Goal: Task Accomplishment & Management: Manage account settings

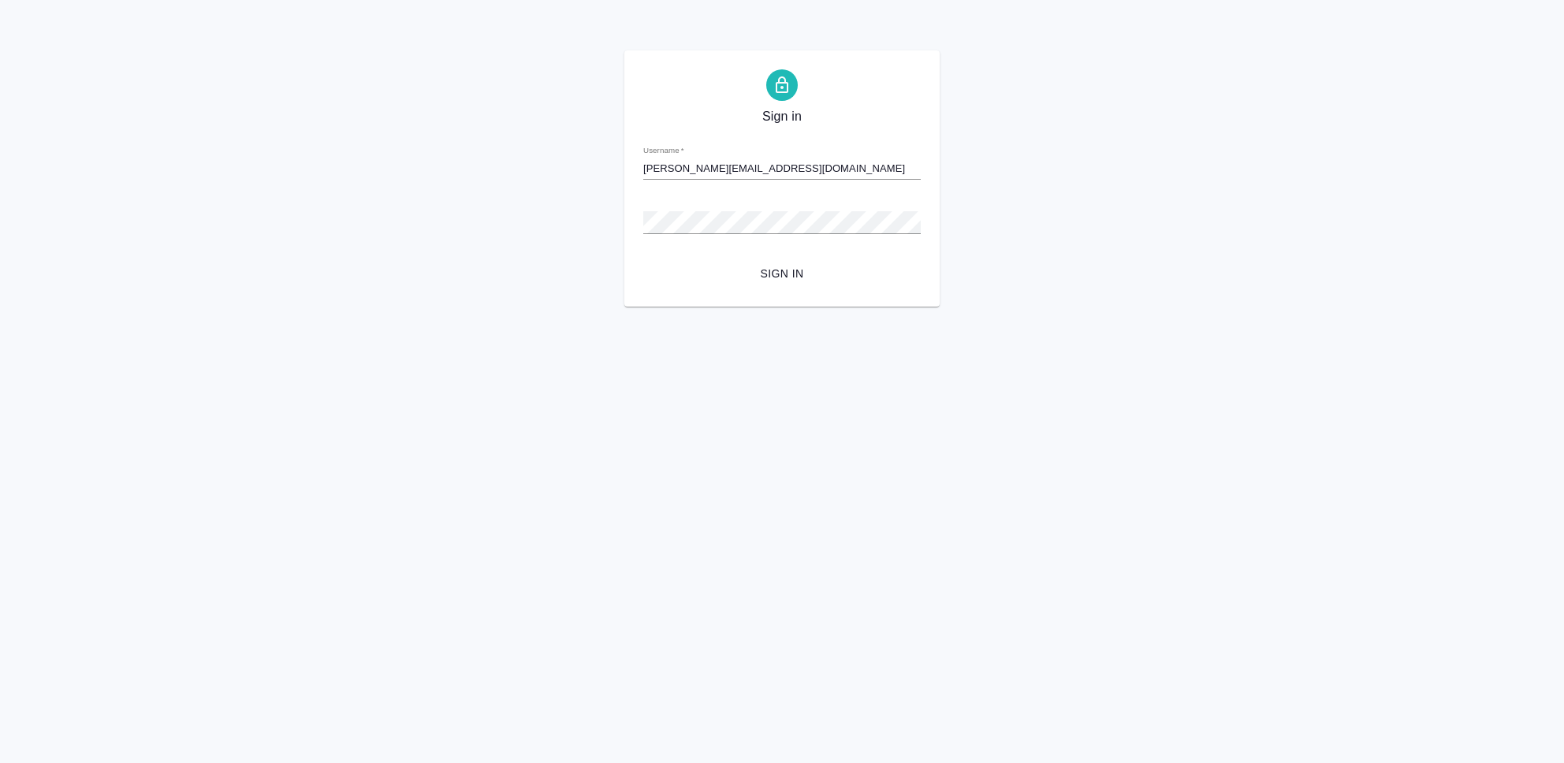
click at [643, 259] on button "Sign in" at bounding box center [782, 273] width 278 height 29
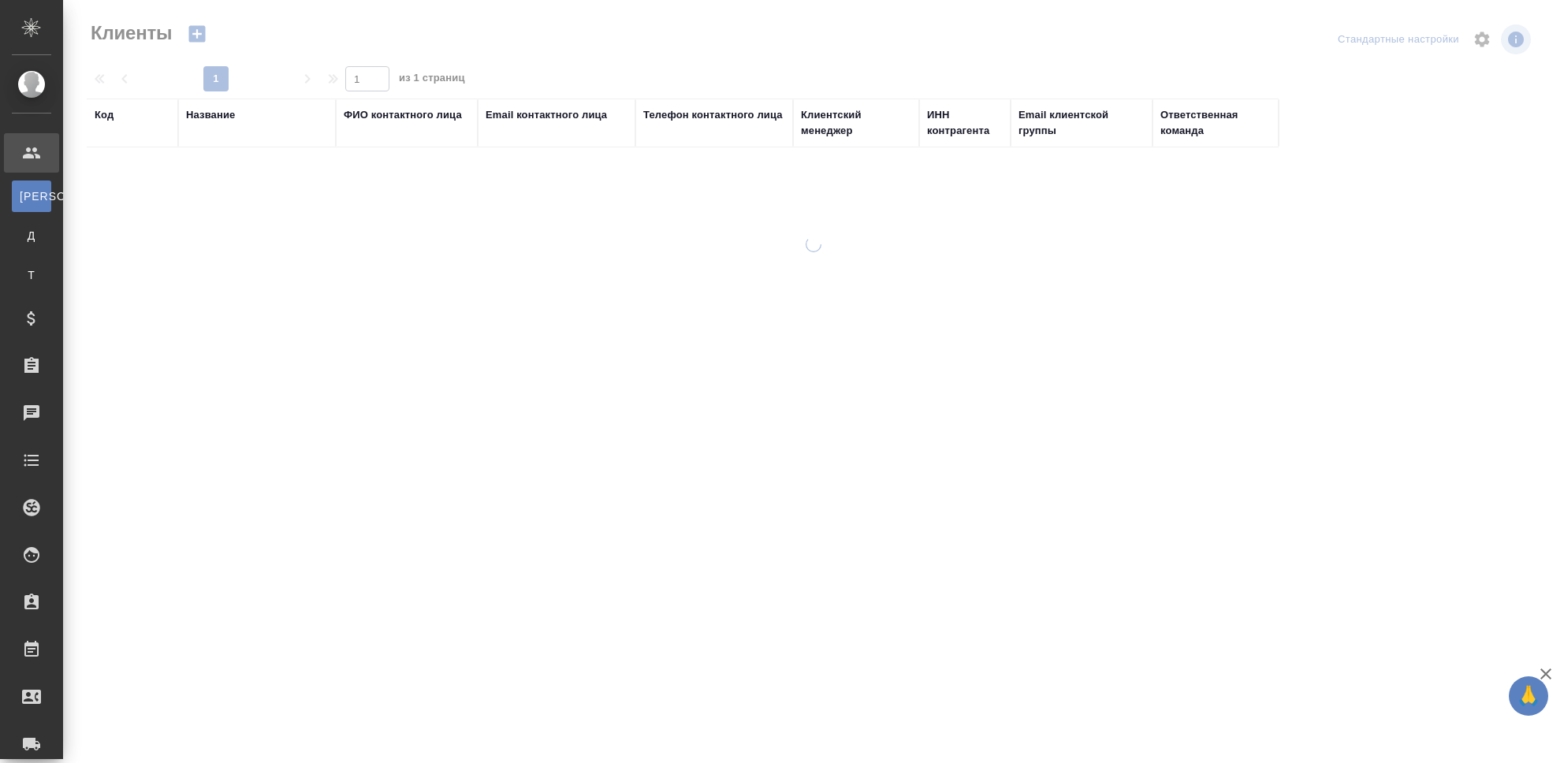
select select "RU"
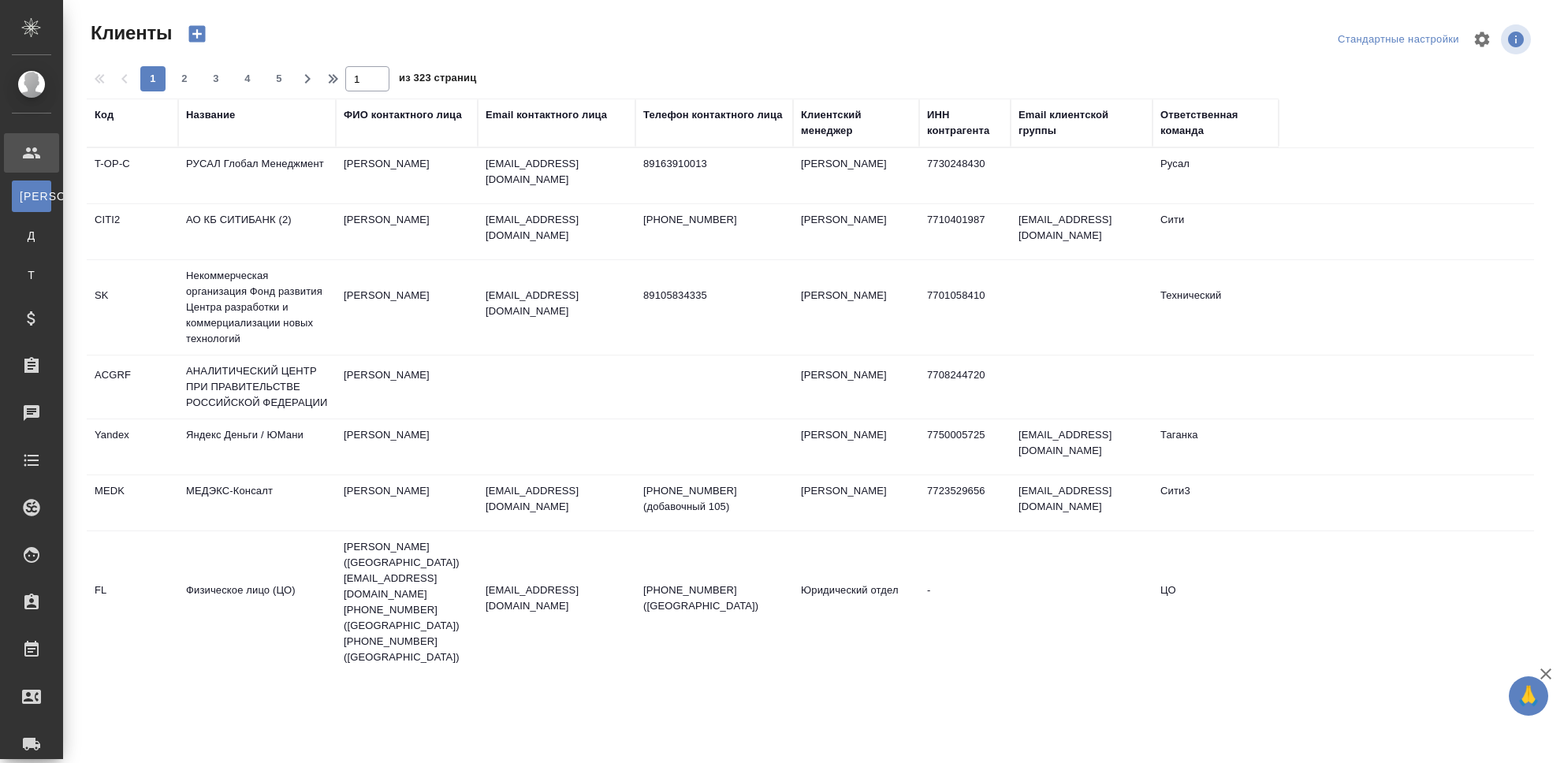
click at [222, 116] on div "Название" at bounding box center [210, 115] width 49 height 16
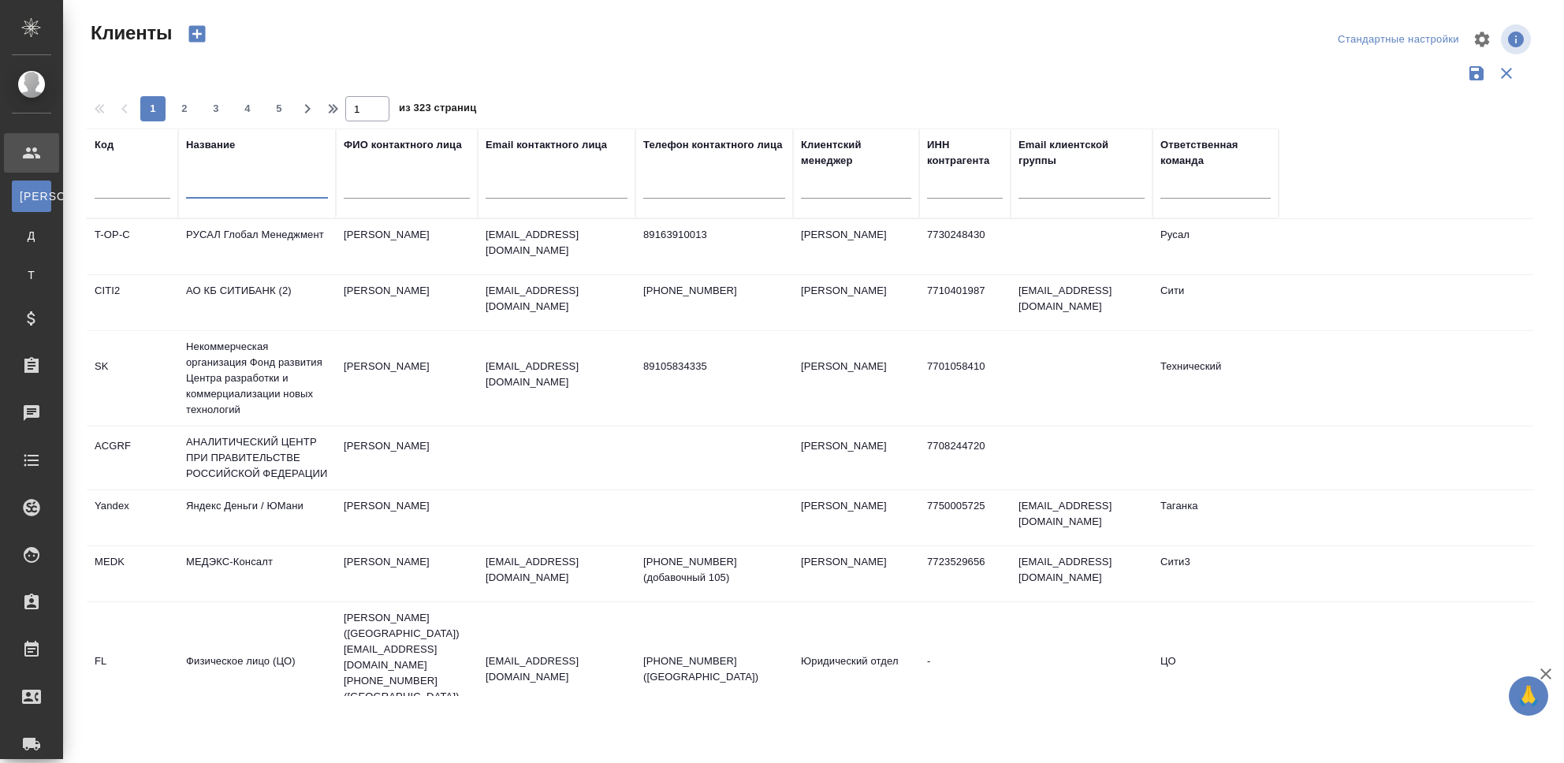
click at [232, 184] on input "text" at bounding box center [257, 189] width 142 height 20
type input "awatera"
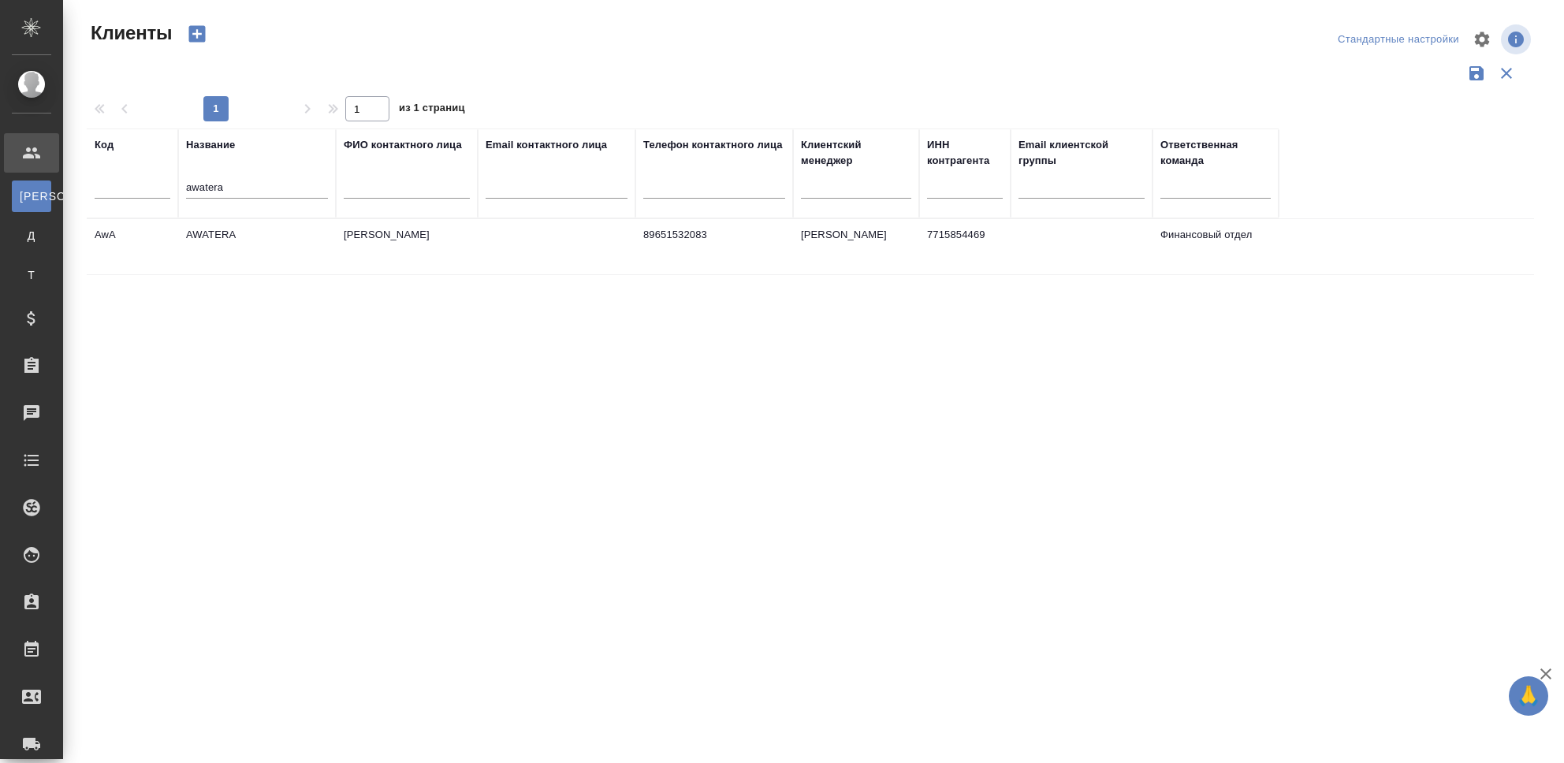
click at [222, 233] on td "AWATERA" at bounding box center [257, 246] width 158 height 55
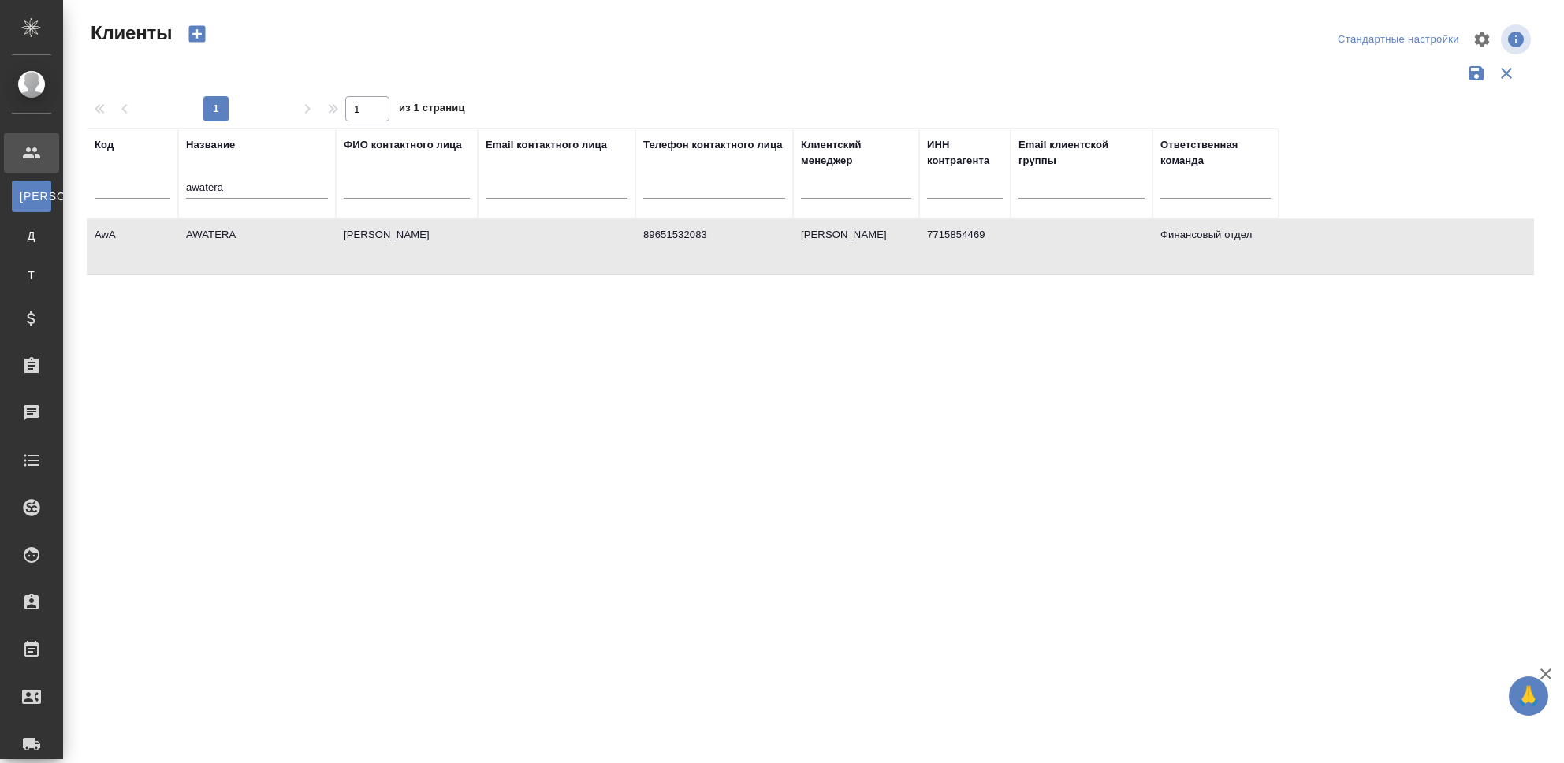
click at [222, 233] on td "AWATERA" at bounding box center [257, 246] width 158 height 55
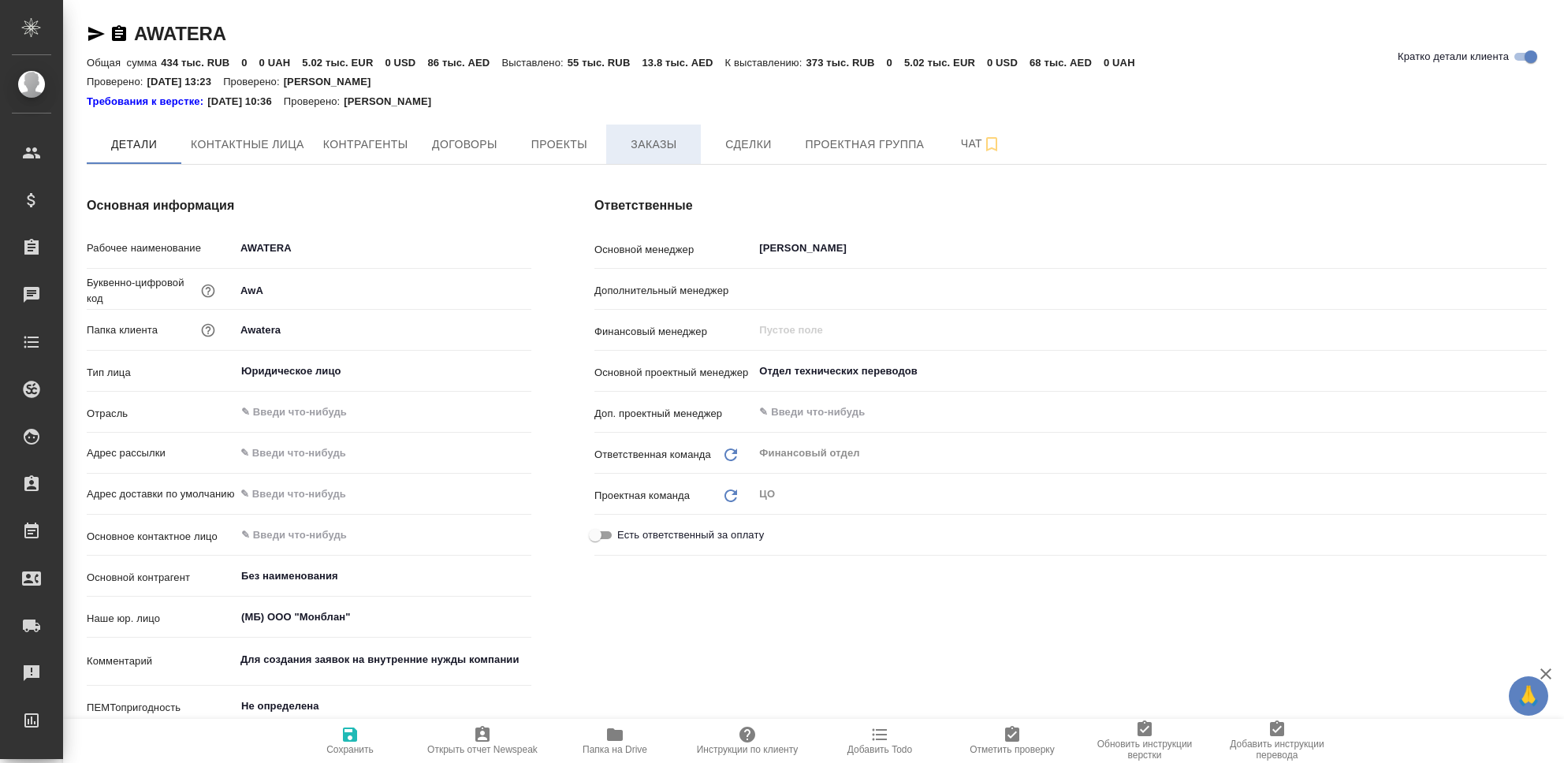
type textarea "x"
click at [660, 140] on span "Заказы" at bounding box center [654, 145] width 76 height 20
type textarea "x"
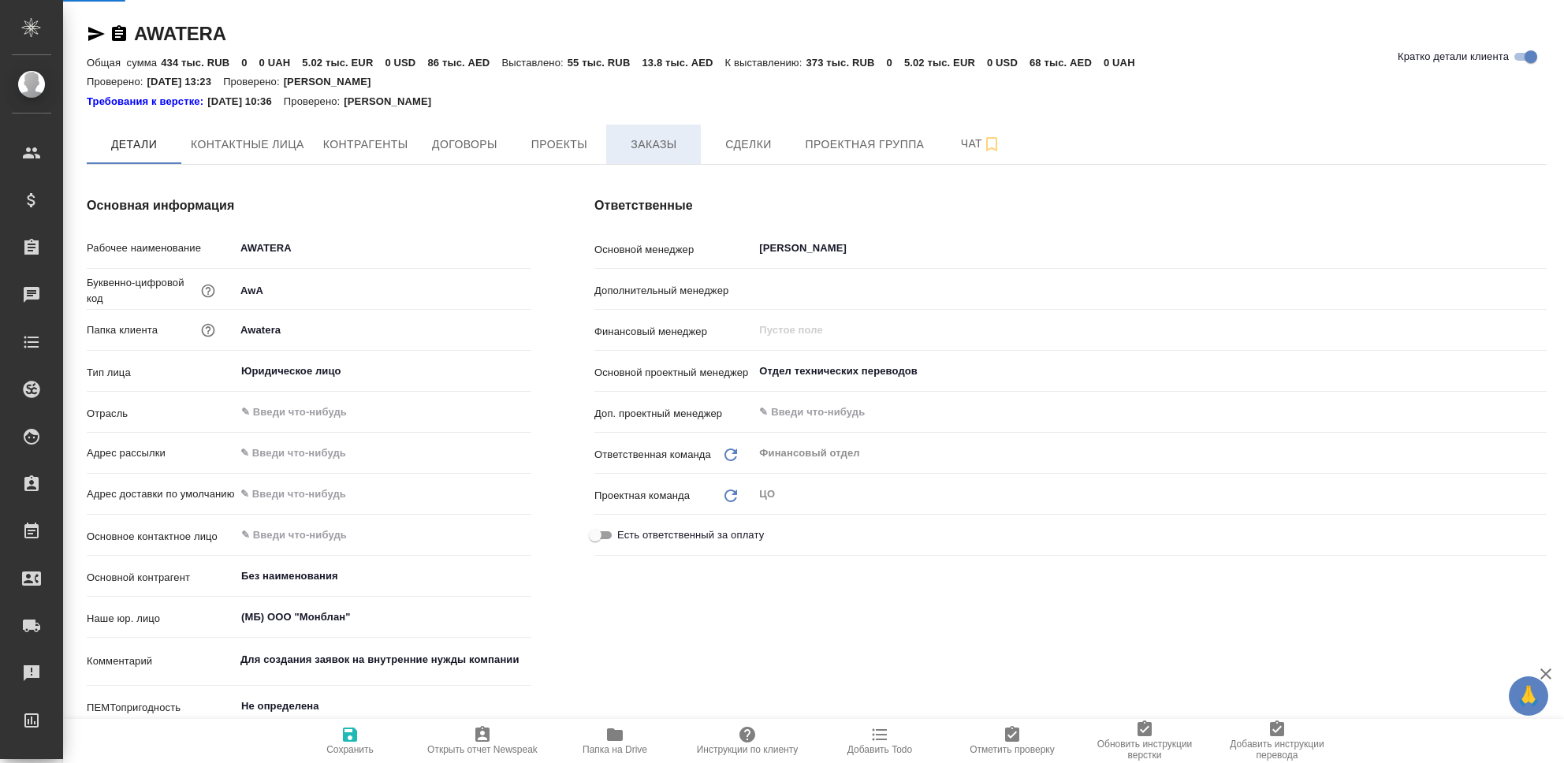
type textarea "x"
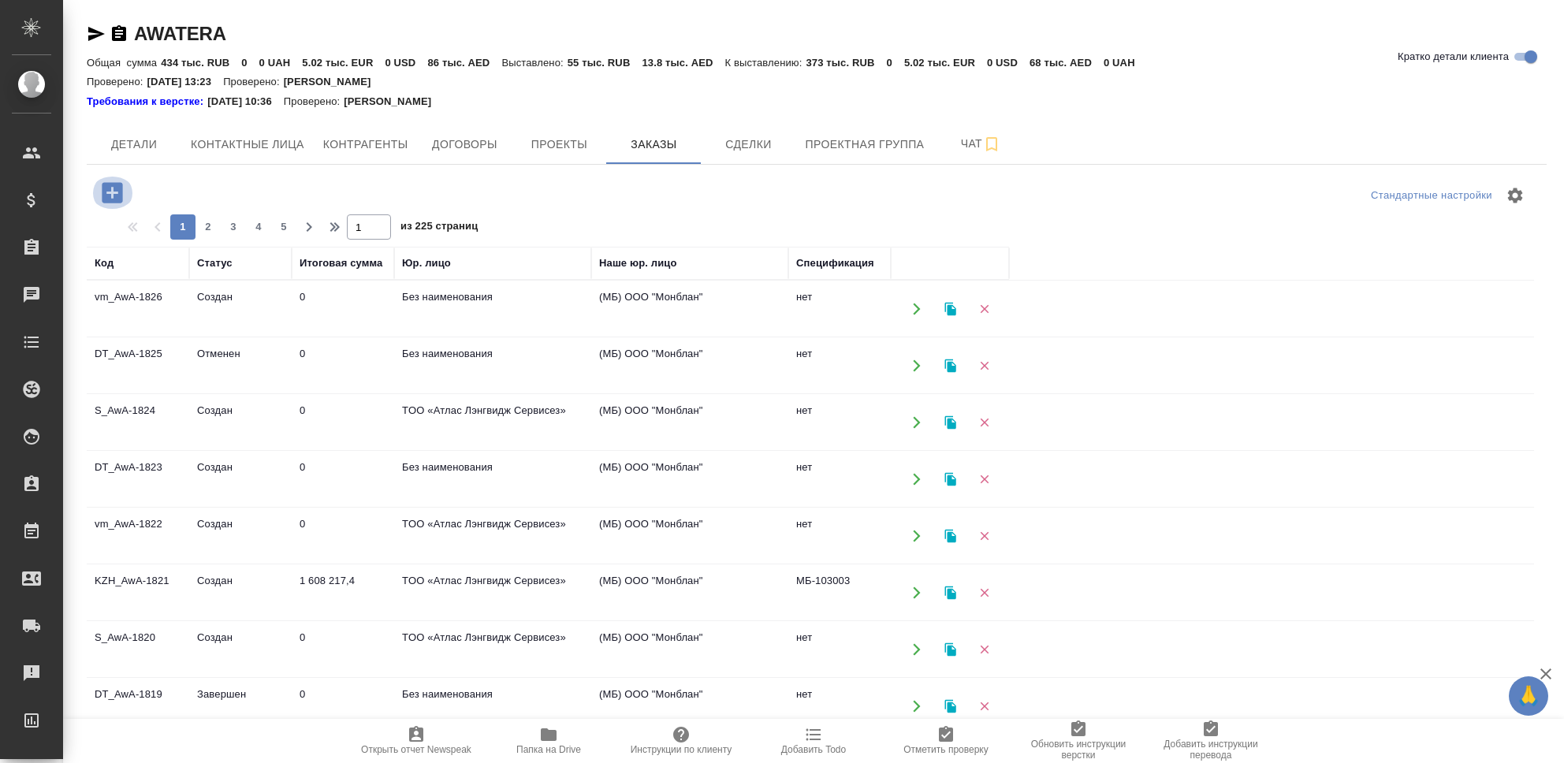
click at [112, 196] on icon "button" at bounding box center [113, 193] width 28 height 28
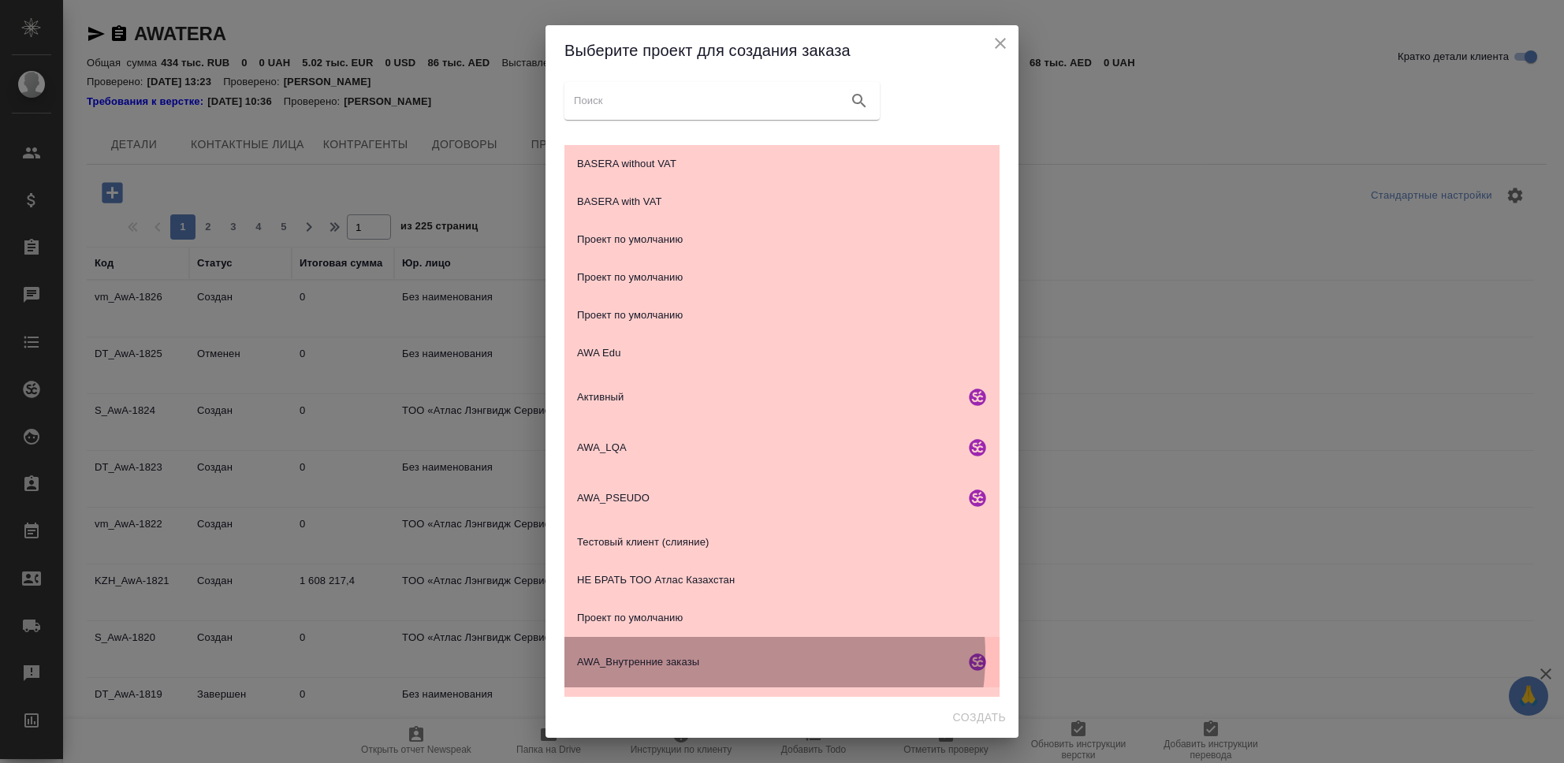
click at [733, 656] on span "AWA_Внутренние заказы" at bounding box center [768, 662] width 382 height 16
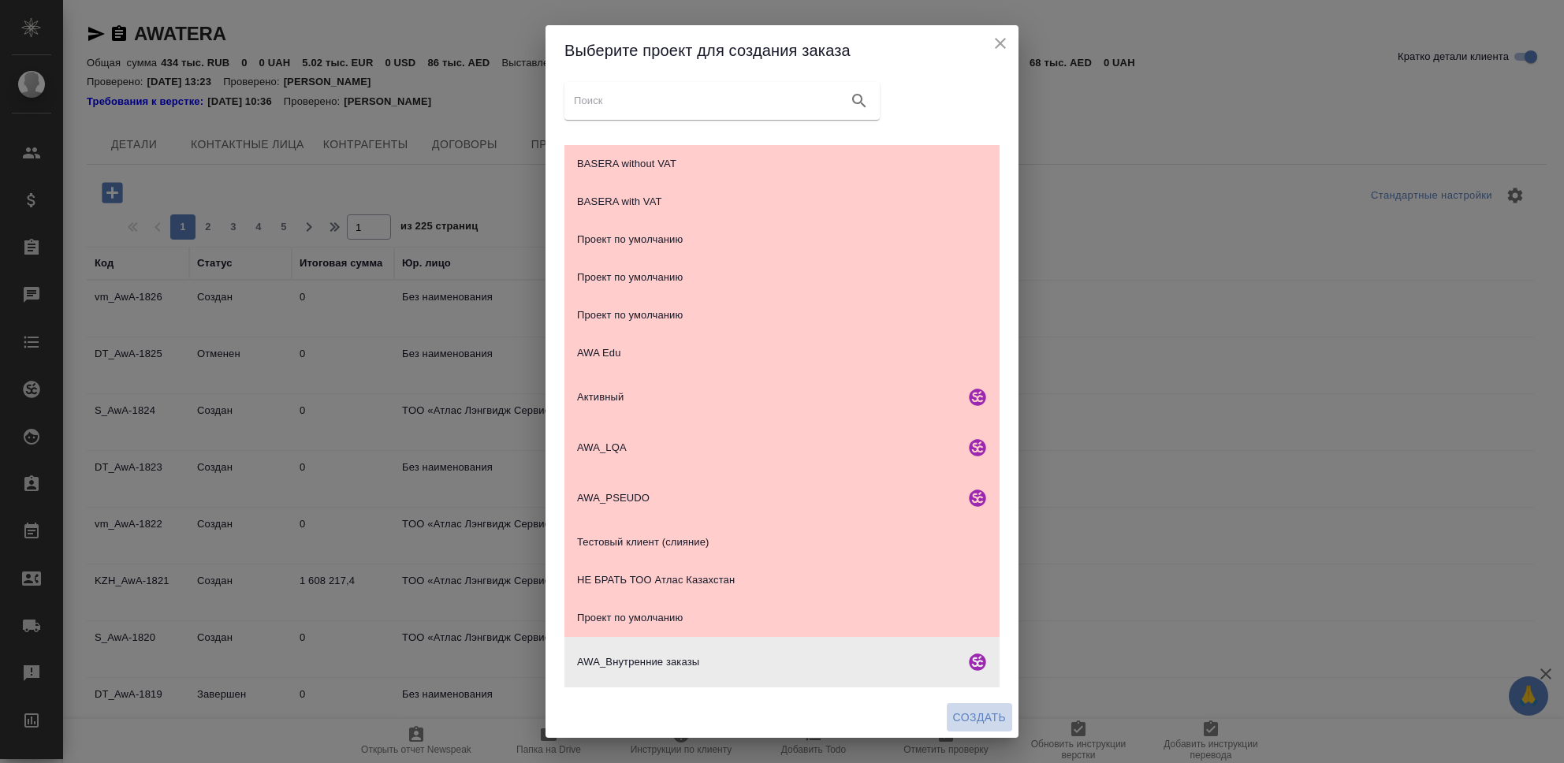
click at [978, 720] on span "Создать" at bounding box center [979, 718] width 53 height 20
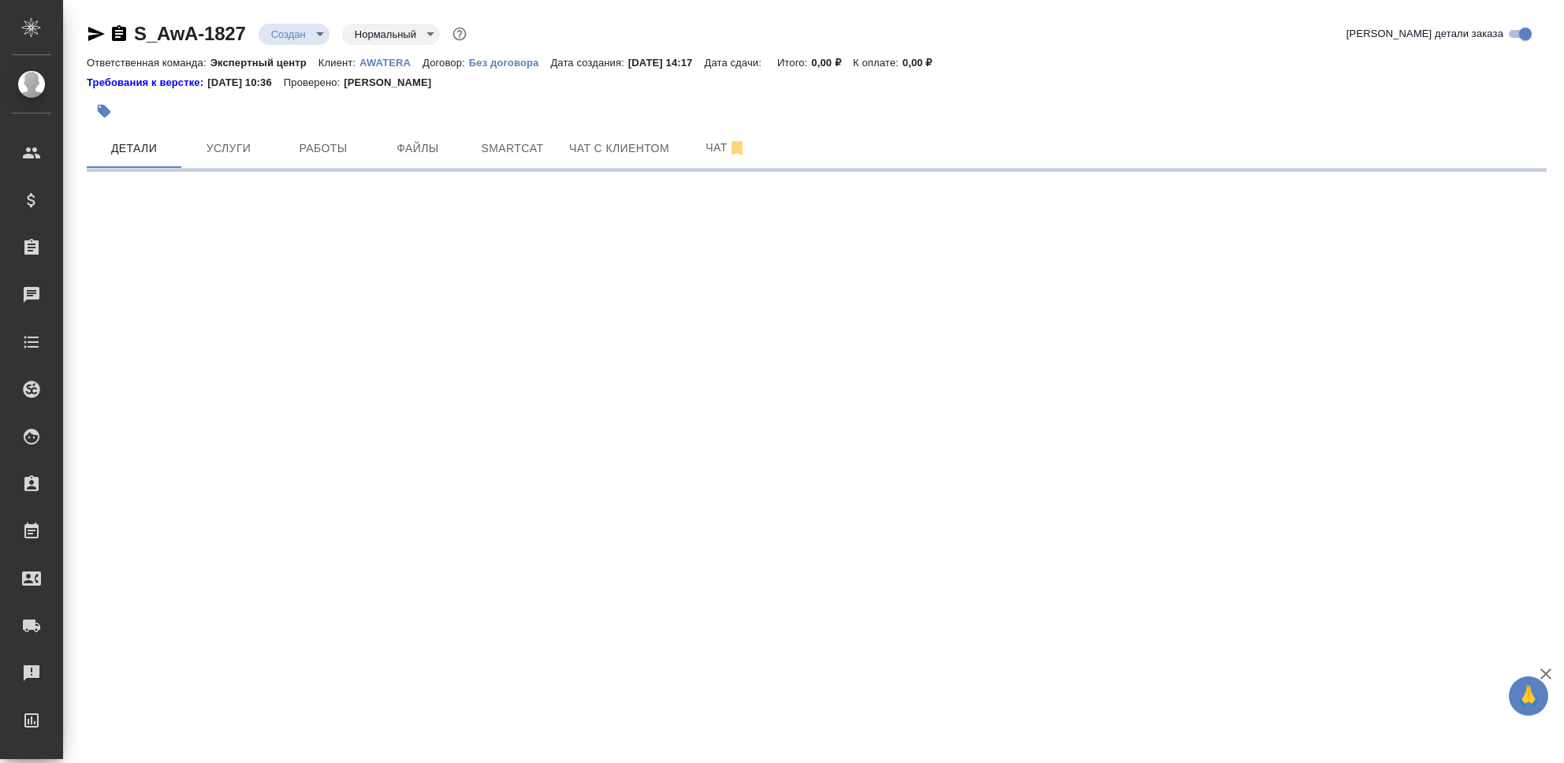
select select "RU"
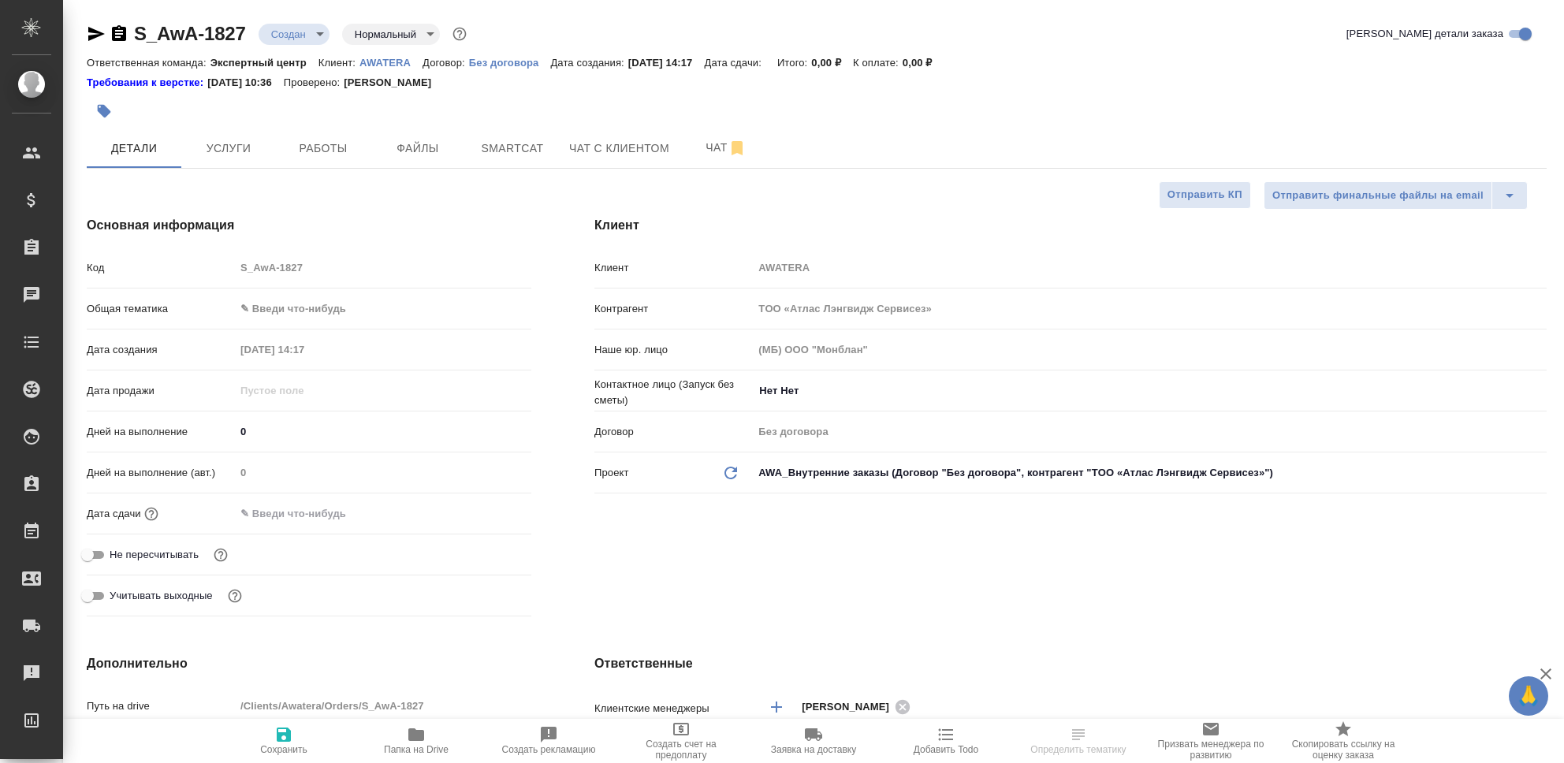
type textarea "x"
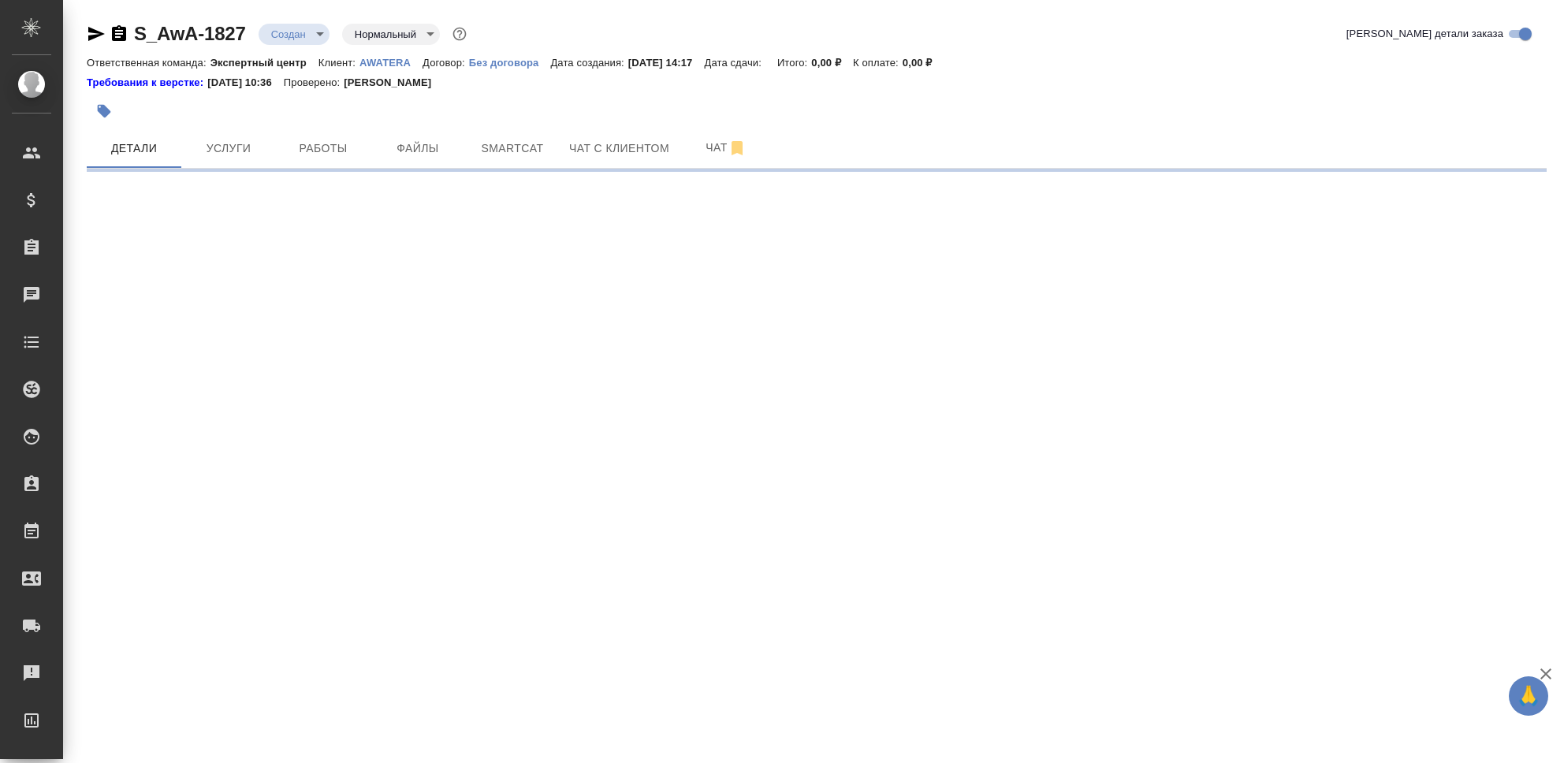
select select "RU"
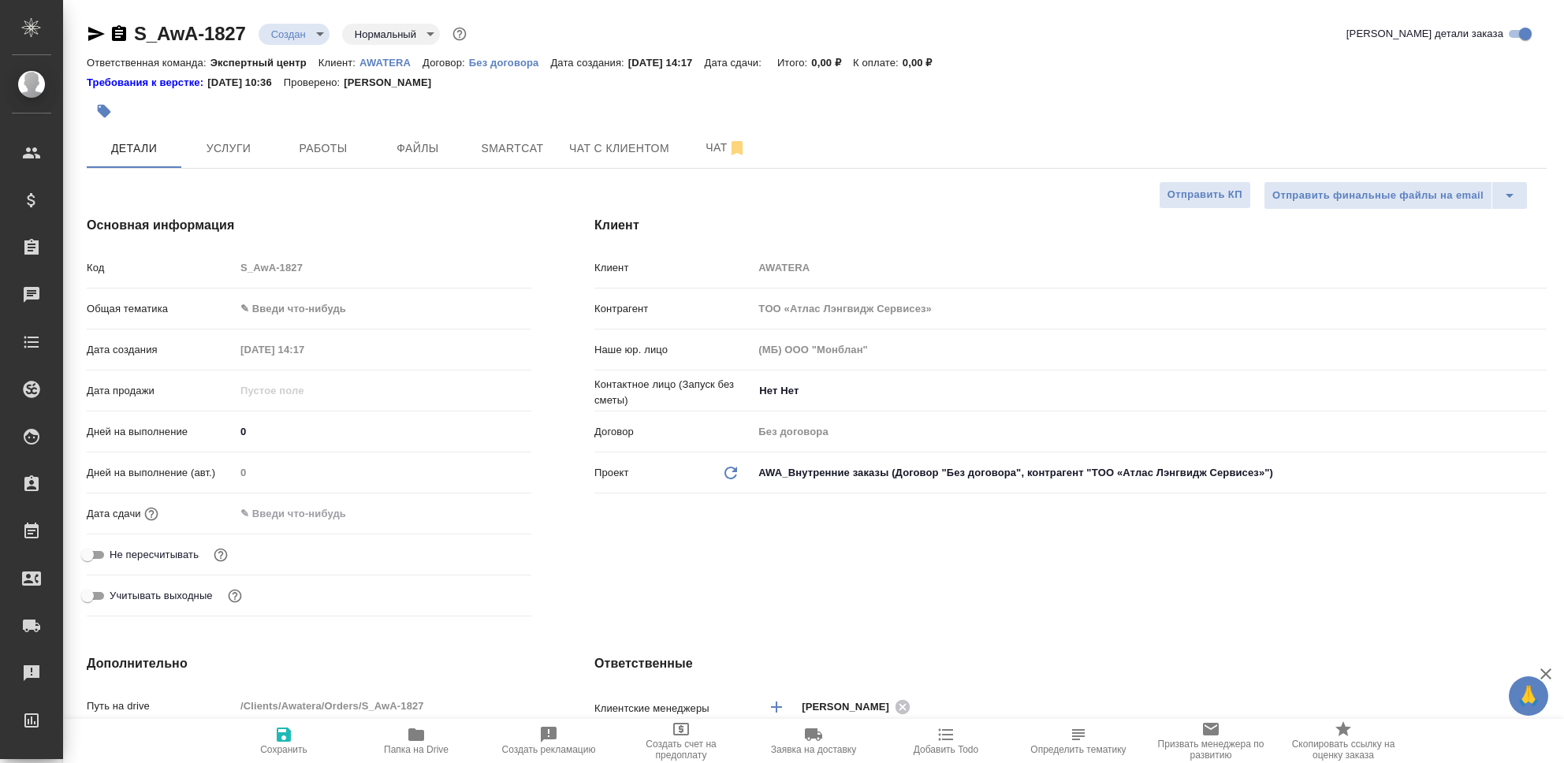
type textarea "x"
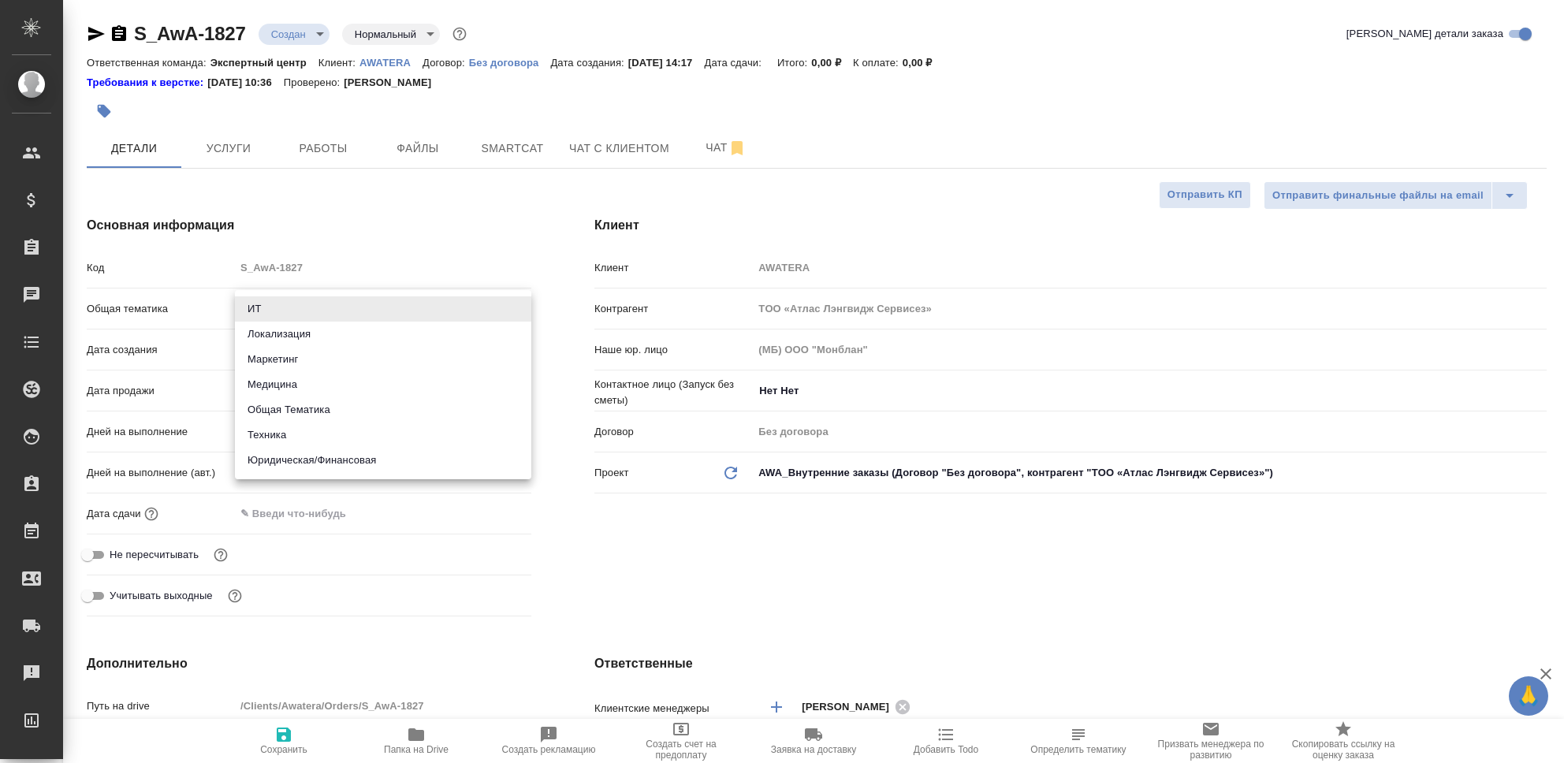
click at [306, 311] on body "🙏 .cls-1 fill:#fff; AWATERA Seleznev Maksim Клиенты Спецификации Заказы 0 Чаты …" at bounding box center [782, 381] width 1564 height 763
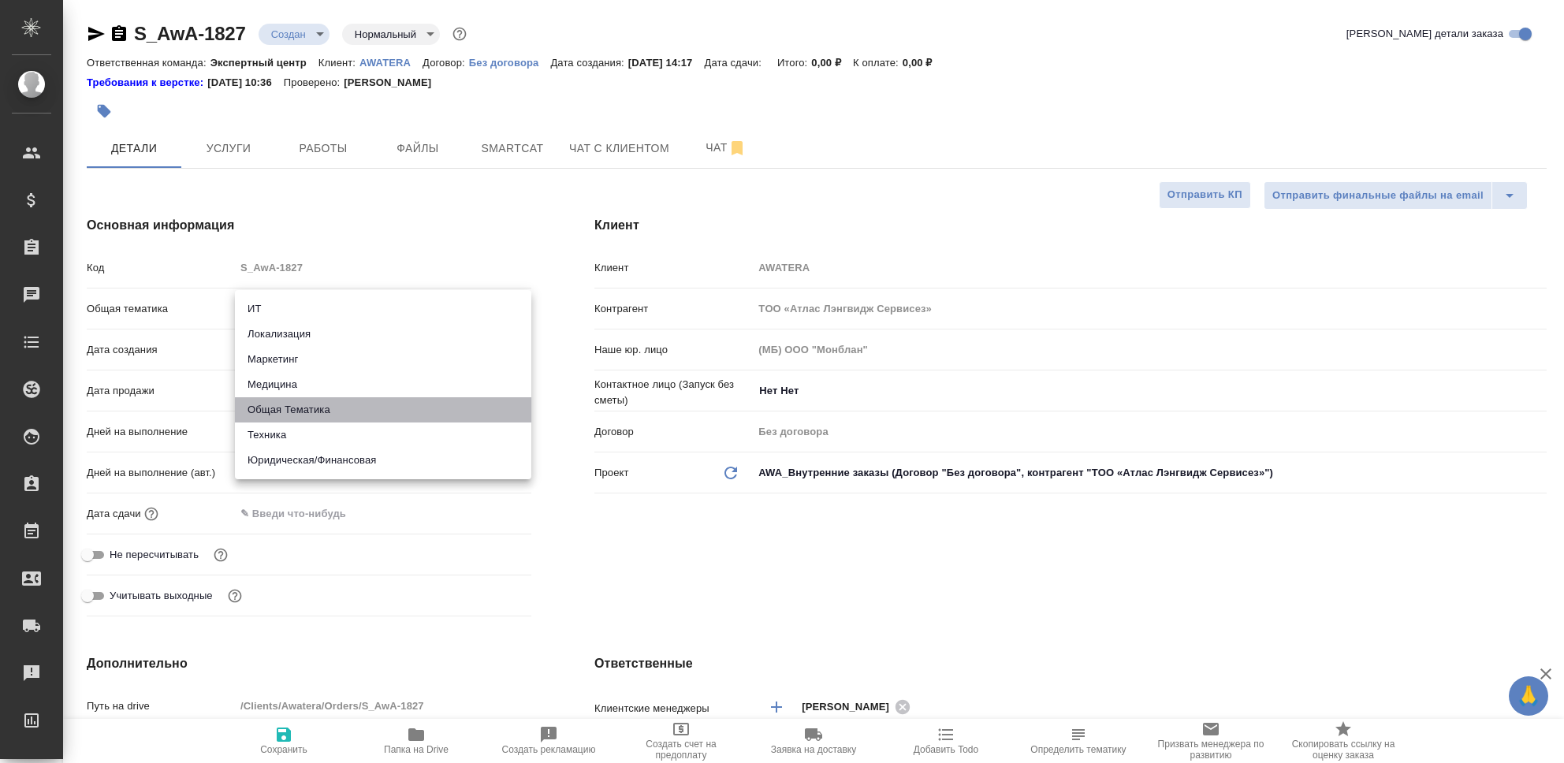
click at [352, 419] on li "Общая Тематика" at bounding box center [383, 409] width 296 height 25
type input "obtem"
type textarea "x"
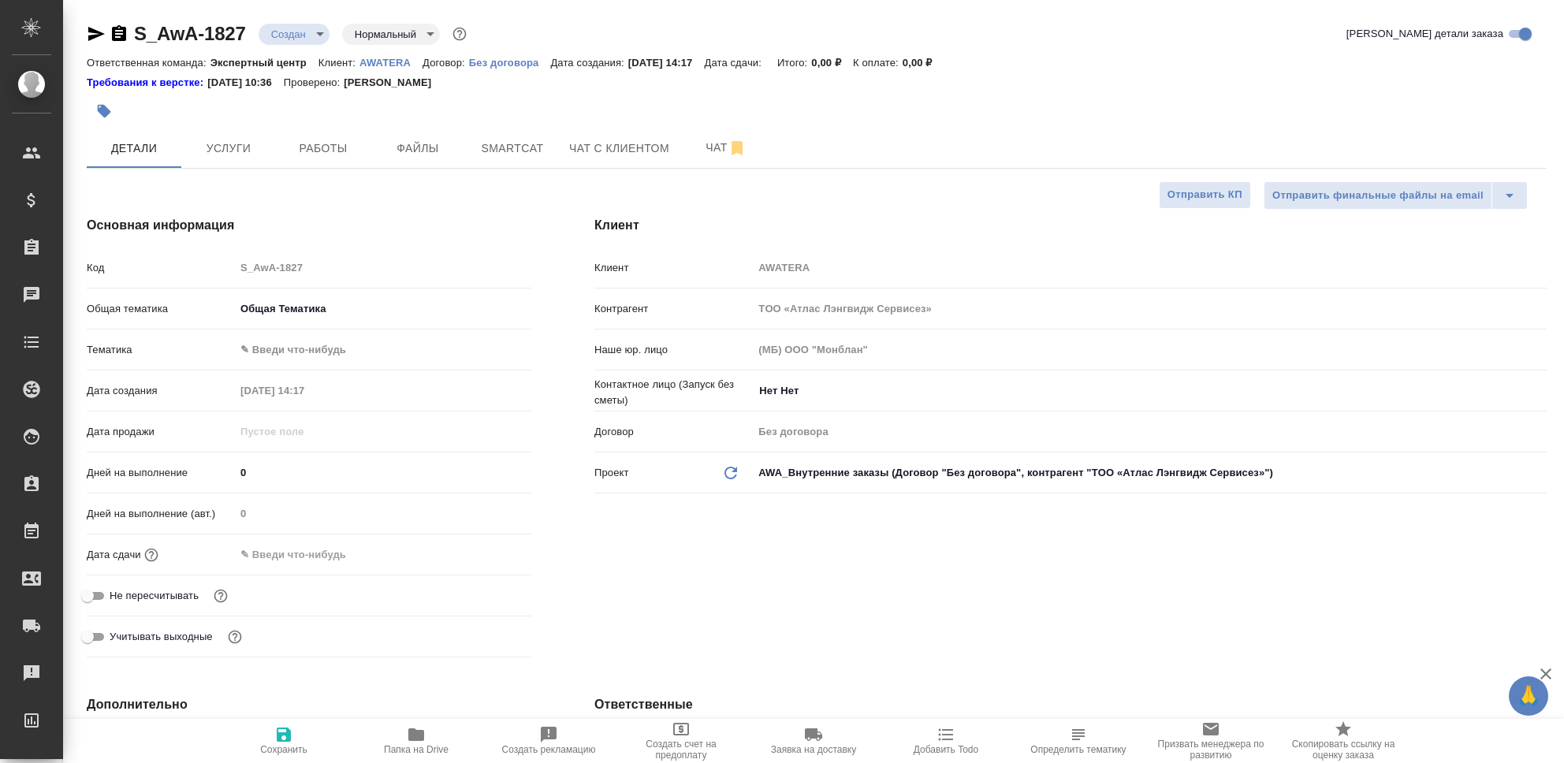
click at [326, 348] on body "🙏 .cls-1 fill:#fff; AWATERA Seleznev Maksim Клиенты Спецификации Заказы 0 Чаты …" at bounding box center [782, 381] width 1564 height 763
click at [355, 356] on li "Общая Тематика" at bounding box center [383, 349] width 296 height 25
type textarea "x"
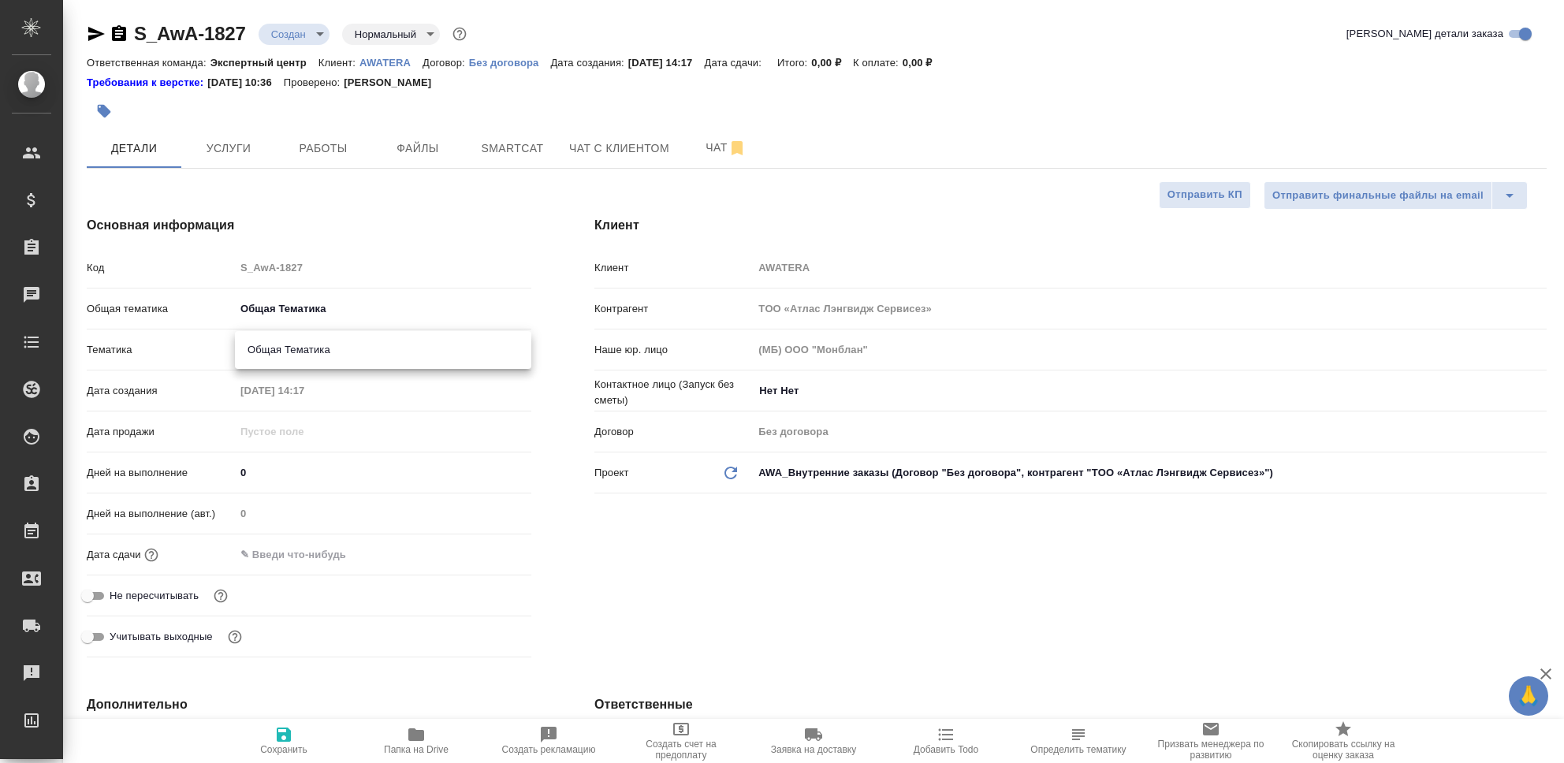
type input "6012b1ca196b0e5c9229a120"
click at [319, 557] on input "text" at bounding box center [305, 554] width 138 height 23
click at [490, 553] on icon "button" at bounding box center [485, 554] width 19 height 19
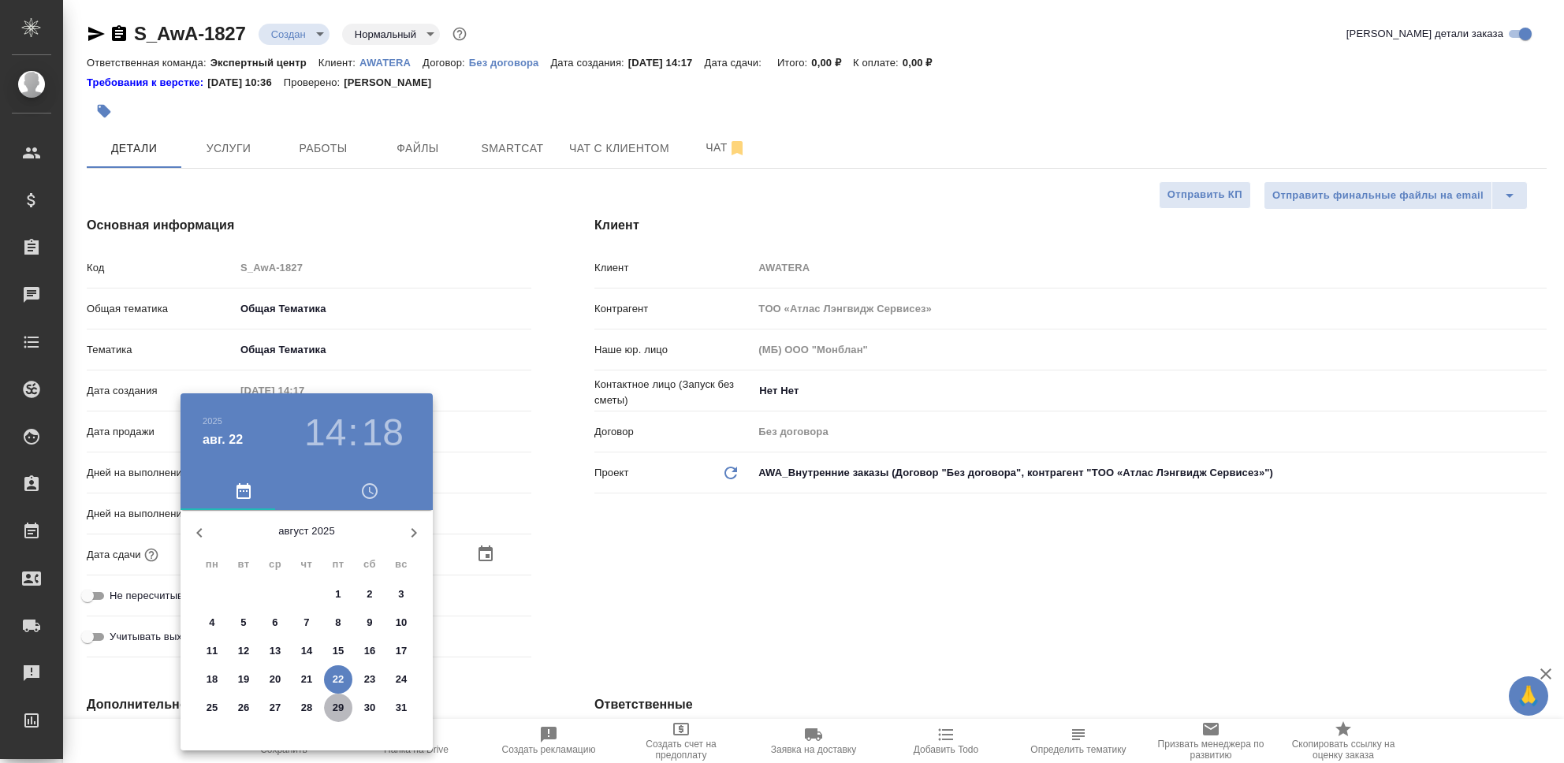
click at [336, 713] on p "29" at bounding box center [339, 708] width 12 height 16
type input "29.08.2025 14:18"
type textarea "x"
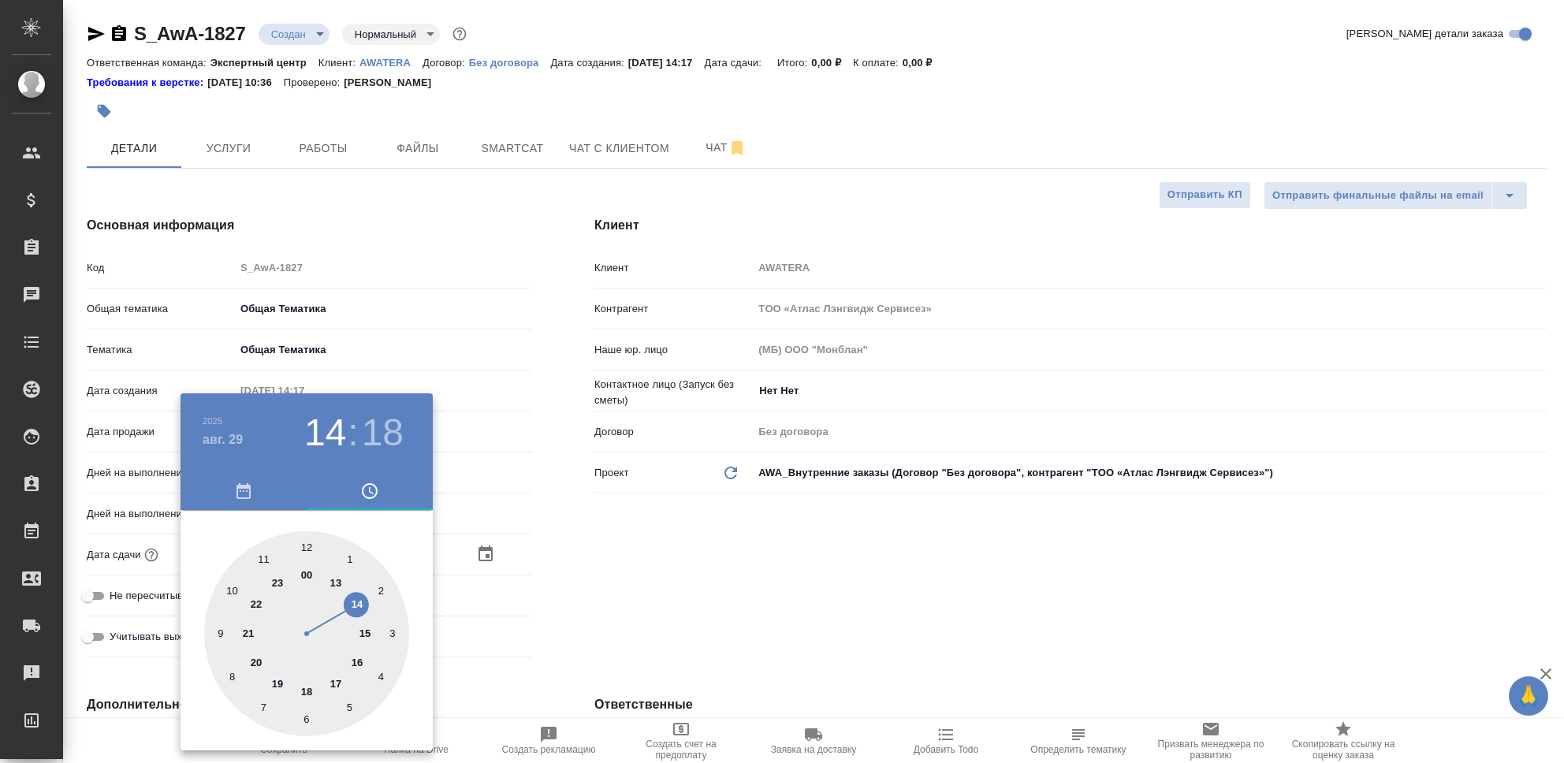
type input "29.08.2025 23:18"
type textarea "x"
click at [274, 583] on div at bounding box center [306, 633] width 205 height 205
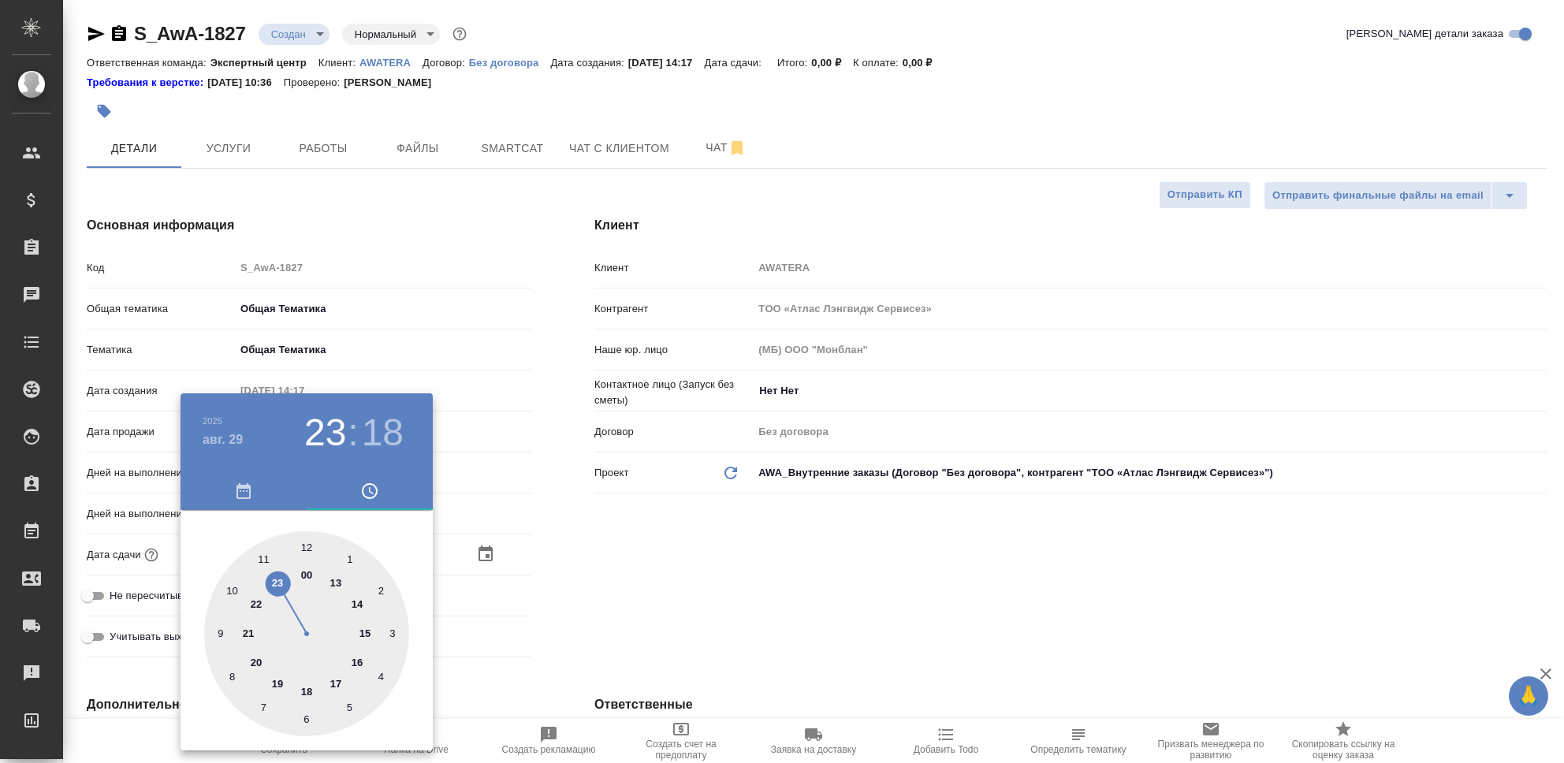
type textarea "x"
type input "[DATE] 23:55"
type textarea "x"
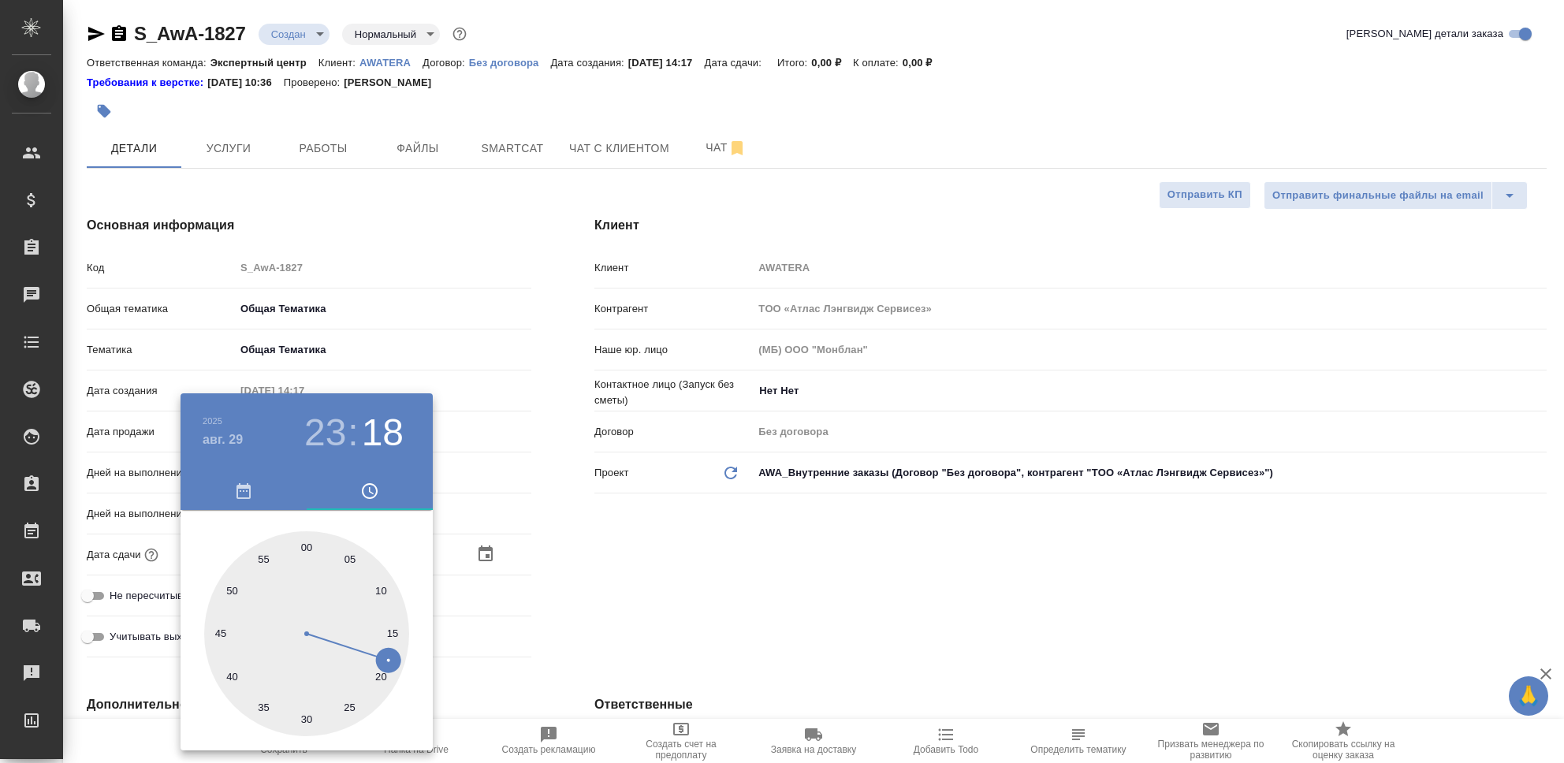
type textarea "x"
click at [263, 556] on div at bounding box center [306, 633] width 205 height 205
type textarea "x"
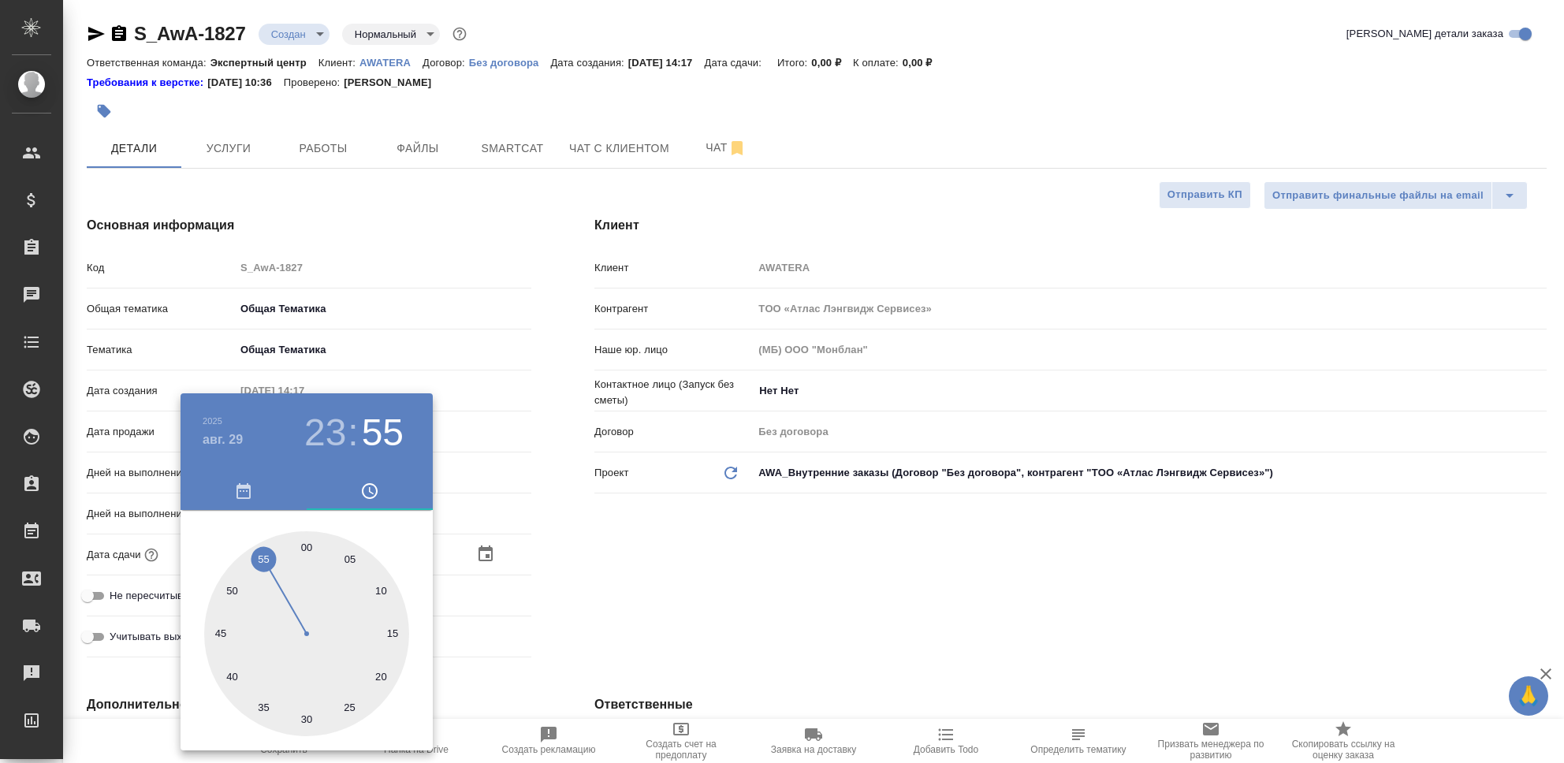
type textarea "x"
click at [632, 574] on div at bounding box center [782, 381] width 1564 height 763
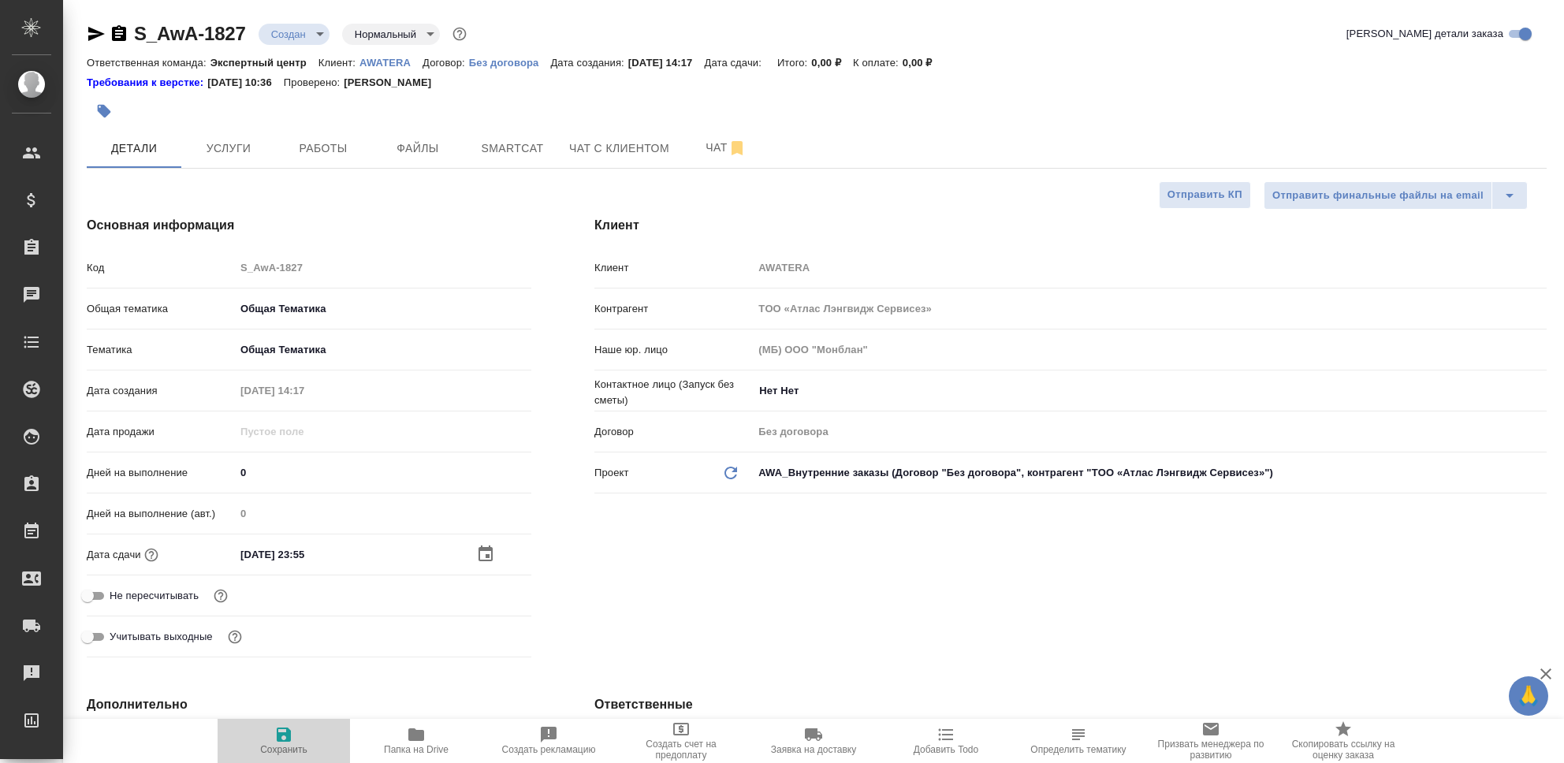
click at [284, 736] on icon "button" at bounding box center [283, 734] width 19 height 19
type textarea "x"
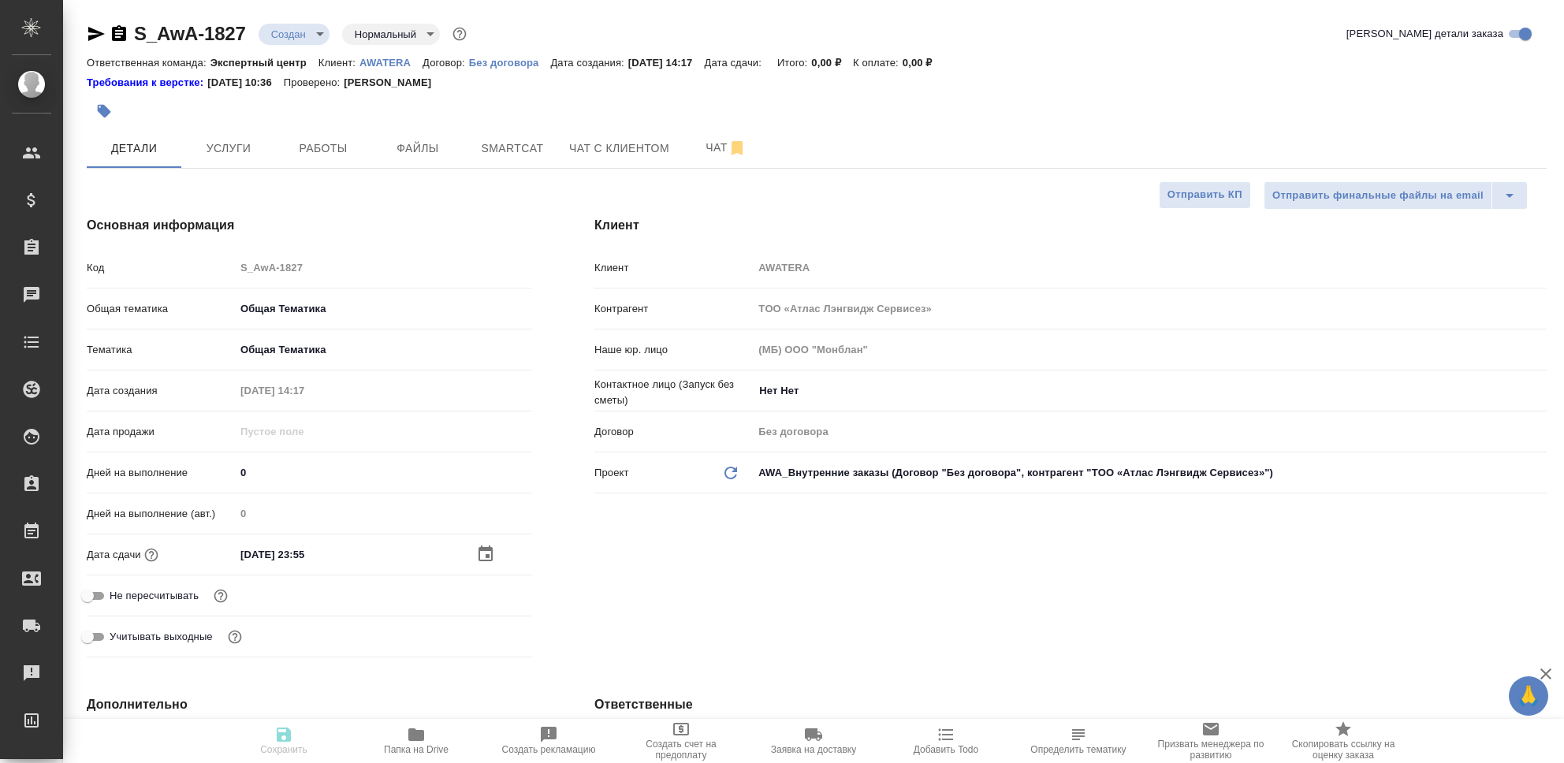
type textarea "x"
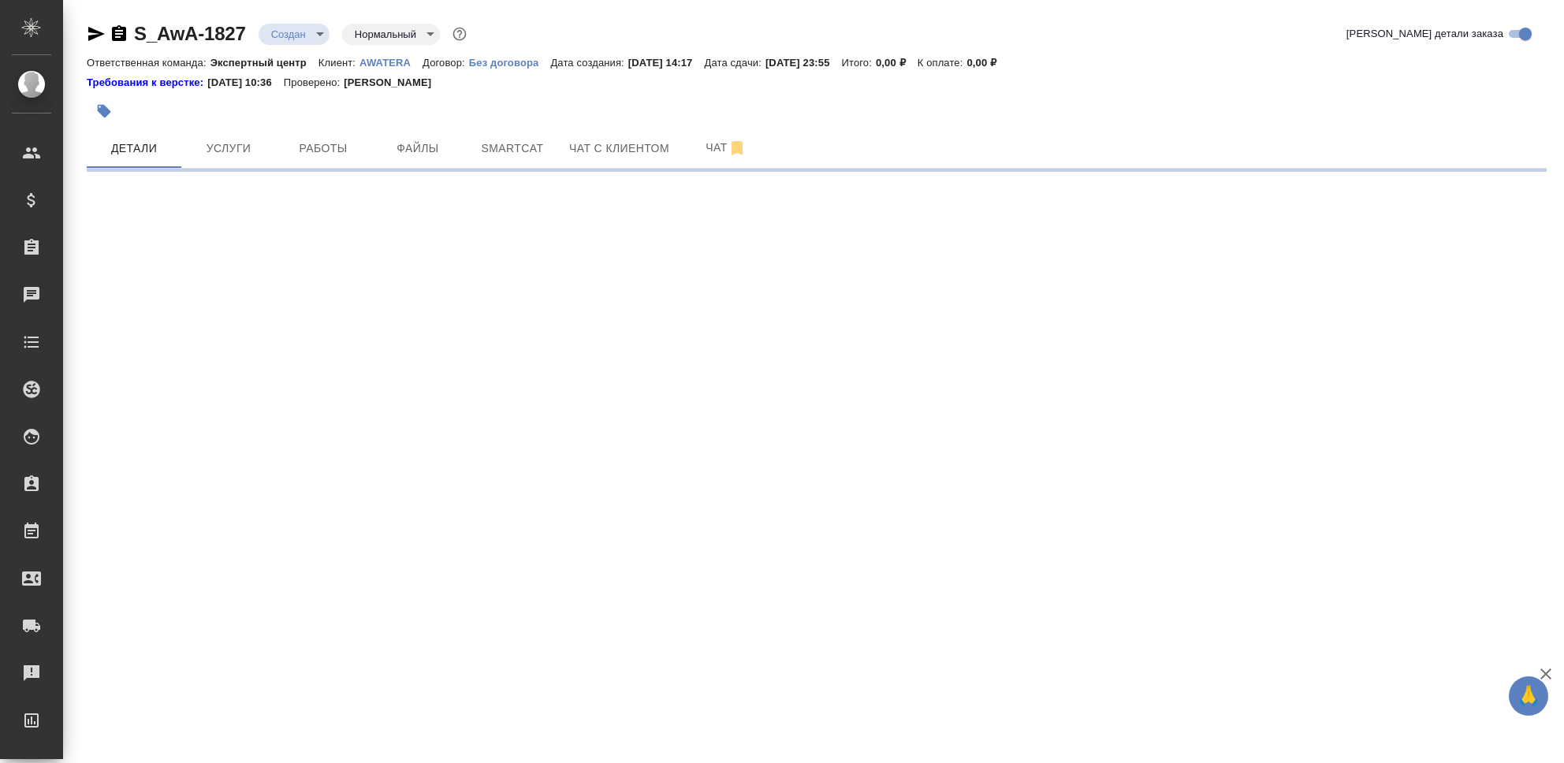
select select "RU"
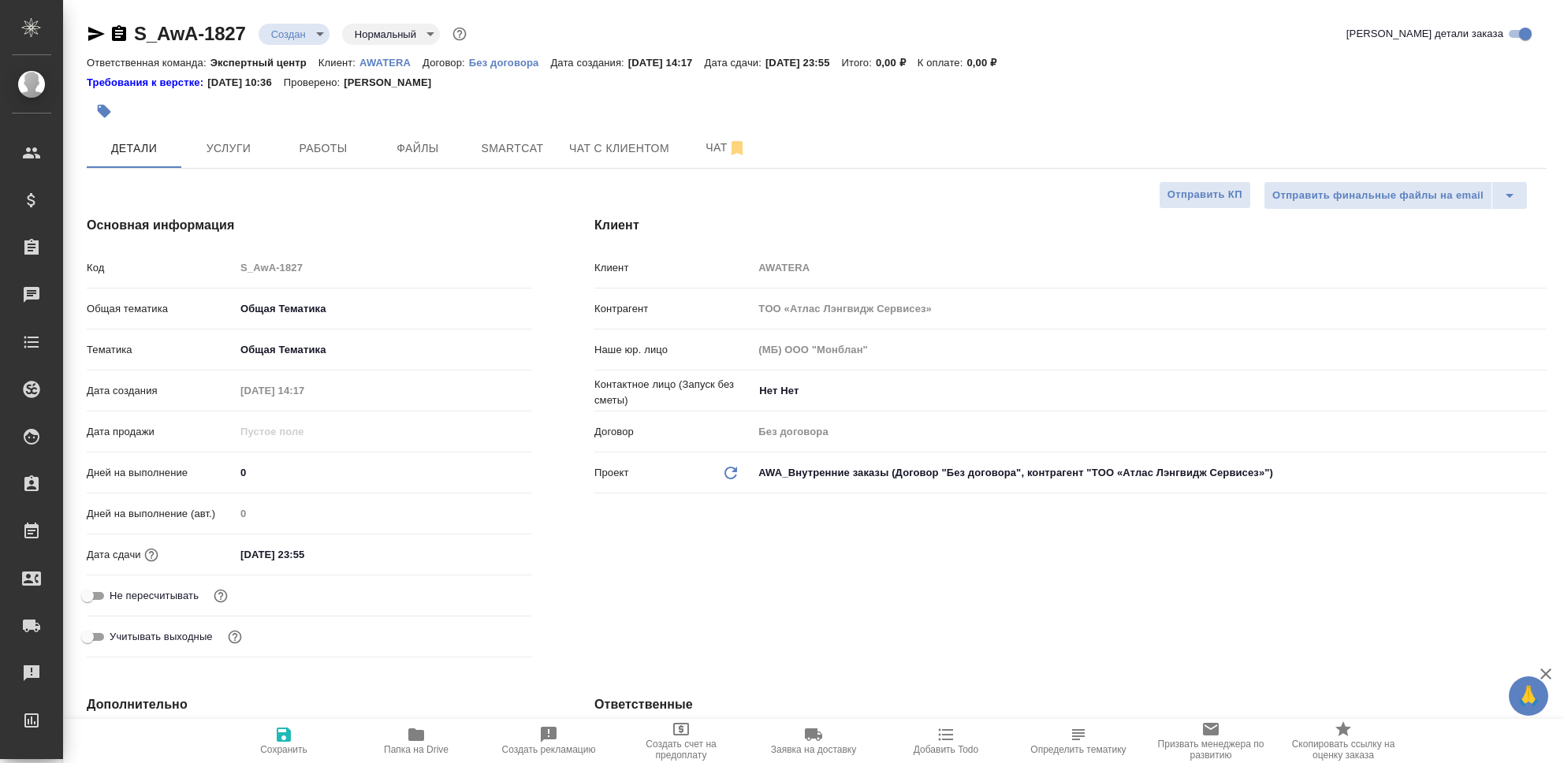
type textarea "x"
click at [218, 150] on span "Услуги" at bounding box center [229, 149] width 76 height 20
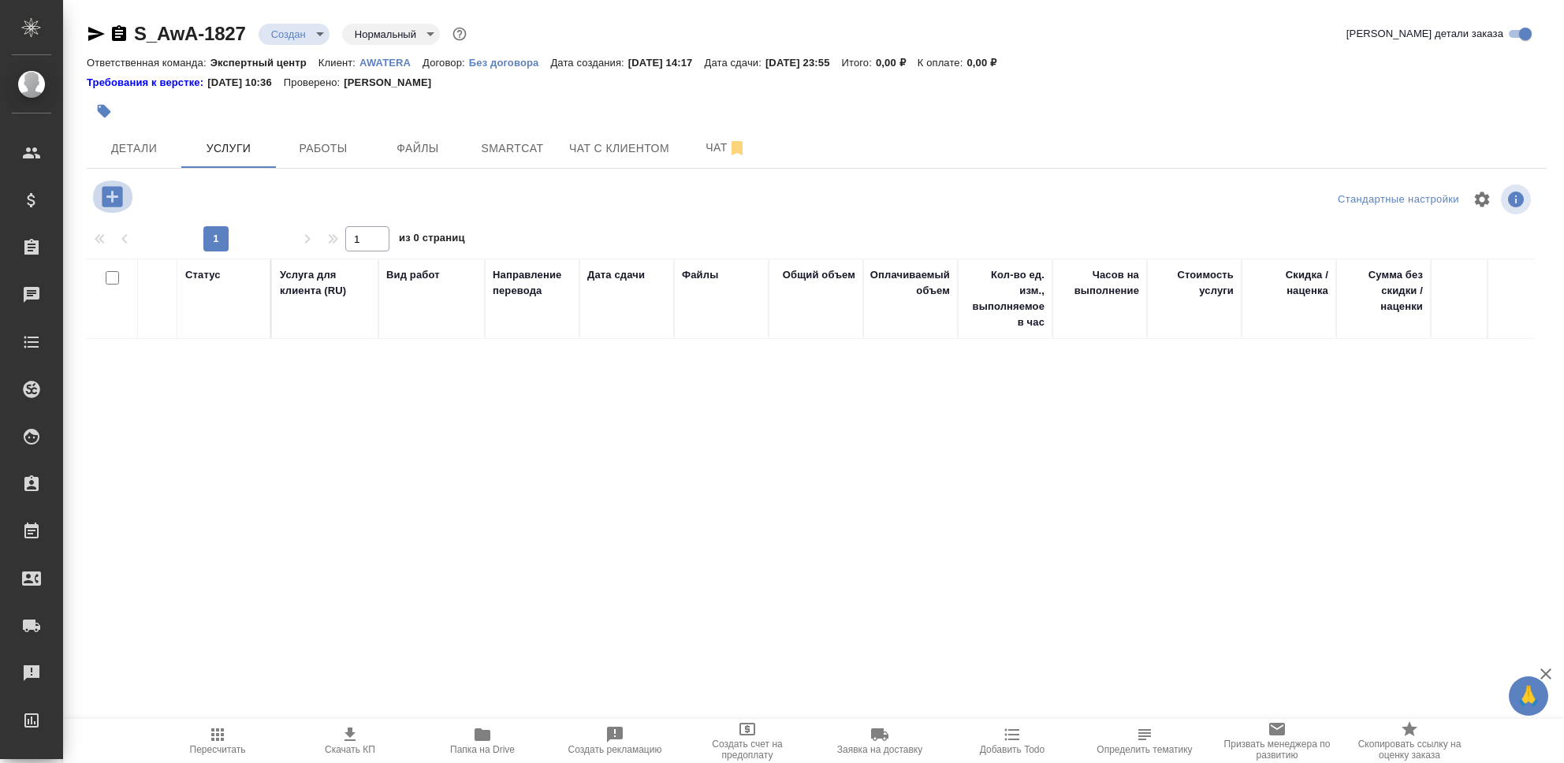
click at [111, 199] on icon "button" at bounding box center [113, 197] width 28 height 28
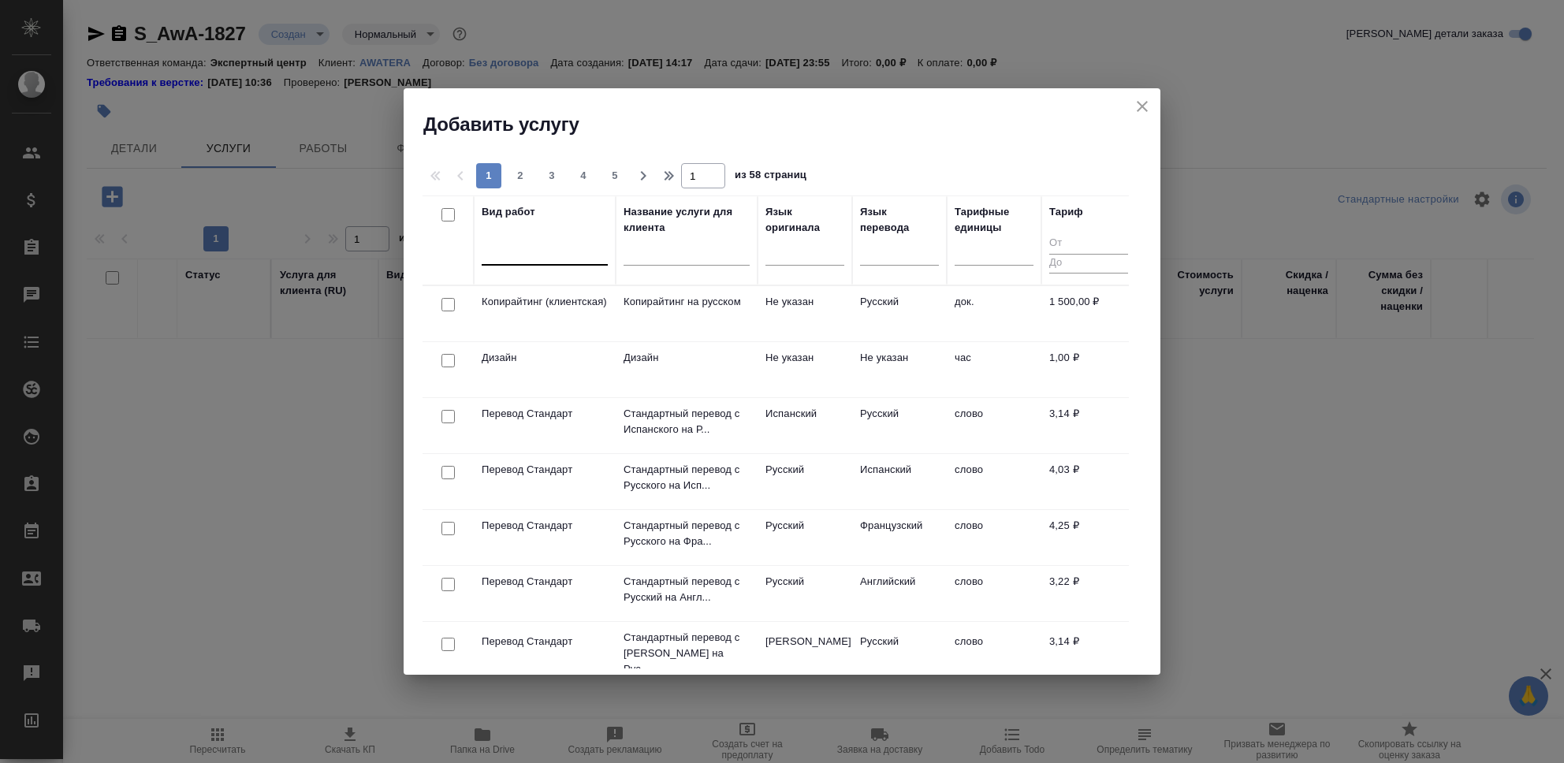
click at [532, 254] on div at bounding box center [545, 249] width 126 height 23
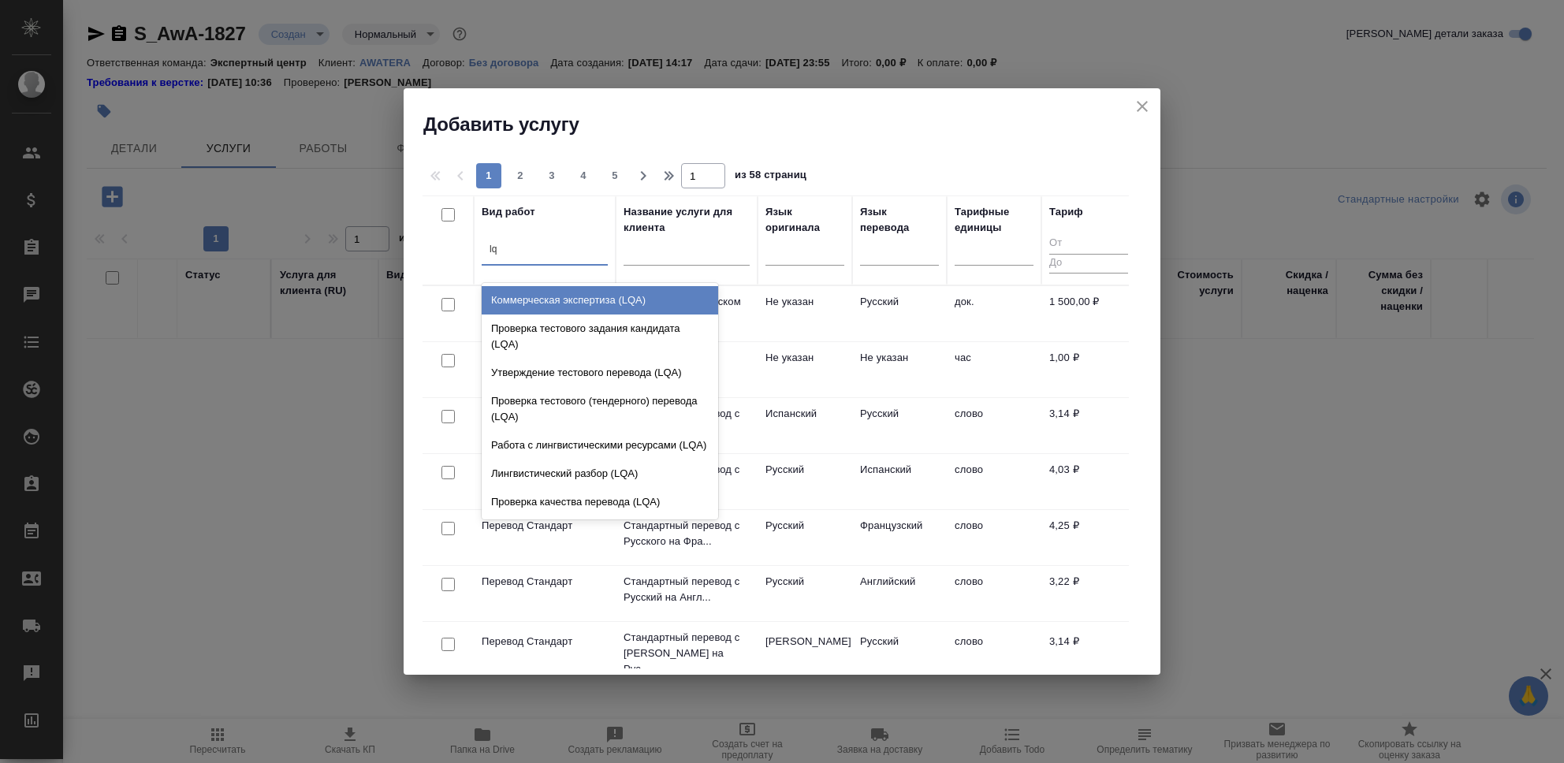
type input "lqa"
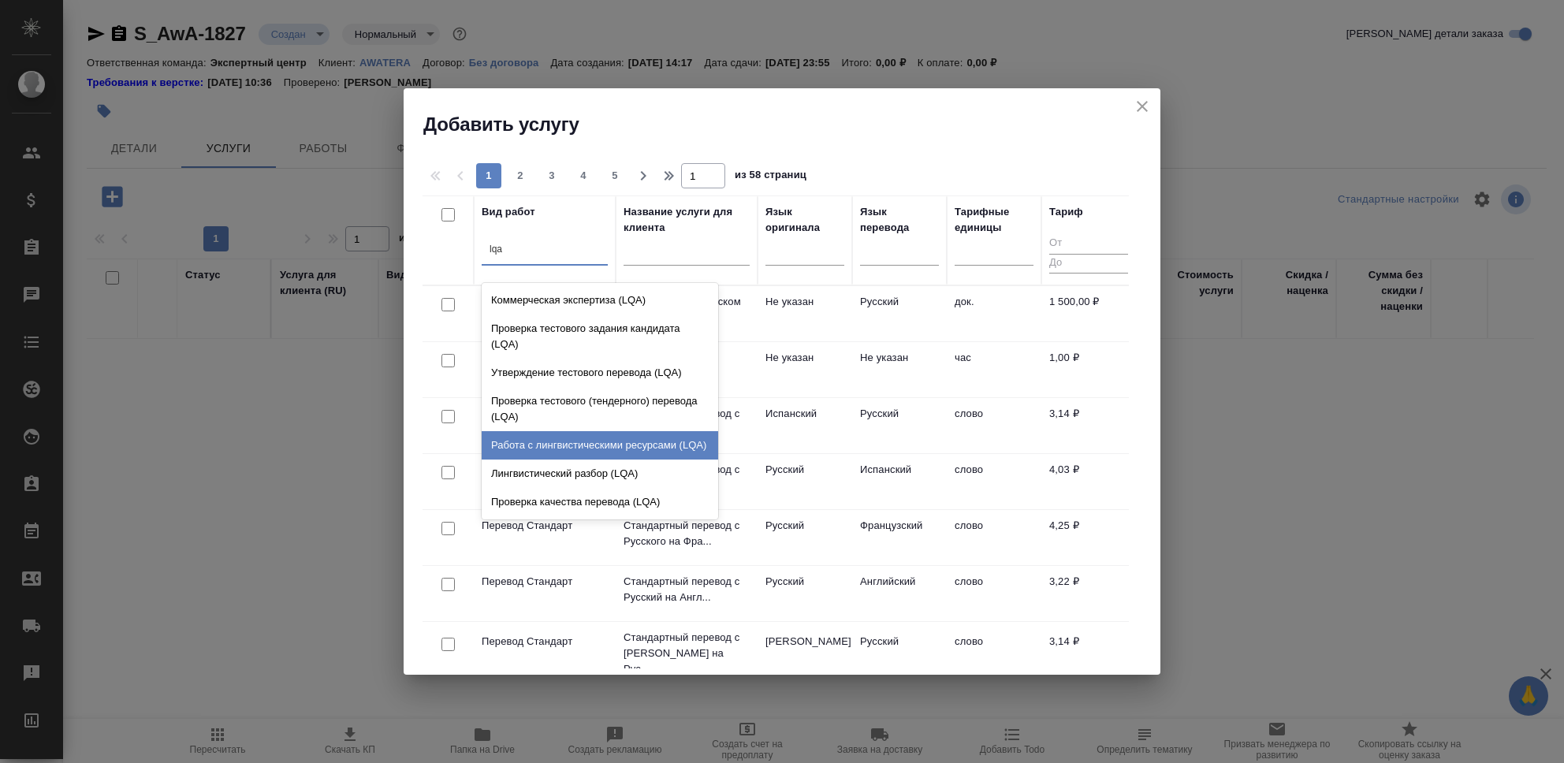
click at [613, 453] on div "Работа с лингвистическими ресурсами (LQA)" at bounding box center [600, 445] width 237 height 28
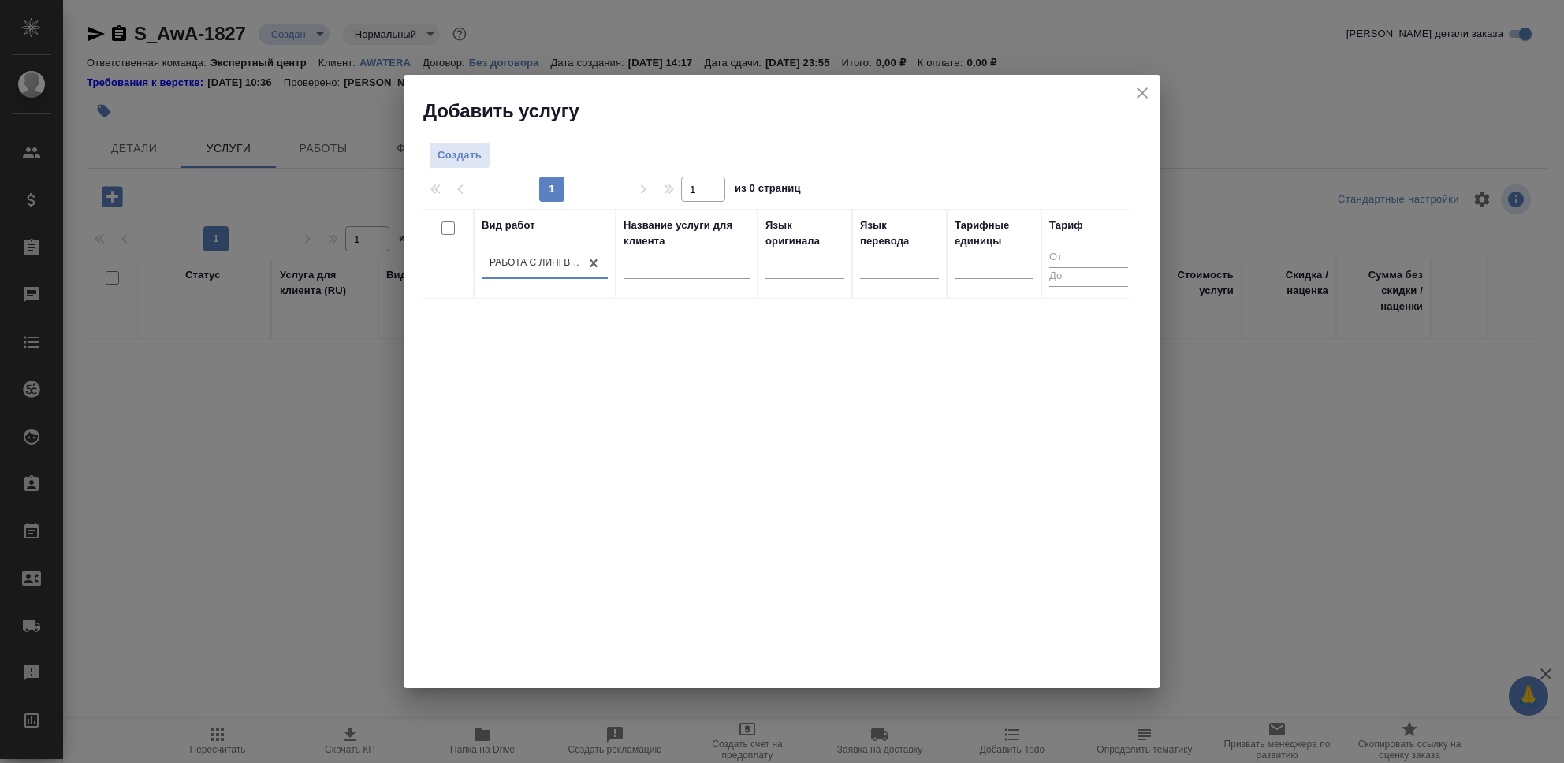
click at [1007, 453] on div "Вид работ option Работа с лингвистическими ресурсами (LQA), selected. 0 results…" at bounding box center [776, 445] width 706 height 473
click at [461, 158] on span "Создать" at bounding box center [460, 156] width 44 height 18
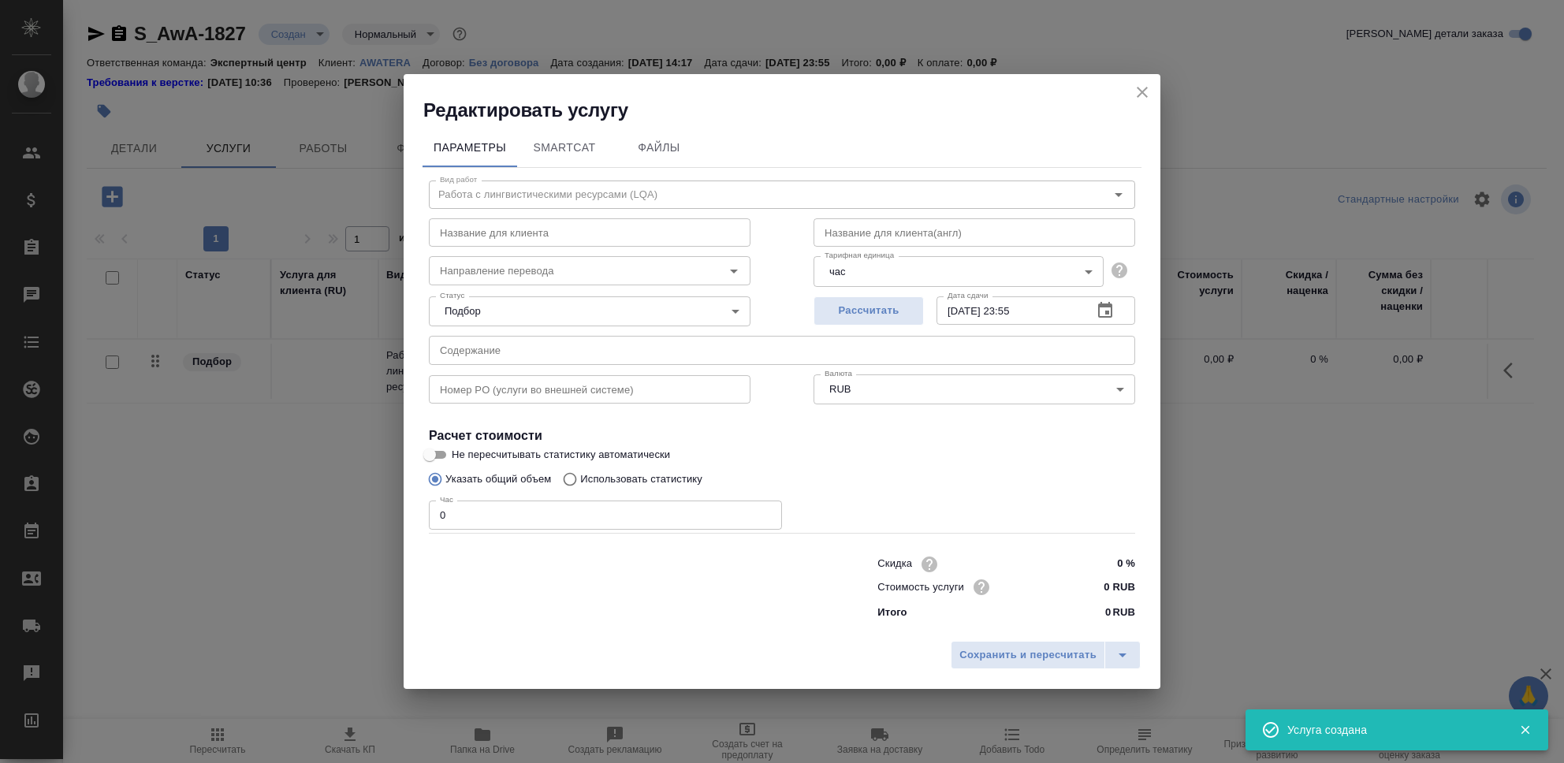
drag, startPoint x: 1144, startPoint y: 91, endPoint x: 989, endPoint y: 90, distance: 154.5
click at [1143, 91] on icon "close" at bounding box center [1142, 92] width 11 height 11
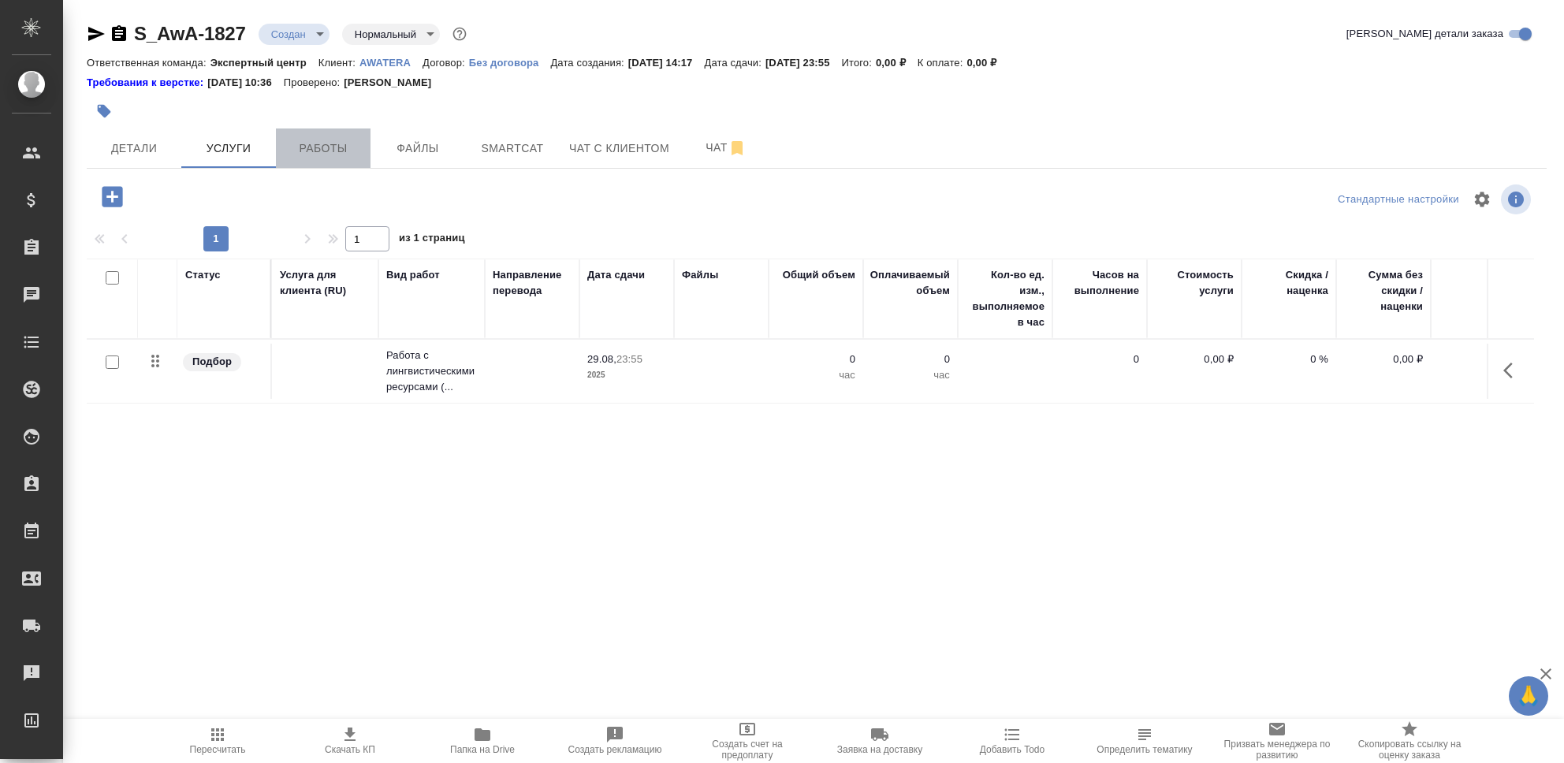
click at [330, 145] on span "Работы" at bounding box center [323, 149] width 76 height 20
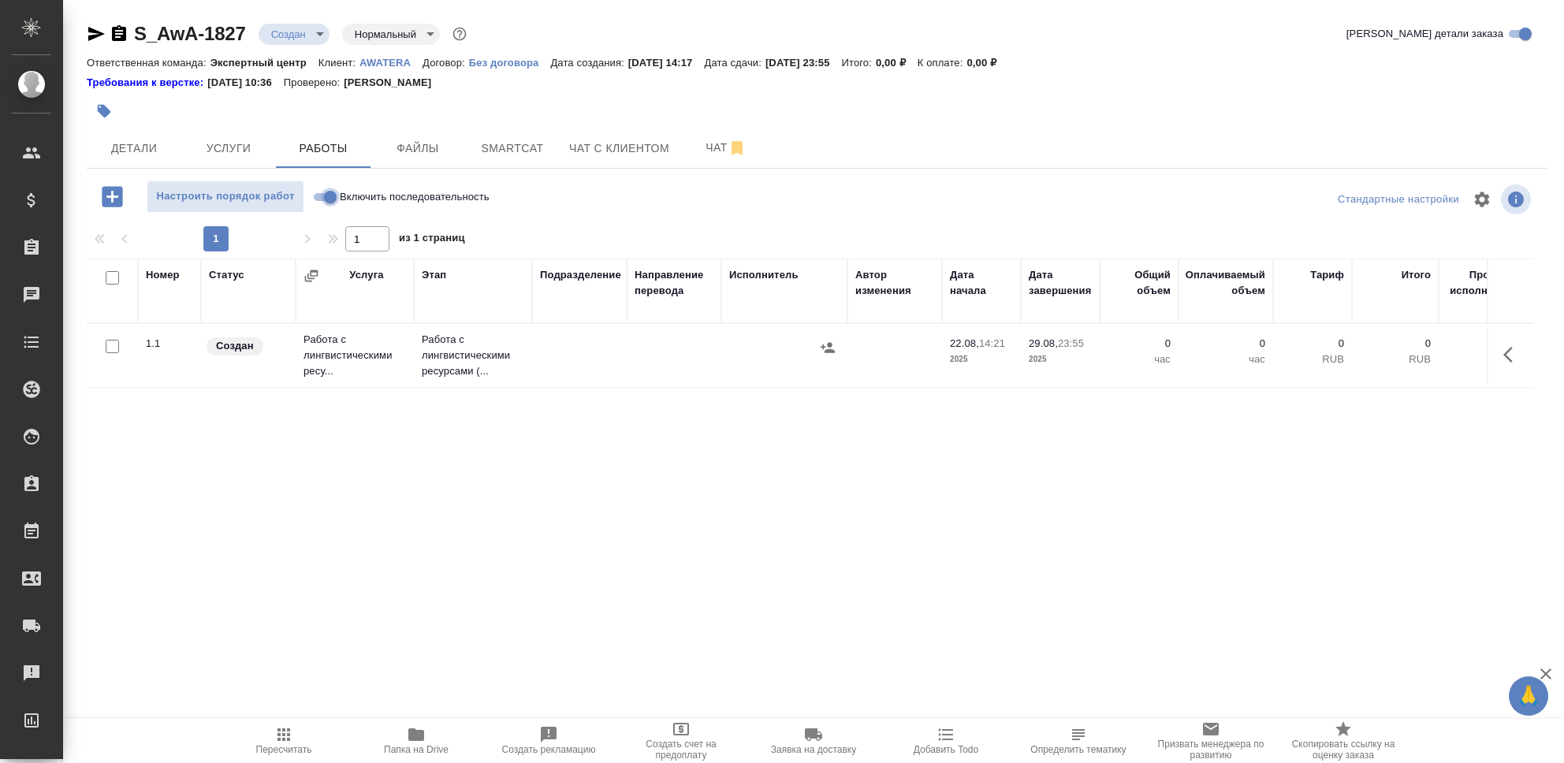
click at [316, 194] on input "Включить последовательность" at bounding box center [330, 197] width 57 height 19
checkbox input "true"
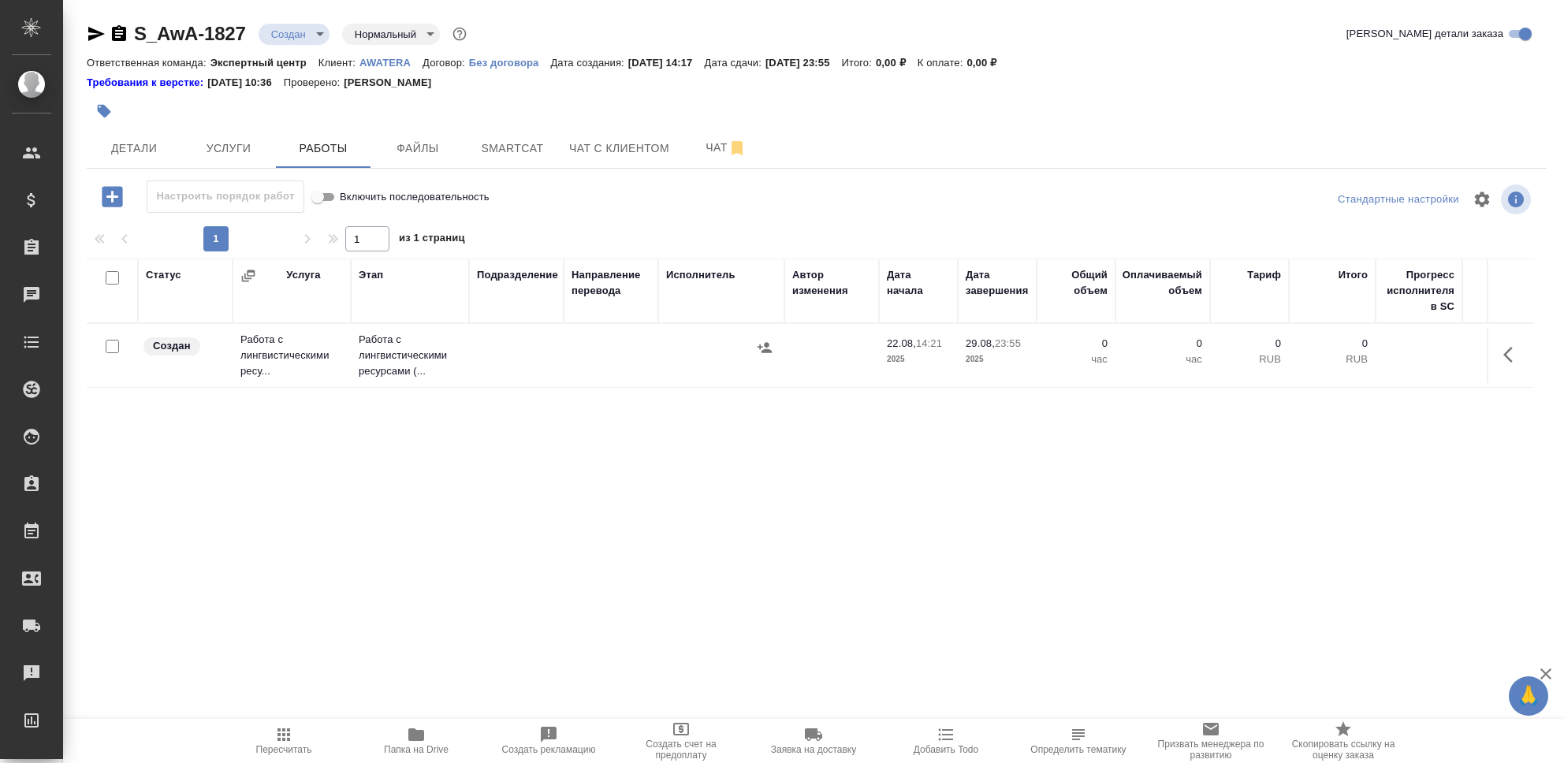
click at [272, 358] on td "Работа с лингвистическими ресу..." at bounding box center [292, 355] width 118 height 63
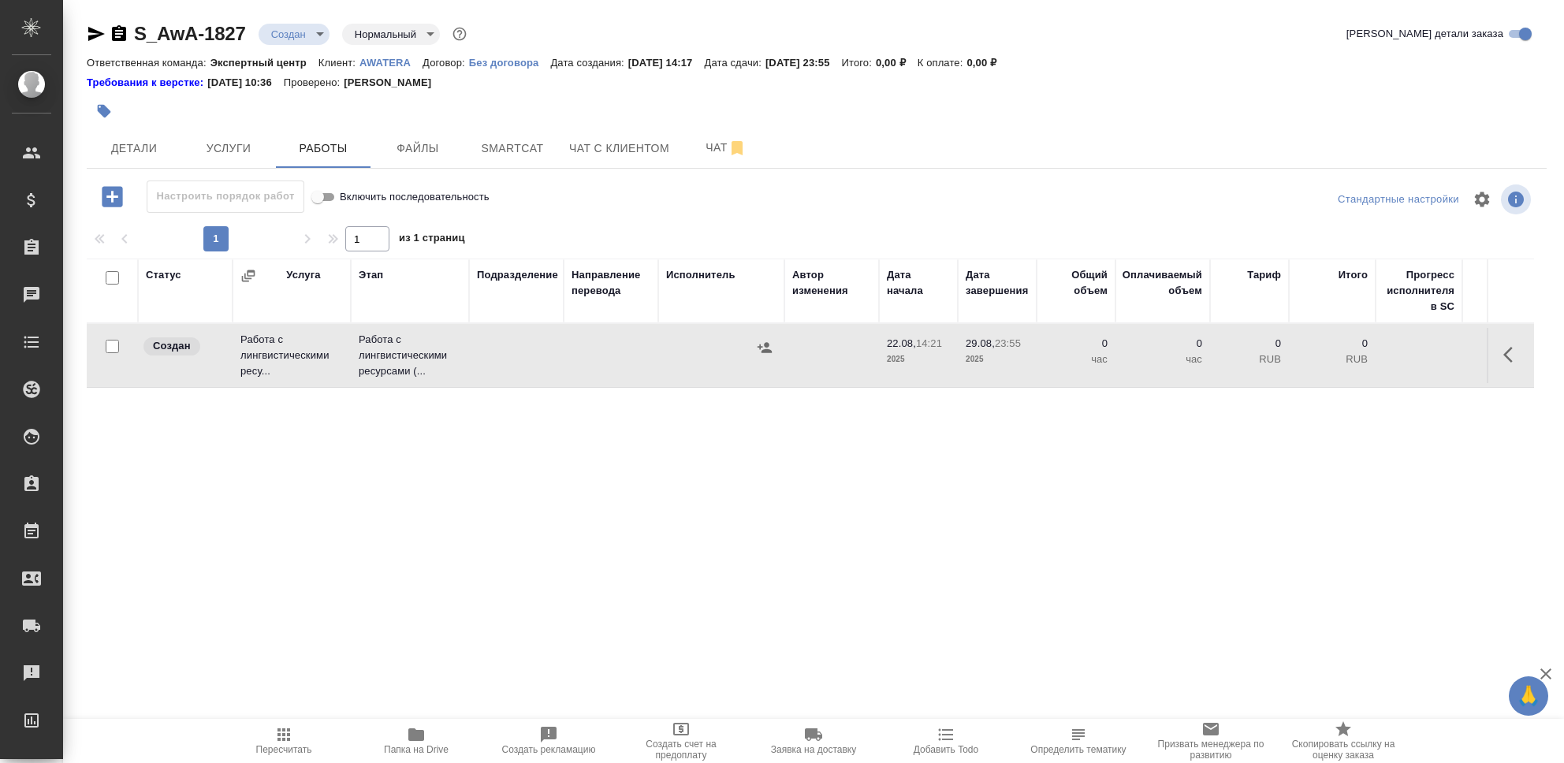
click at [272, 358] on td "Работа с лингвистическими ресу..." at bounding box center [292, 355] width 118 height 63
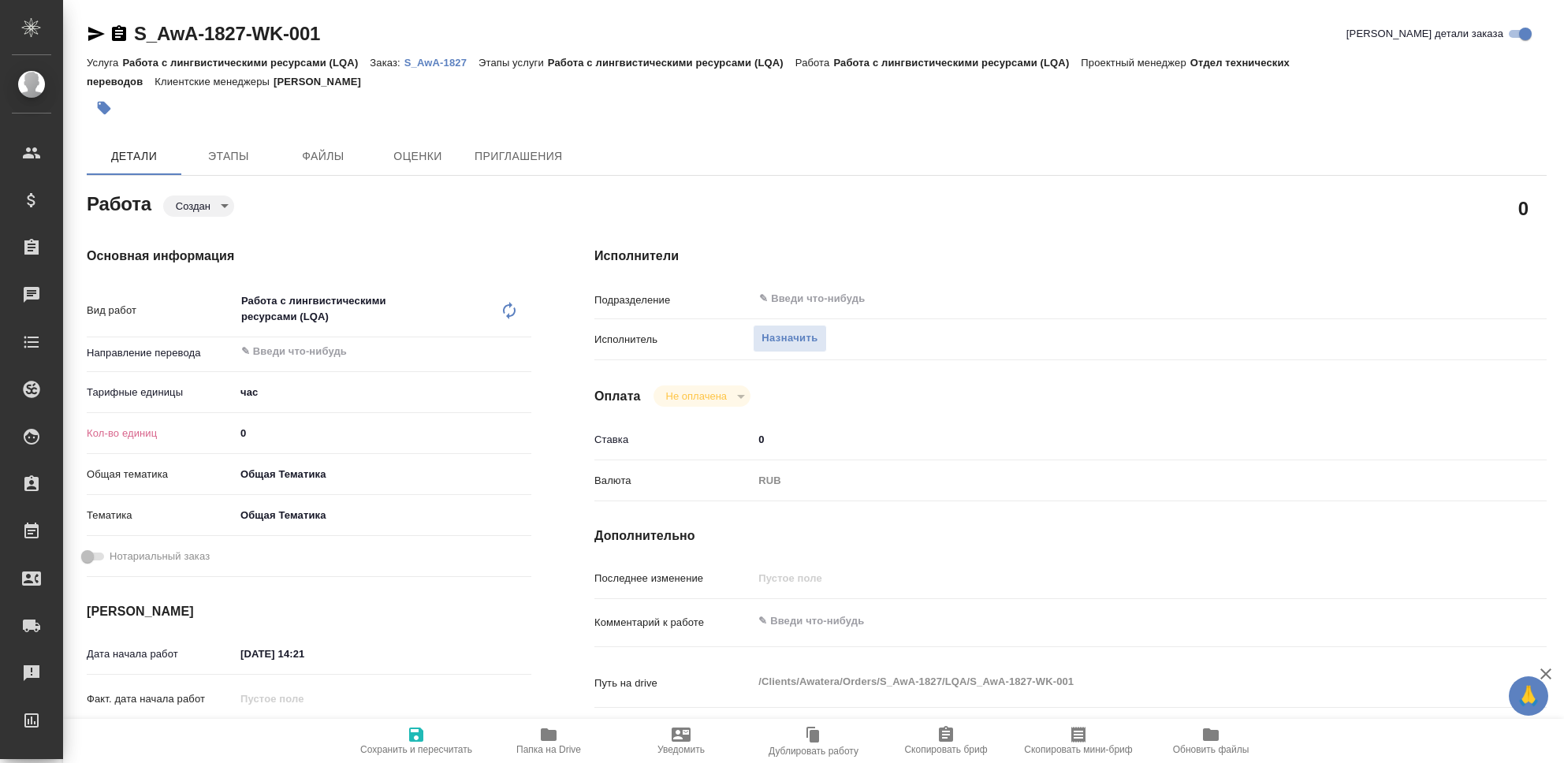
type textarea "x"
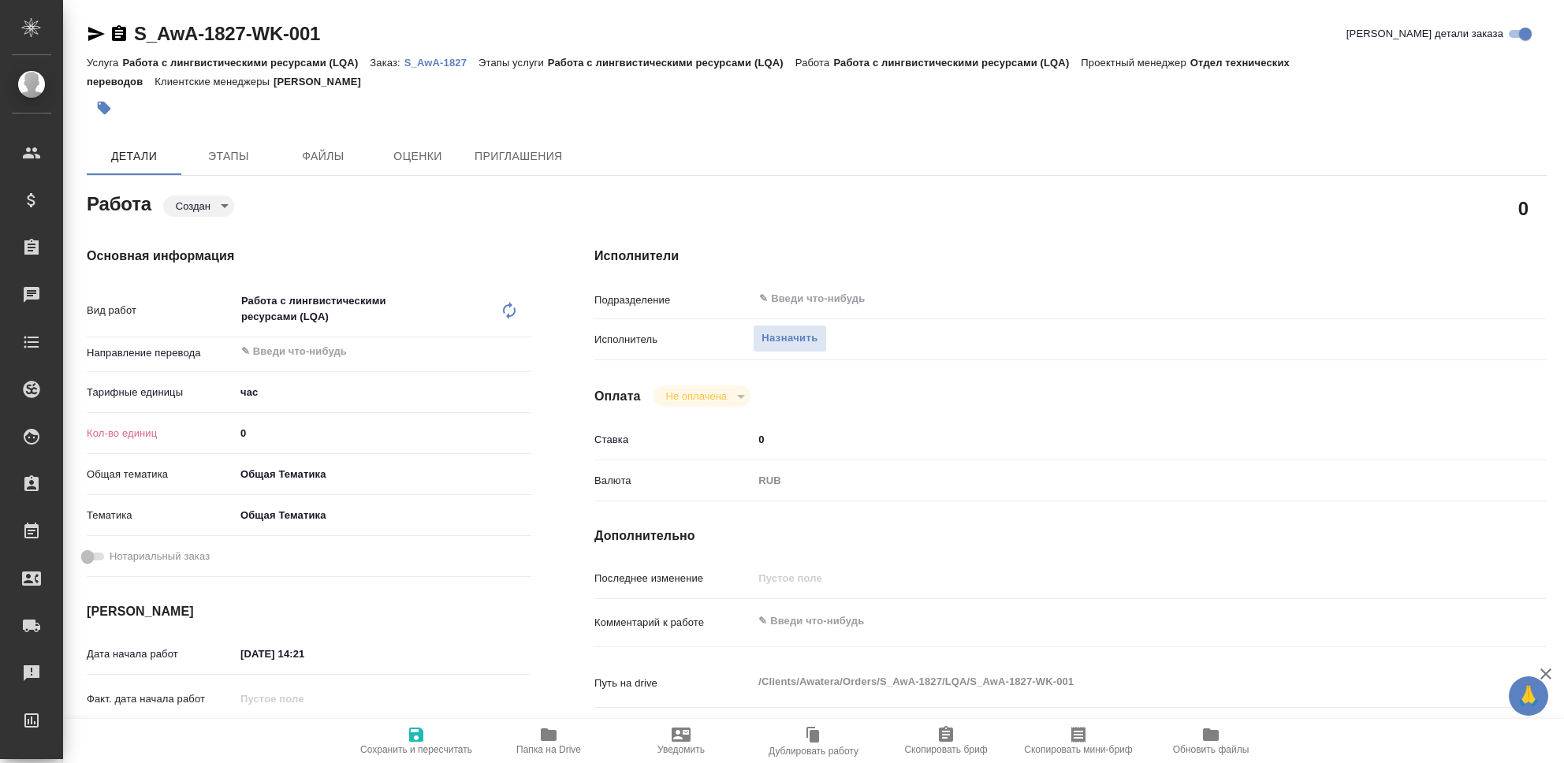
type textarea "x"
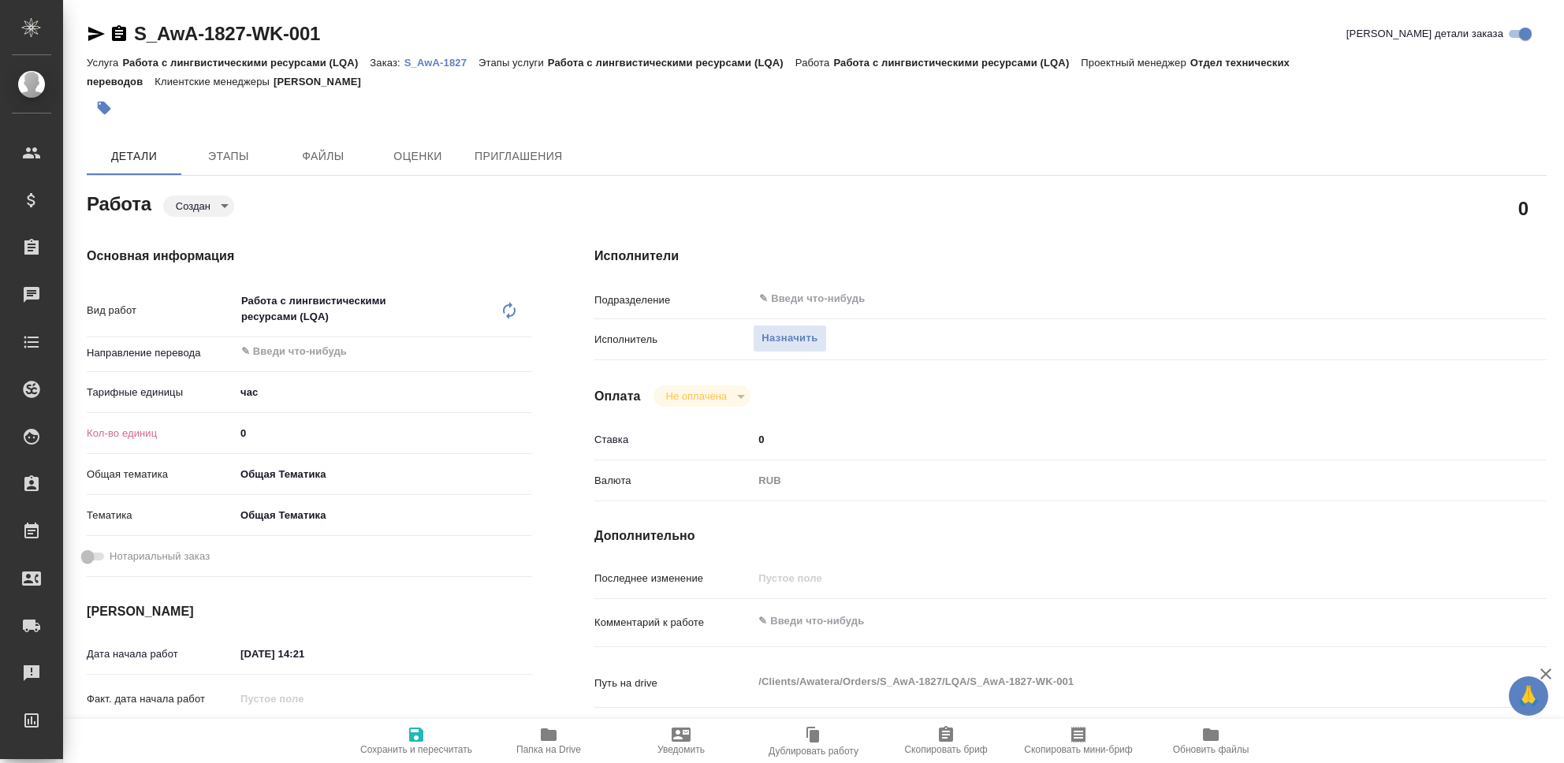
type textarea "x"
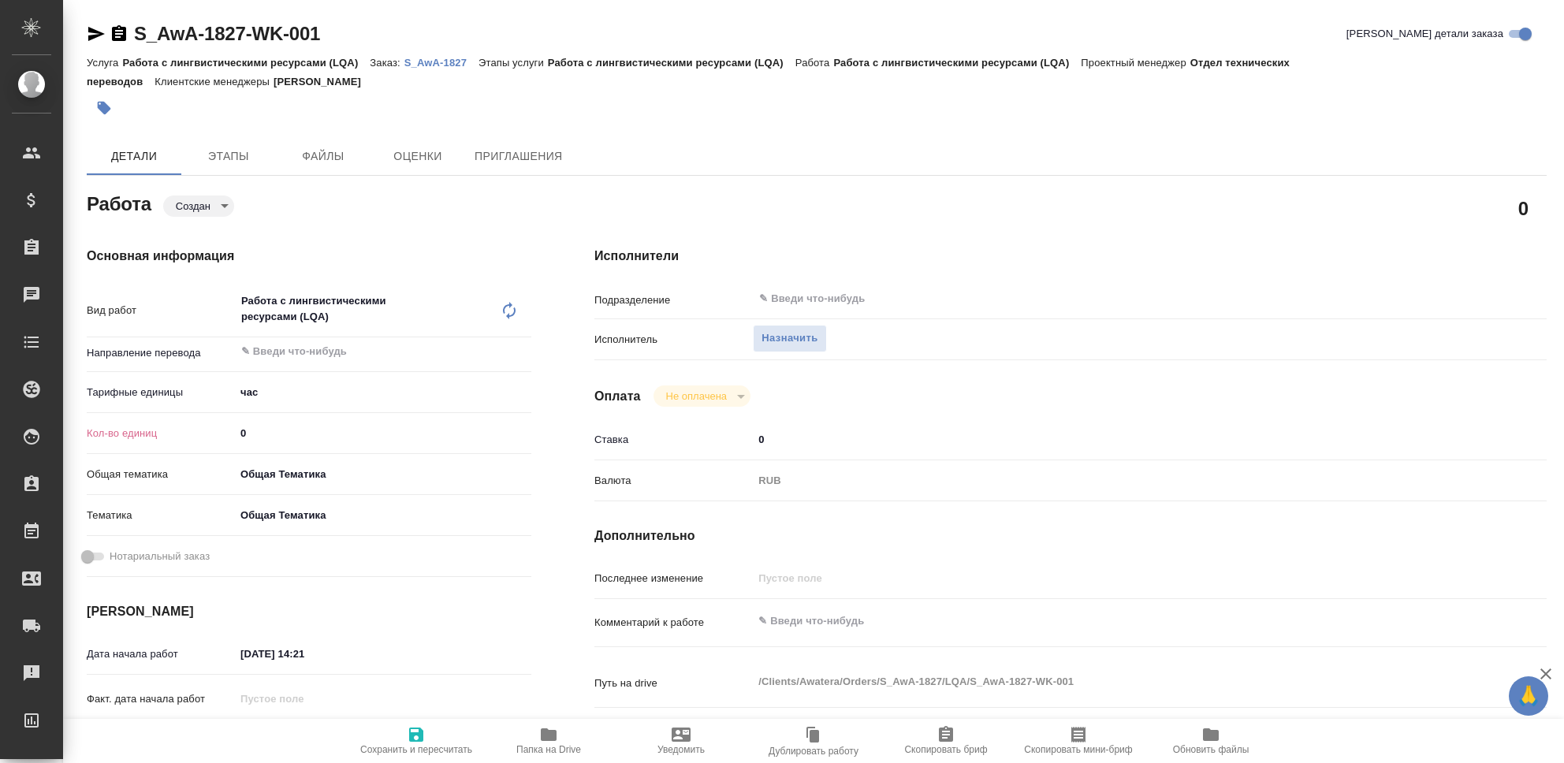
type textarea "x"
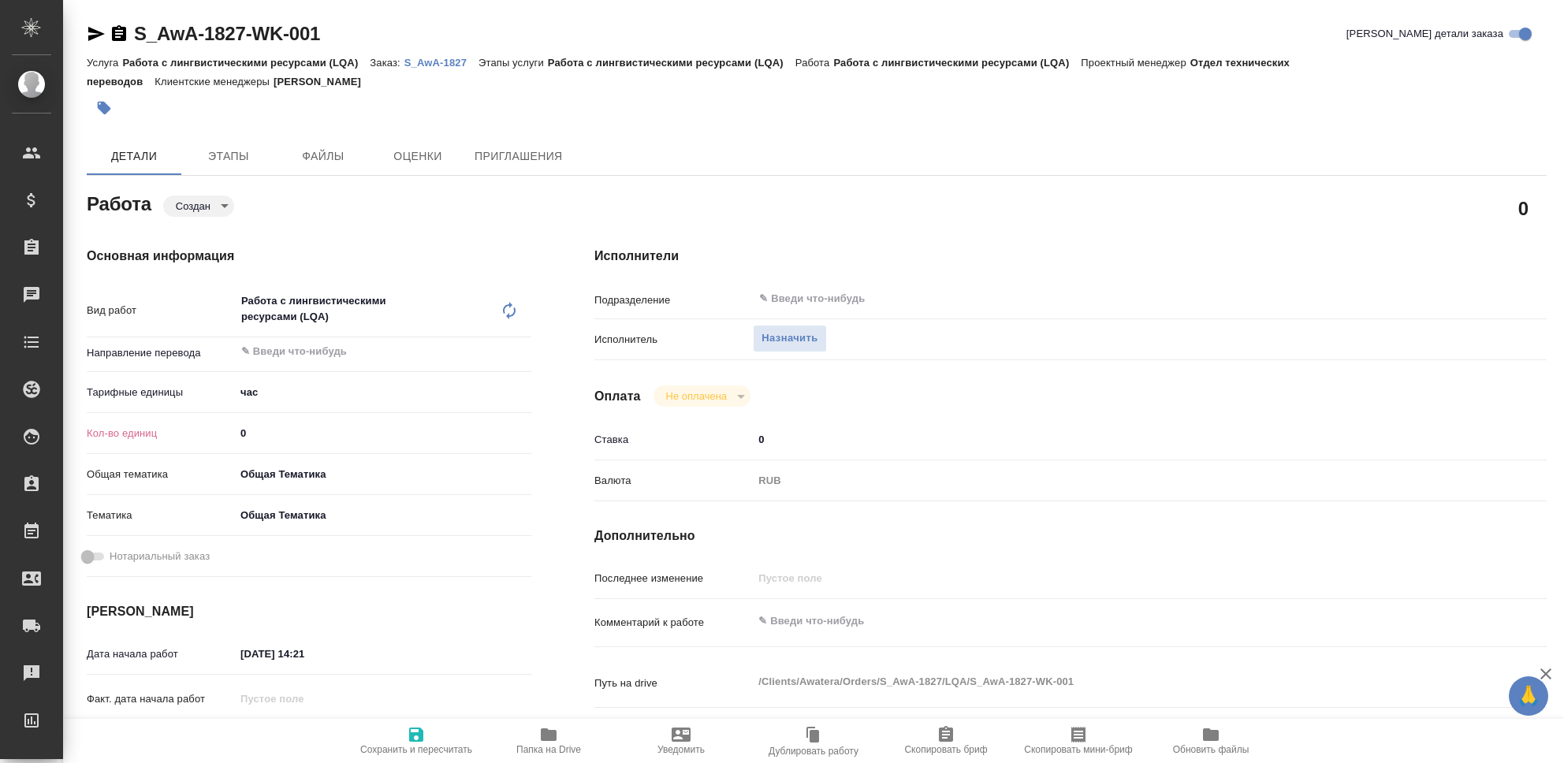
type textarea "x"
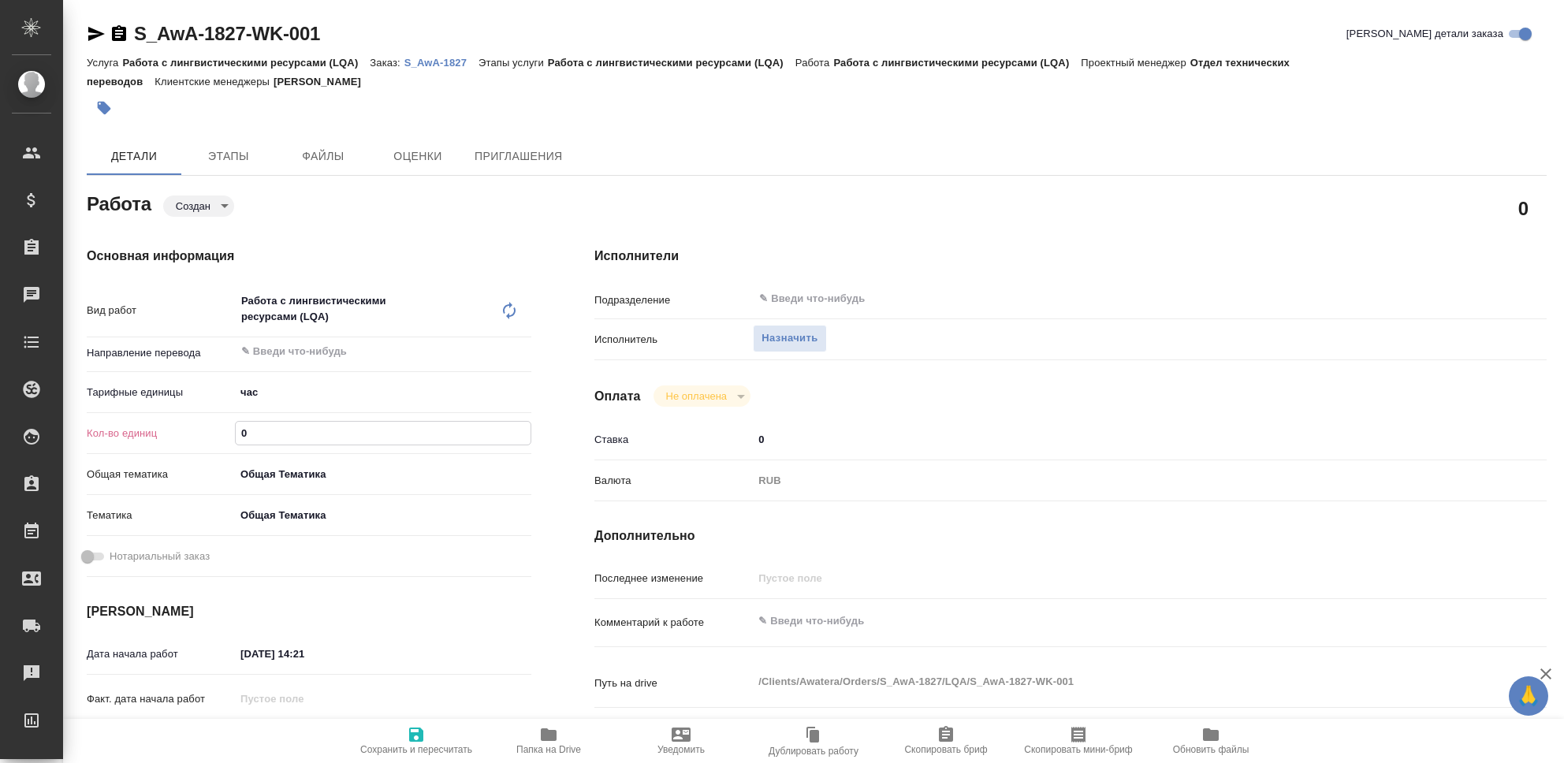
click at [343, 427] on input "0" at bounding box center [383, 433] width 295 height 23
type textarea "x"
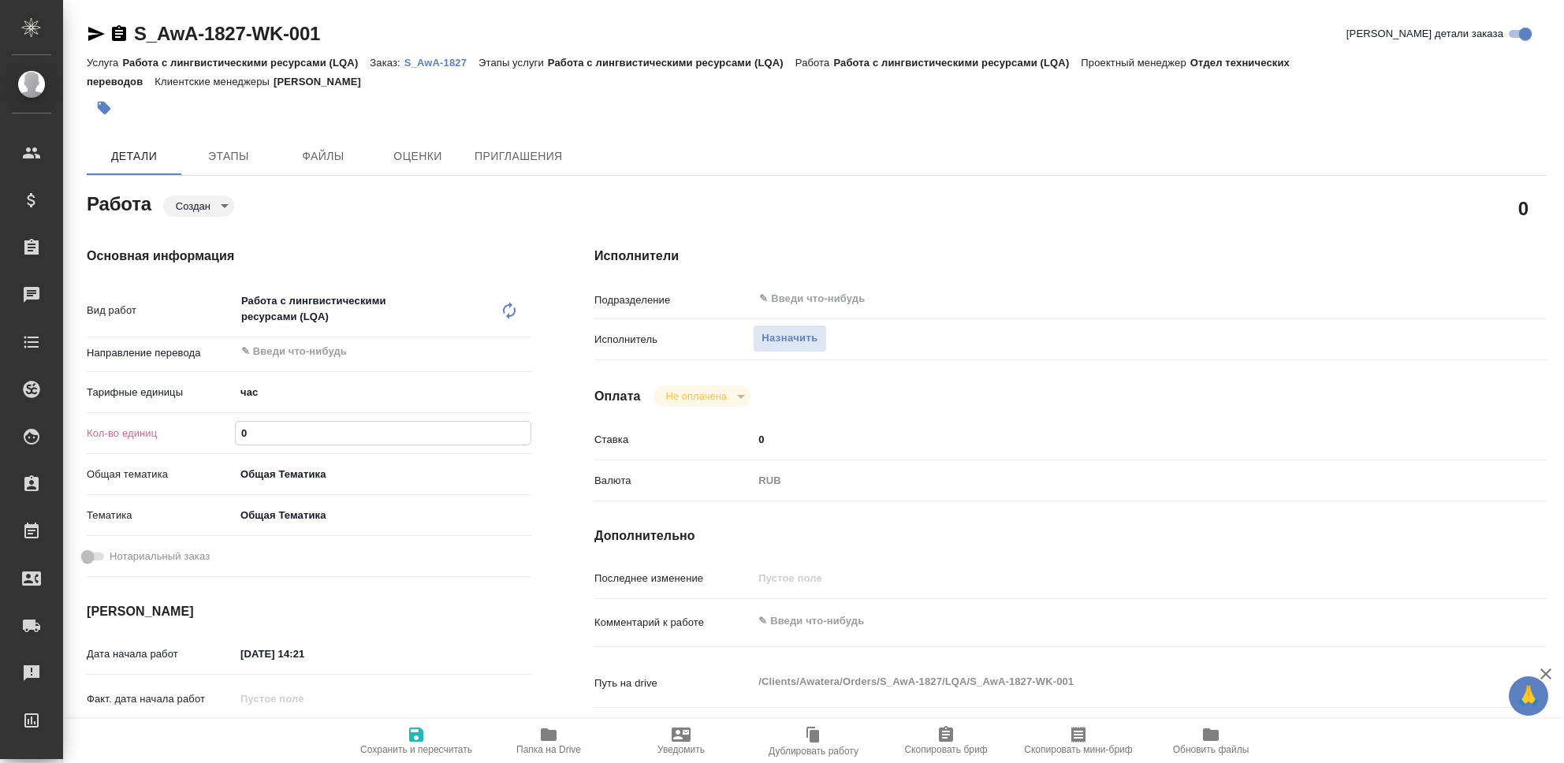
type textarea "x"
type input "3"
type textarea "x"
type input "37"
type textarea "x"
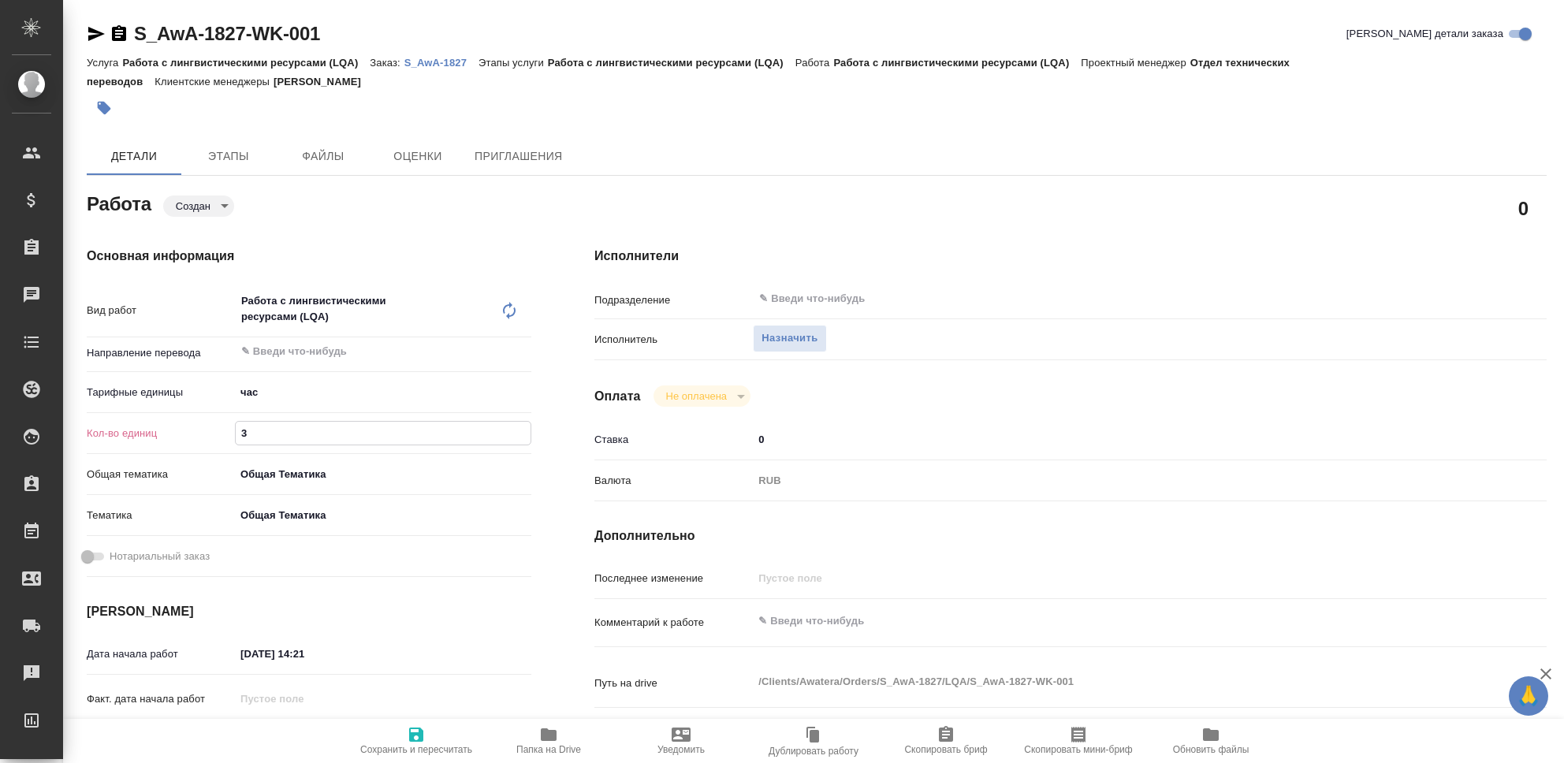
type textarea "x"
type input "37"
type textarea "x"
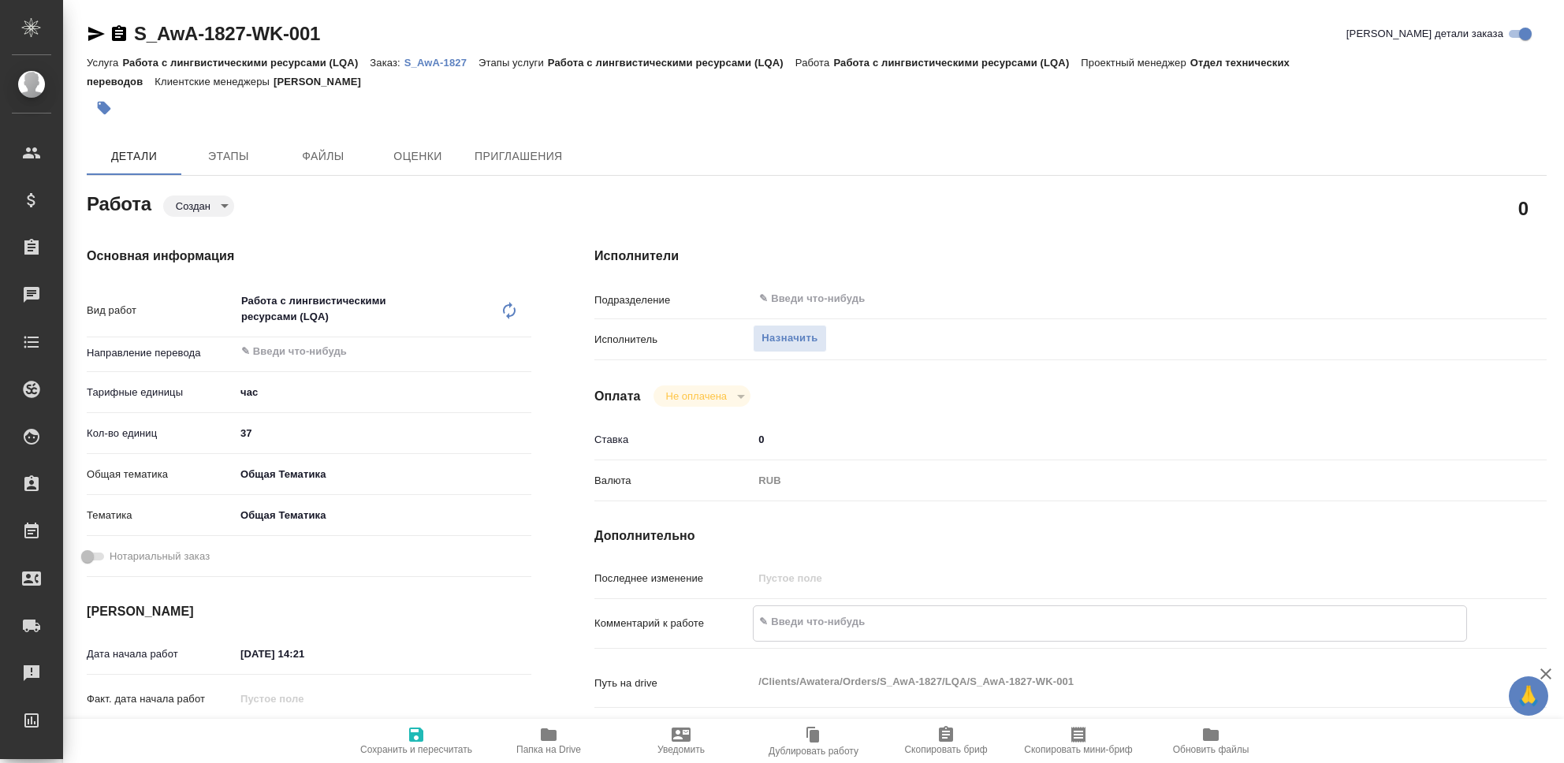
click at [808, 625] on textarea at bounding box center [1110, 622] width 713 height 27
type textarea "x"
type textarea "О"
type textarea "x"
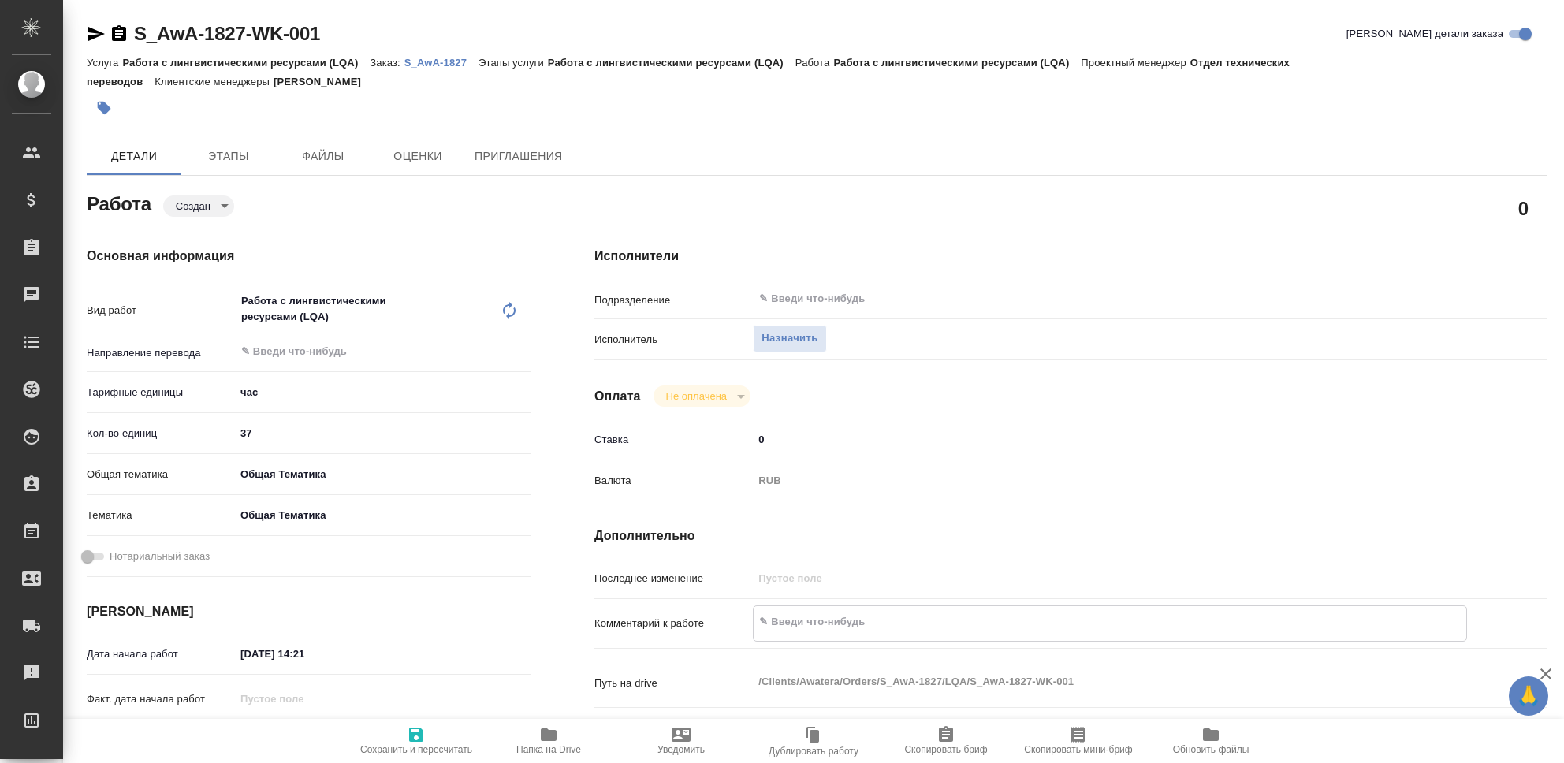
type textarea "x"
type textarea "Об"
type textarea "x"
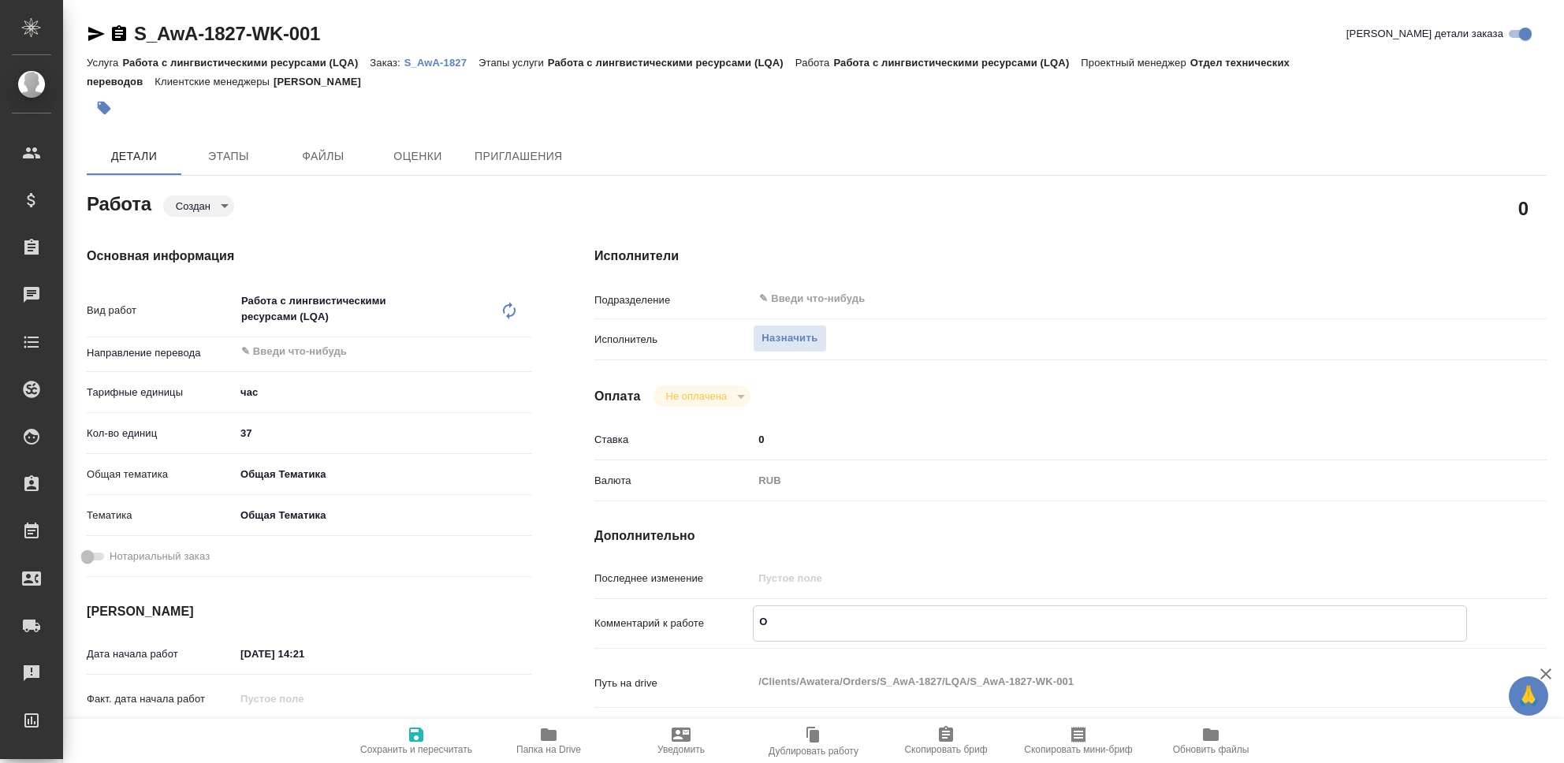
type textarea "x"
type textarea "Обр"
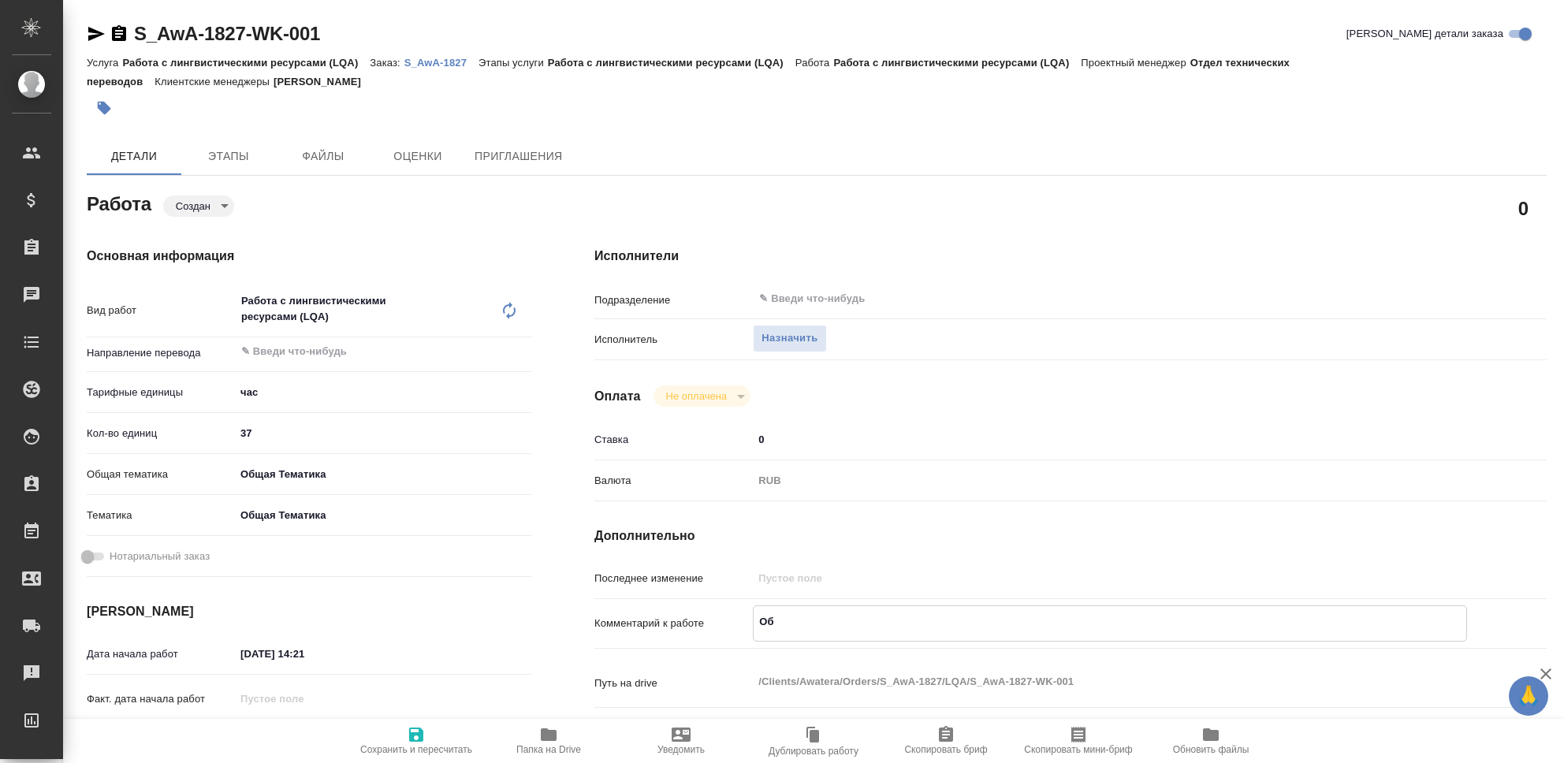
type textarea "x"
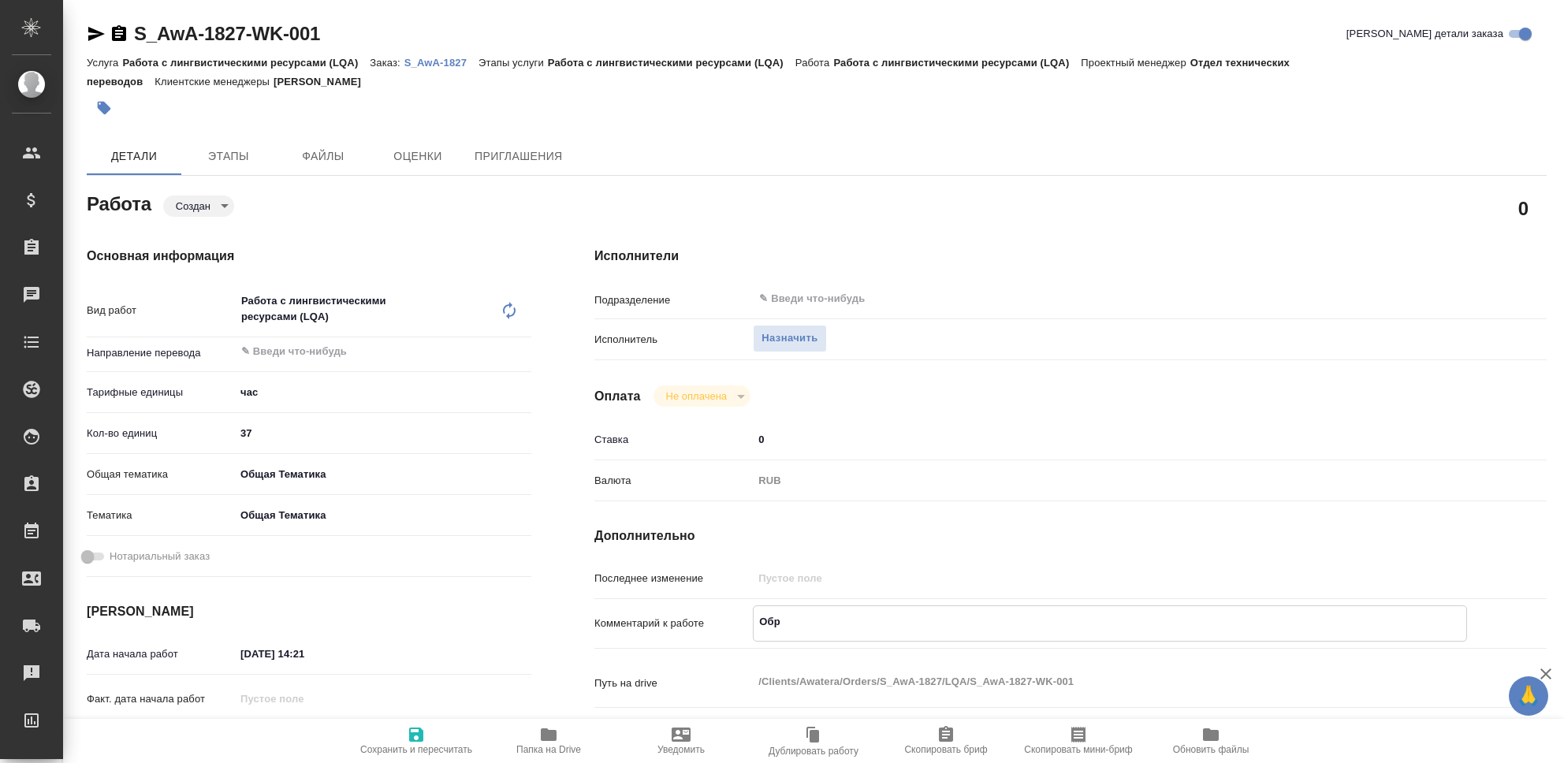
type textarea "Обра"
type textarea "x"
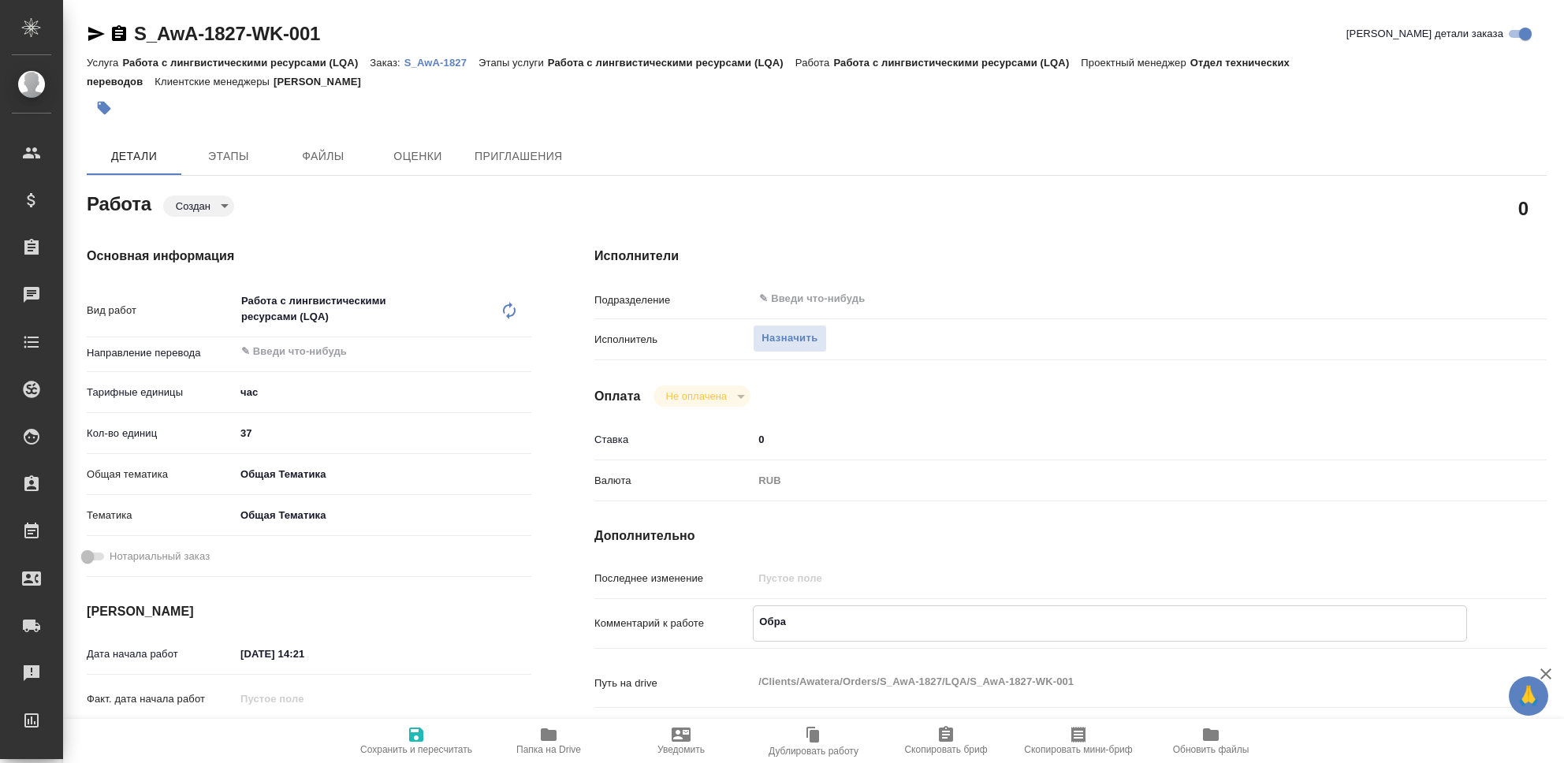
type textarea "x"
type textarea "Обраб"
type textarea "x"
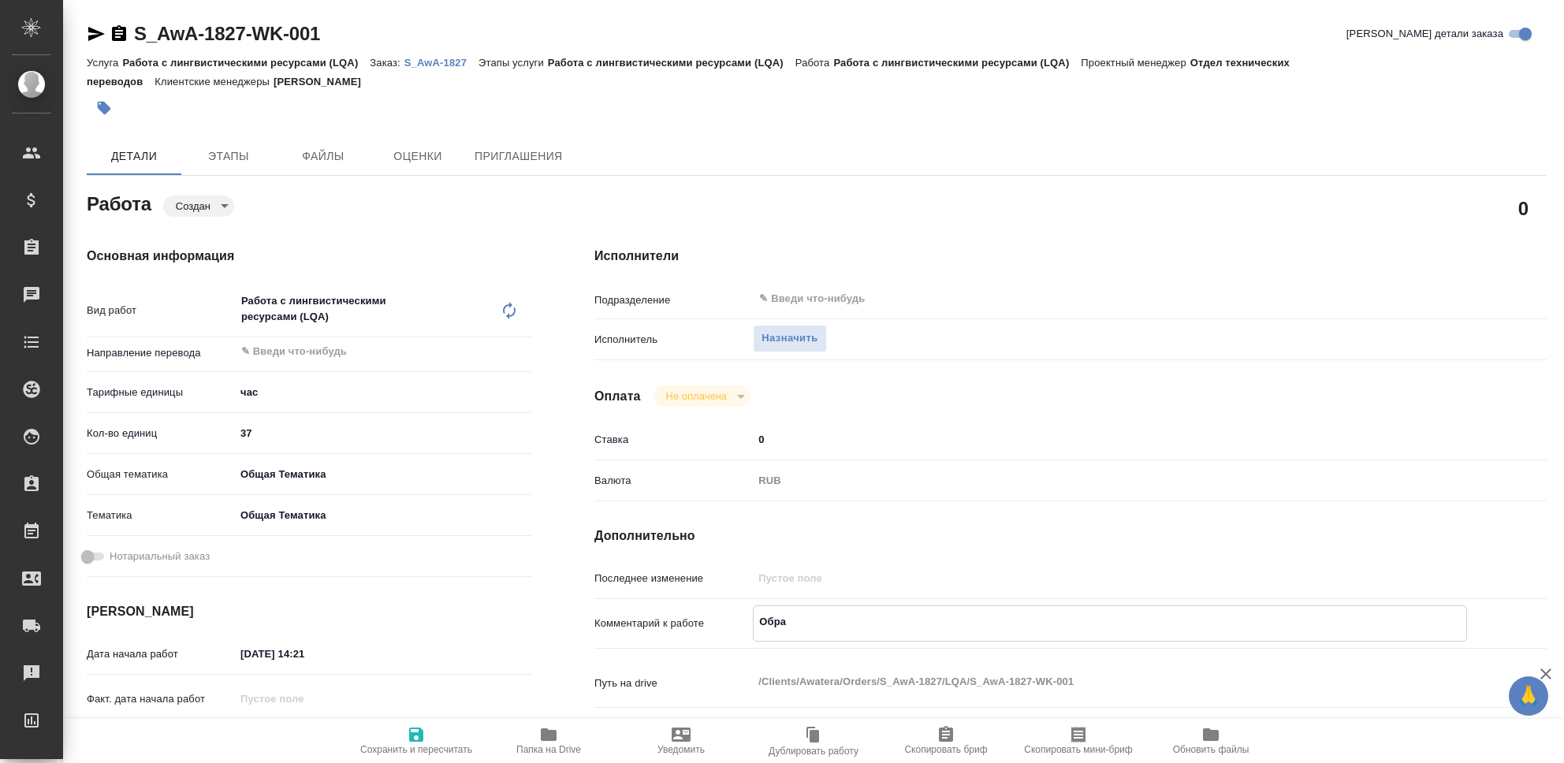
type textarea "x"
type textarea "Обрабо"
type textarea "x"
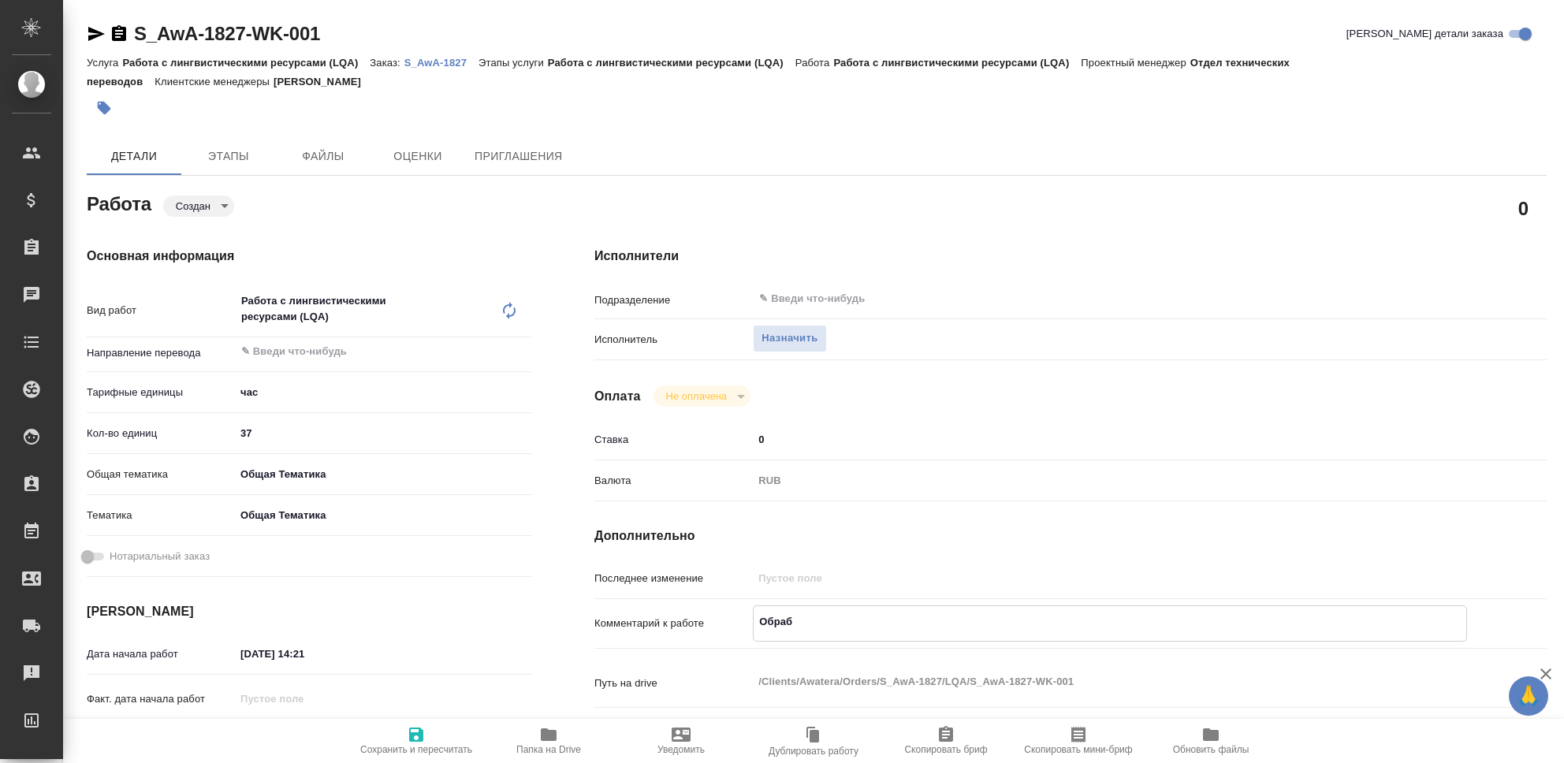
type textarea "x"
type textarea "Обработ"
type textarea "x"
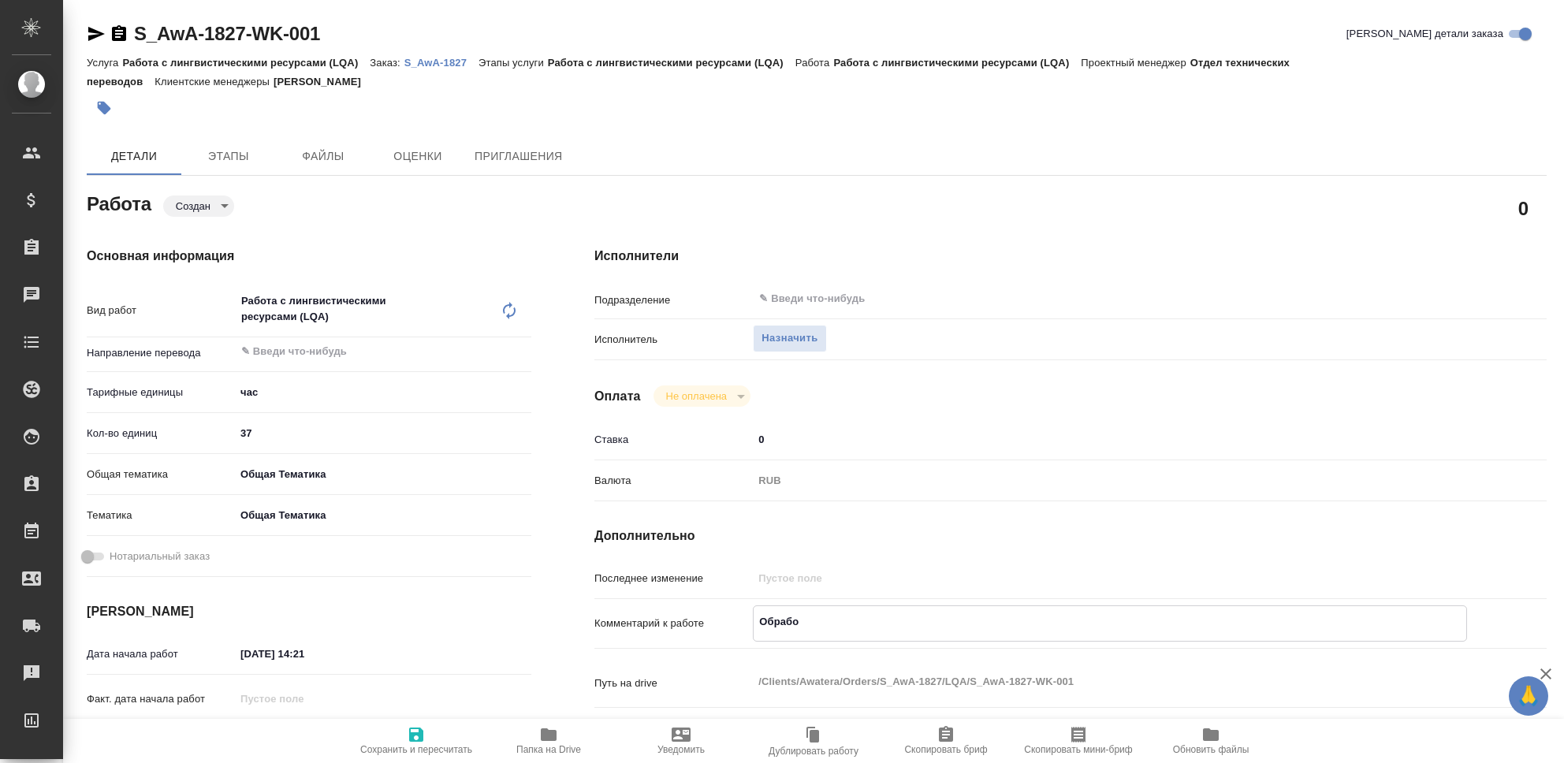
type textarea "x"
type textarea "Обработк"
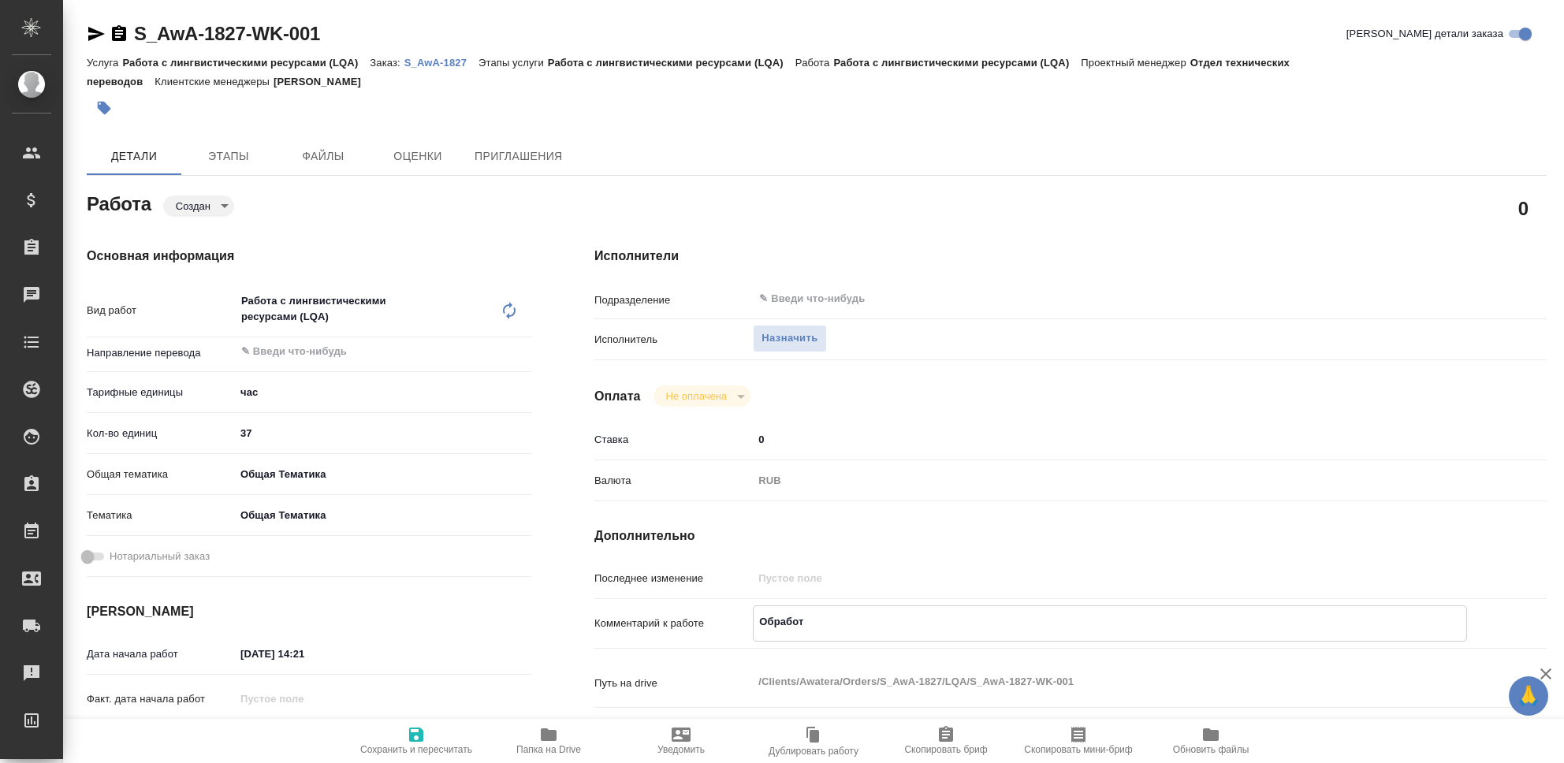
type textarea "x"
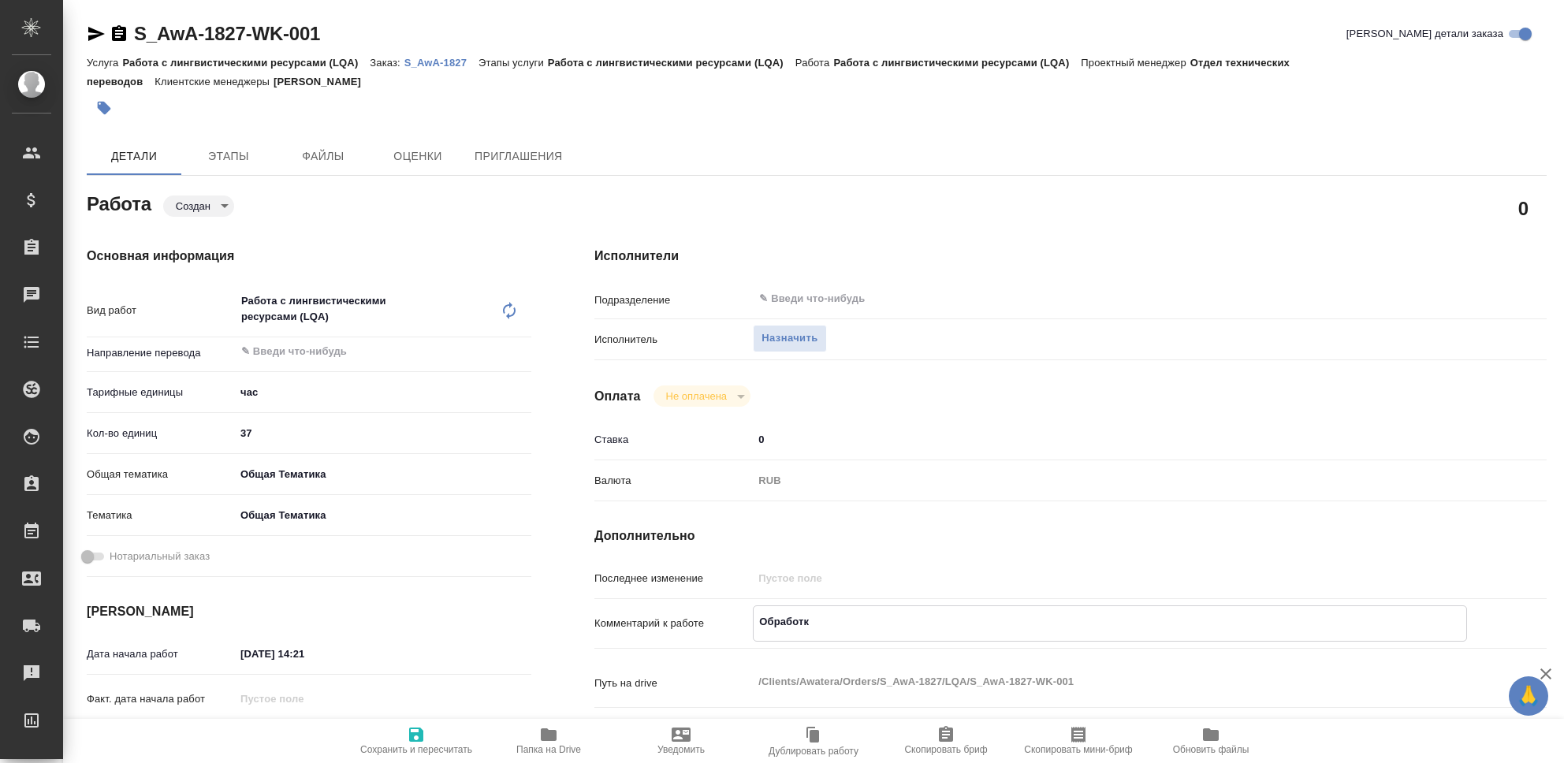
type textarea "Обработка"
type textarea "x"
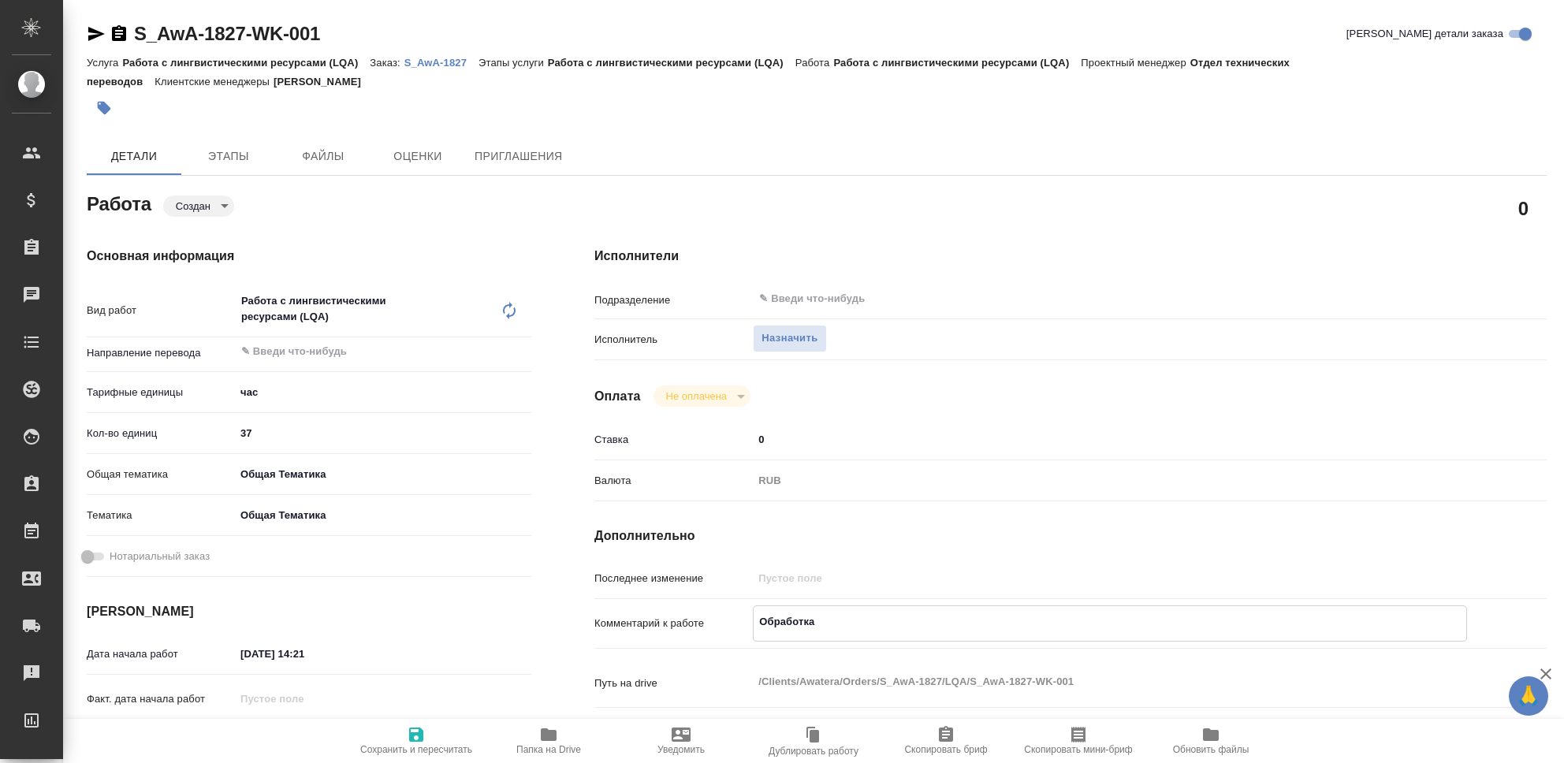
type textarea "Обработка"
type textarea "x"
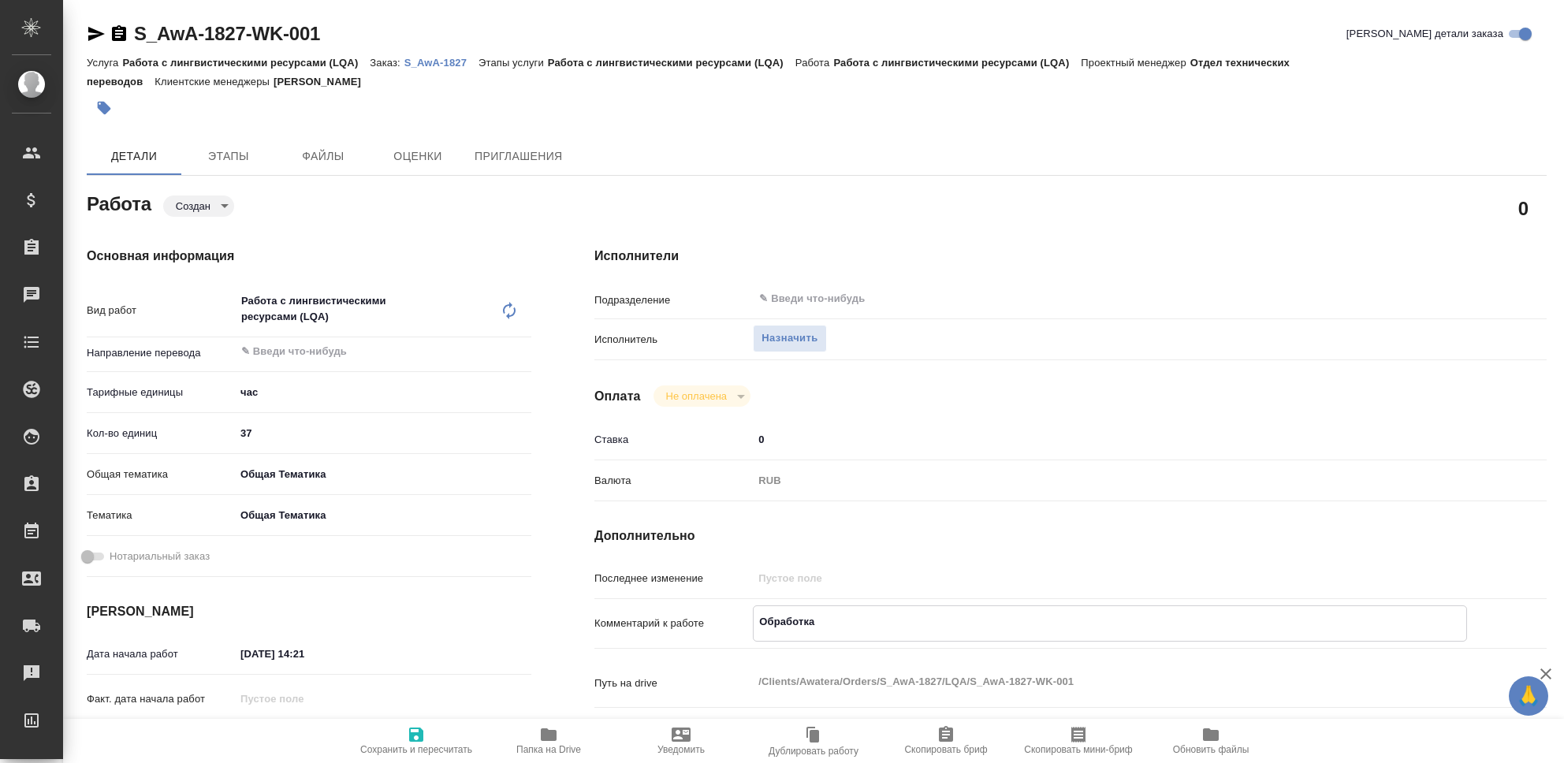
type textarea "x"
type textarea "Обработка м"
type textarea "x"
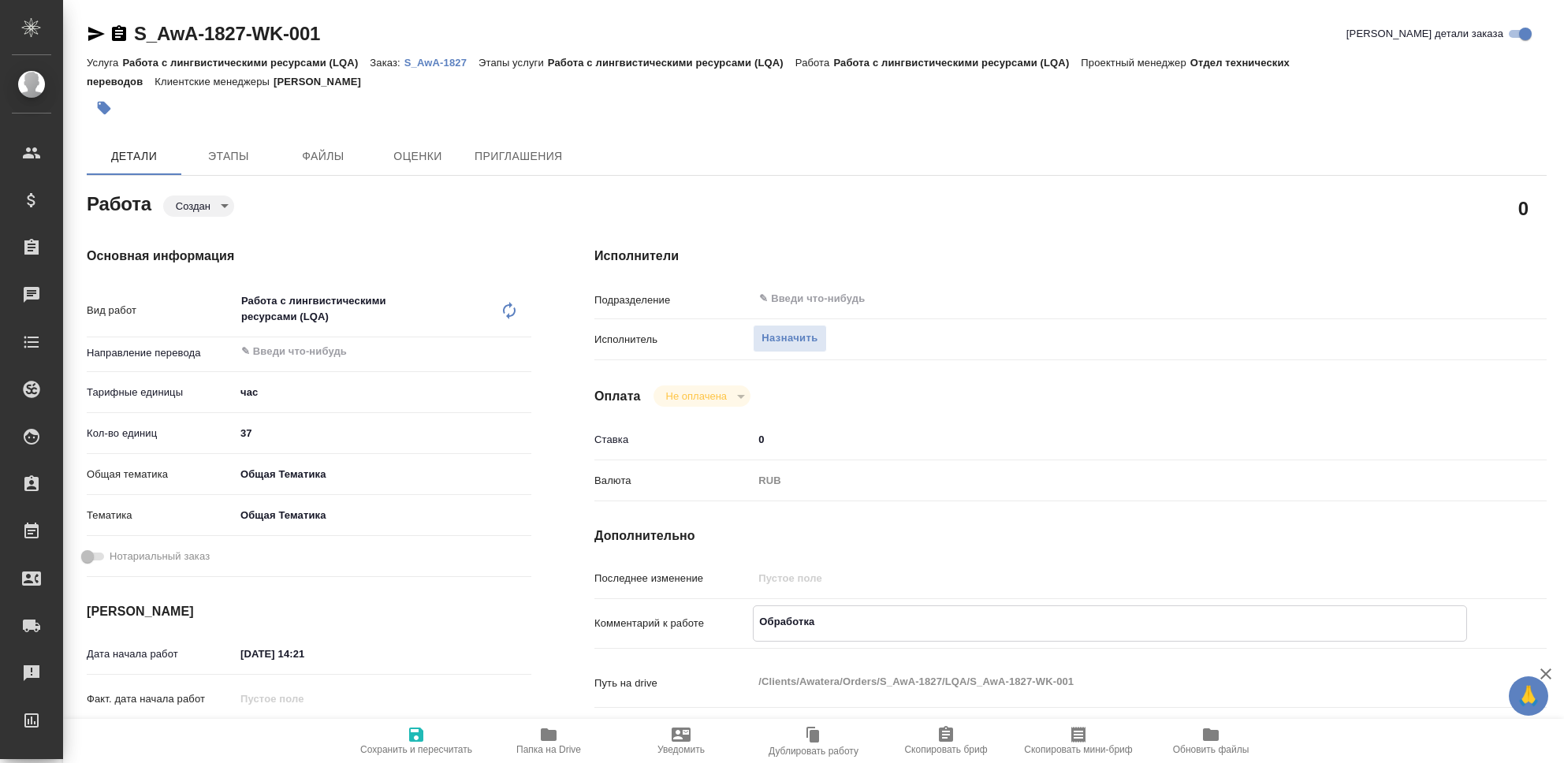
type textarea "x"
type textarea "Обработка"
type textarea "x"
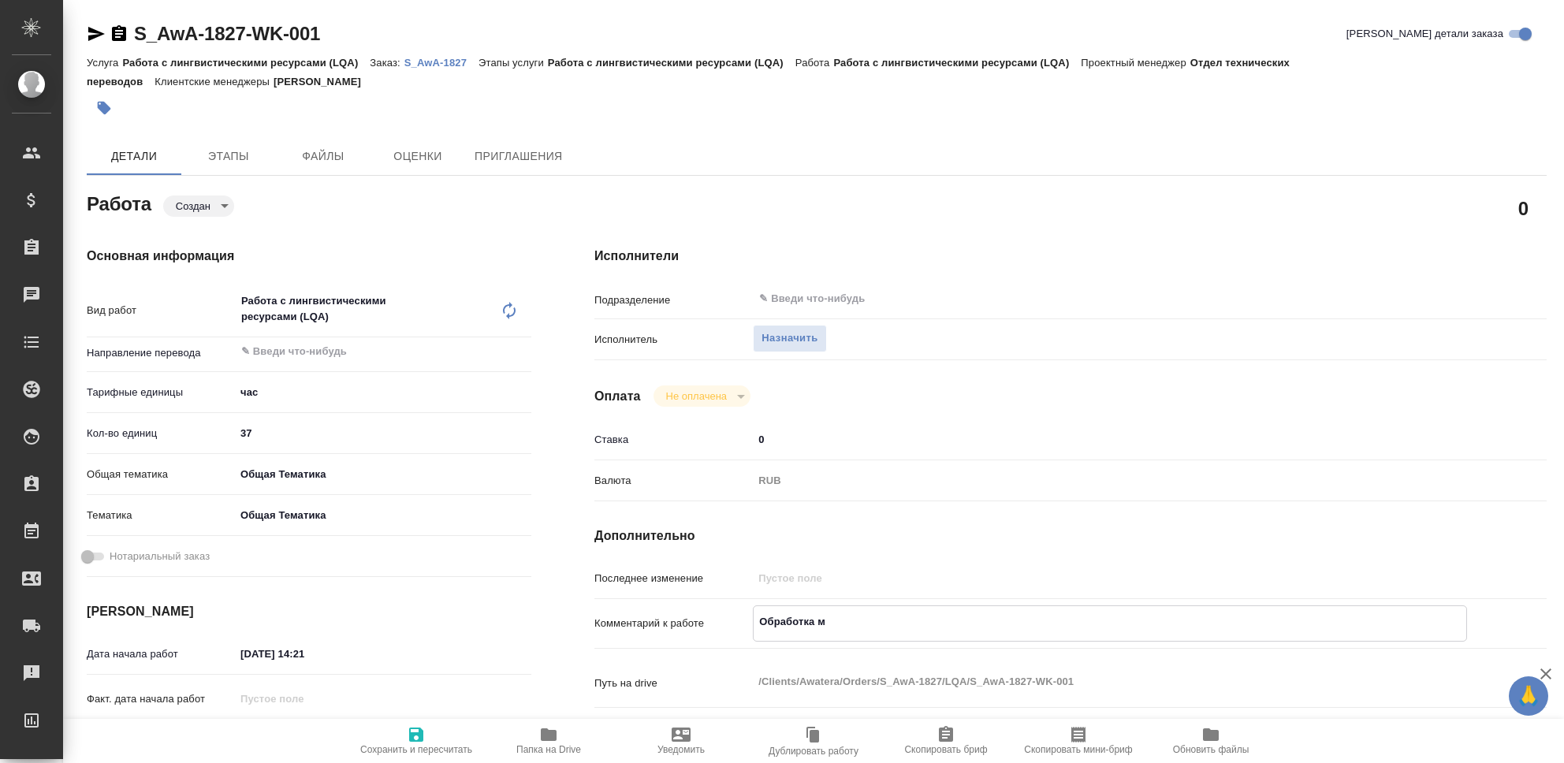
type textarea "x"
type textarea "Обработка ф"
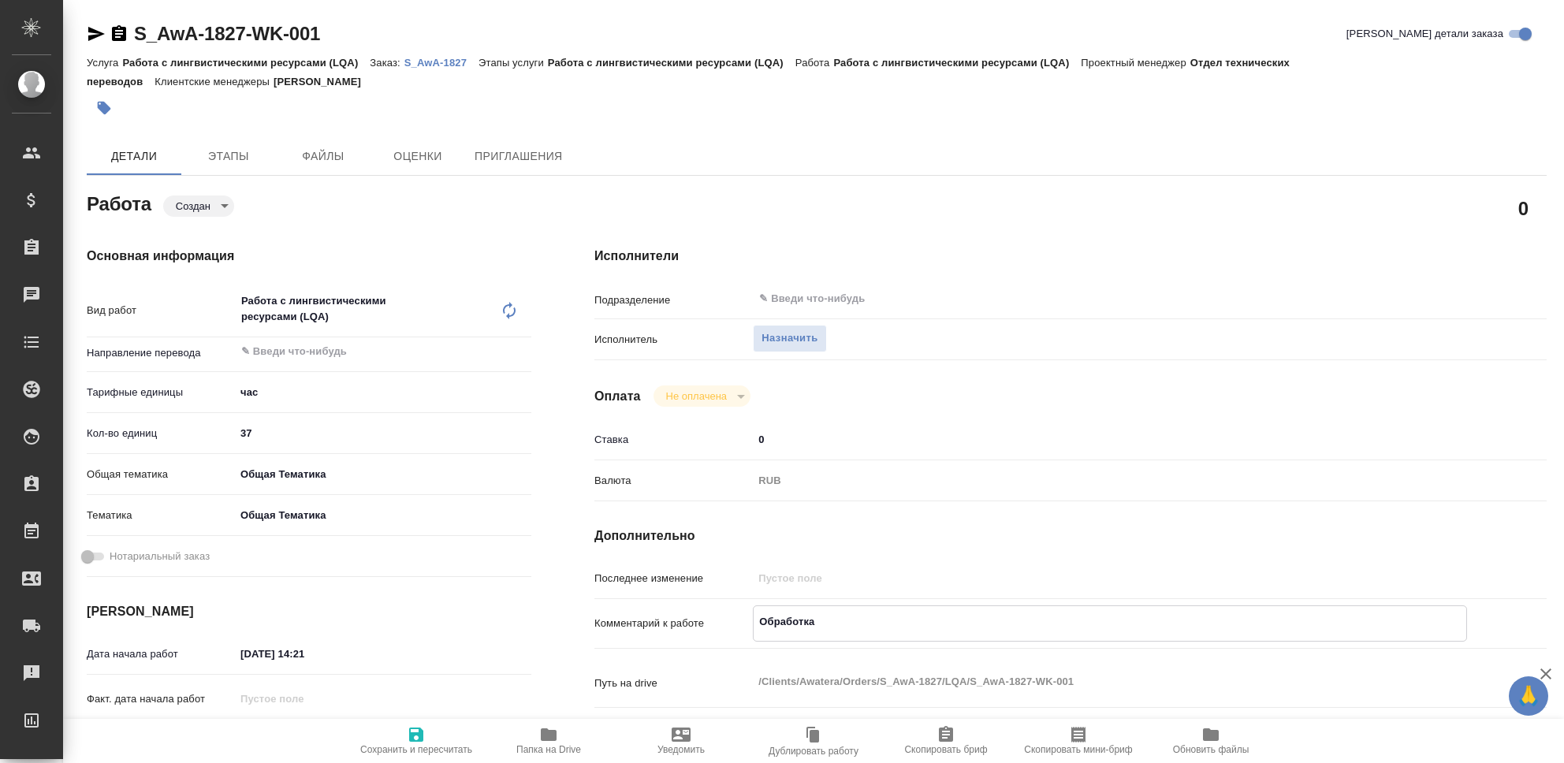
type textarea "x"
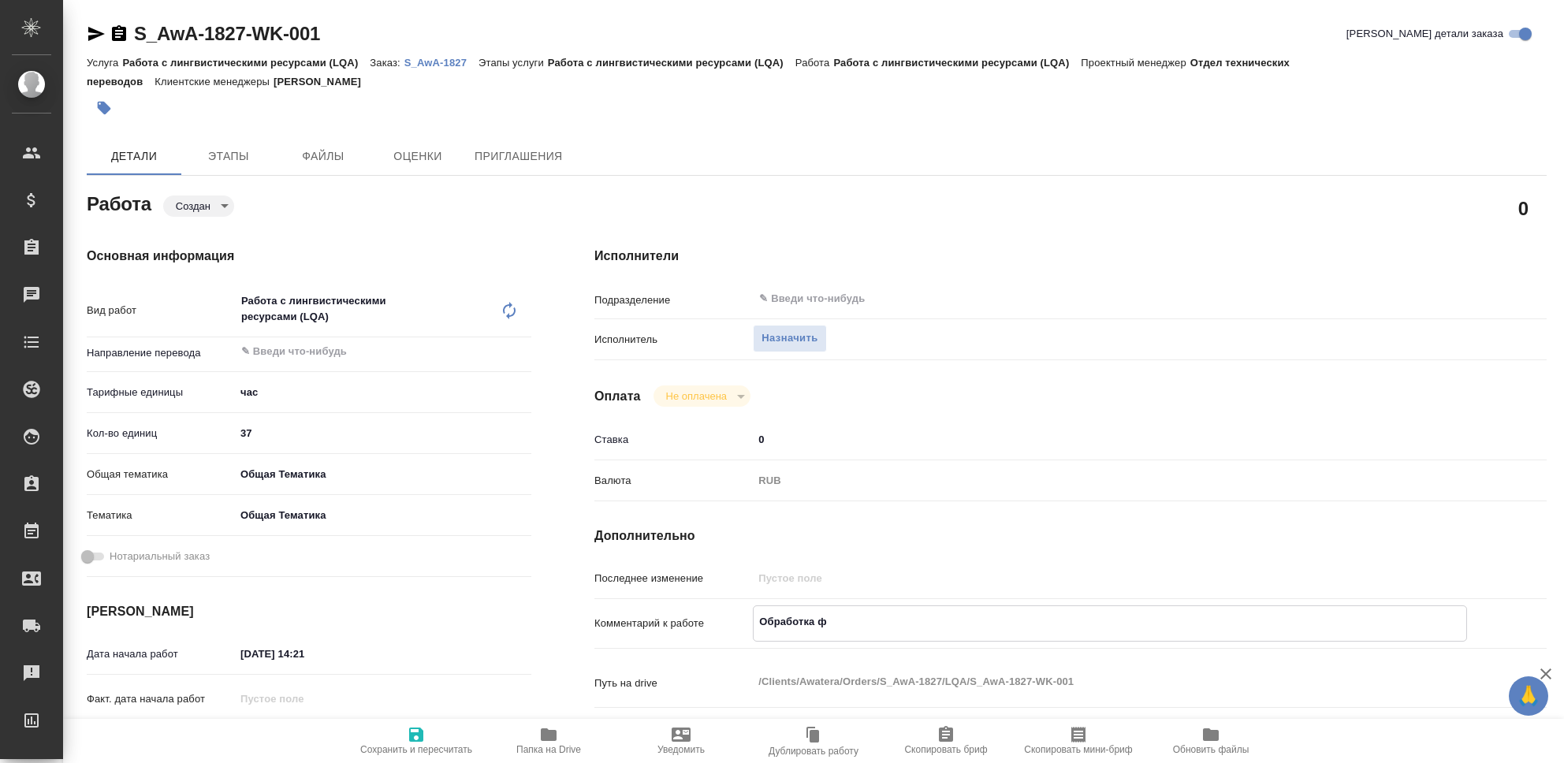
type textarea "Обработка фа"
type textarea "x"
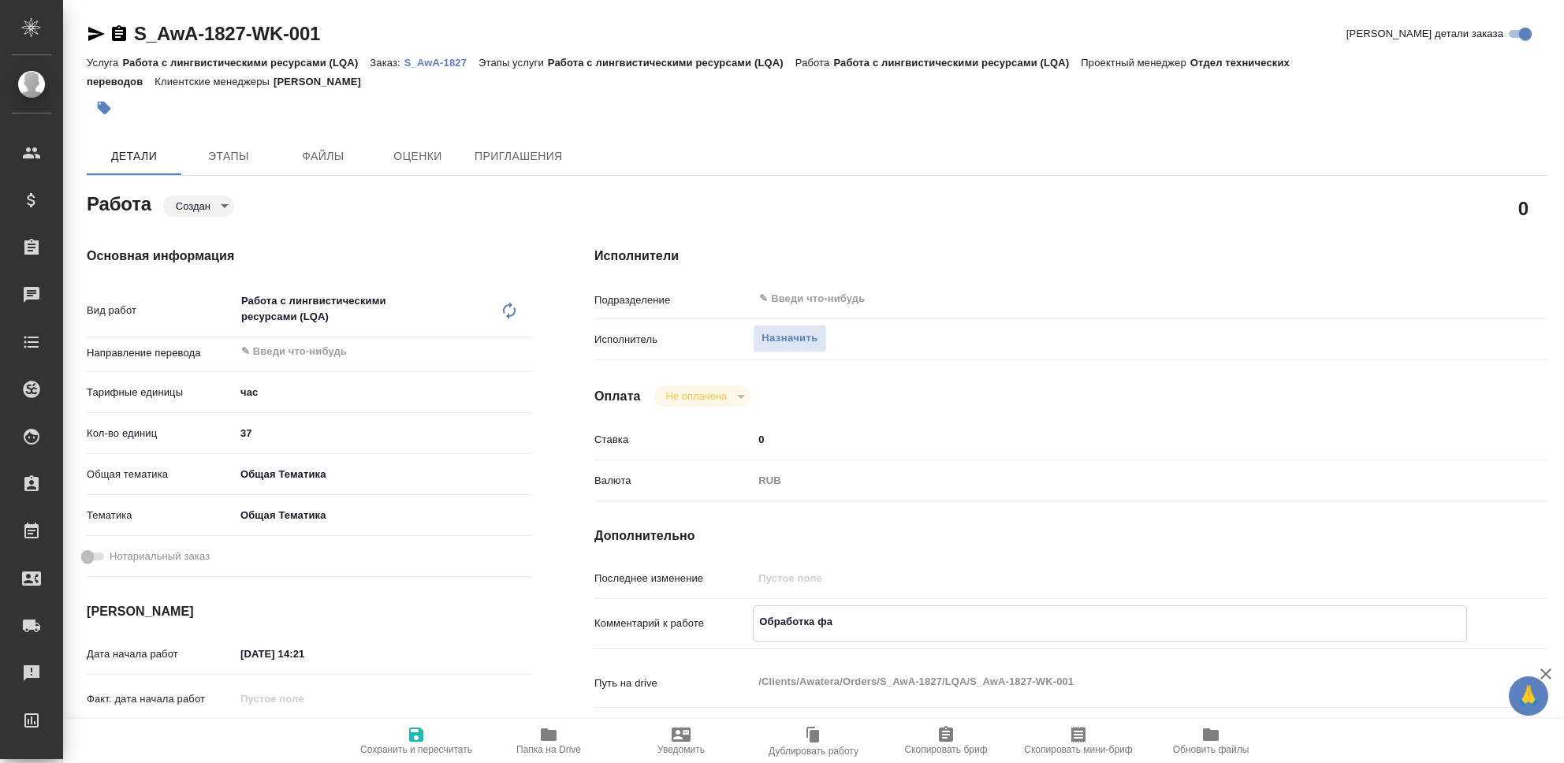
type textarea "x"
type textarea "Обработка фай"
type textarea "x"
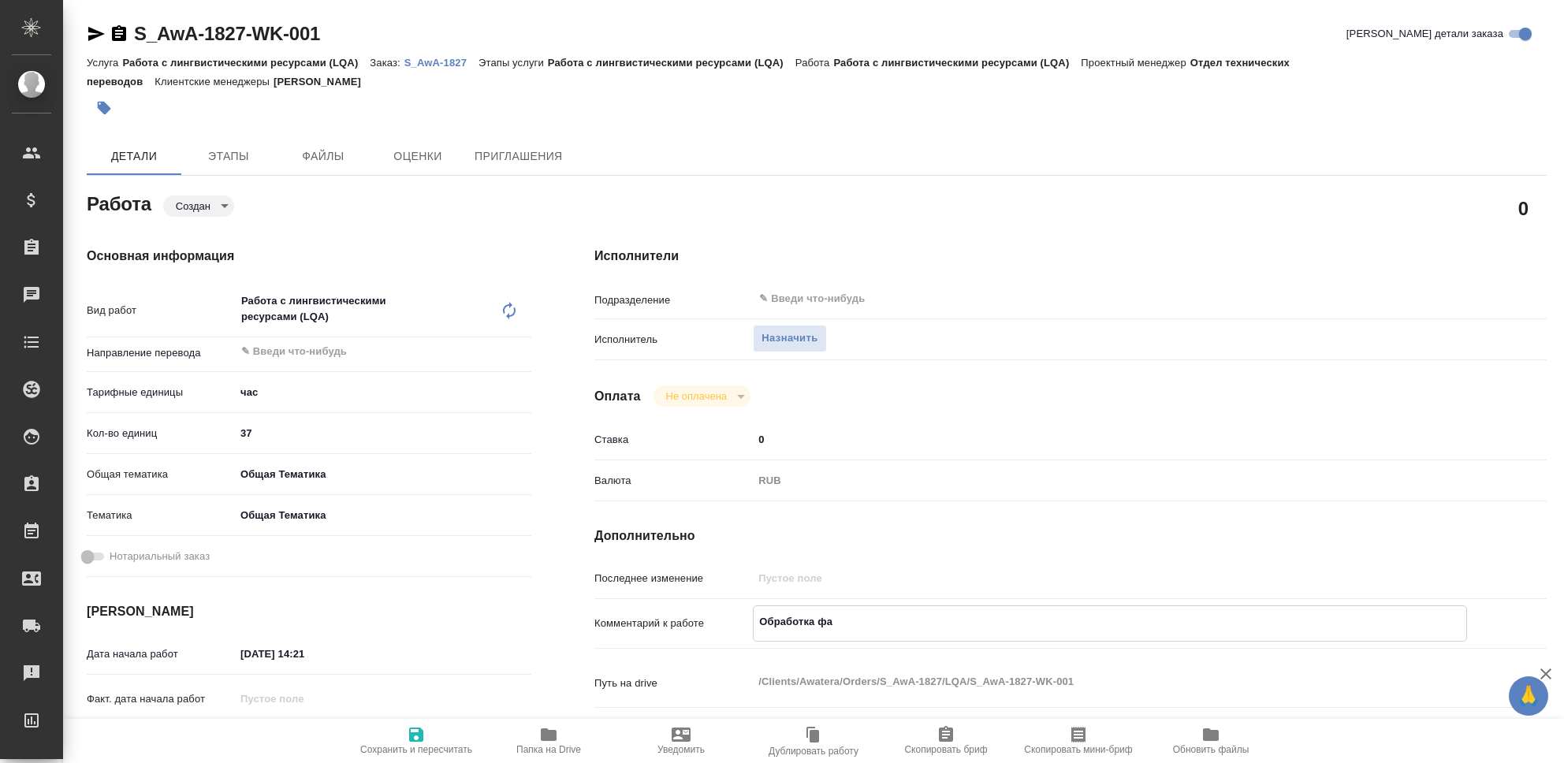
type textarea "x"
type textarea "Обработка файл"
type textarea "x"
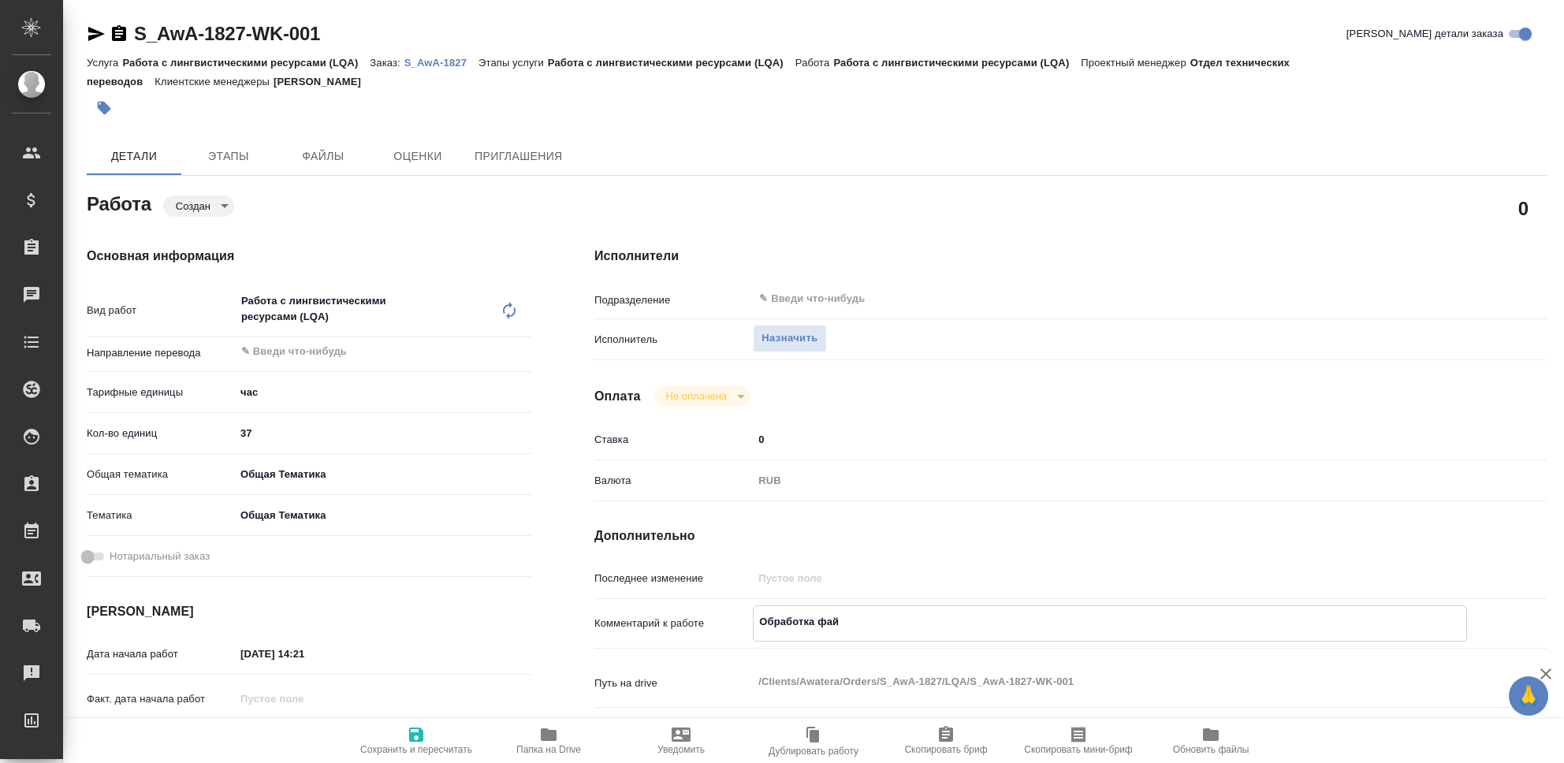
type textarea "x"
type textarea "Обработка файло"
type textarea "x"
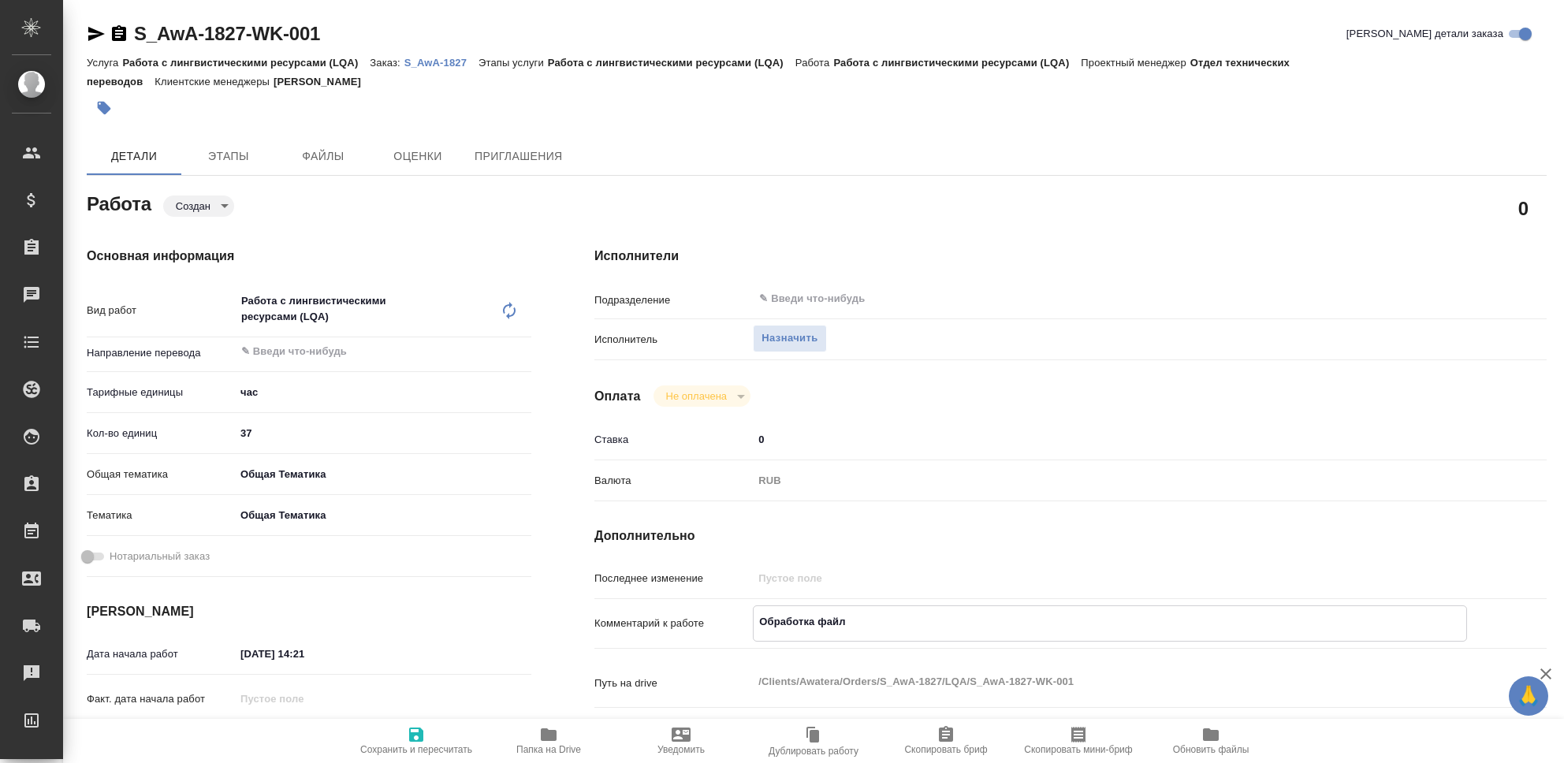
type textarea "x"
type textarea "Обработка файлов"
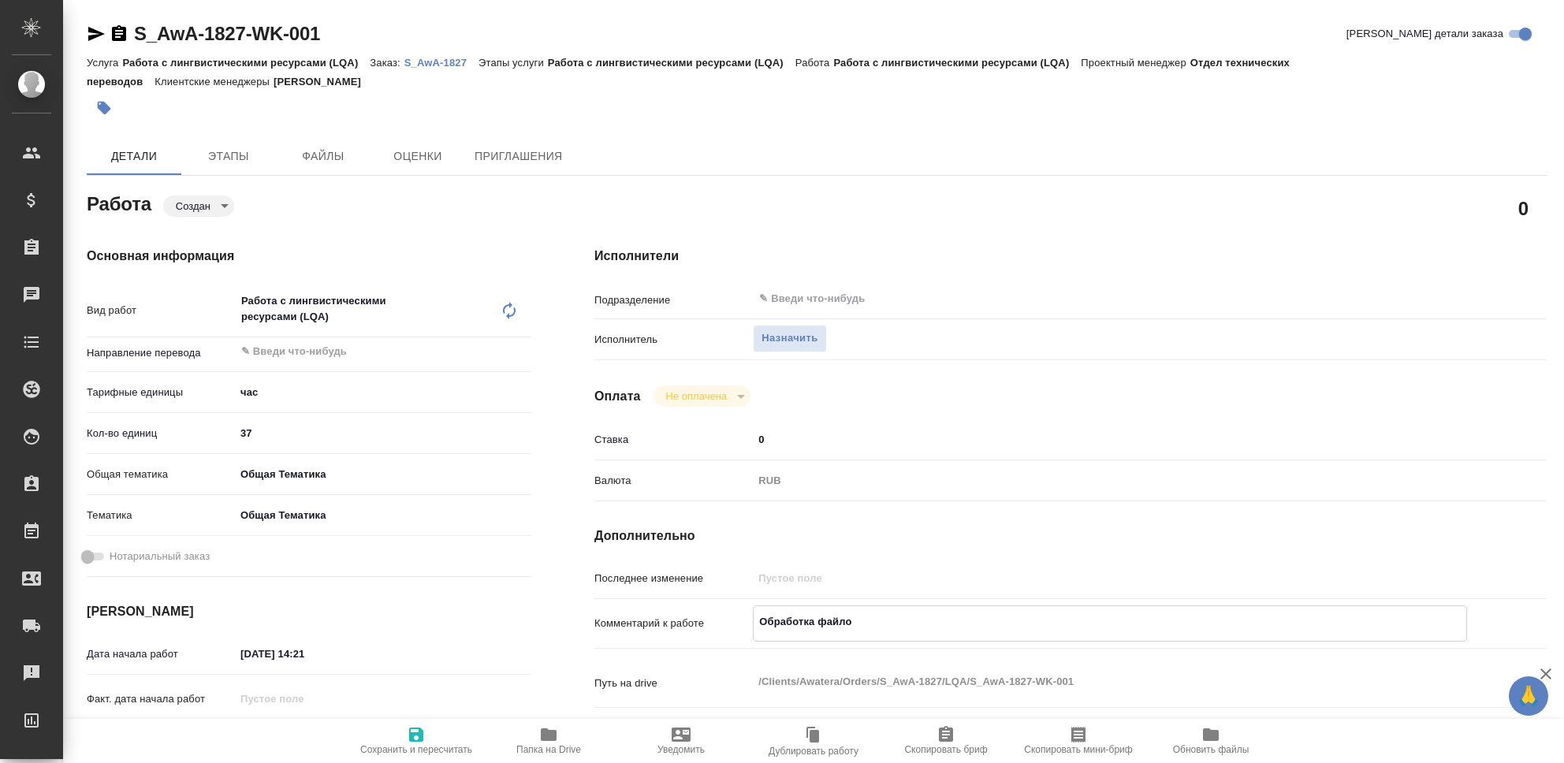
type textarea "x"
type textarea "Обработка файлов"
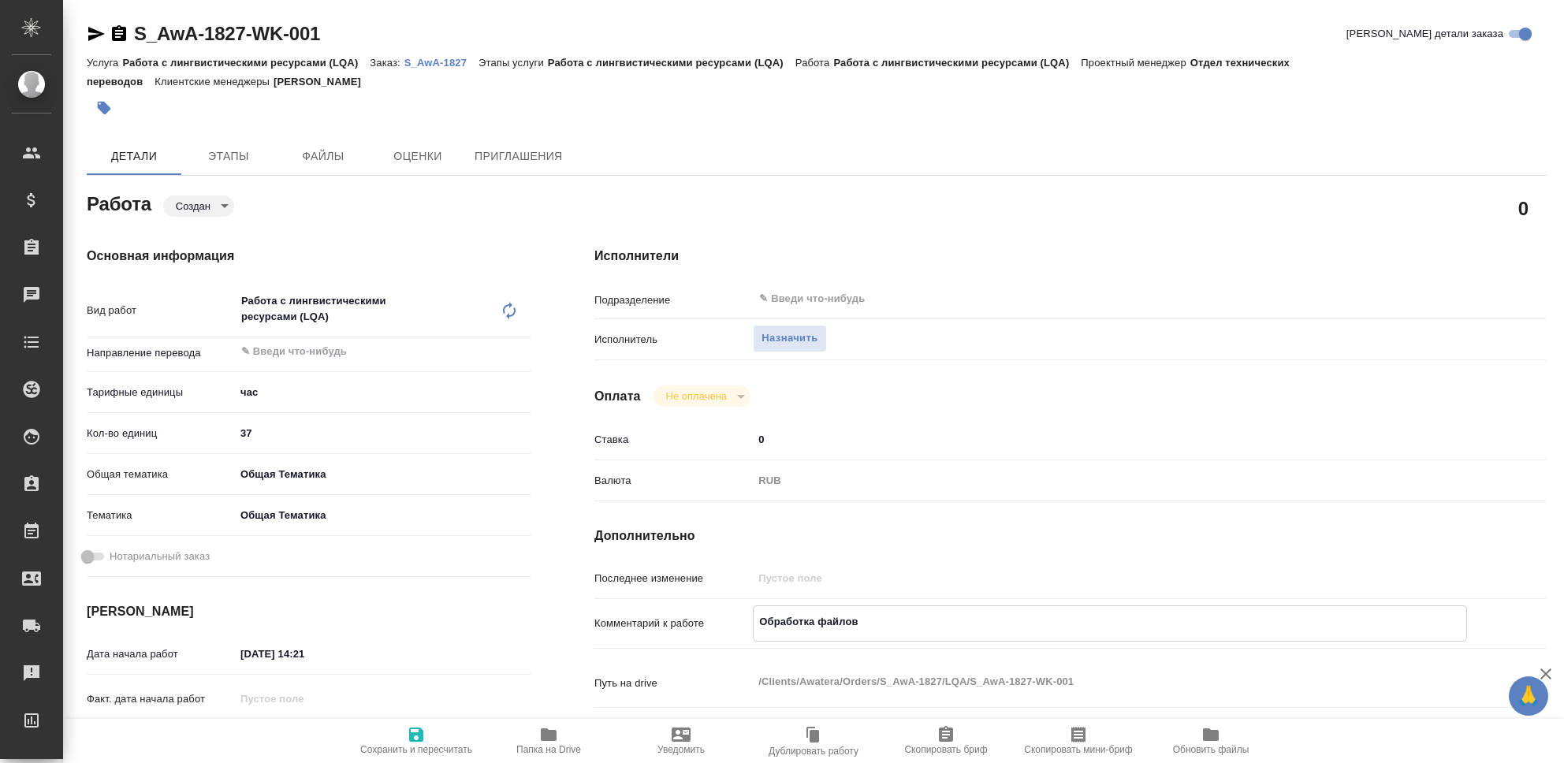
type textarea "x"
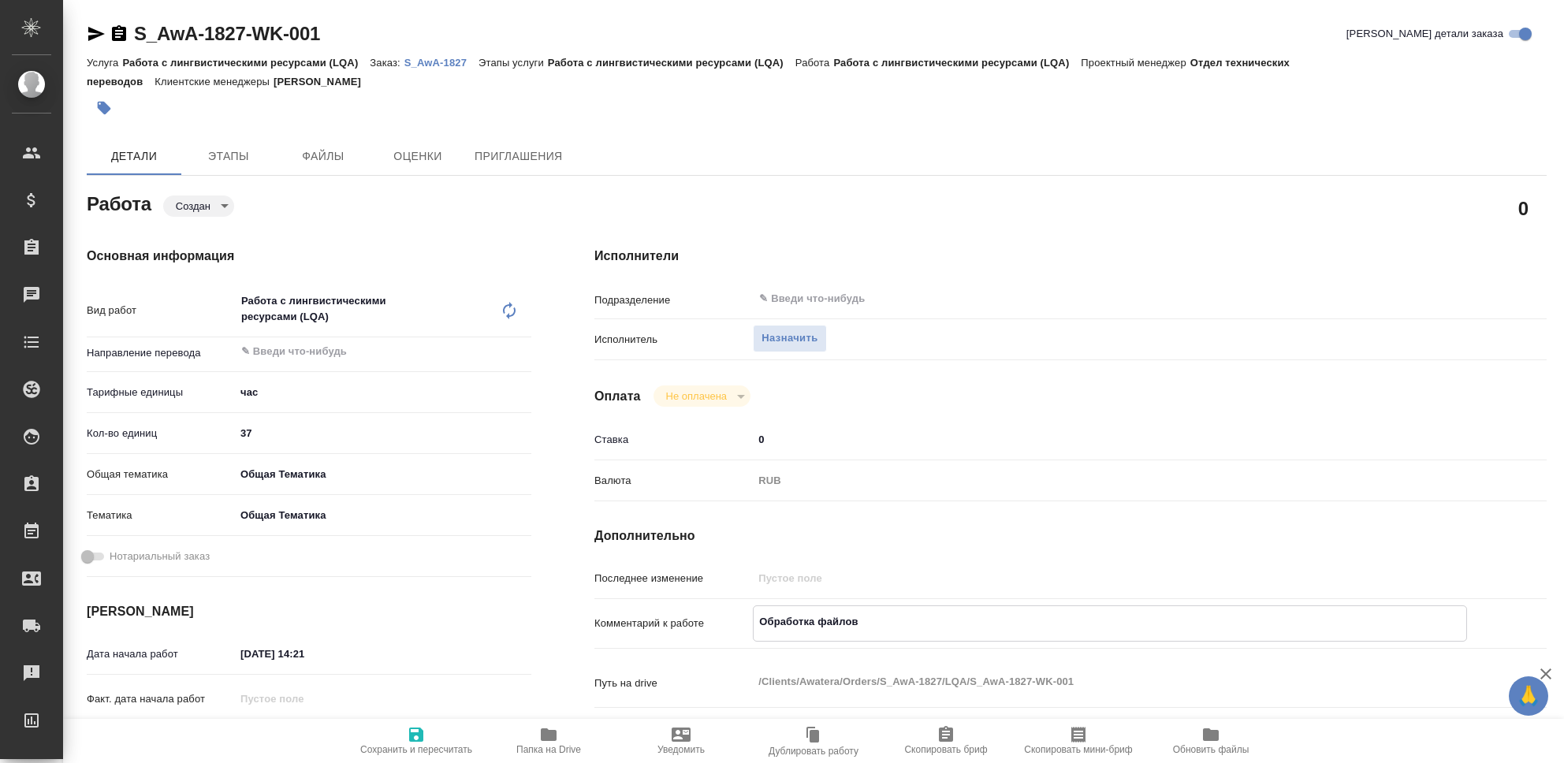
type textarea "x"
type textarea "Обработка файлов д"
type textarea "x"
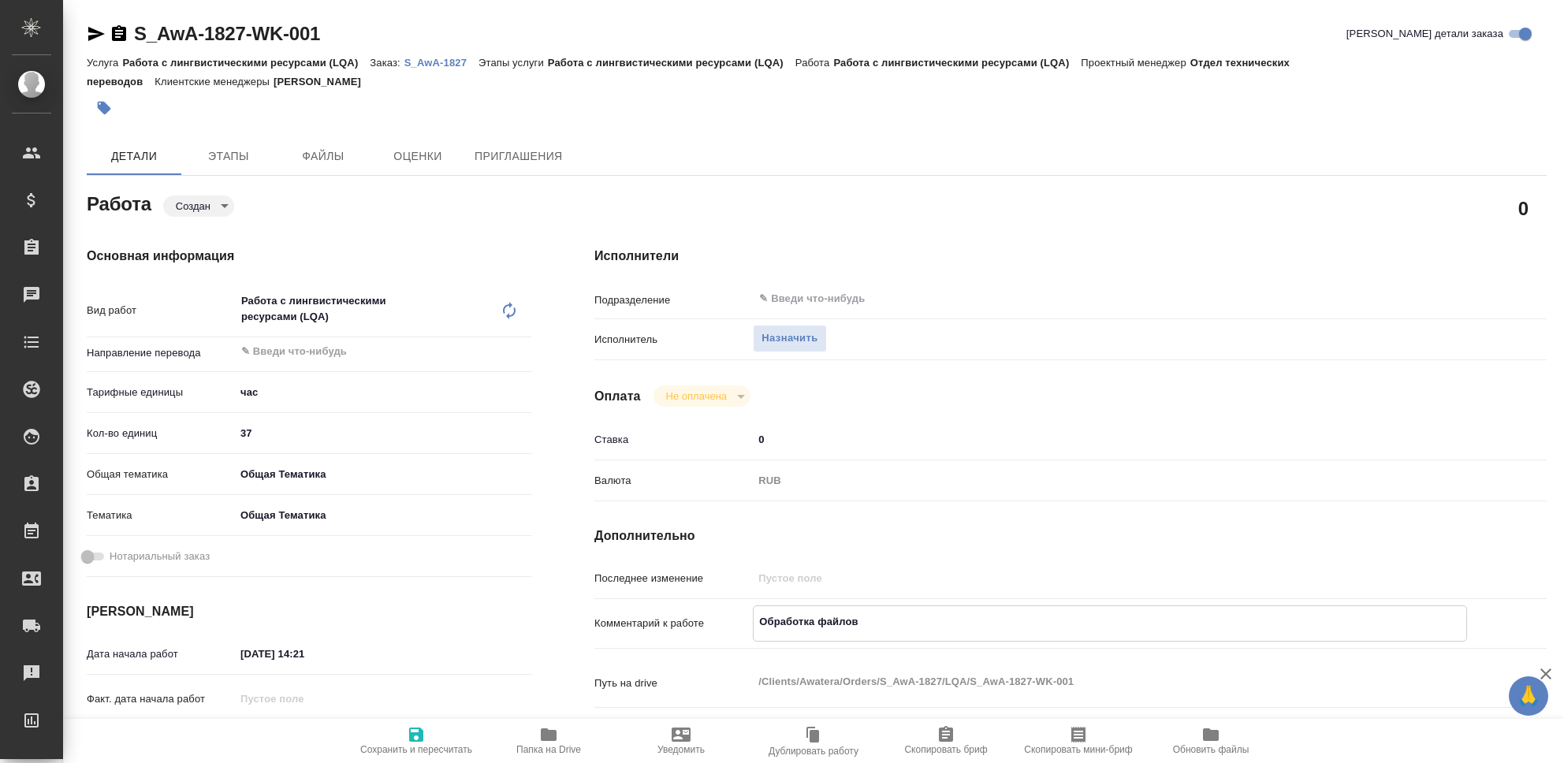
type textarea "x"
type textarea "Обработка файлов дл"
type textarea "x"
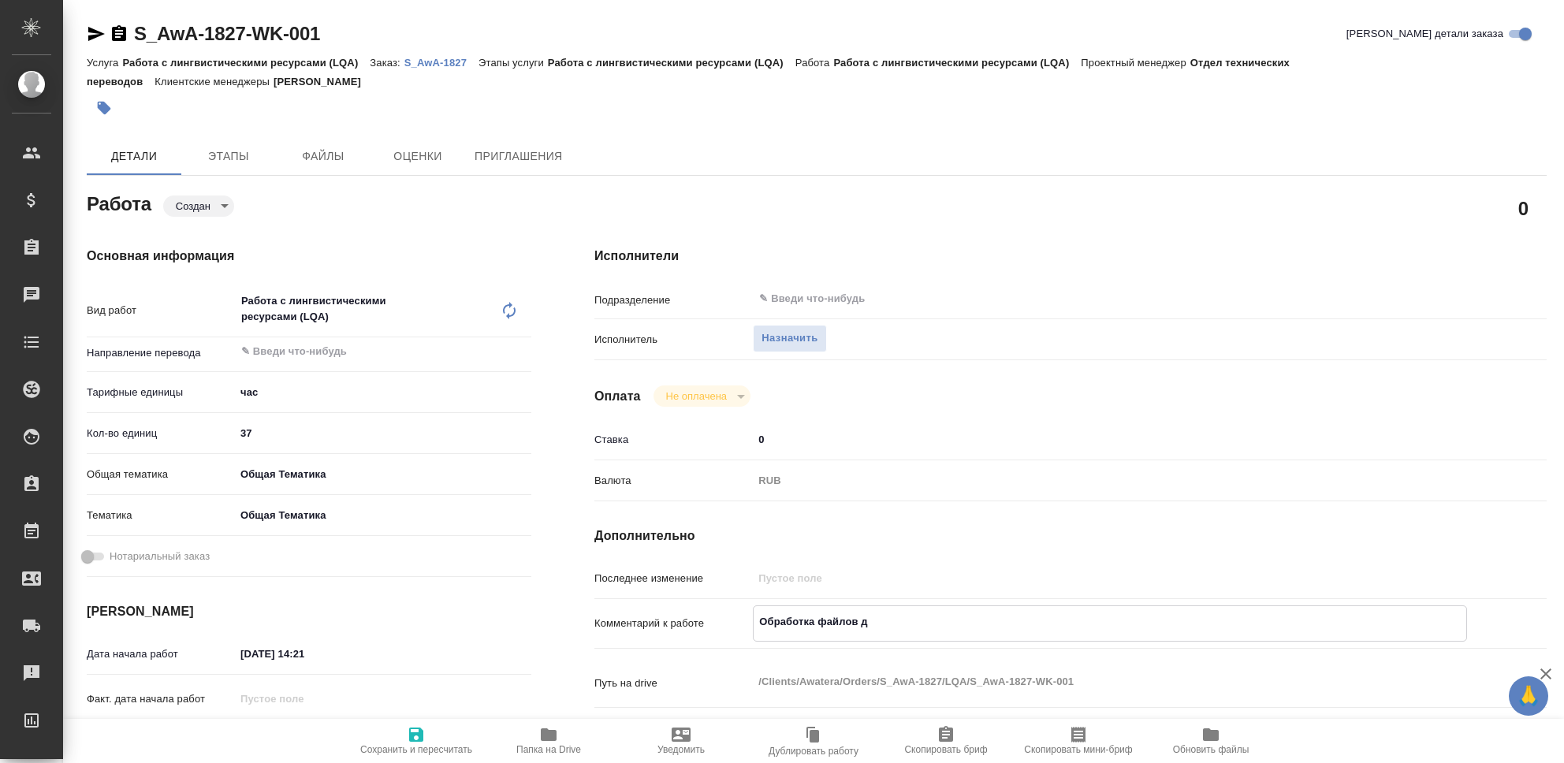
type textarea "x"
type textarea "Обработка файлов для"
type textarea "x"
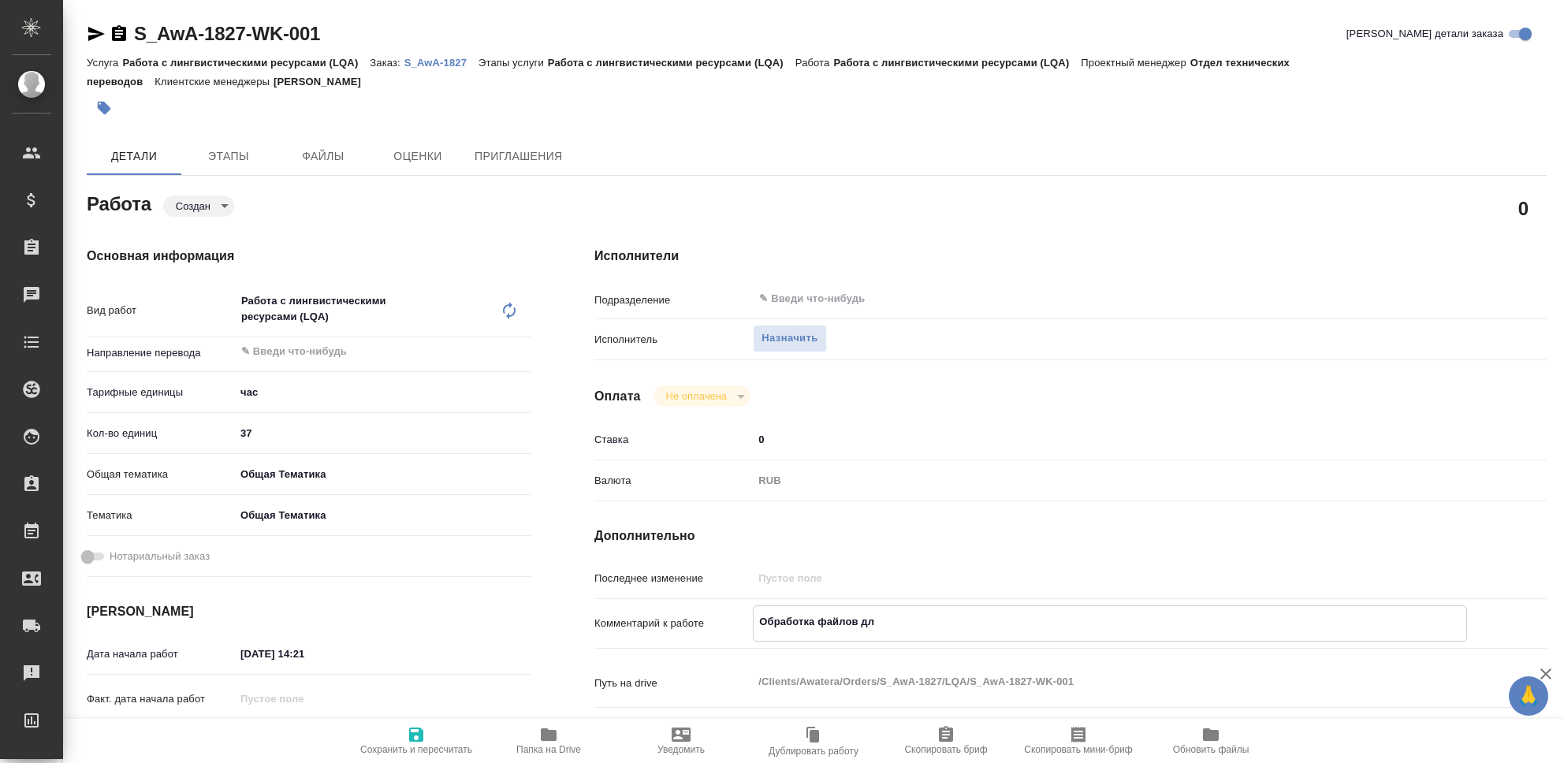
type textarea "x"
type textarea "Обработка файлов для"
type textarea "x"
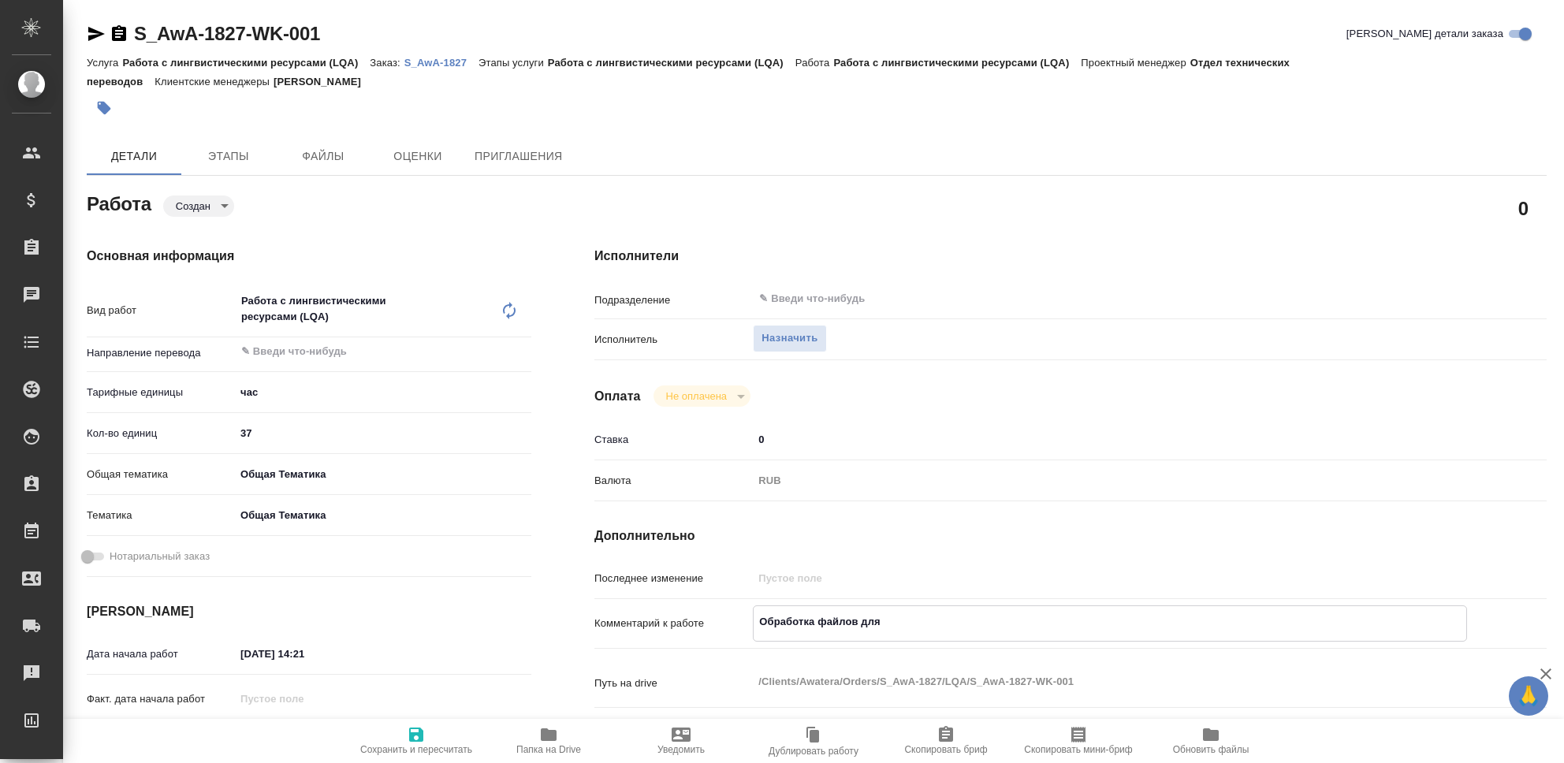
type textarea "x"
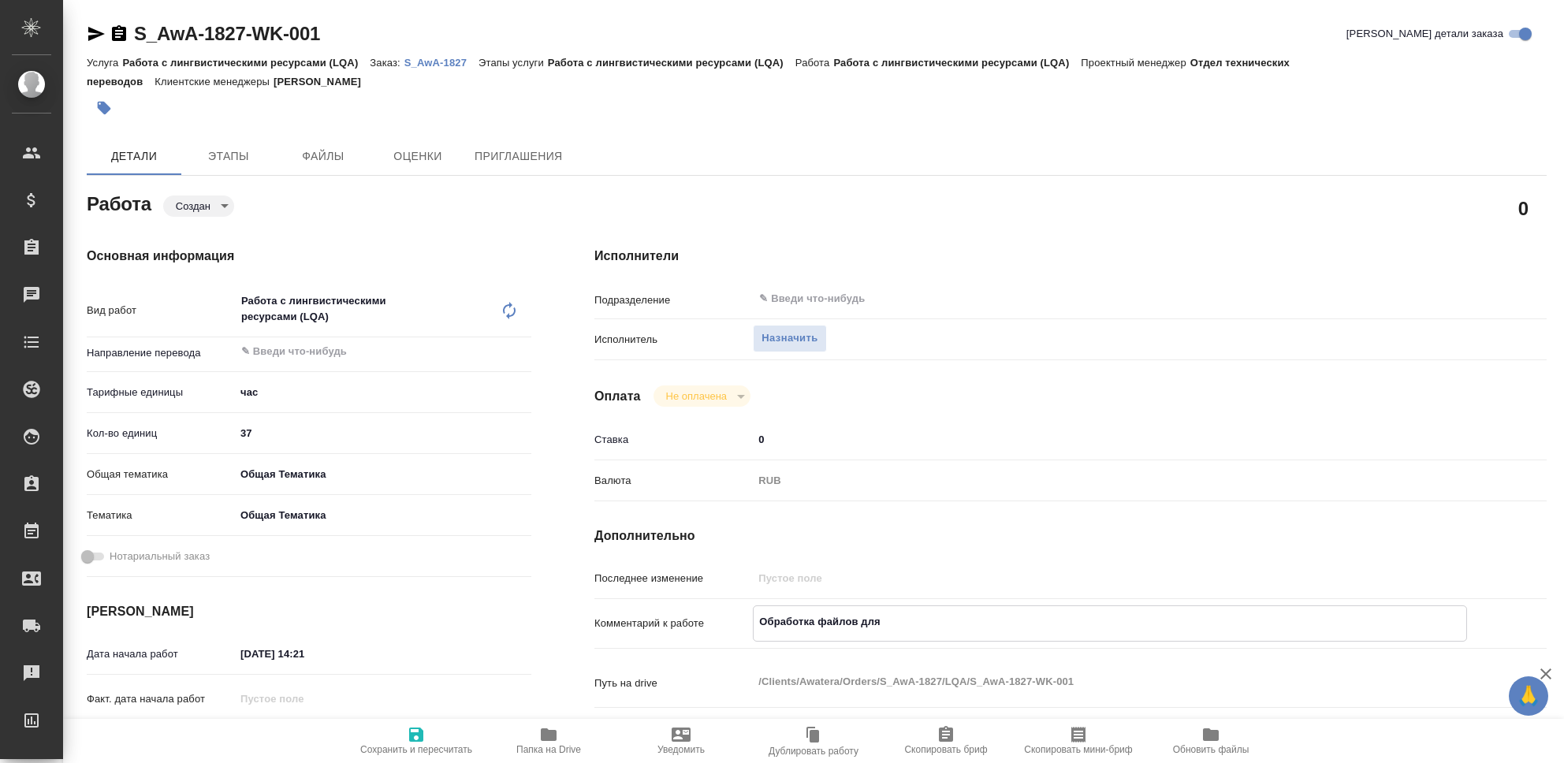
type textarea "Обработка файлов для г"
type textarea "x"
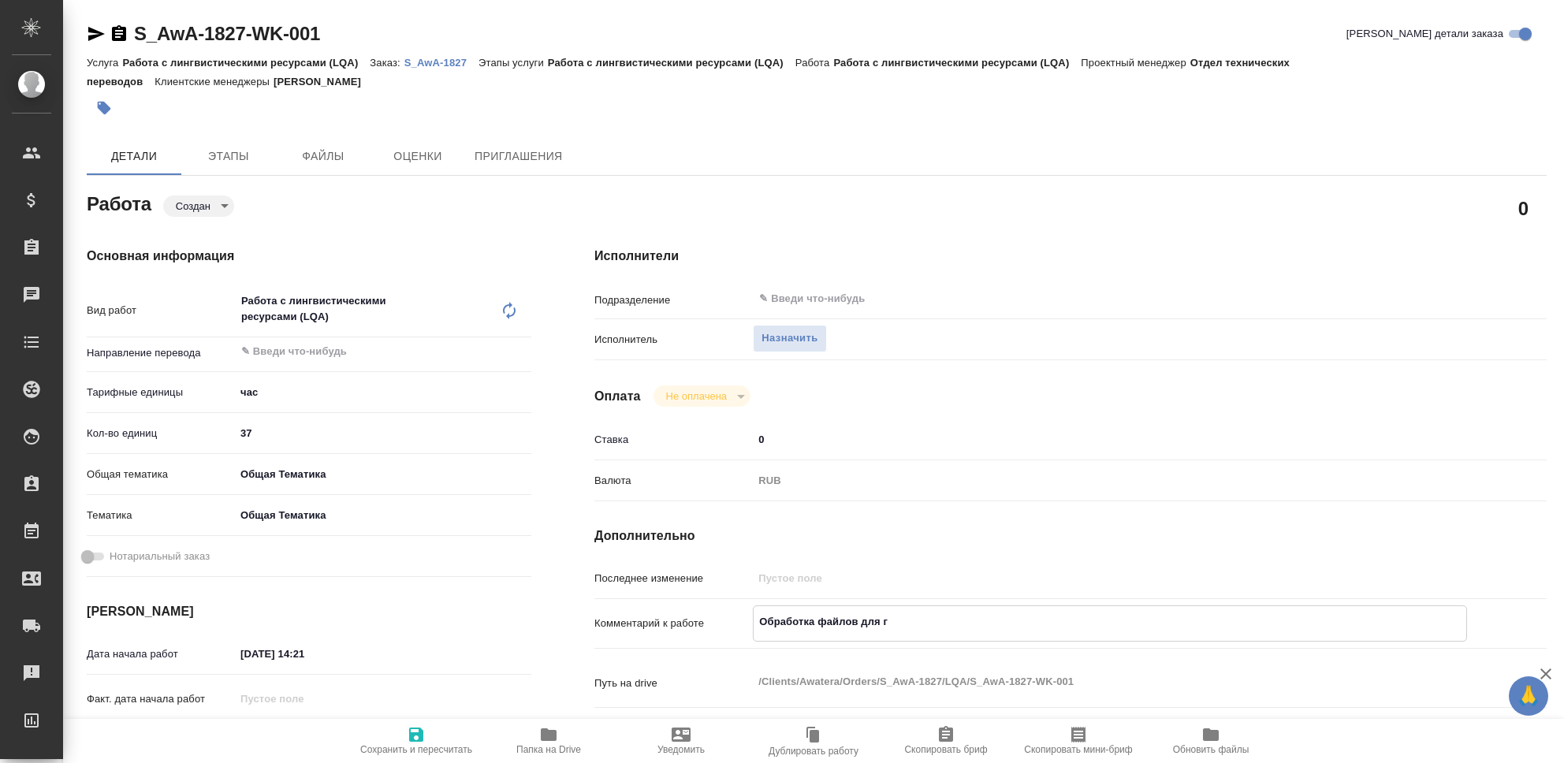
type textarea "x"
type textarea "Обработка файлов для гл"
type textarea "x"
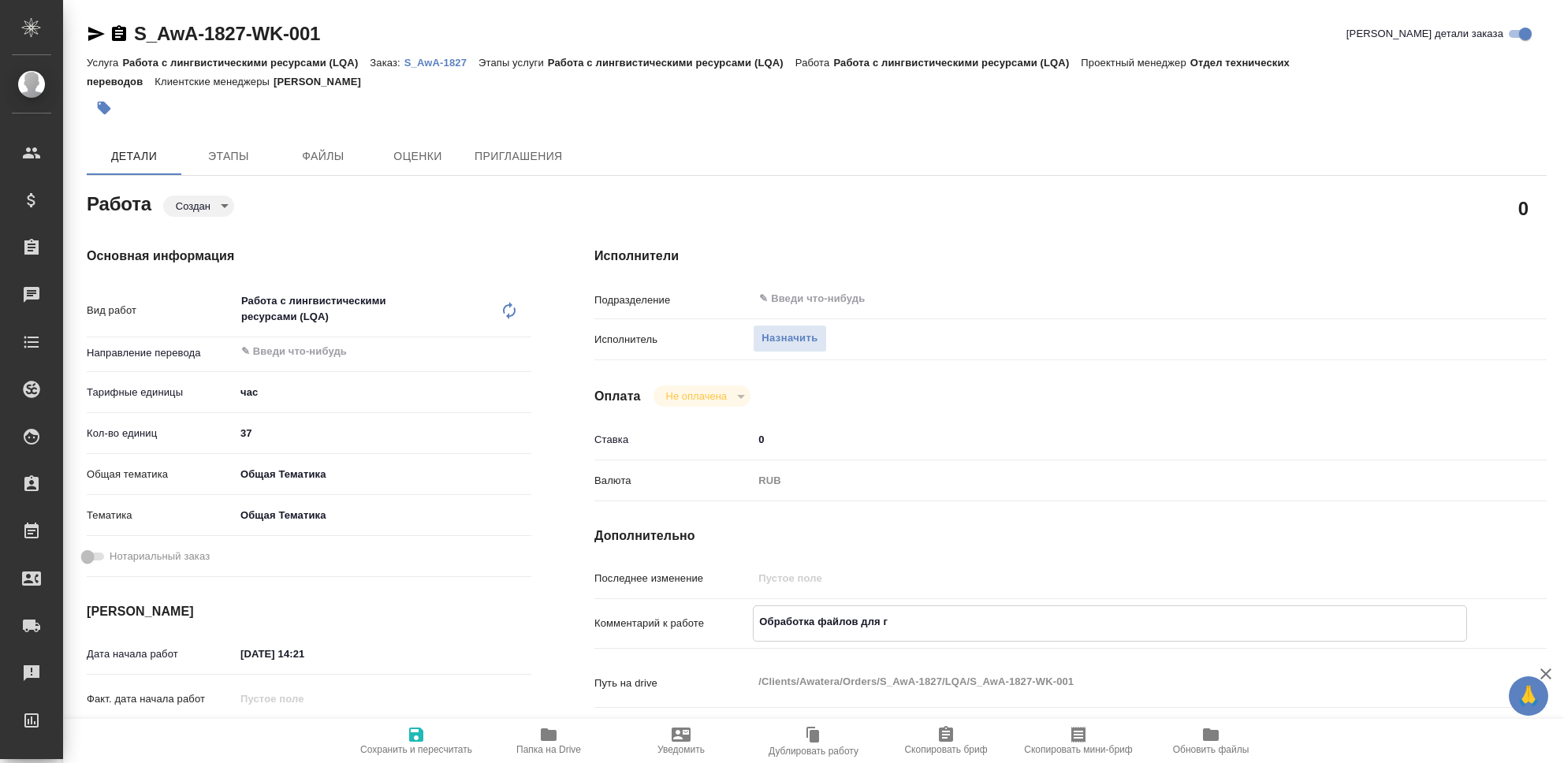
type textarea "x"
type textarea "Обработка файлов для гло"
type textarea "x"
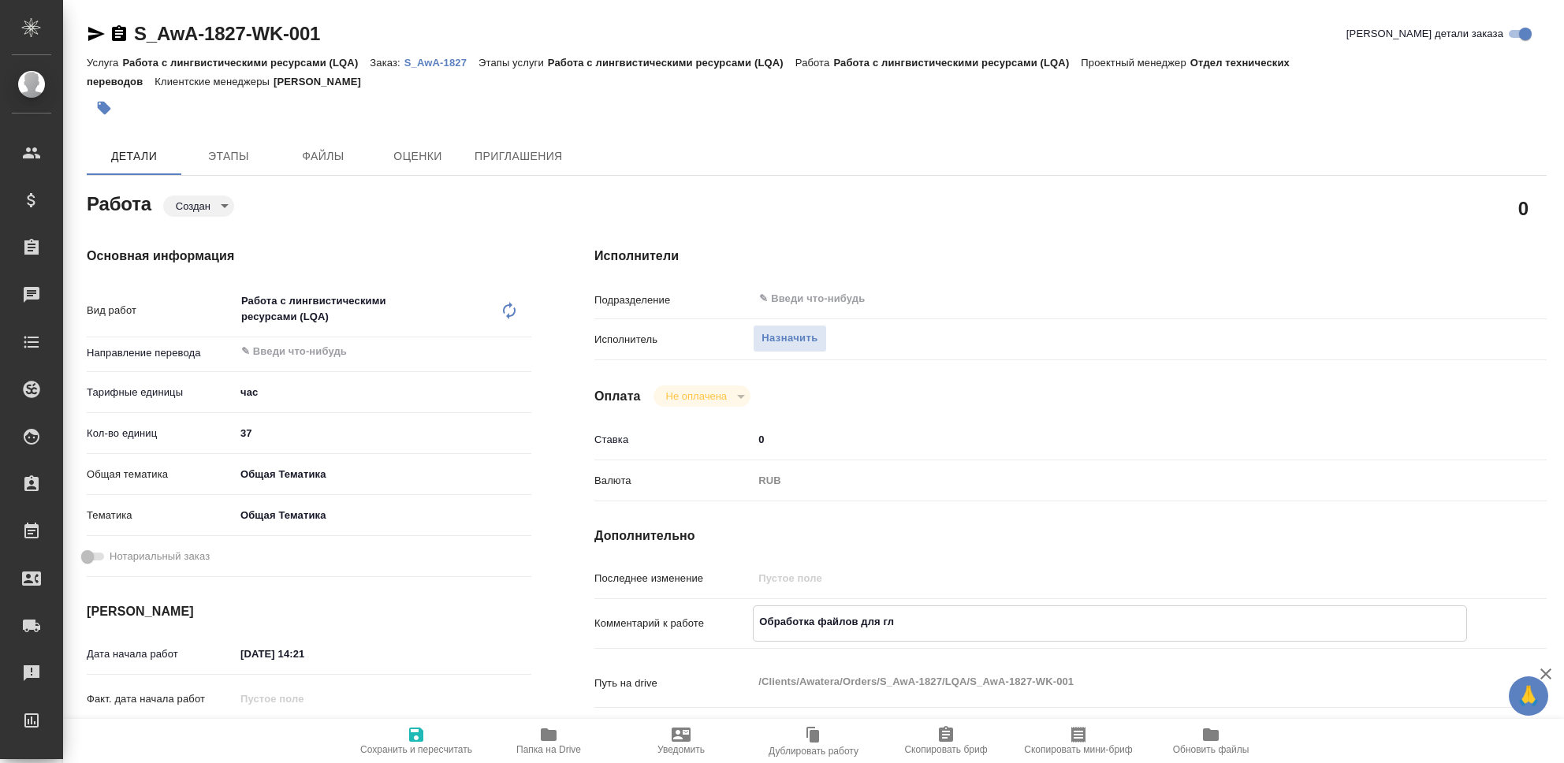
type textarea "x"
type textarea "Обработка файлов для глос"
type textarea "x"
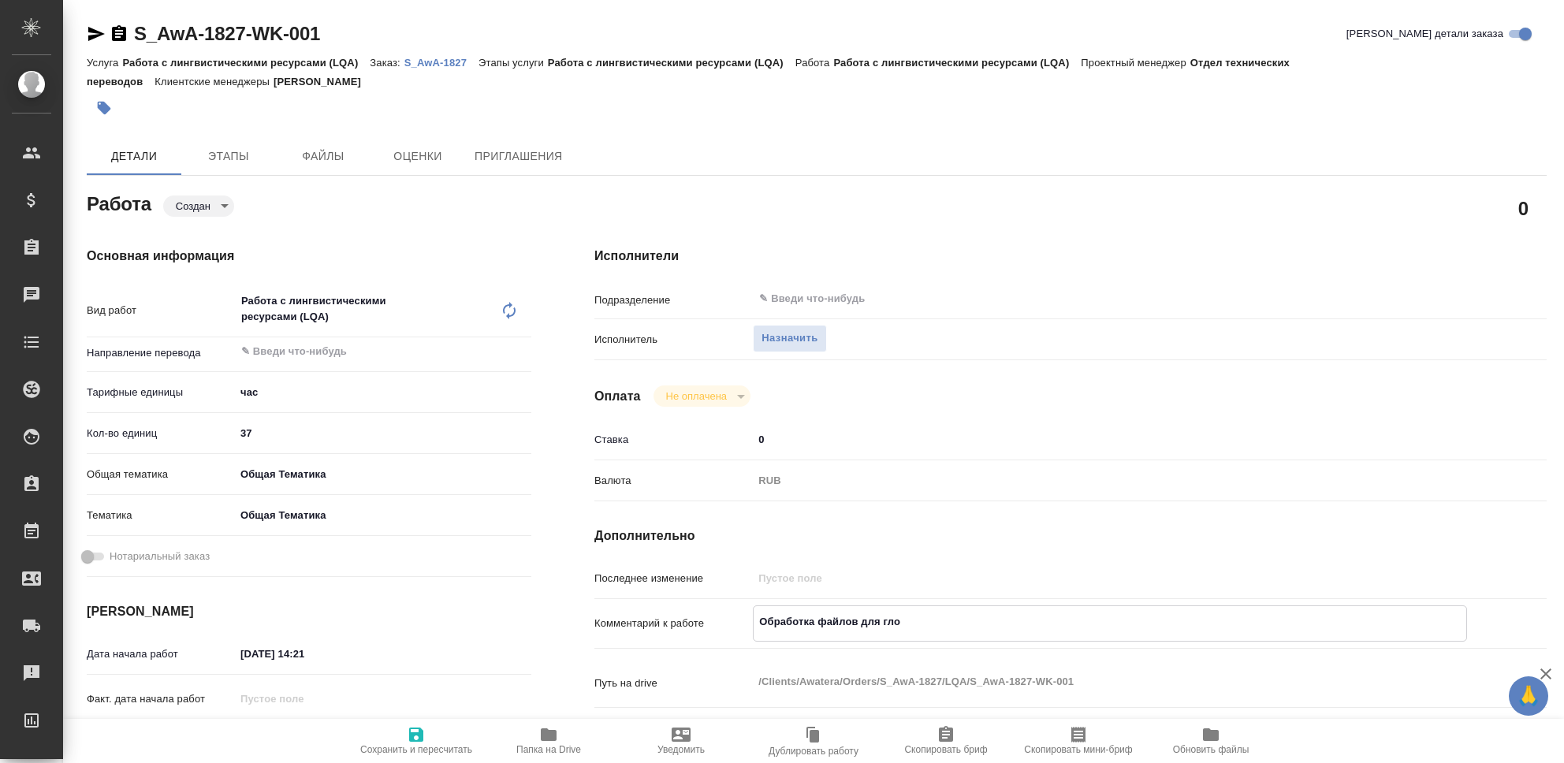
type textarea "x"
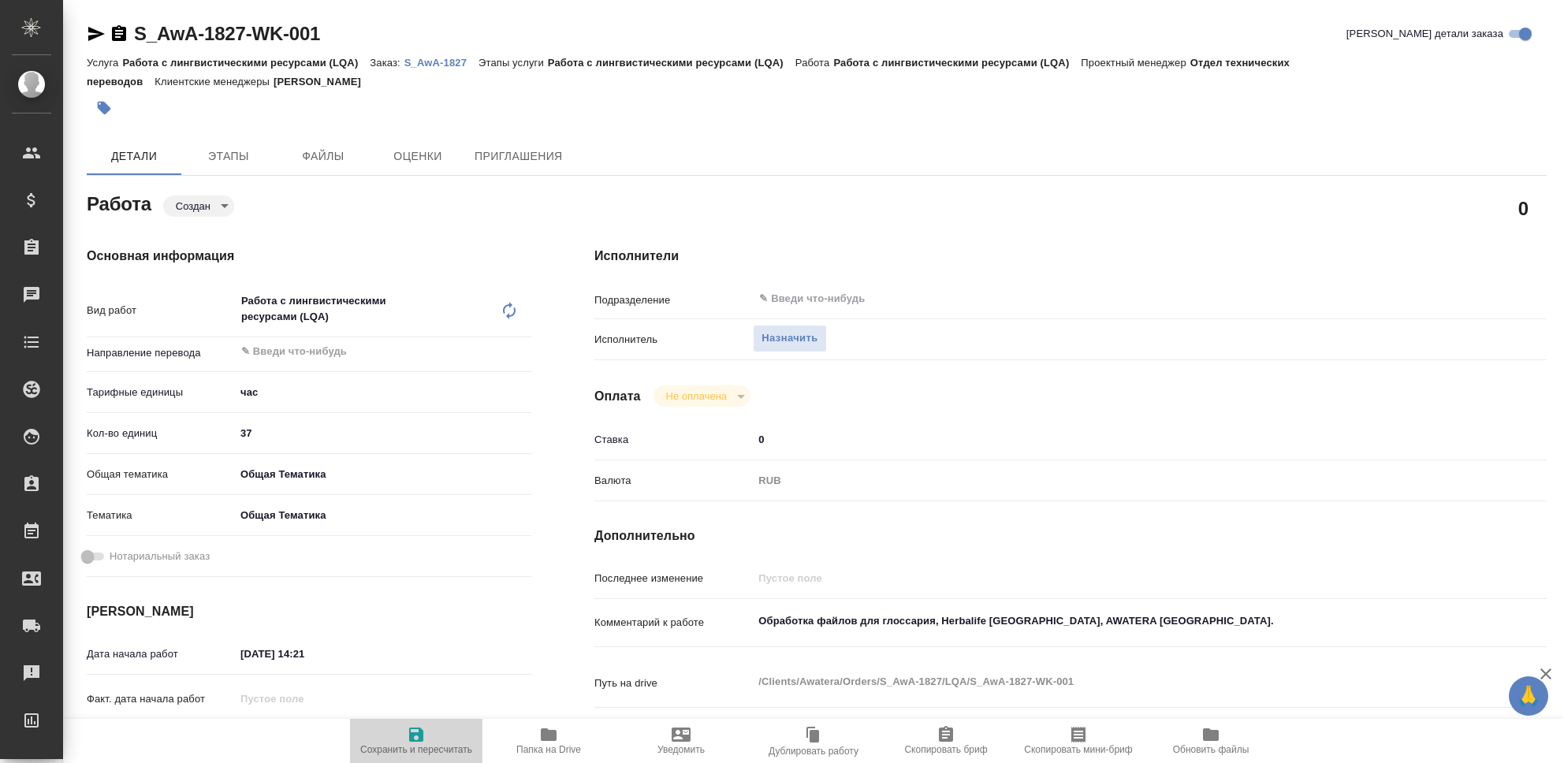
click at [410, 732] on icon "button" at bounding box center [416, 735] width 14 height 14
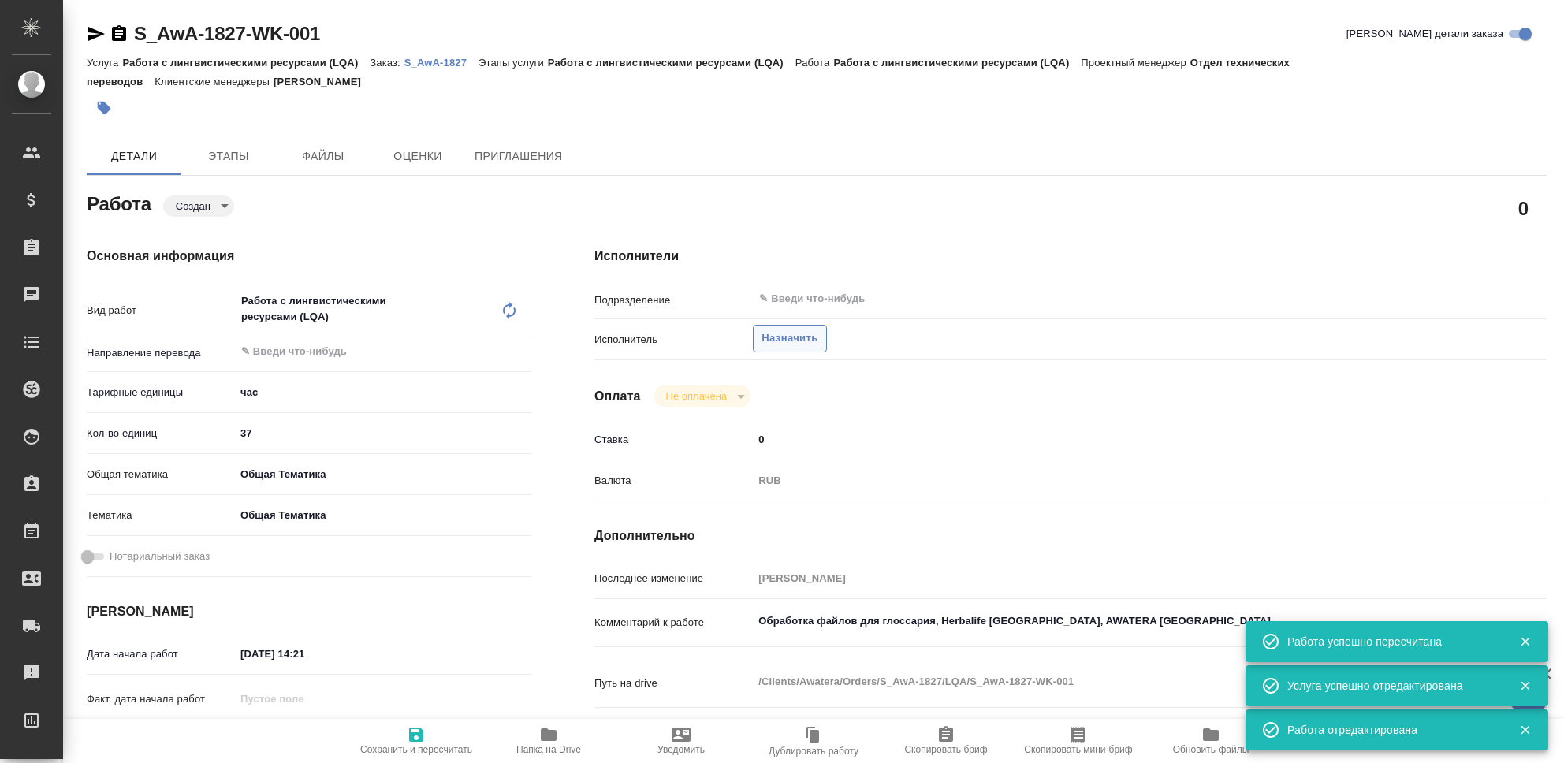
click at [801, 343] on span "Назначить" at bounding box center [790, 339] width 56 height 18
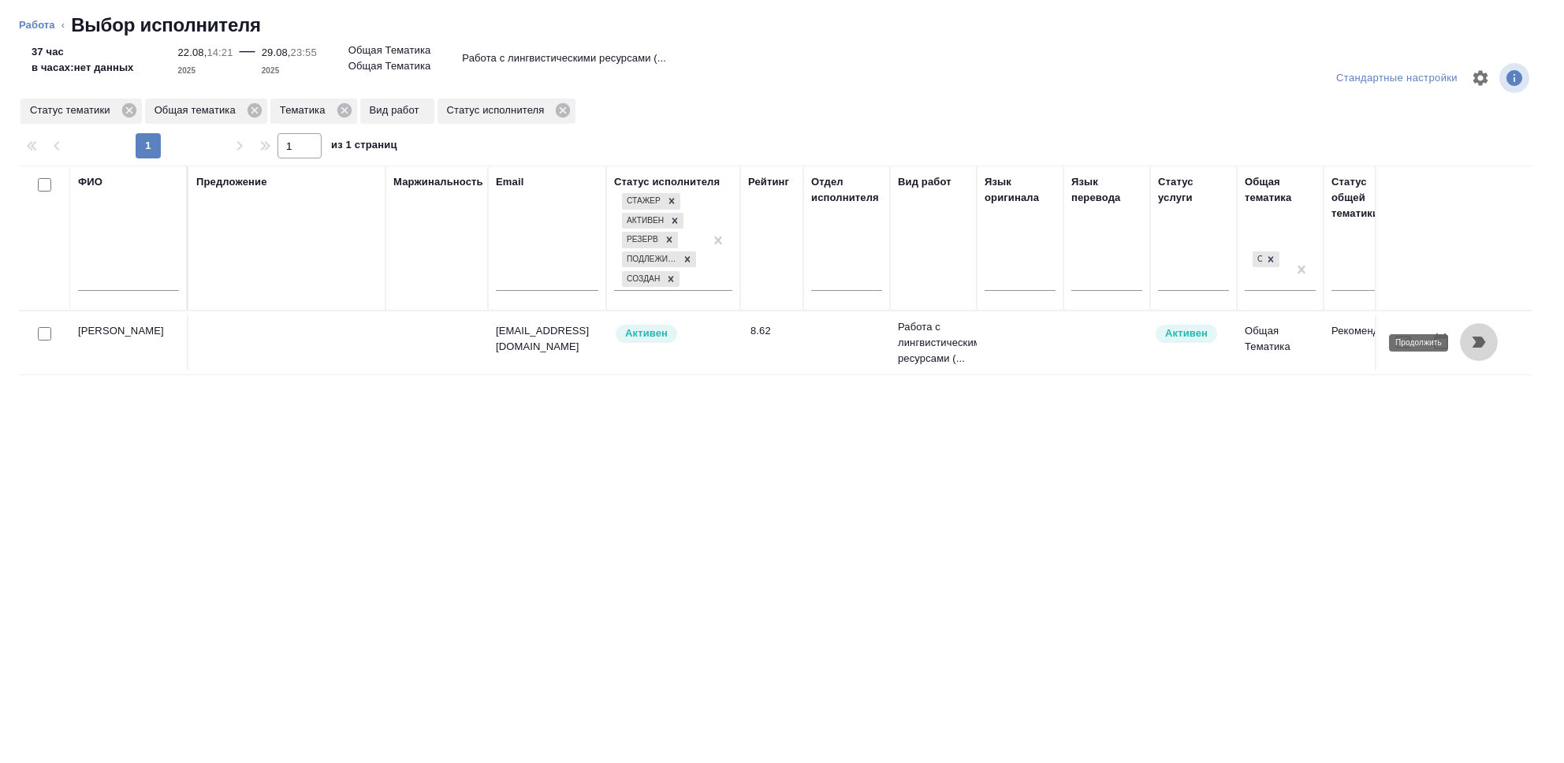
click at [1479, 341] on icon "button" at bounding box center [1479, 342] width 13 height 11
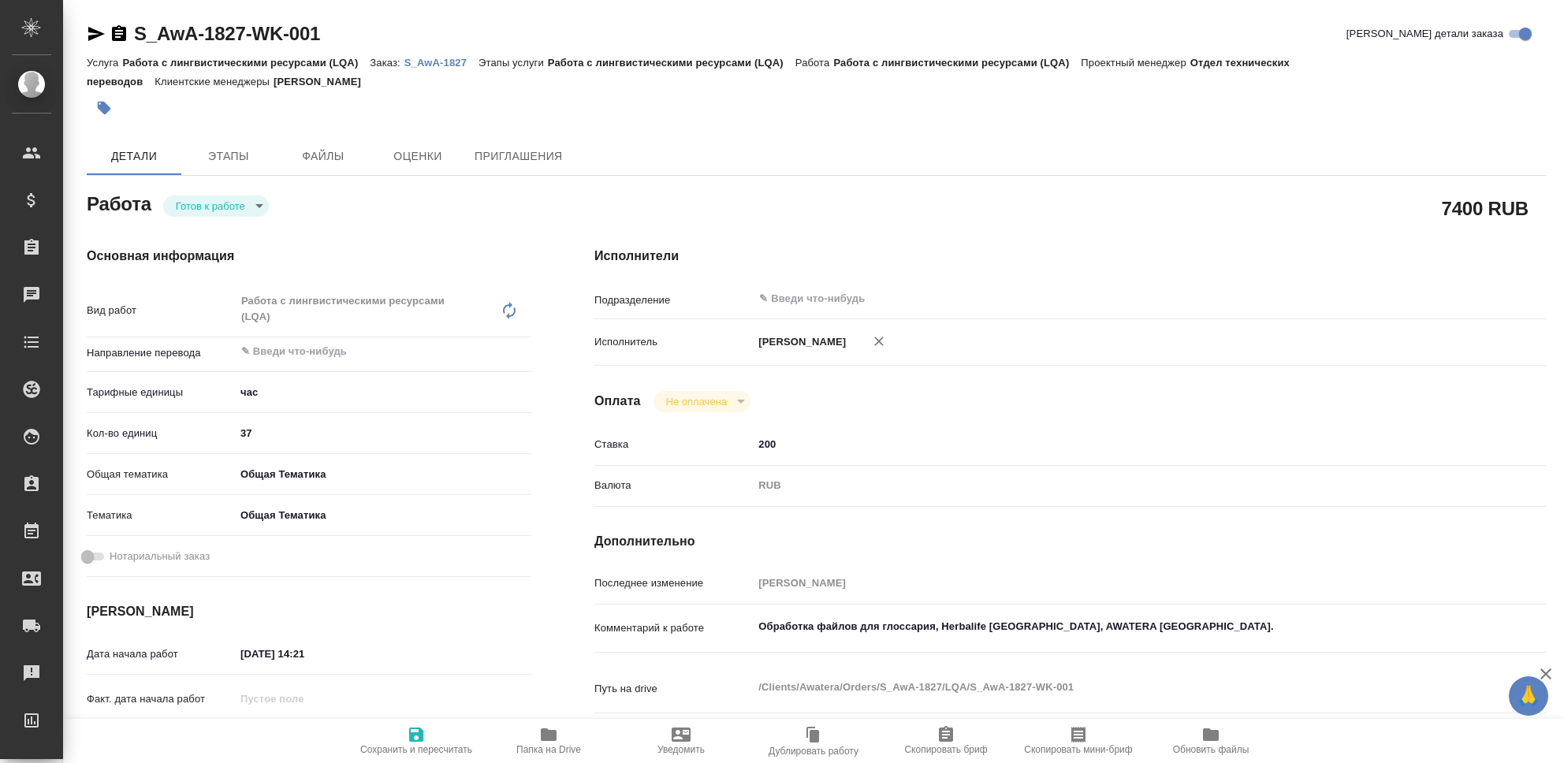
type textarea "x"
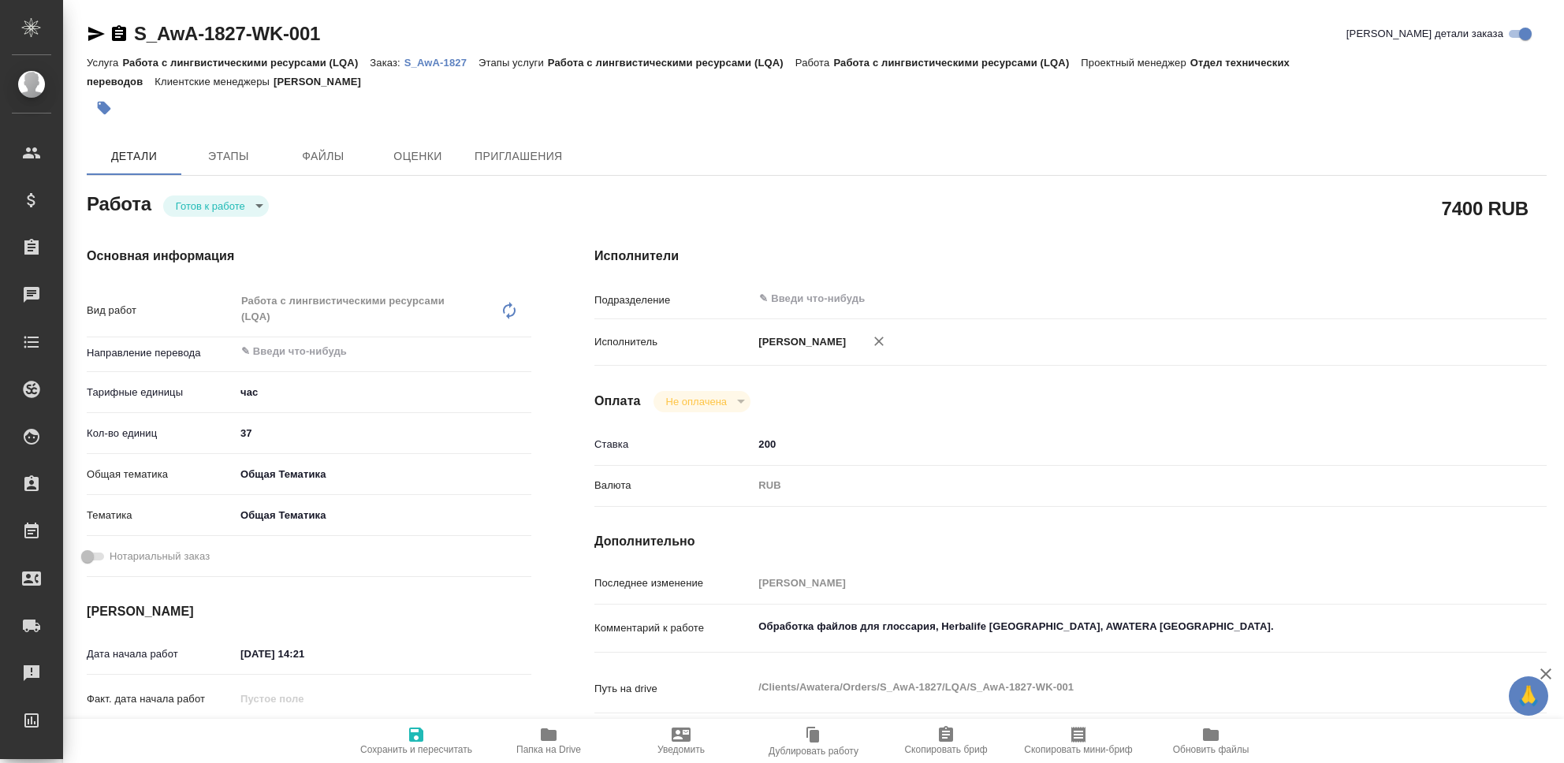
type textarea "x"
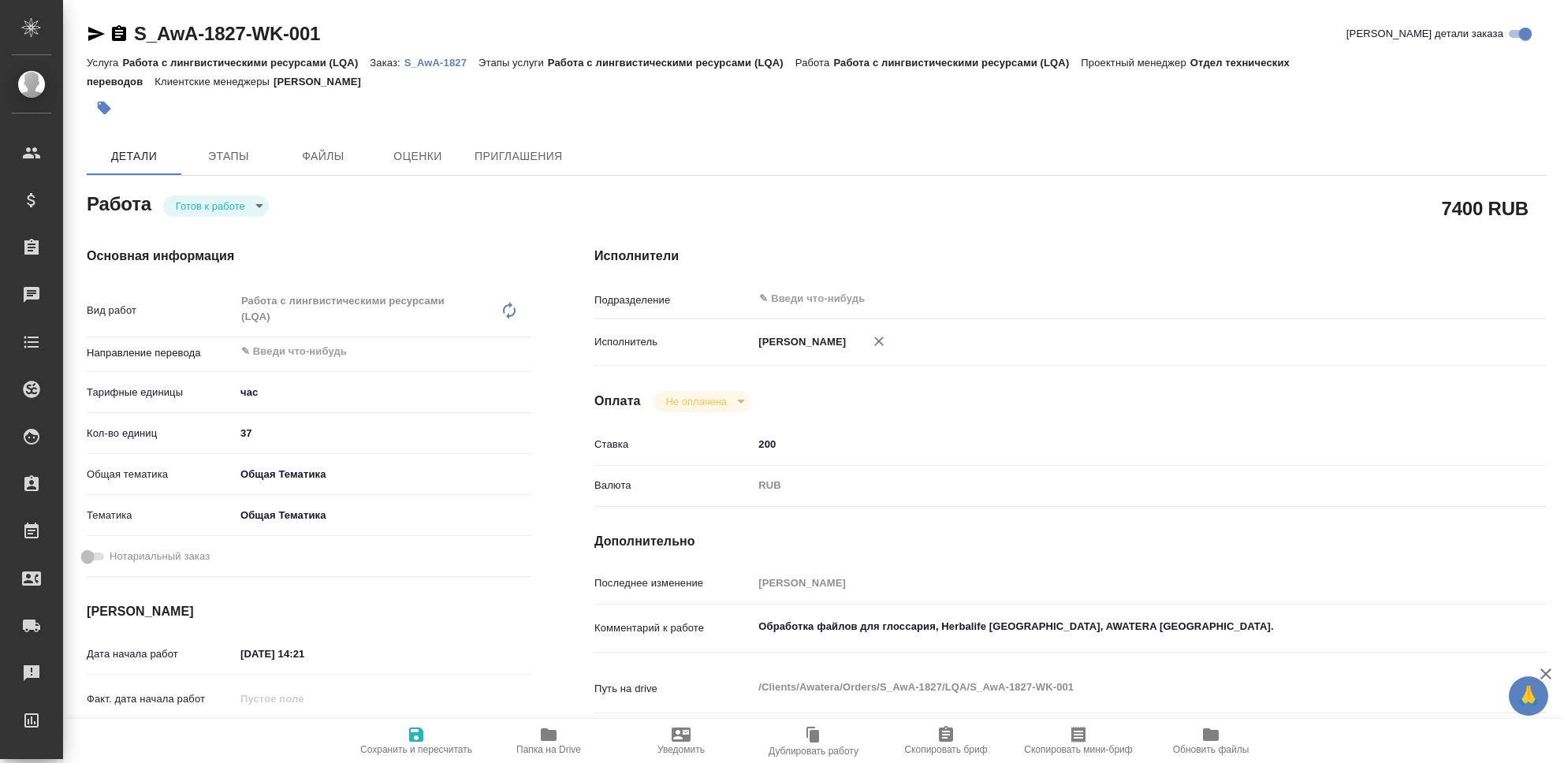
type textarea "x"
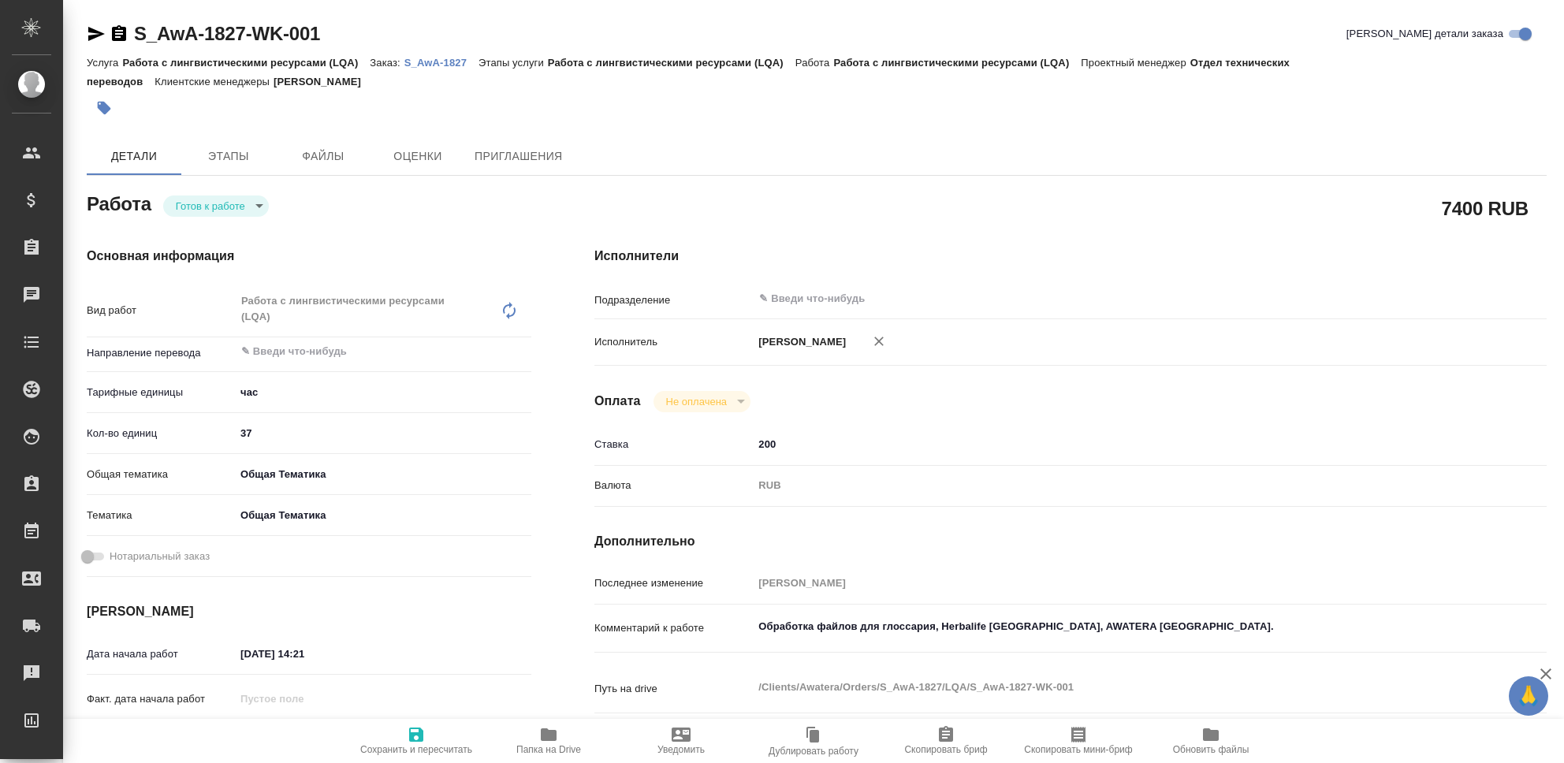
type textarea "x"
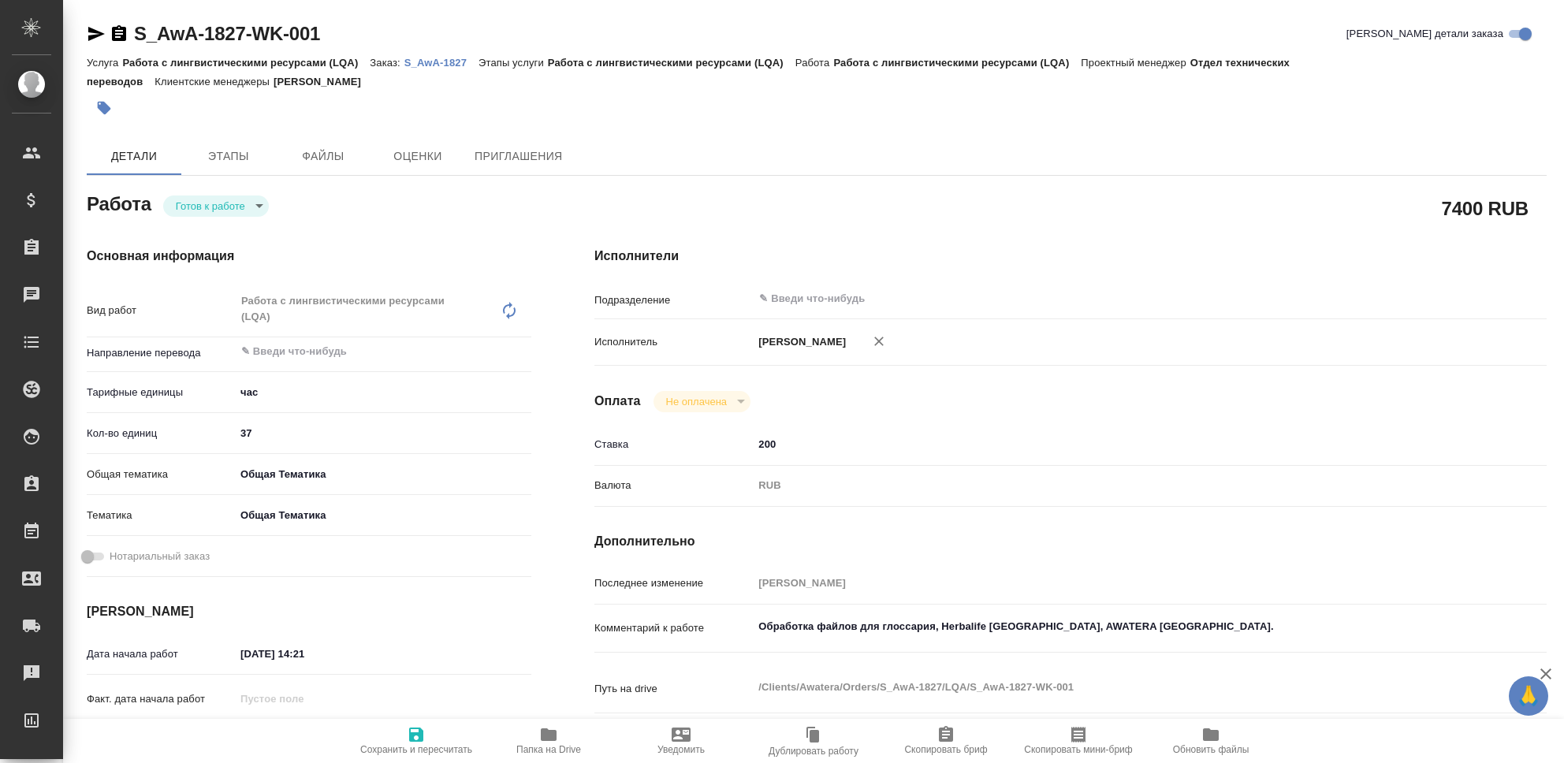
type textarea "x"
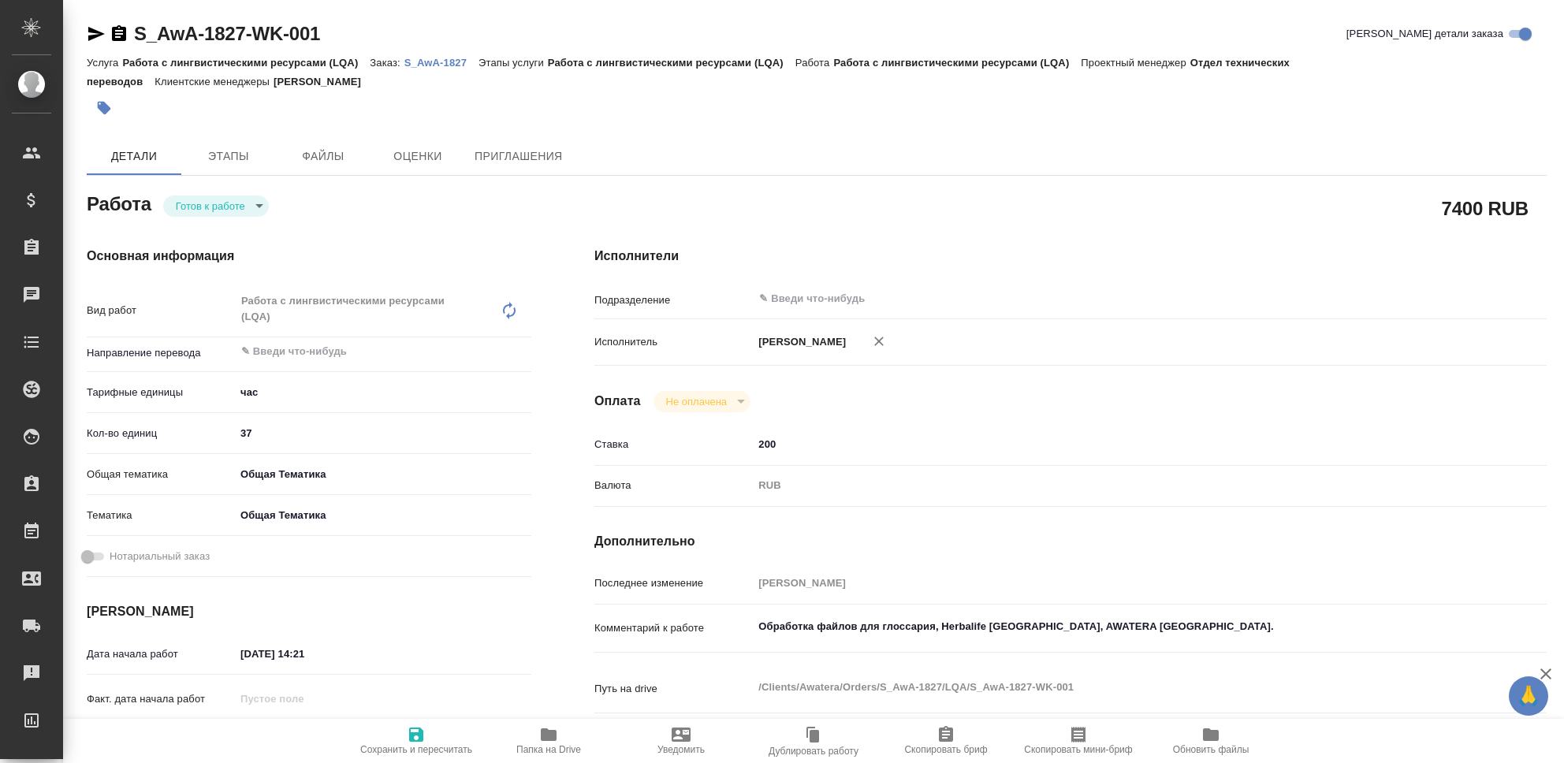
type textarea "x"
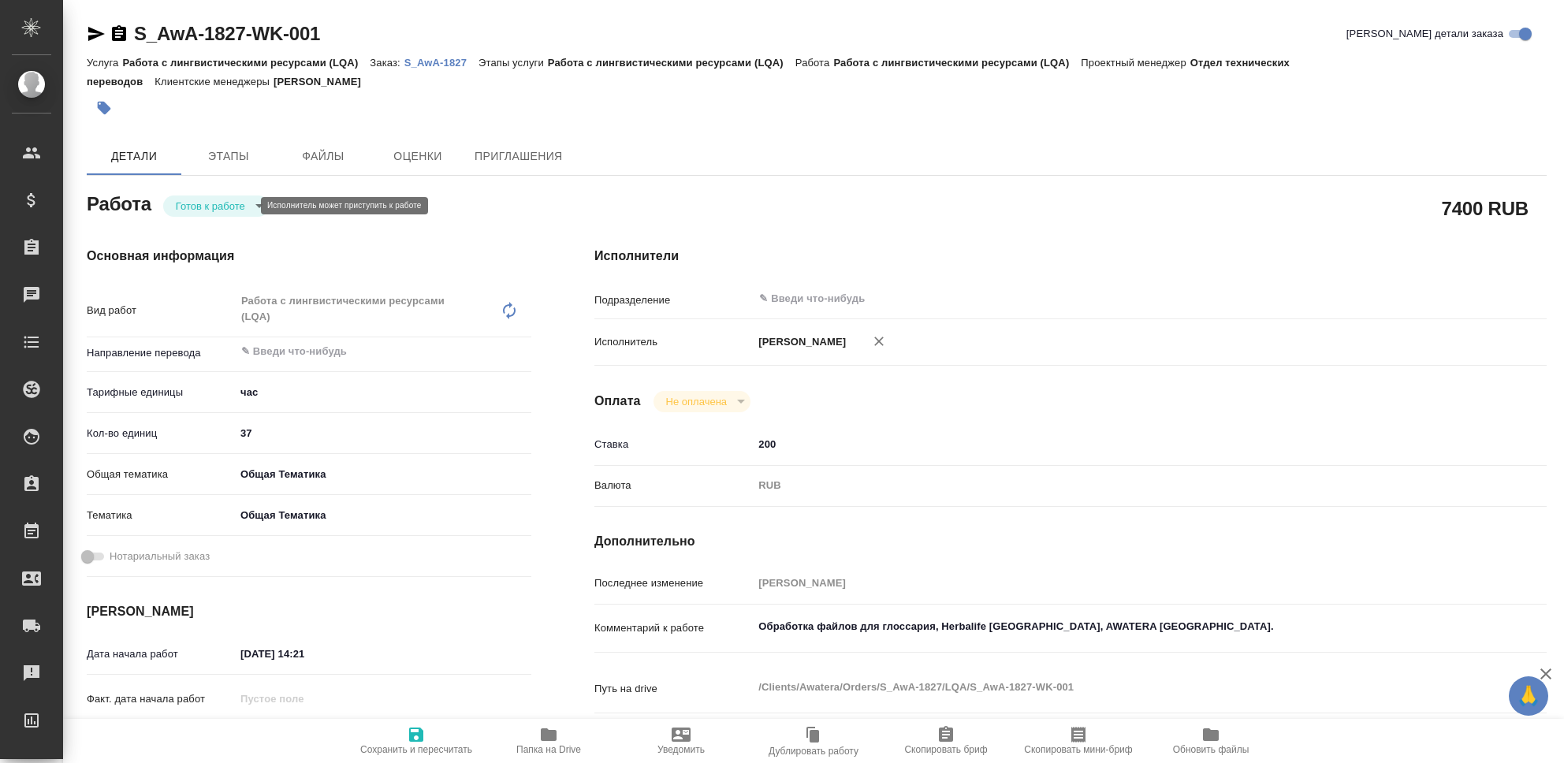
click at [232, 206] on body "🙏 .cls-1 fill:#fff; AWATERA Seleznev Maksim Клиенты Спецификации Заказы 0 Чаты …" at bounding box center [782, 381] width 1564 height 763
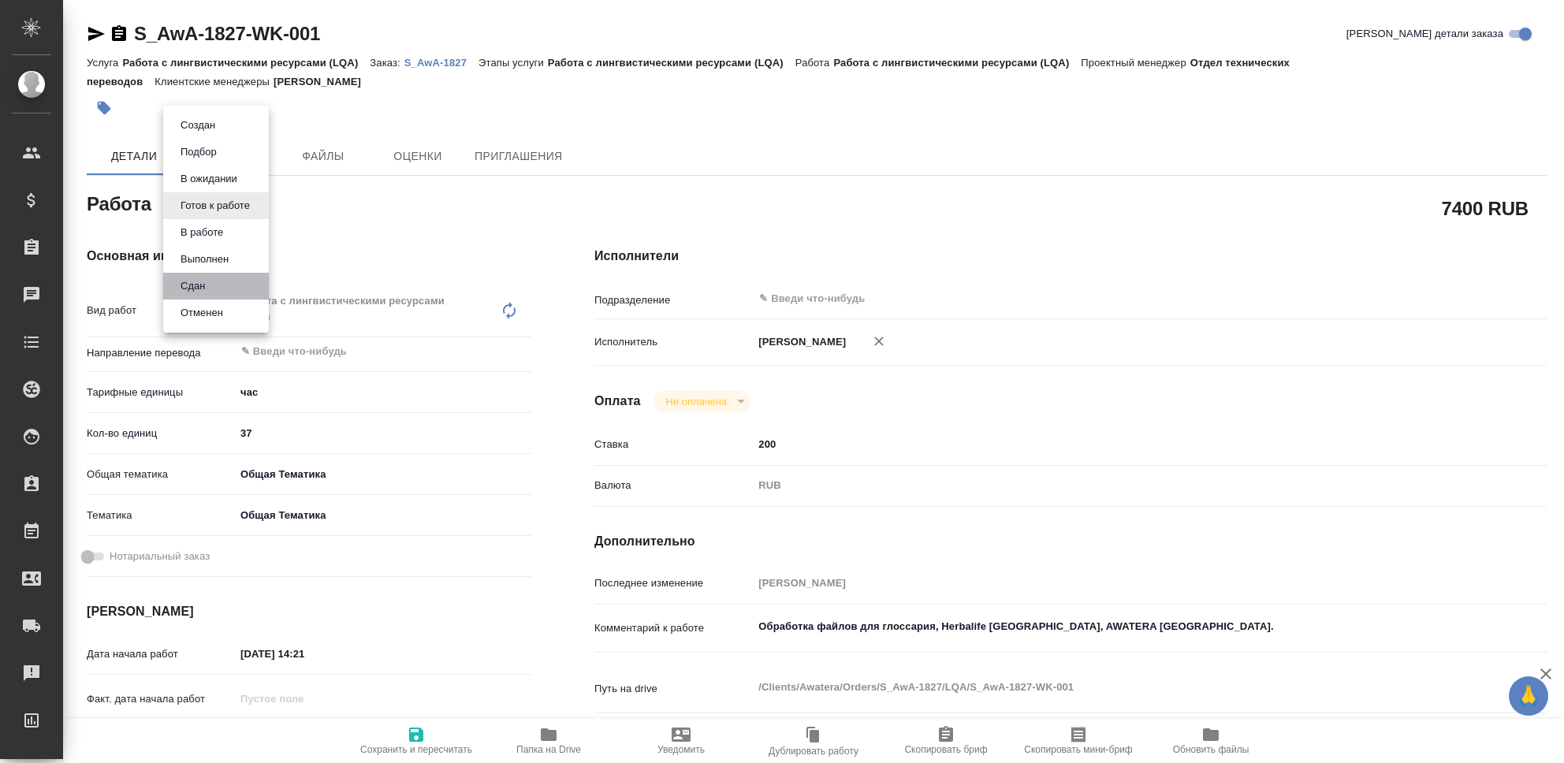
click at [212, 285] on li "Сдан" at bounding box center [216, 286] width 106 height 27
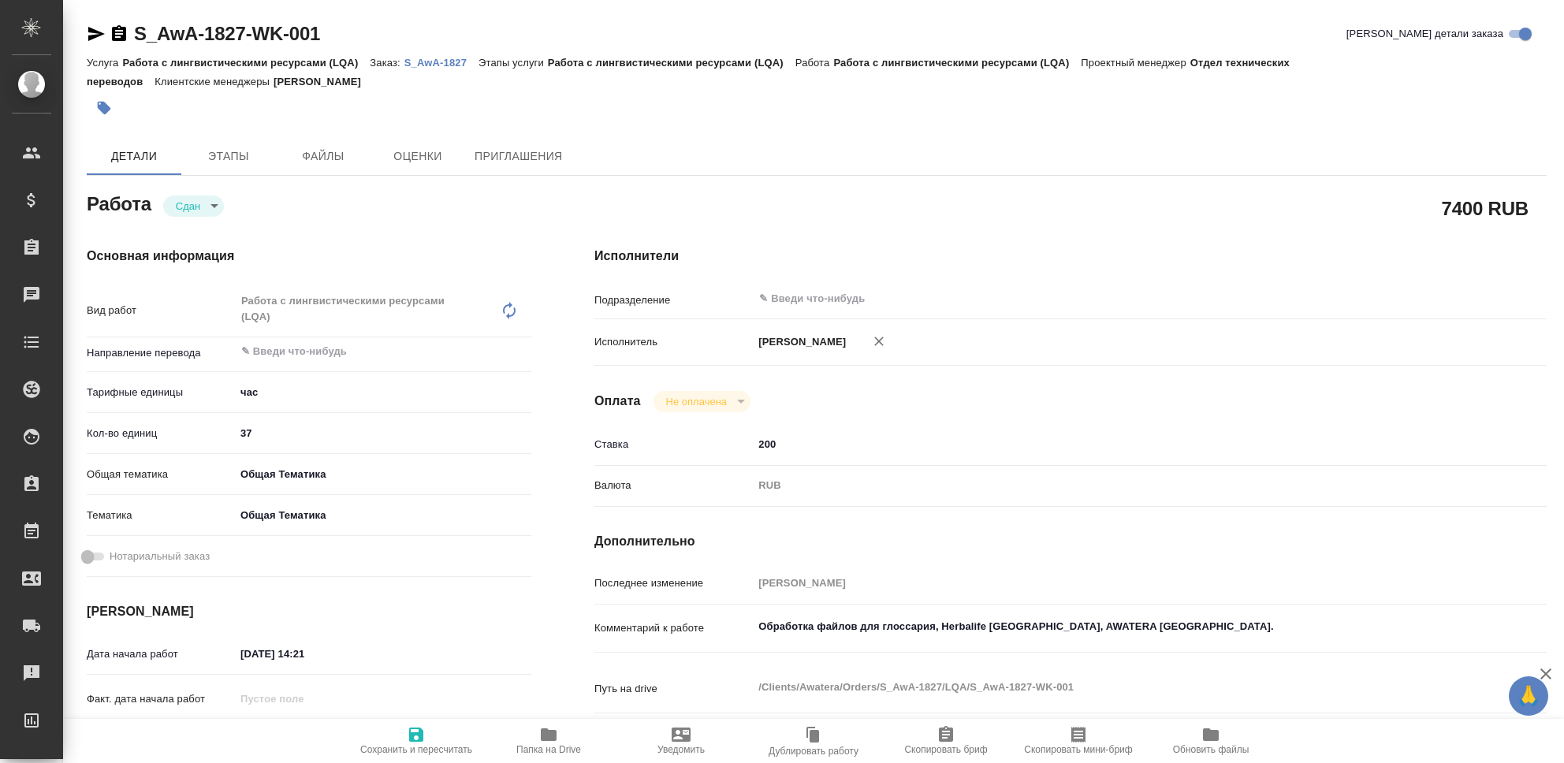
type textarea "x"
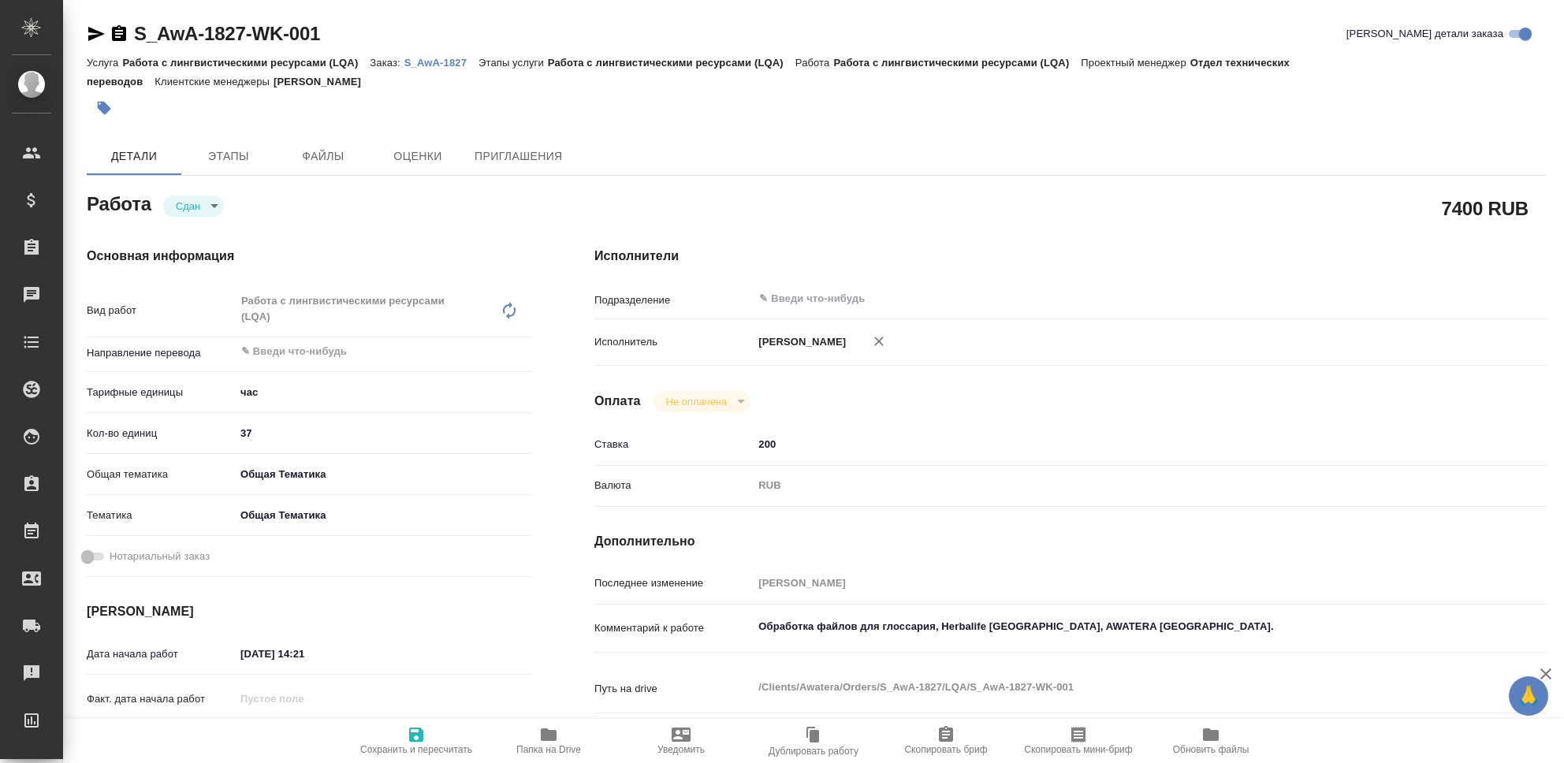
type textarea "x"
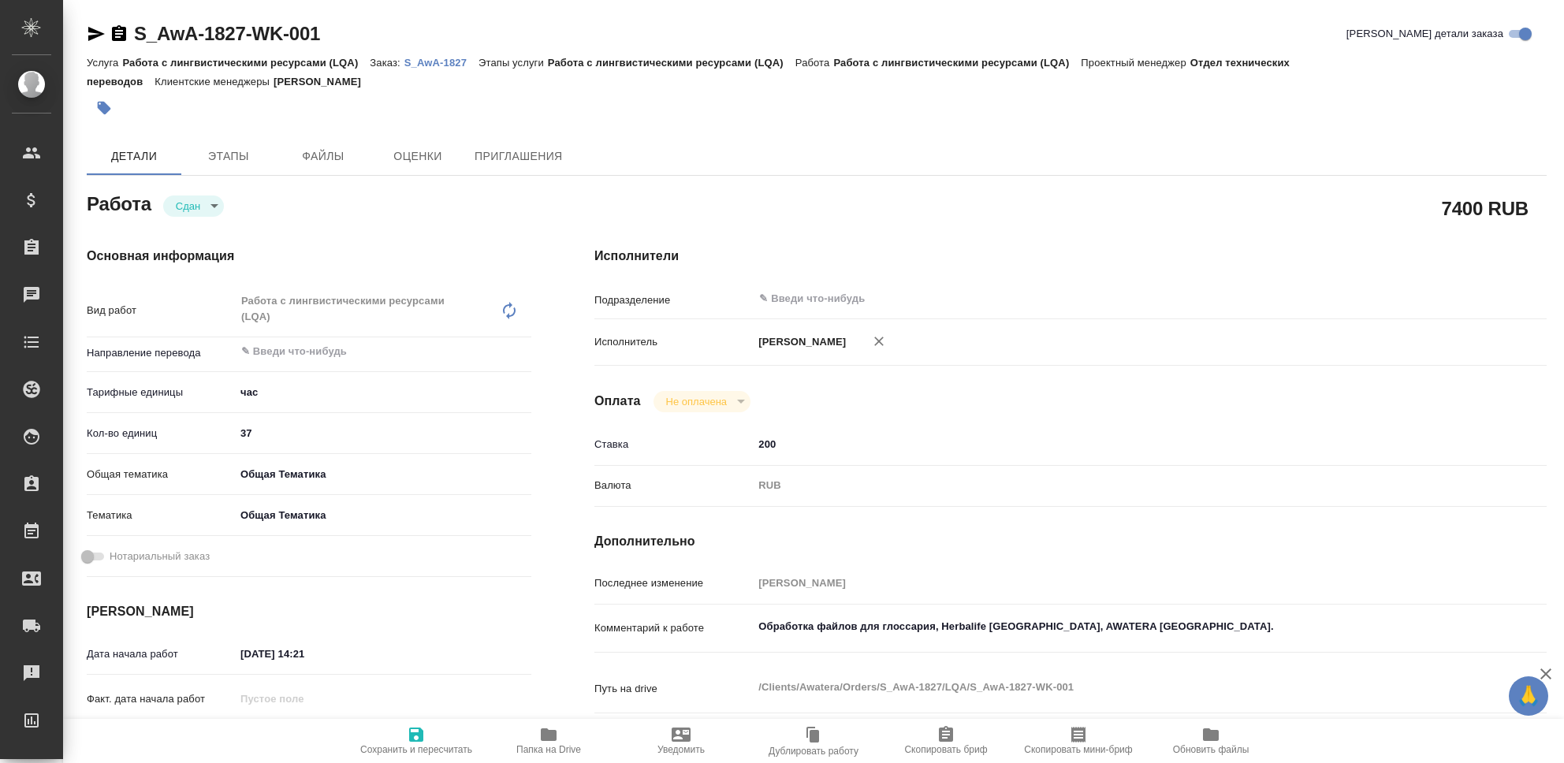
type textarea "x"
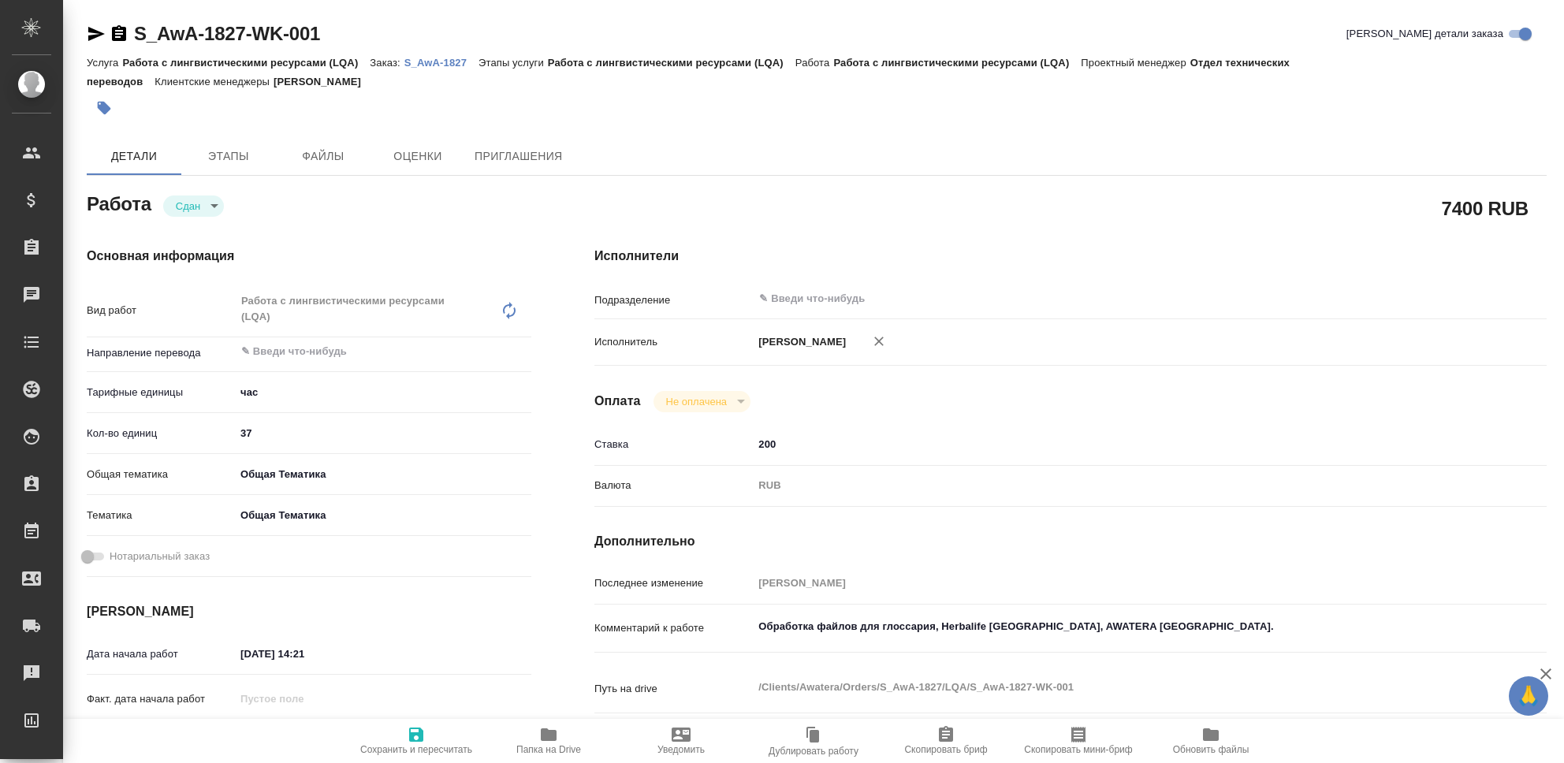
click at [419, 740] on icon "button" at bounding box center [416, 735] width 14 height 14
type textarea "x"
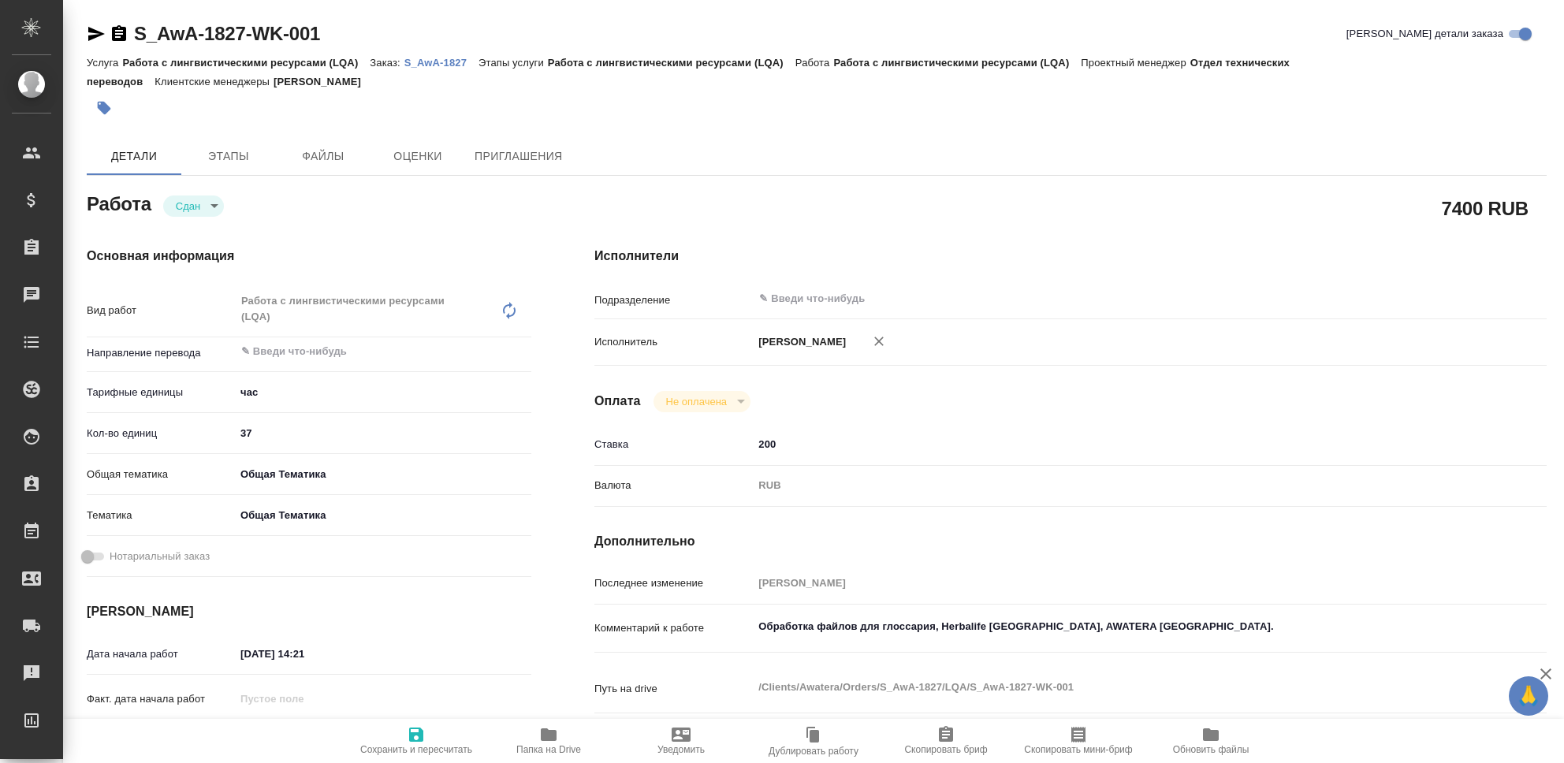
type textarea "x"
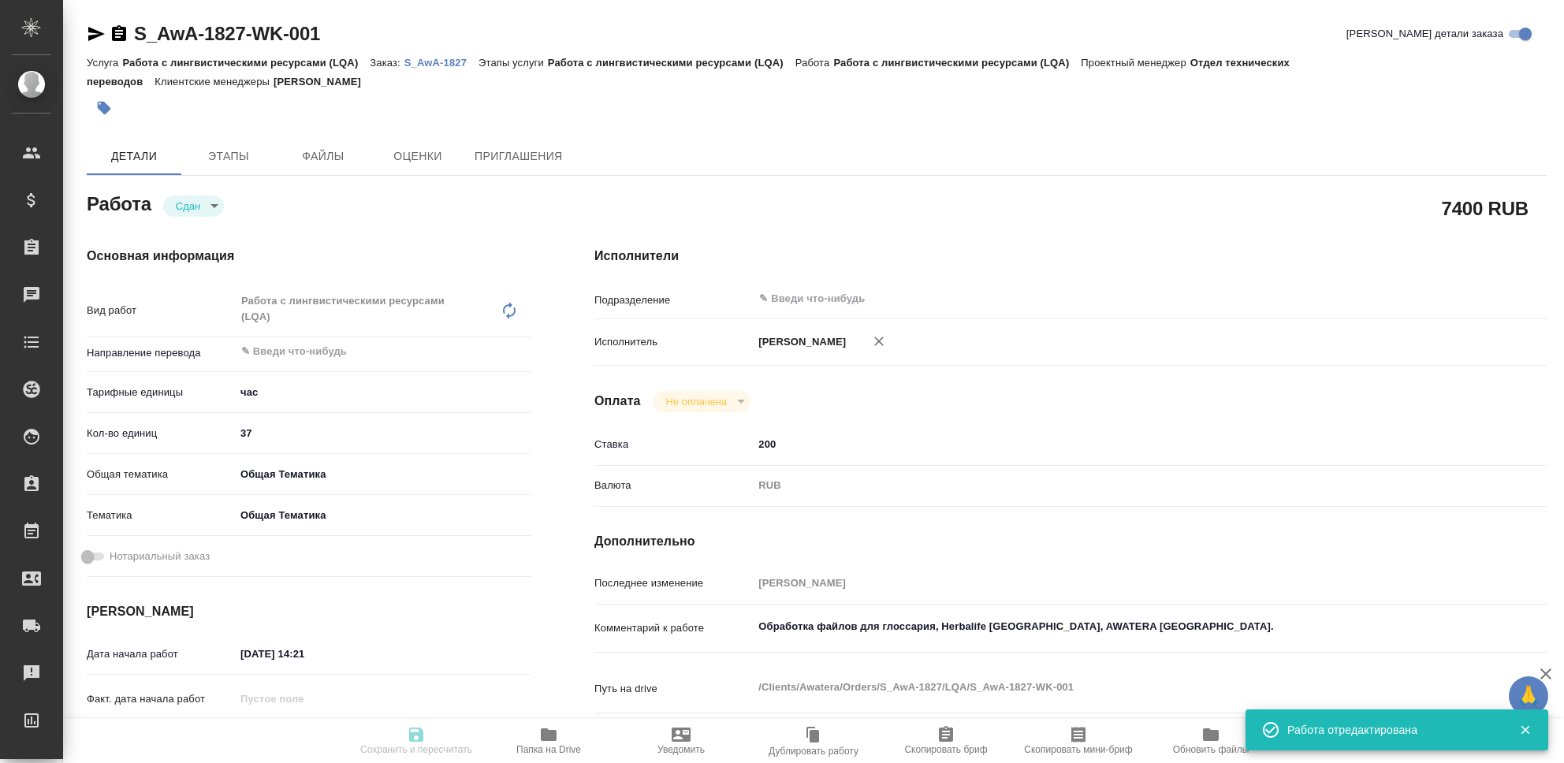
type textarea "x"
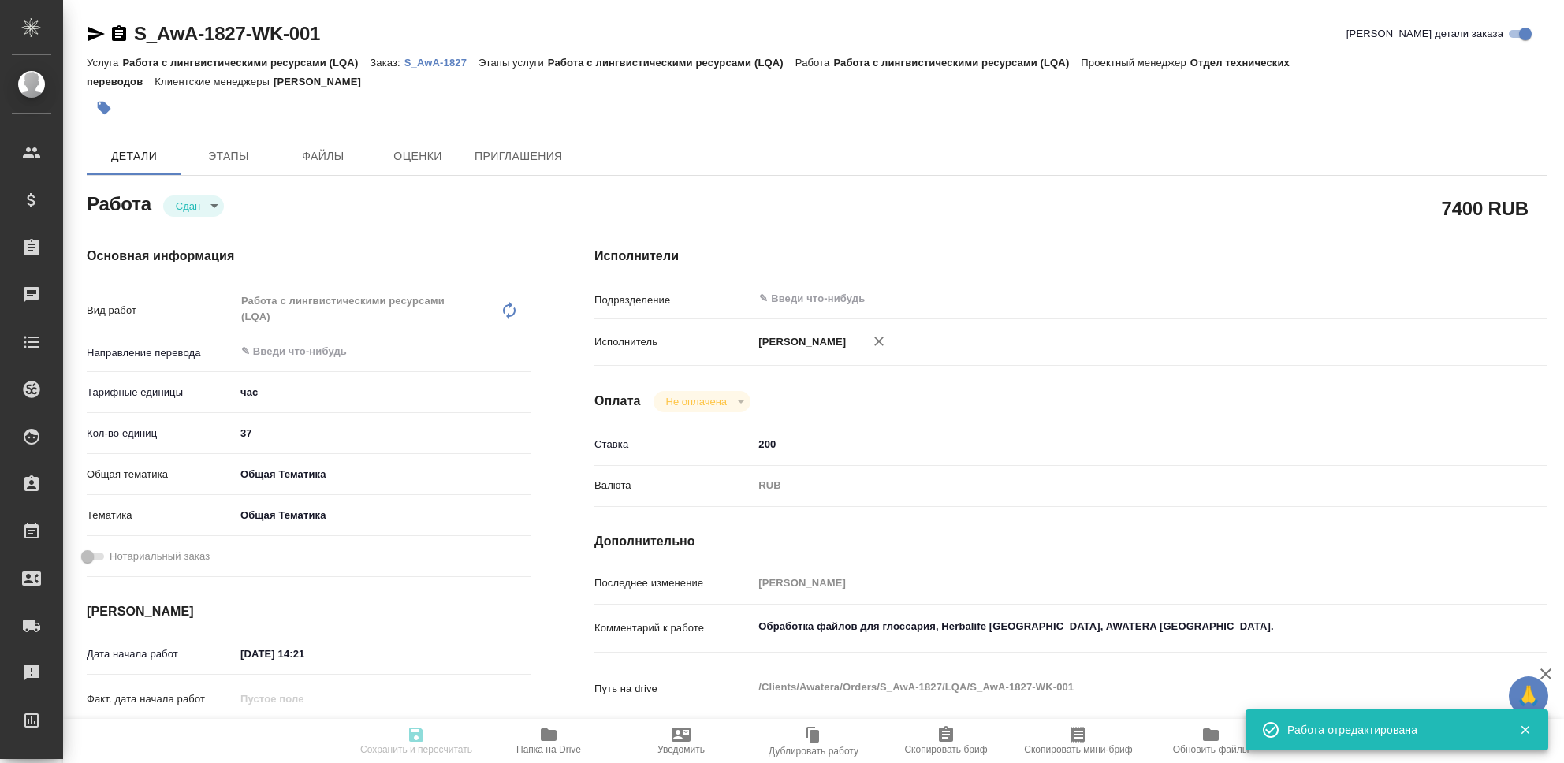
type textarea "x"
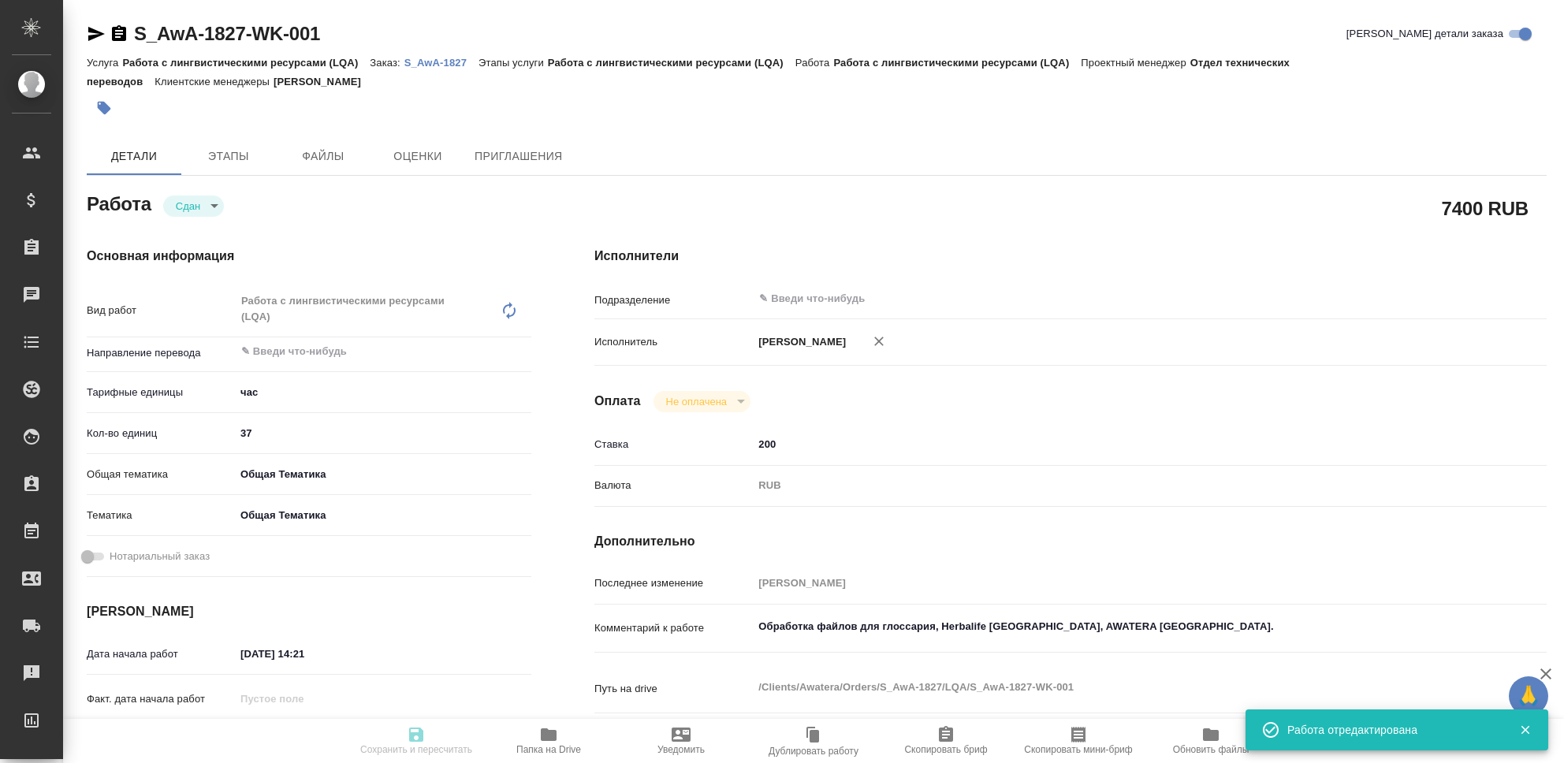
type input "closed"
type textarea "Работа с лингвистическими ресурсами (LQA)"
type textarea "x"
type input "5a8b1489cc6b4906c91bfd93"
type input "37"
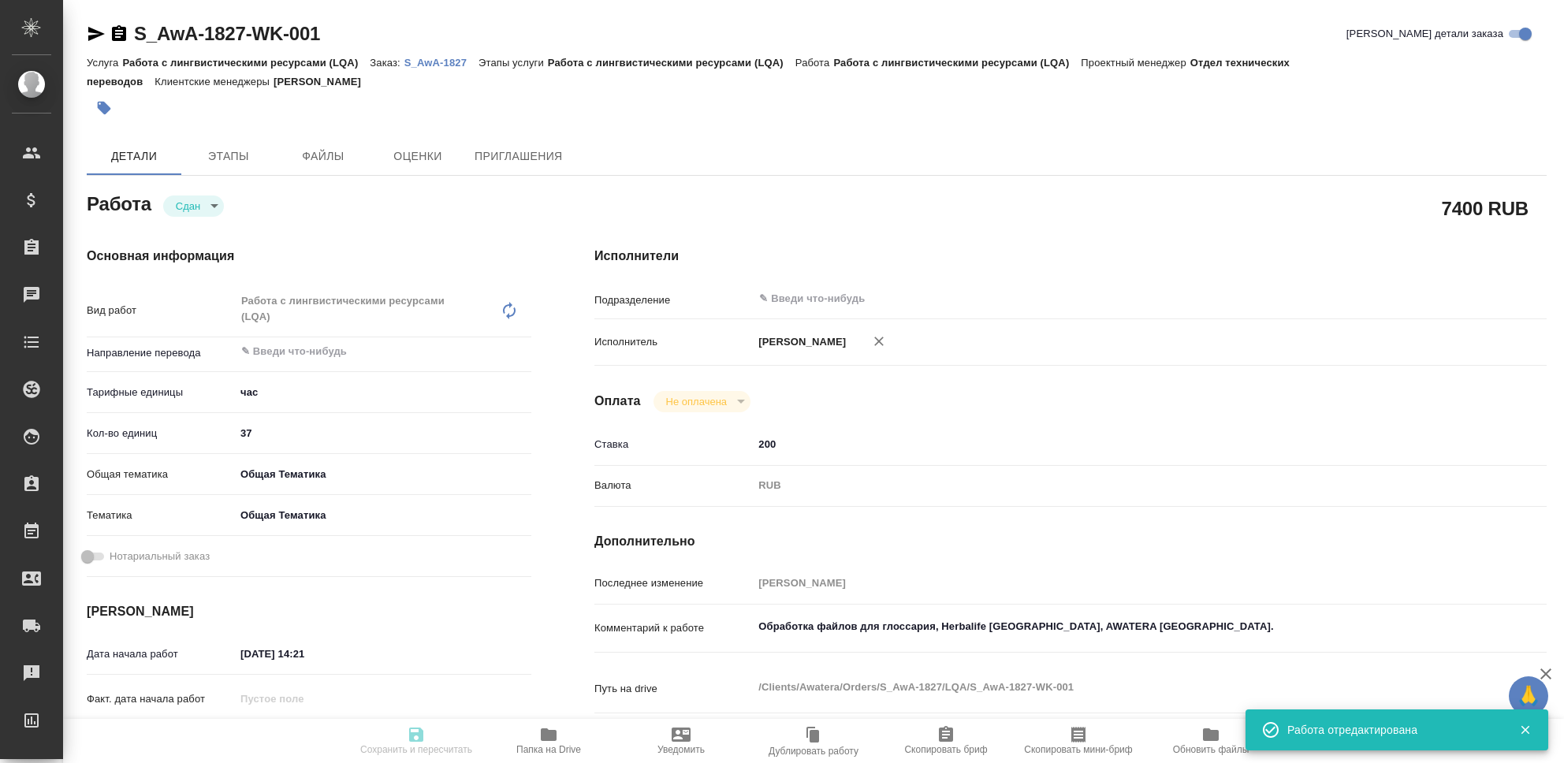
type input "obtem"
type input "6012b1ca196b0e5c9229a120"
type input "[DATE] 14:21"
type input "[DATE] 23:55"
type input "22.08.2025 14:23"
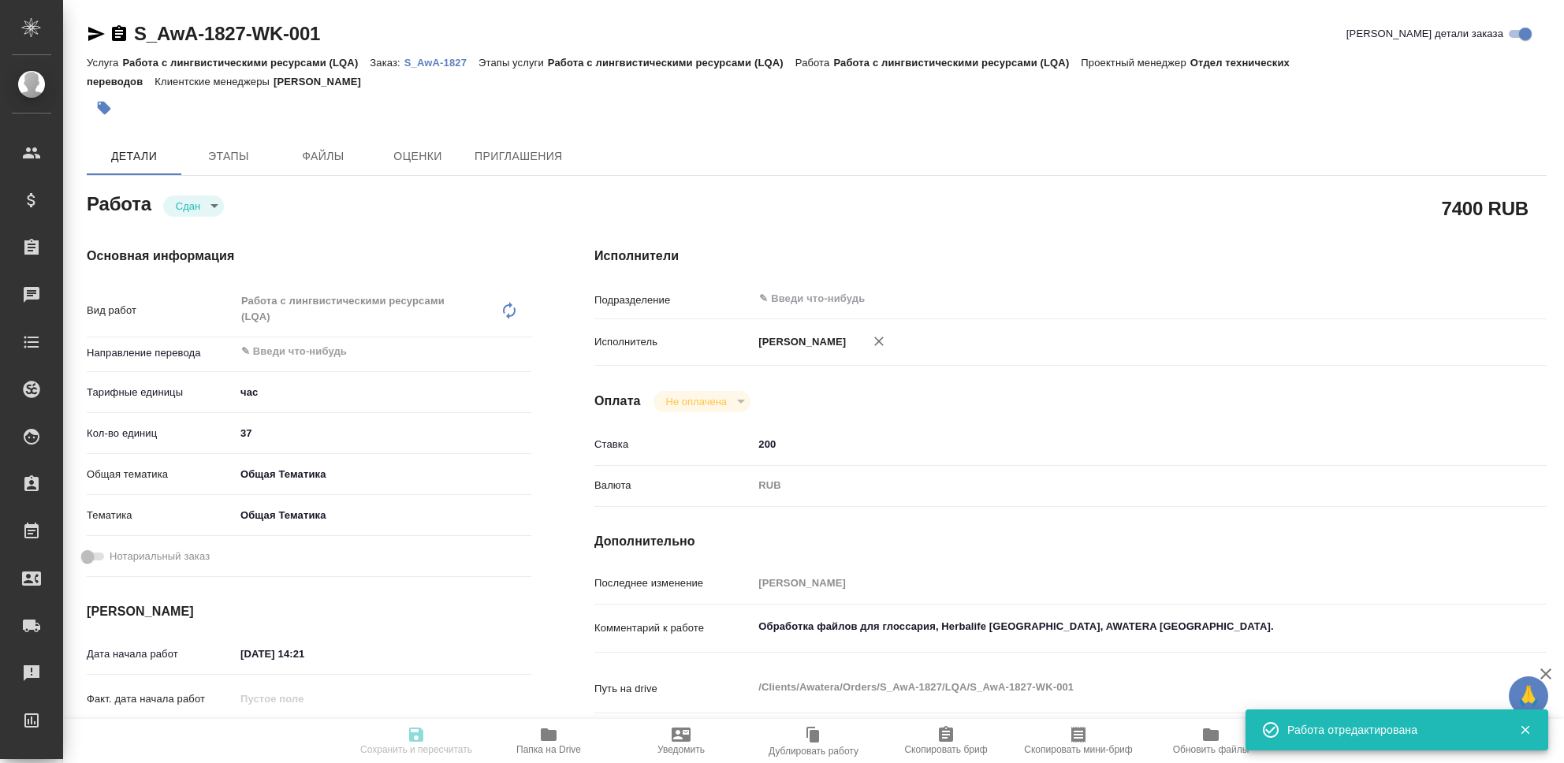
type input "[DATE] 23:55"
type input "notPayed"
type input "200"
type input "RUB"
type input "[PERSON_NAME]"
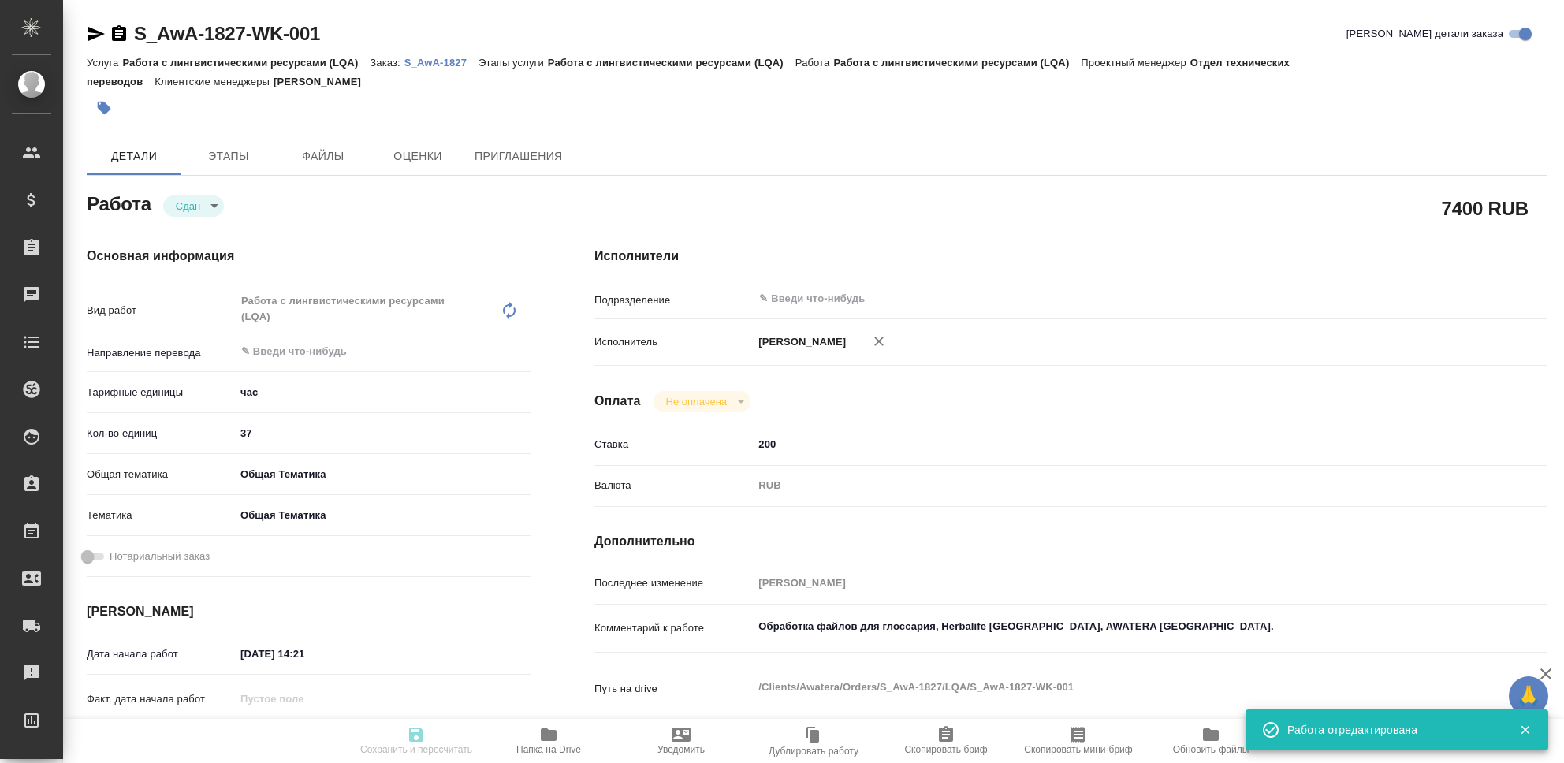
type textarea "Обработка файлов для глоссария, Herbalife [GEOGRAPHIC_DATA], AWATERA [GEOGRAPHI…"
type textarea "x"
type textarea "/Clients/Awatera/Orders/S_AwA-1827/LQA/S_AwA-1827-WK-001"
type textarea "x"
type input "S_AwA-1827"
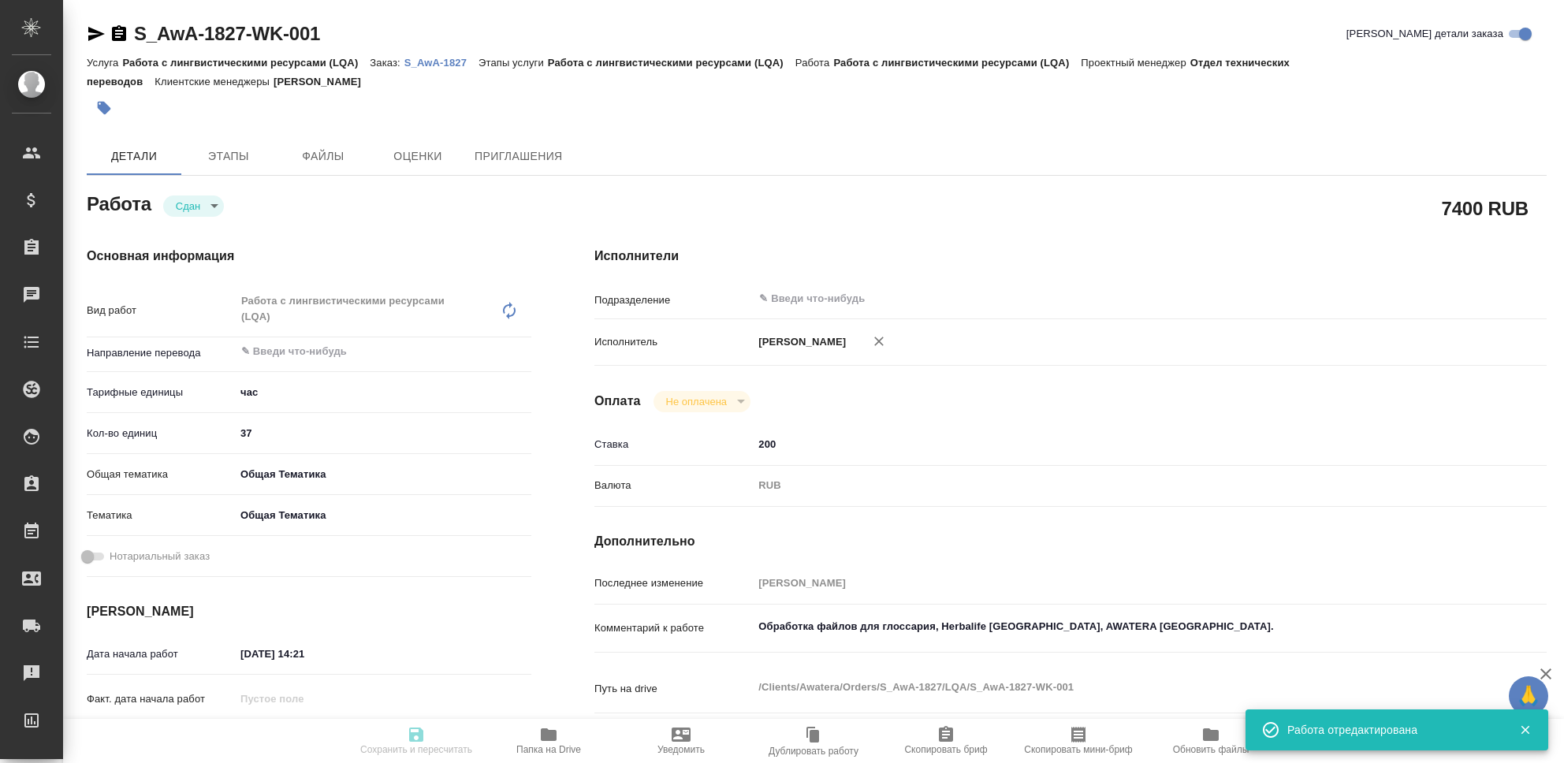
type input "Работа с лингвистическими ресурсами (LQA)"
type input "[PERSON_NAME]"
type input "/Clients/Awatera/Orders/S_AwA-1827"
type textarea "x"
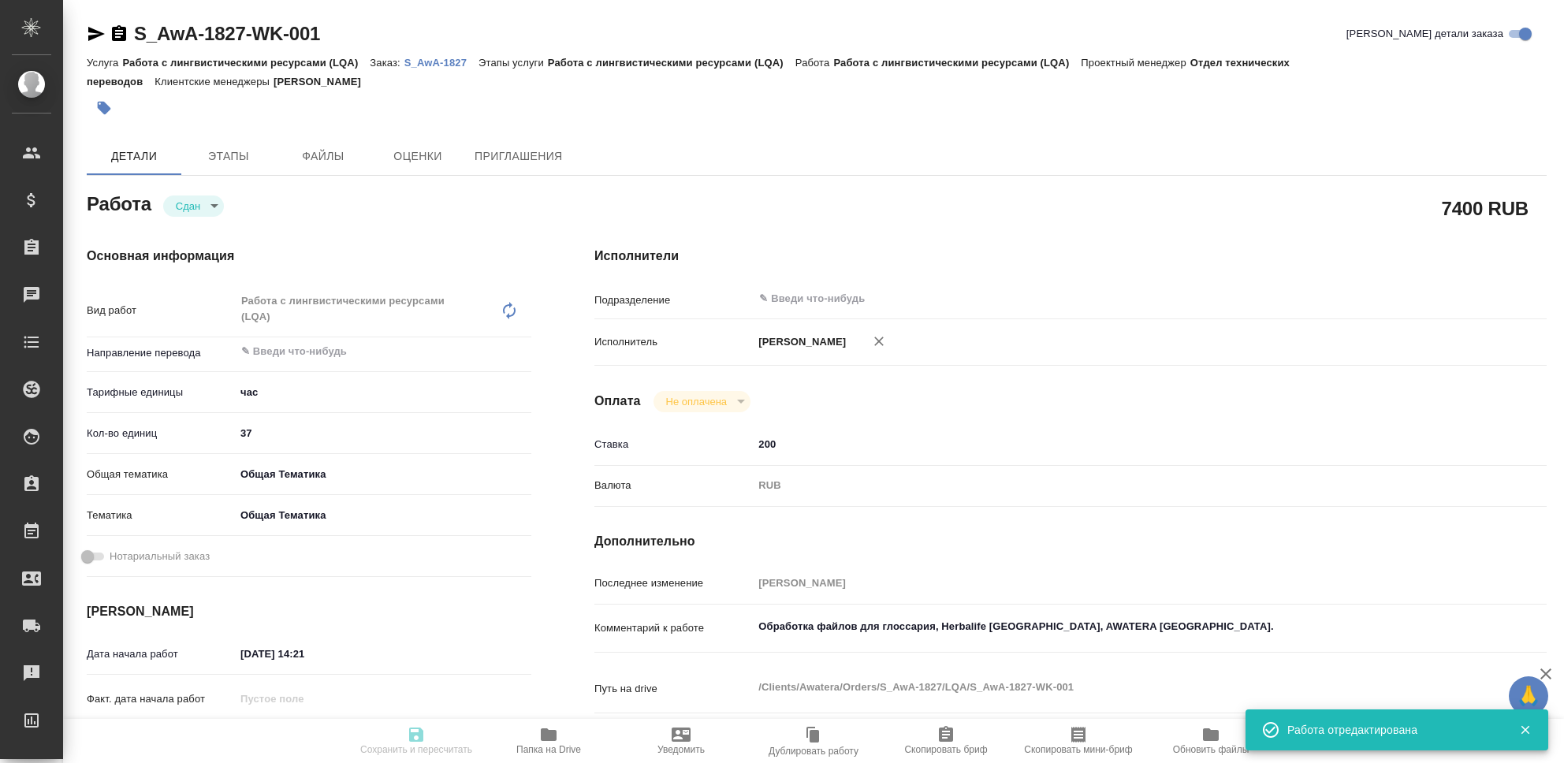
type textarea "x"
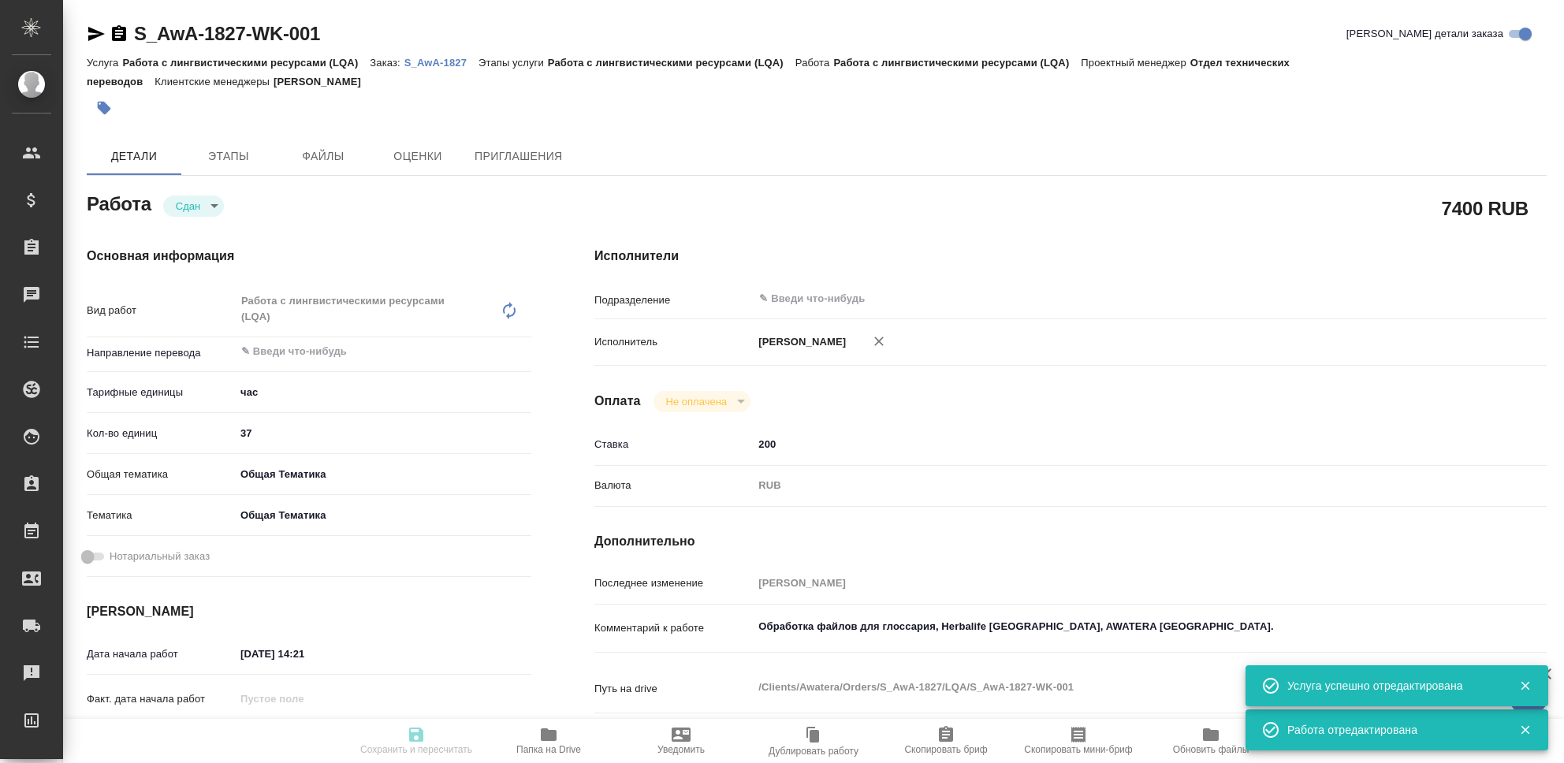
type textarea "x"
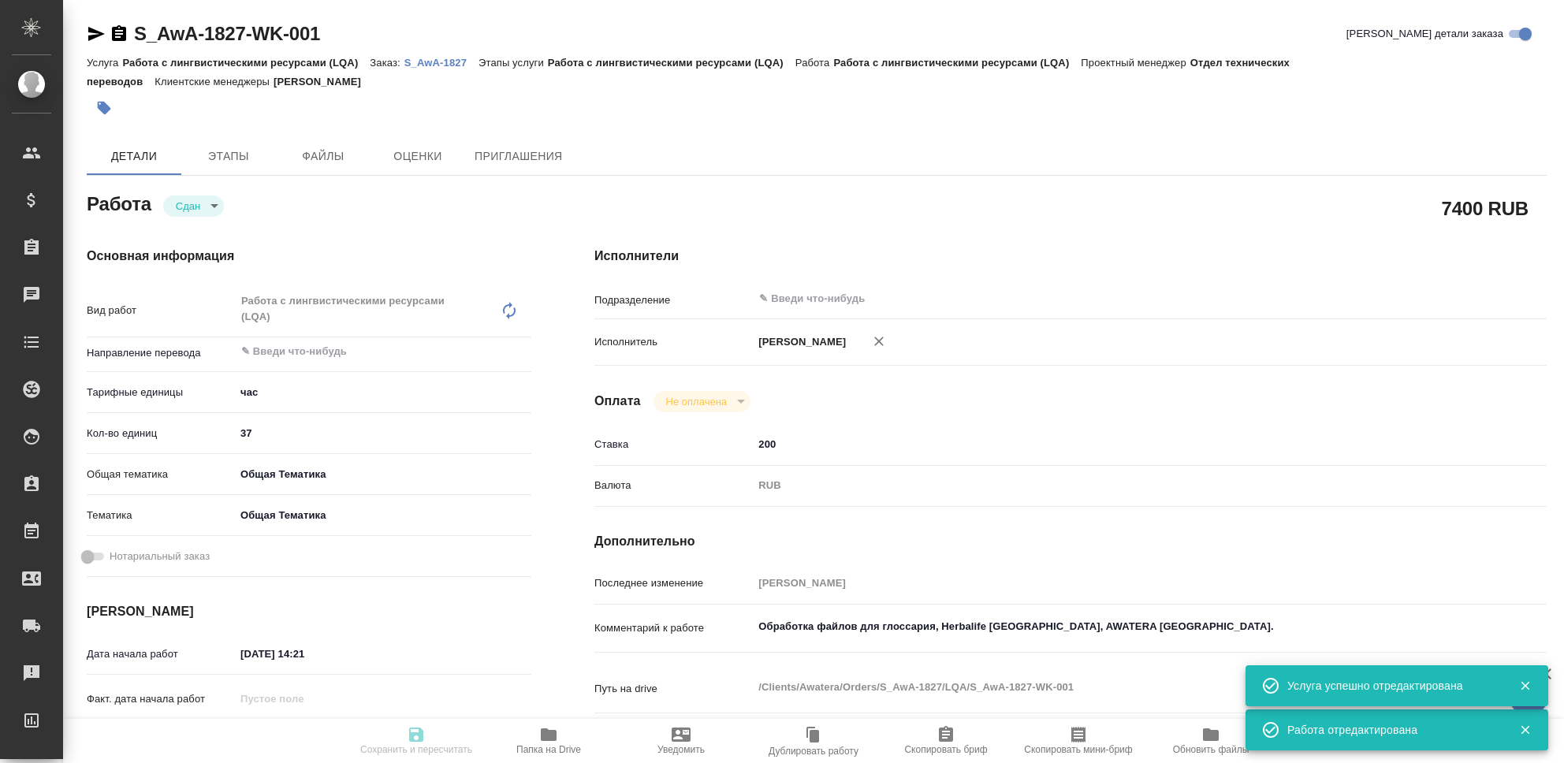
type textarea "x"
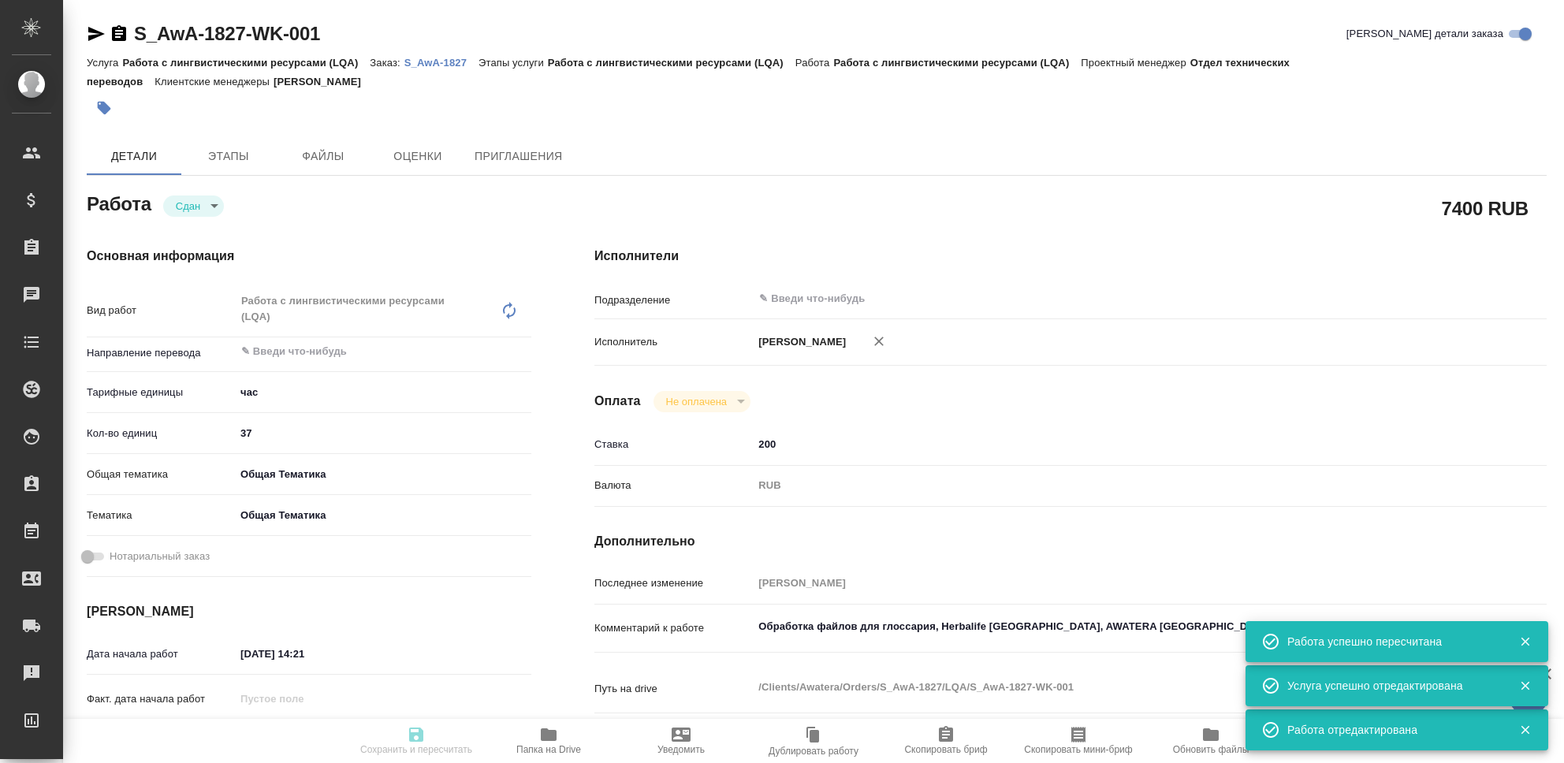
type input "closed"
type textarea "Работа с лингвистическими ресурсами (LQA)"
type textarea "x"
type input "5a8b1489cc6b4906c91bfd93"
type input "37"
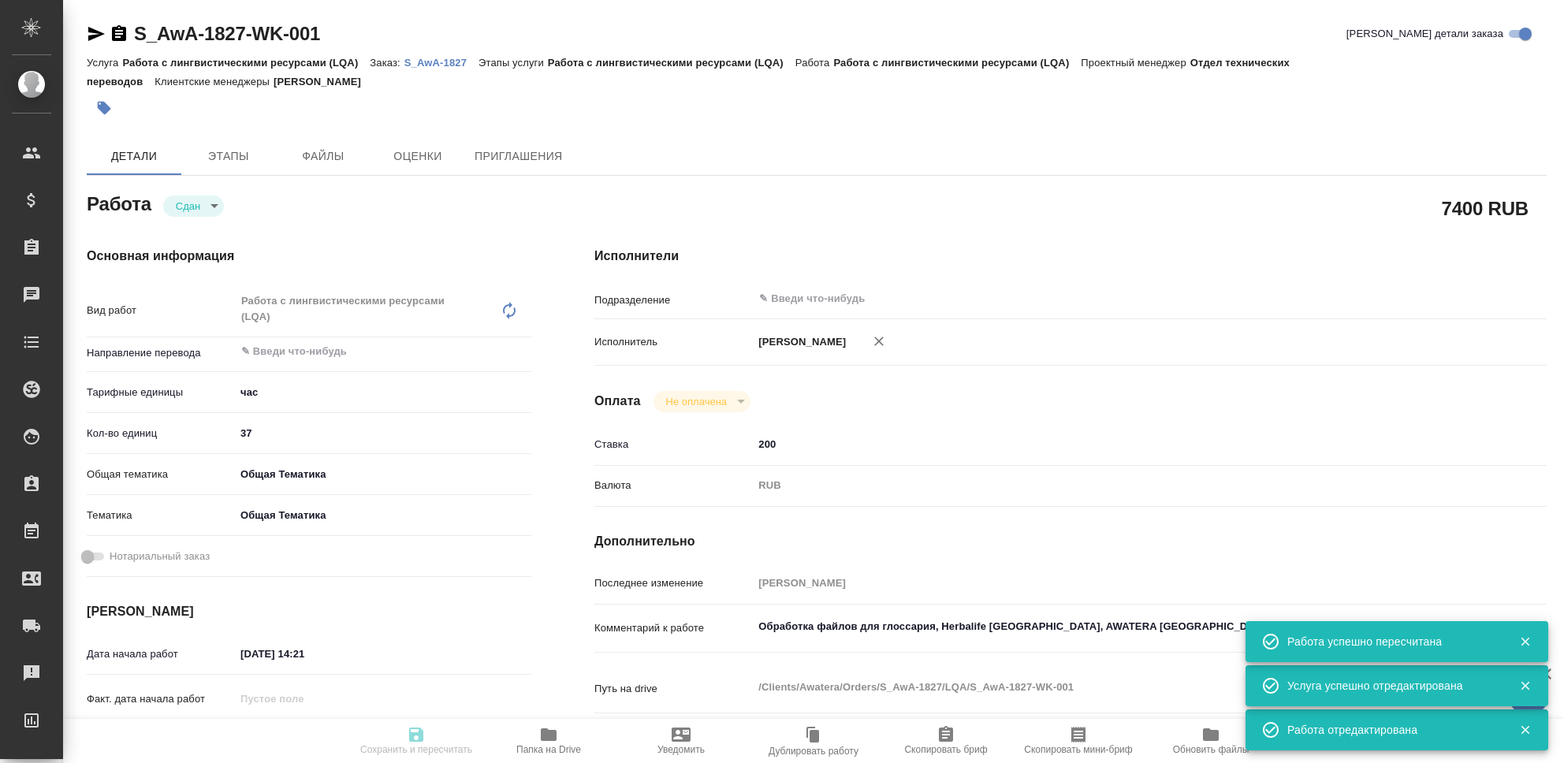
type input "obtem"
type input "6012b1ca196b0e5c9229a120"
type input "22.08.2025 14:21"
type input "29.08.2025 23:55"
type input "22.08.2025 14:23"
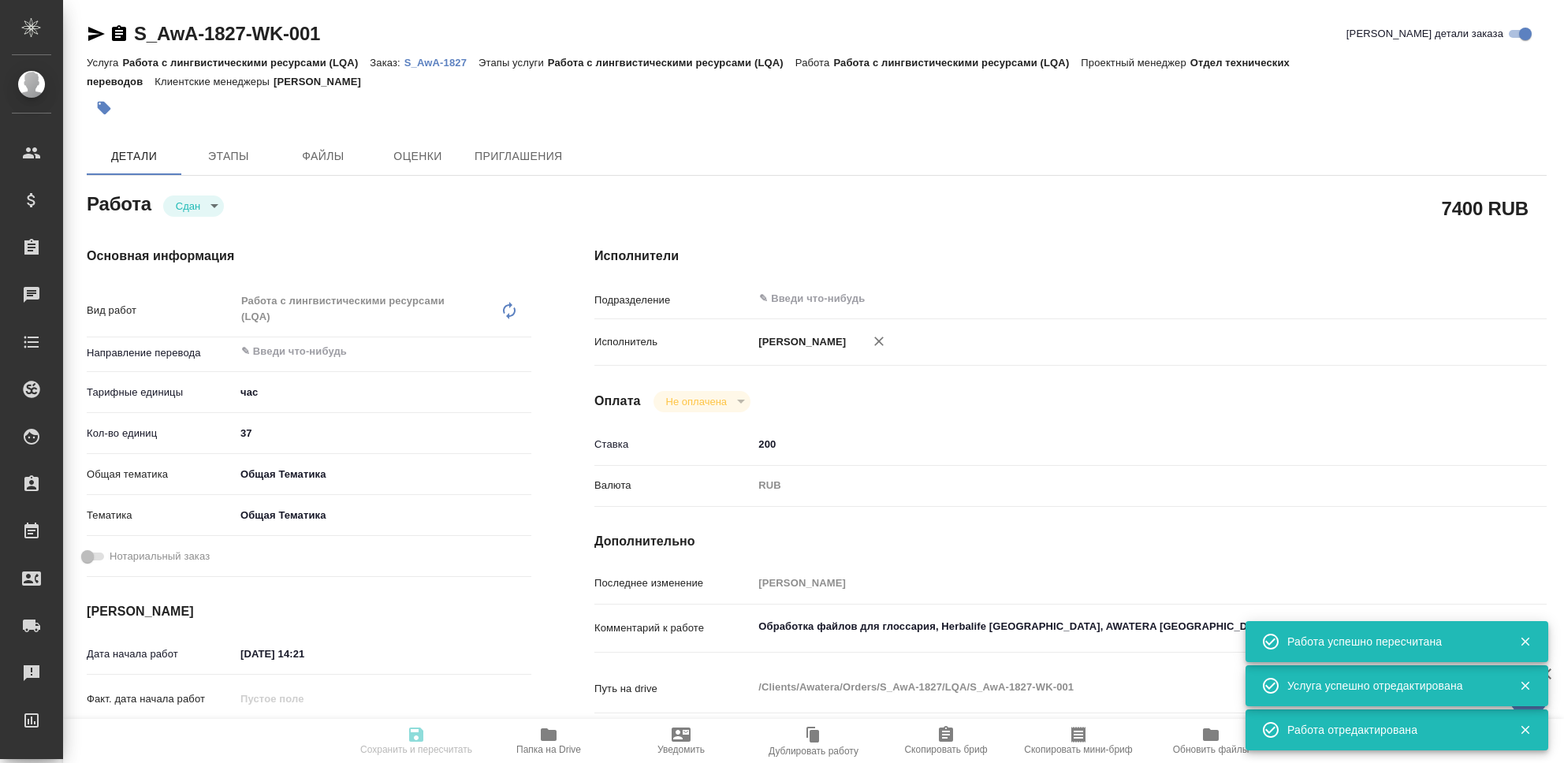
type input "29.08.2025 23:55"
type input "notPayed"
type input "200"
type input "RUB"
type input "[PERSON_NAME]"
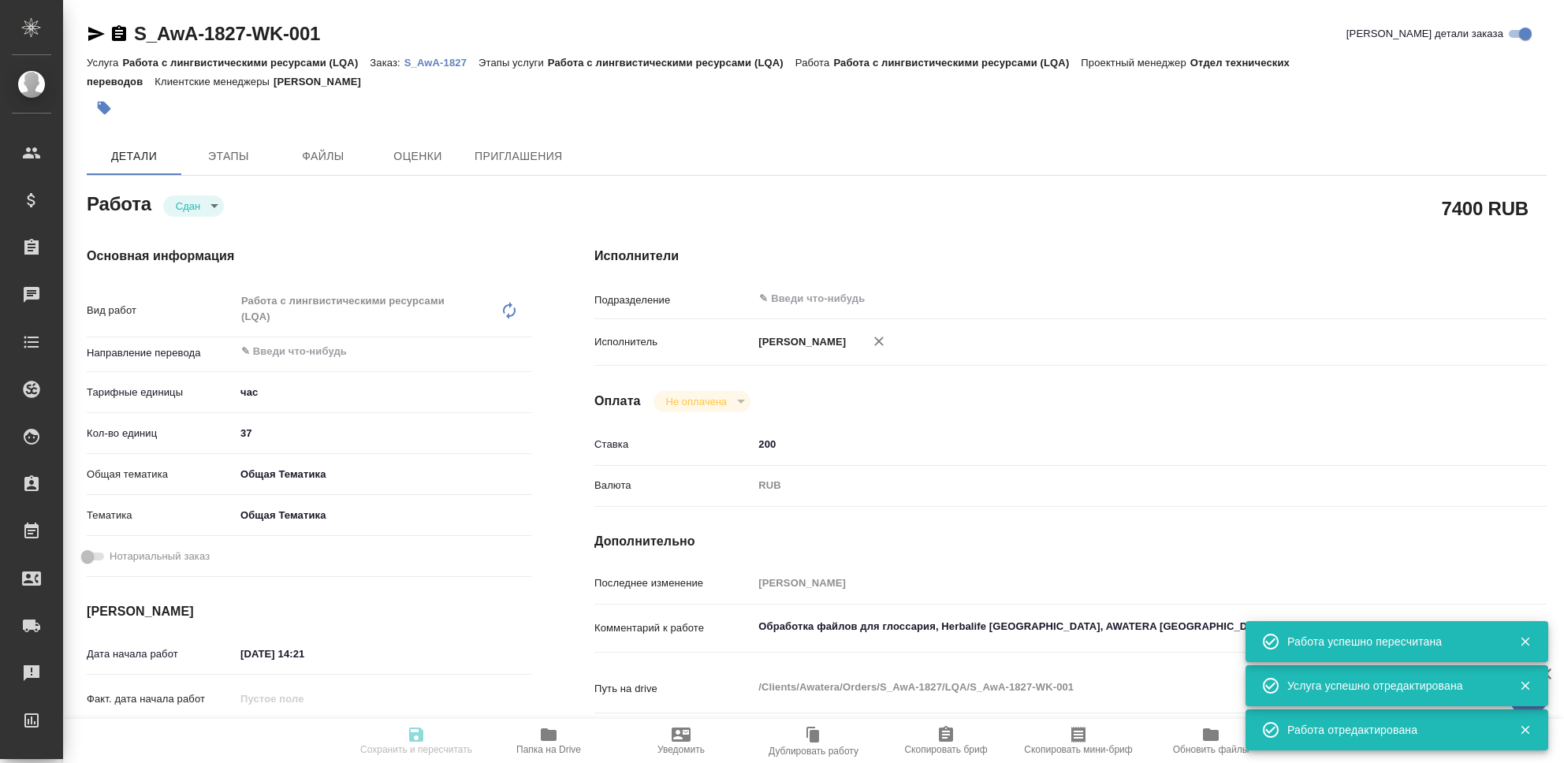
type textarea "Обработка файлов для глоссария, Herbalife Kazakhstan, AWATERA Ukraine."
type textarea "x"
type textarea "/Clients/Awatera/Orders/S_AwA-1827/LQA/S_AwA-1827-WK-001"
type textarea "x"
type input "S_AwA-1827"
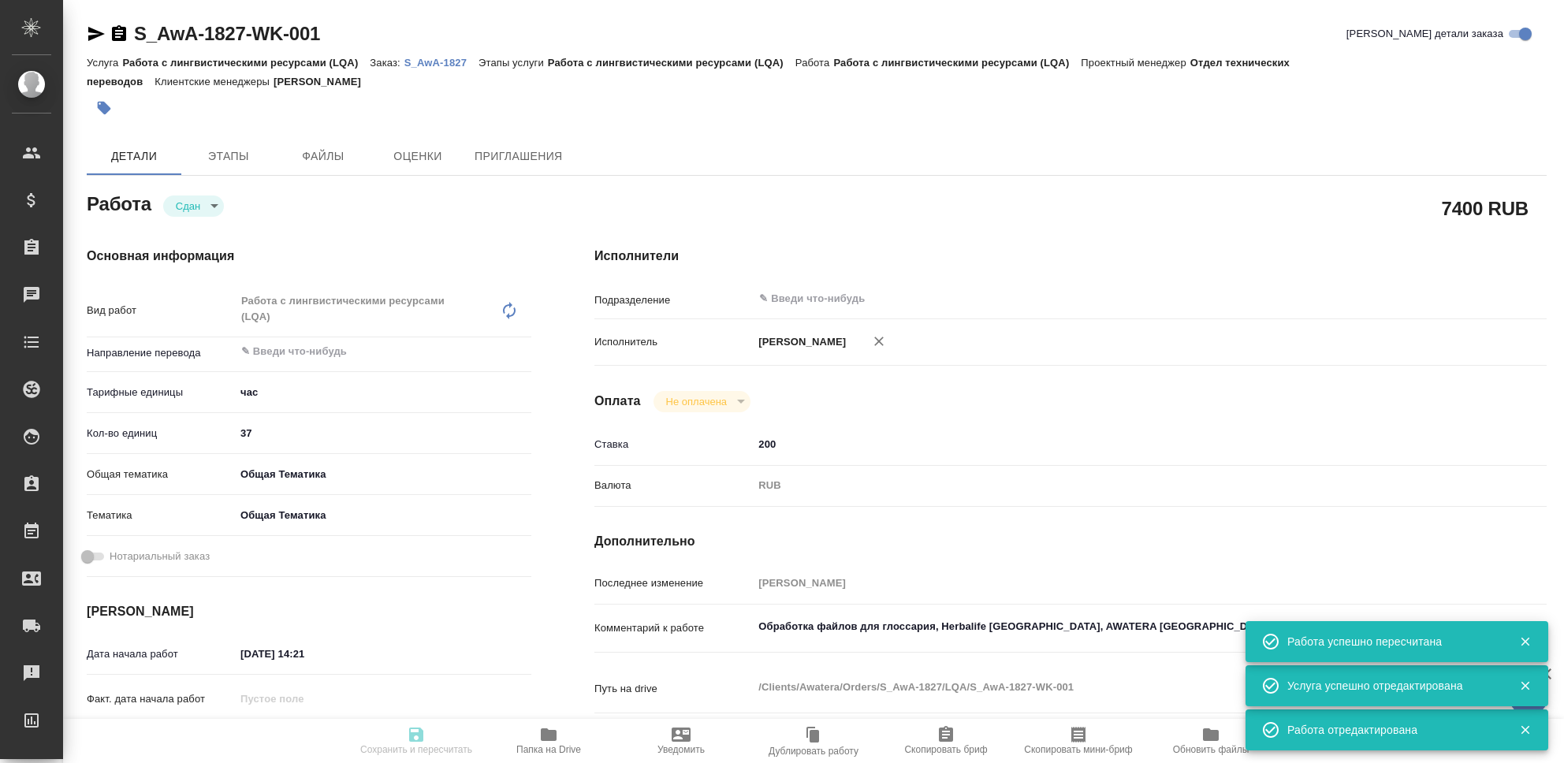
type input "Работа с лингвистическими ресурсами (LQA)"
type input "[PERSON_NAME]"
type input "/Clients/Awatera/Orders/S_AwA-1827"
type textarea "x"
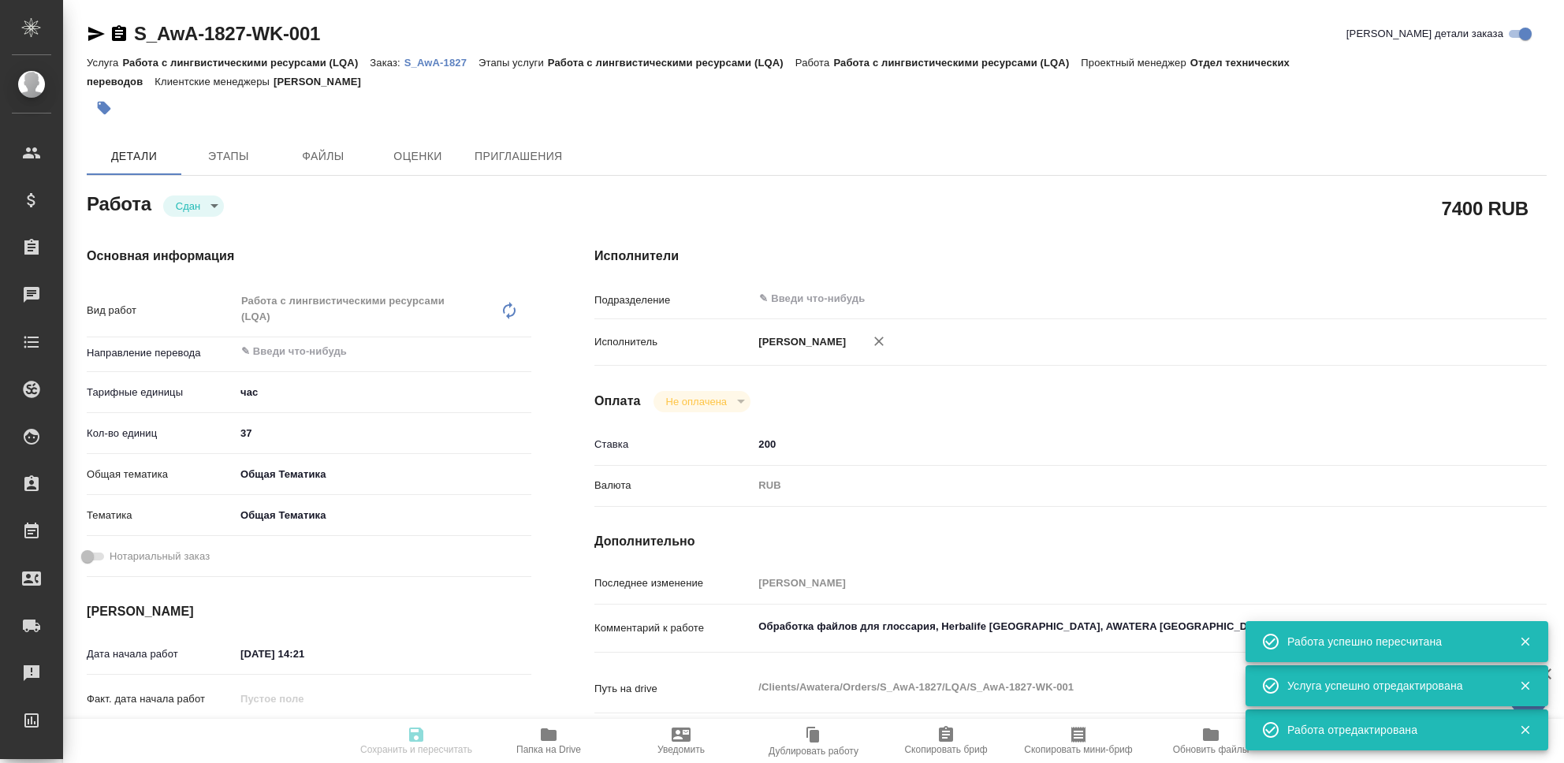
type textarea "x"
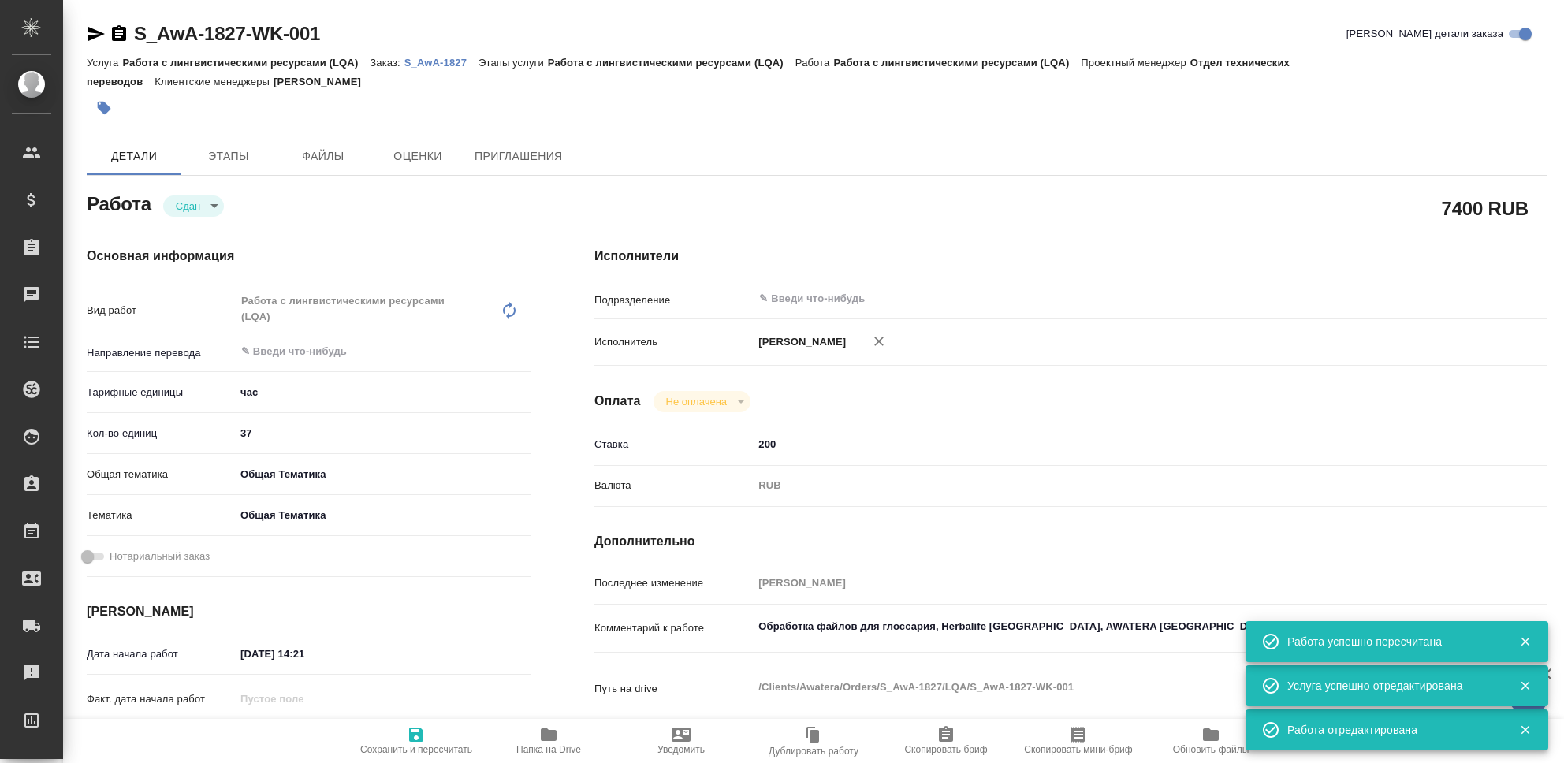
type textarea "x"
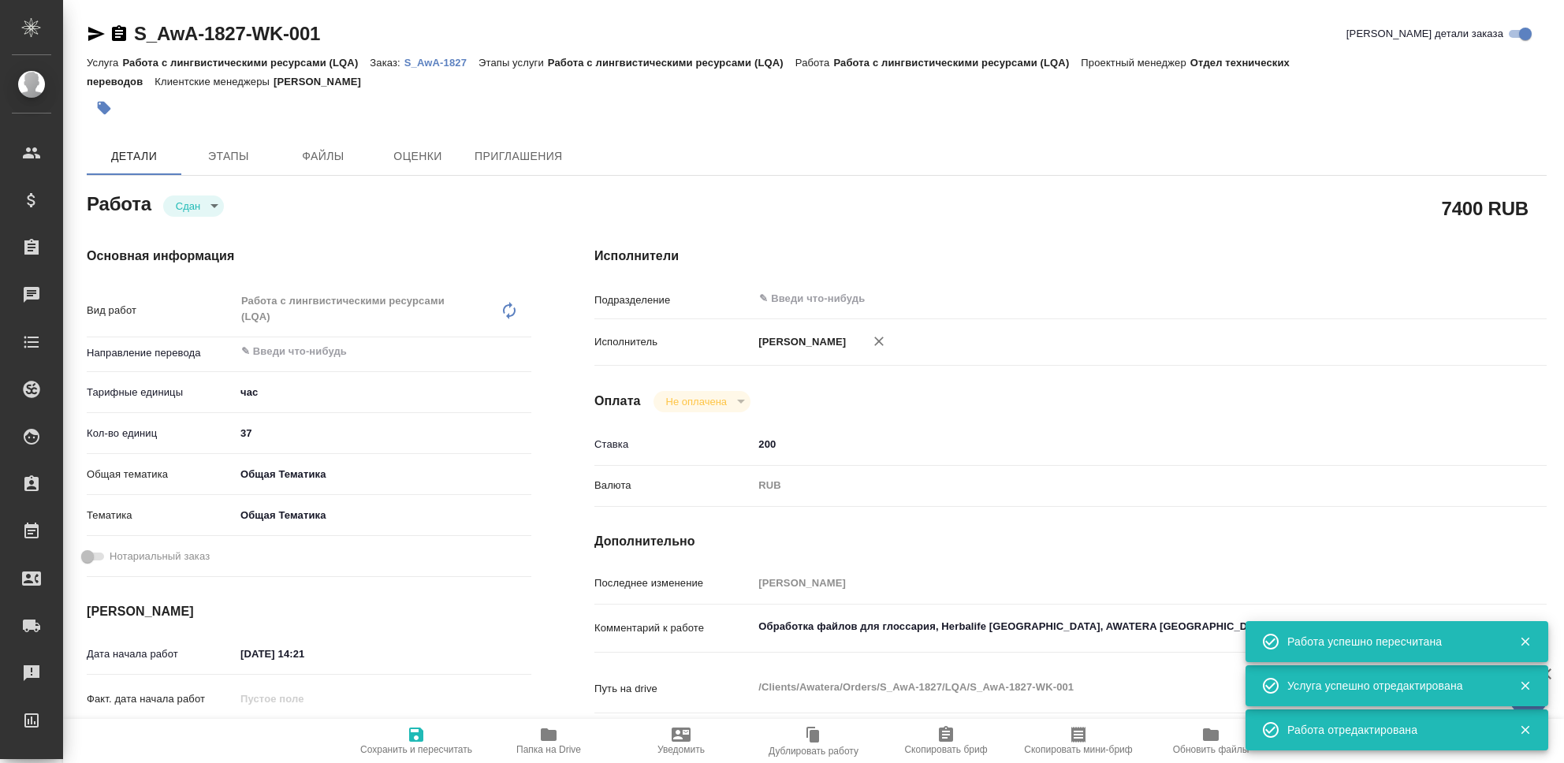
type textarea "x"
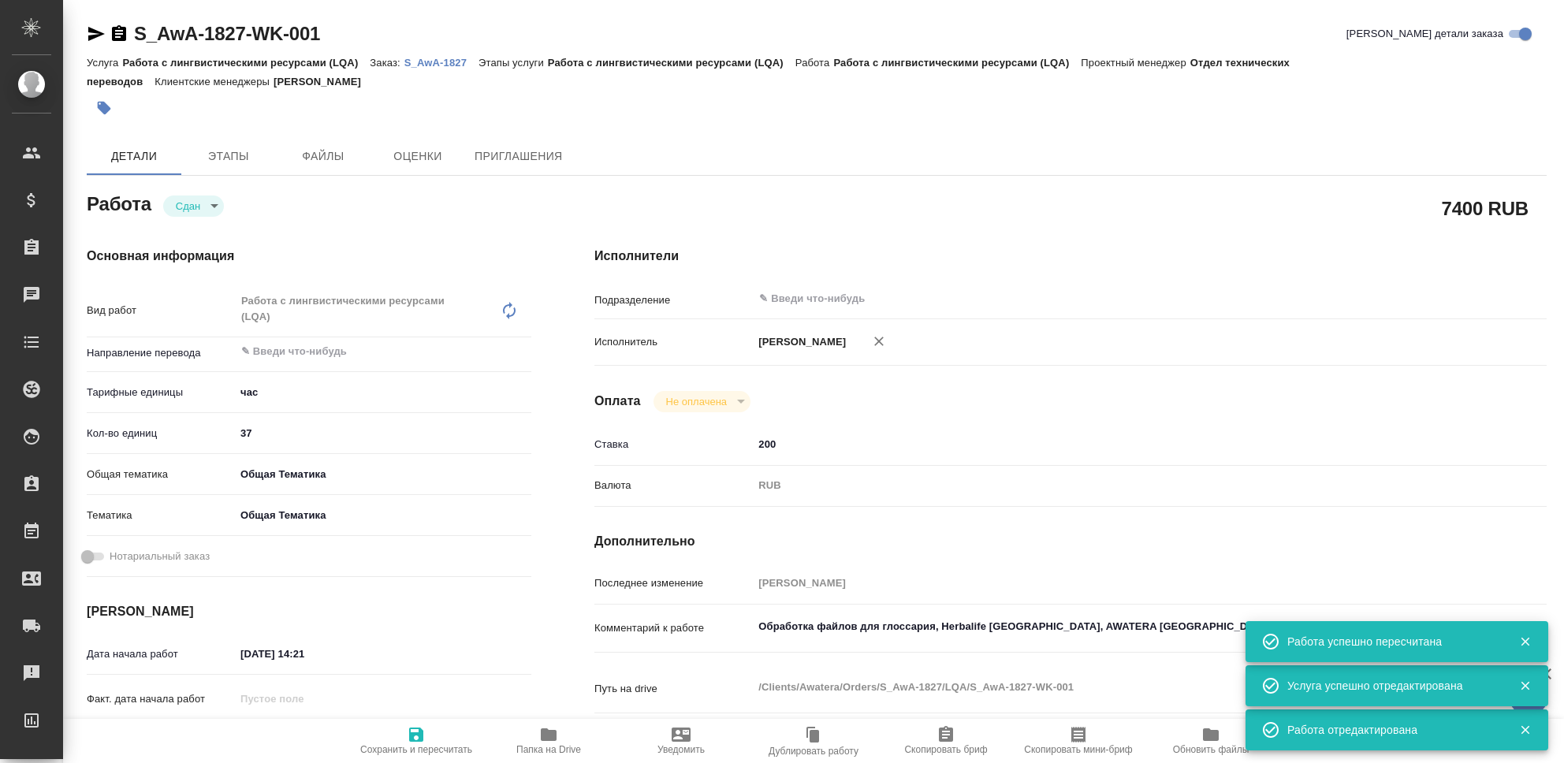
type textarea "x"
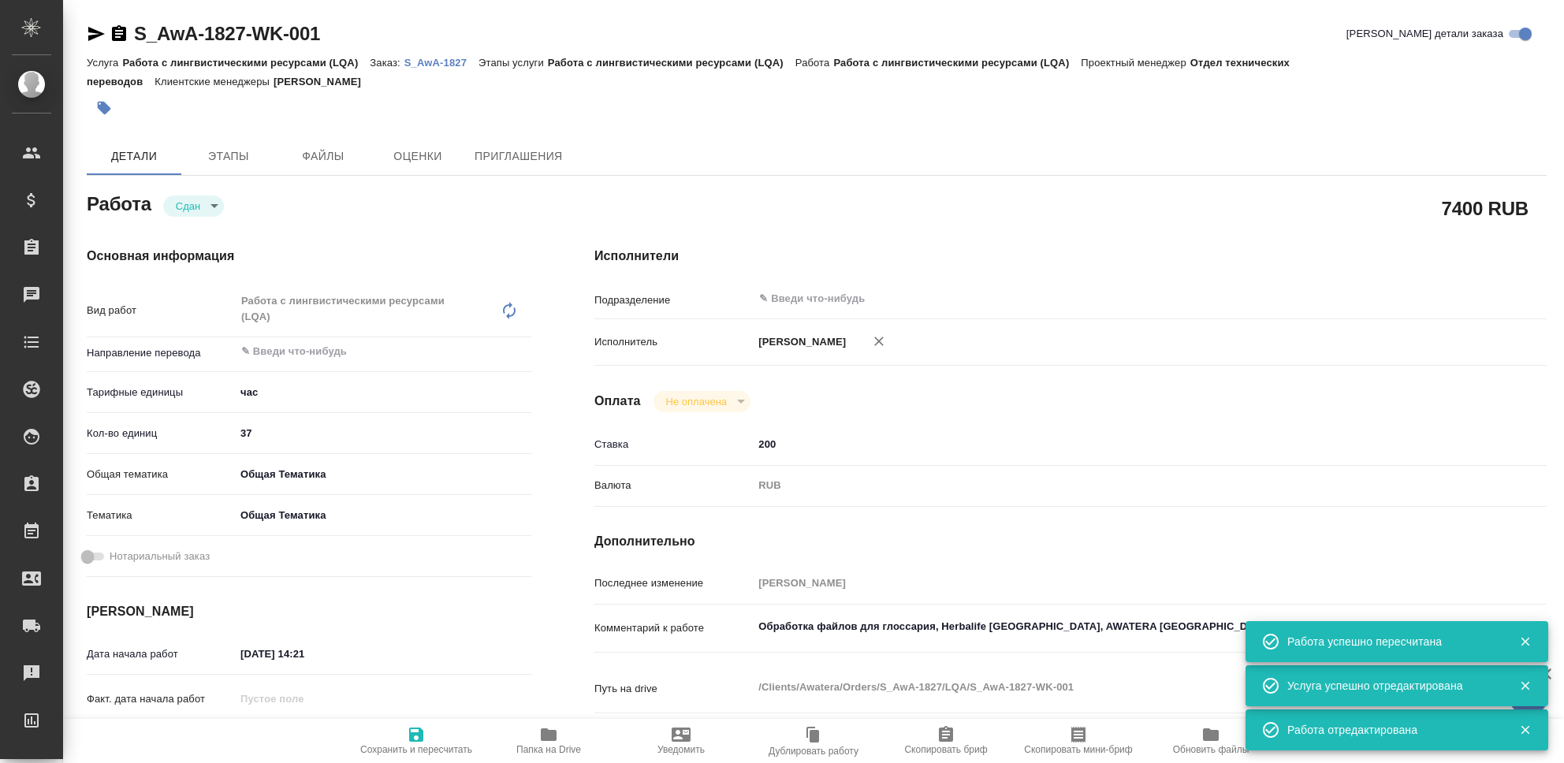
type textarea "x"
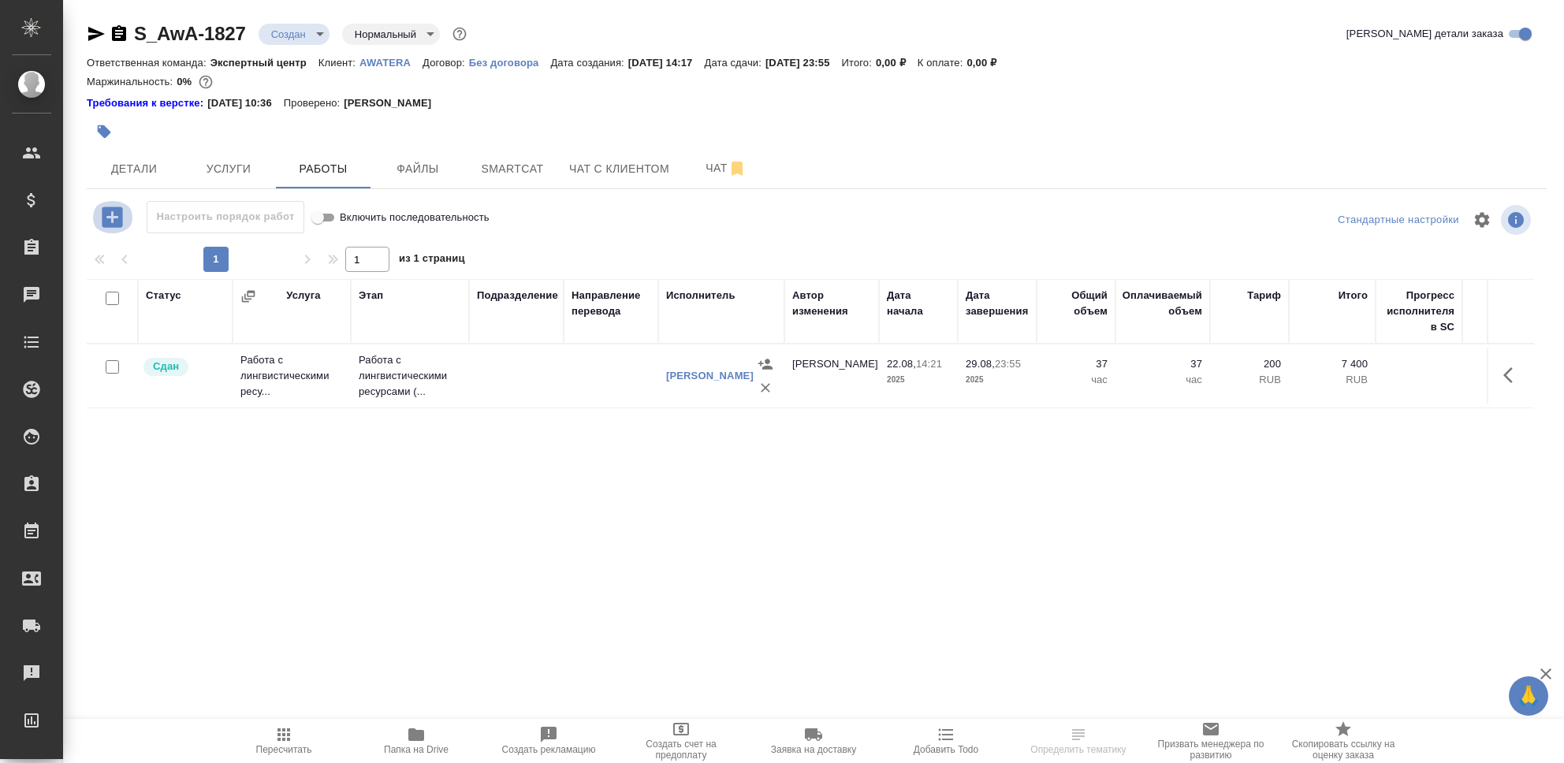
click at [110, 220] on icon "button" at bounding box center [112, 217] width 20 height 20
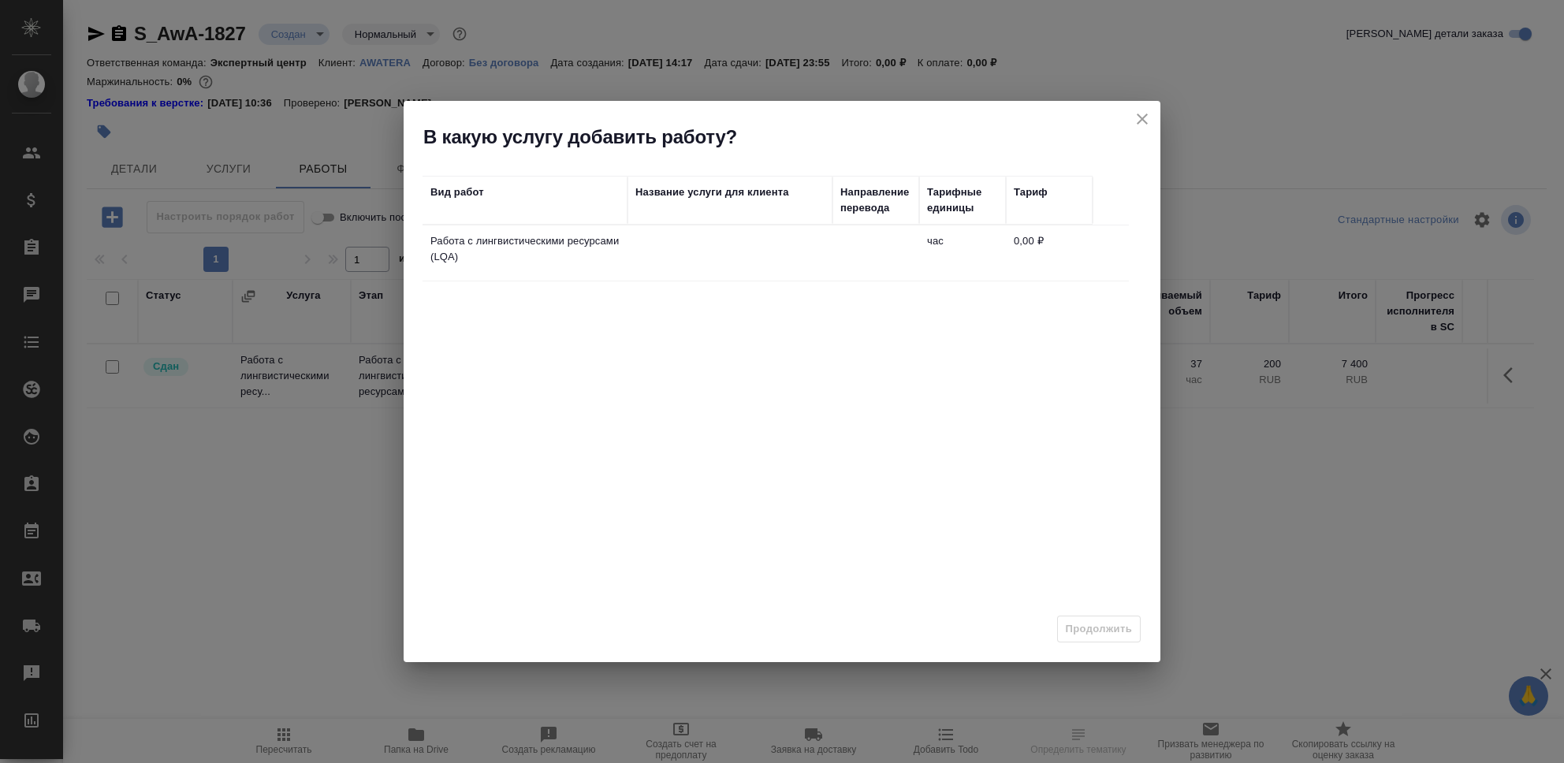
click at [688, 251] on td at bounding box center [730, 252] width 205 height 55
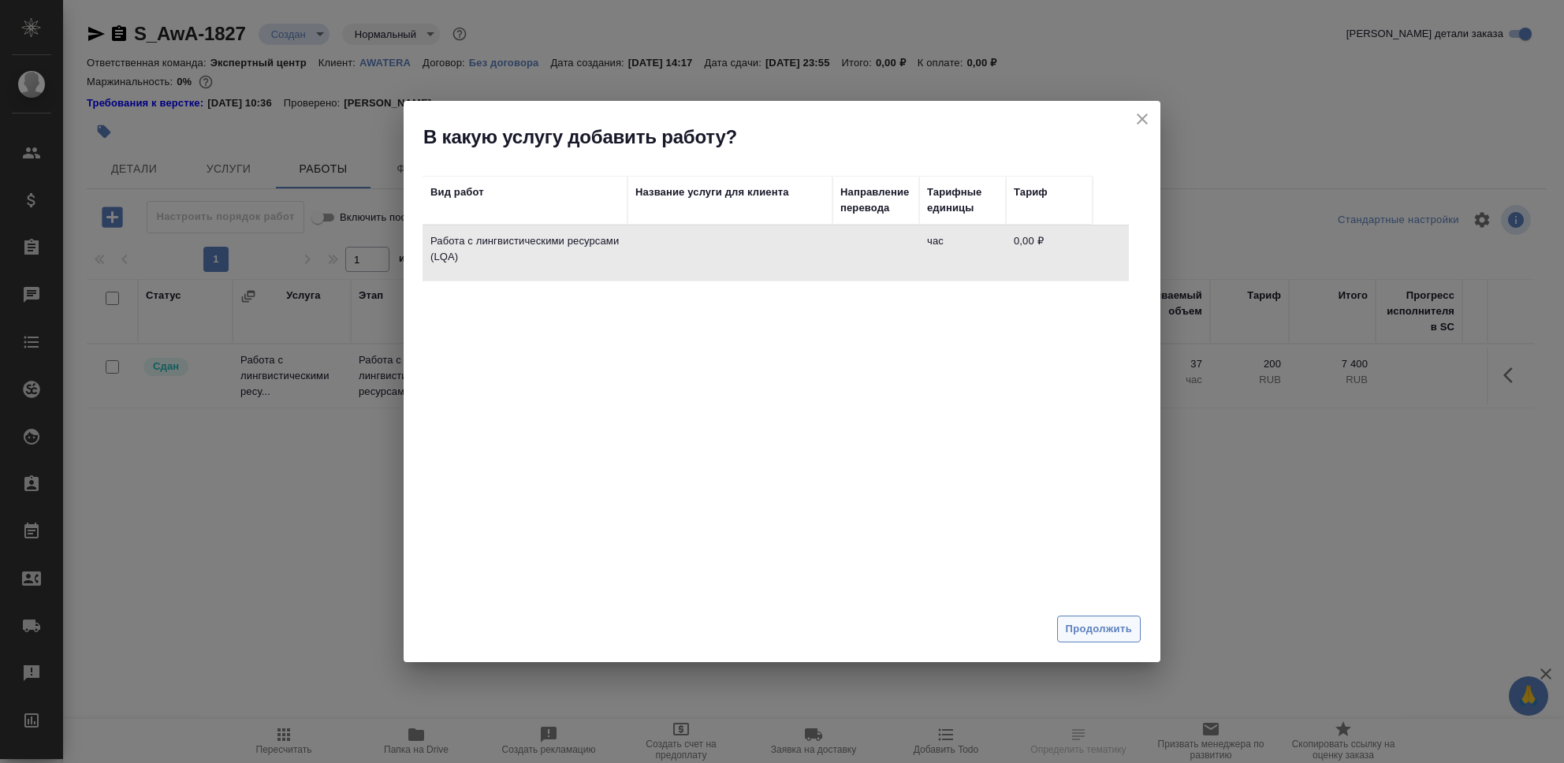
click at [1108, 625] on span "Продолжить" at bounding box center [1099, 629] width 66 height 18
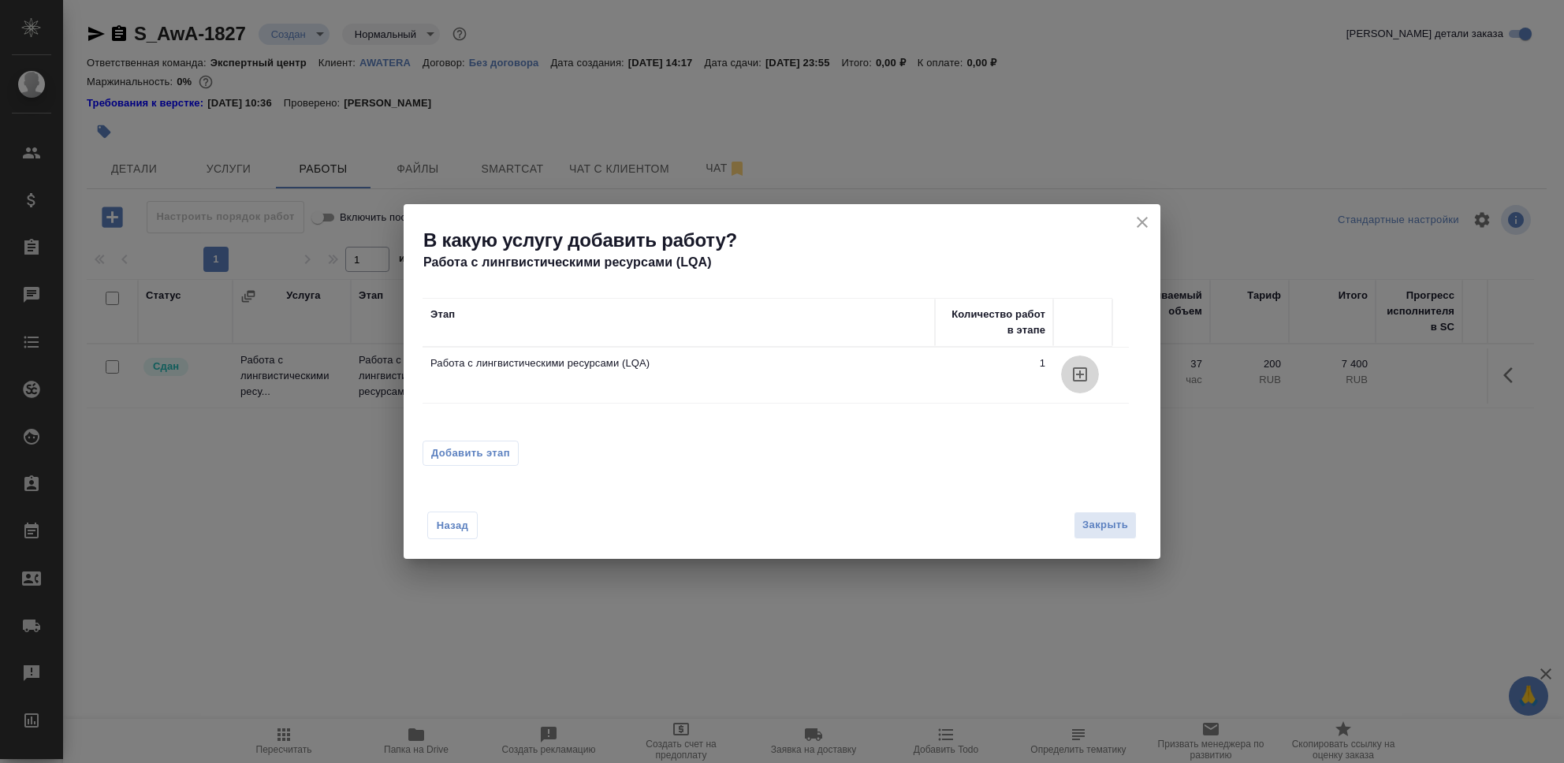
click at [1078, 377] on icon "button" at bounding box center [1080, 374] width 19 height 19
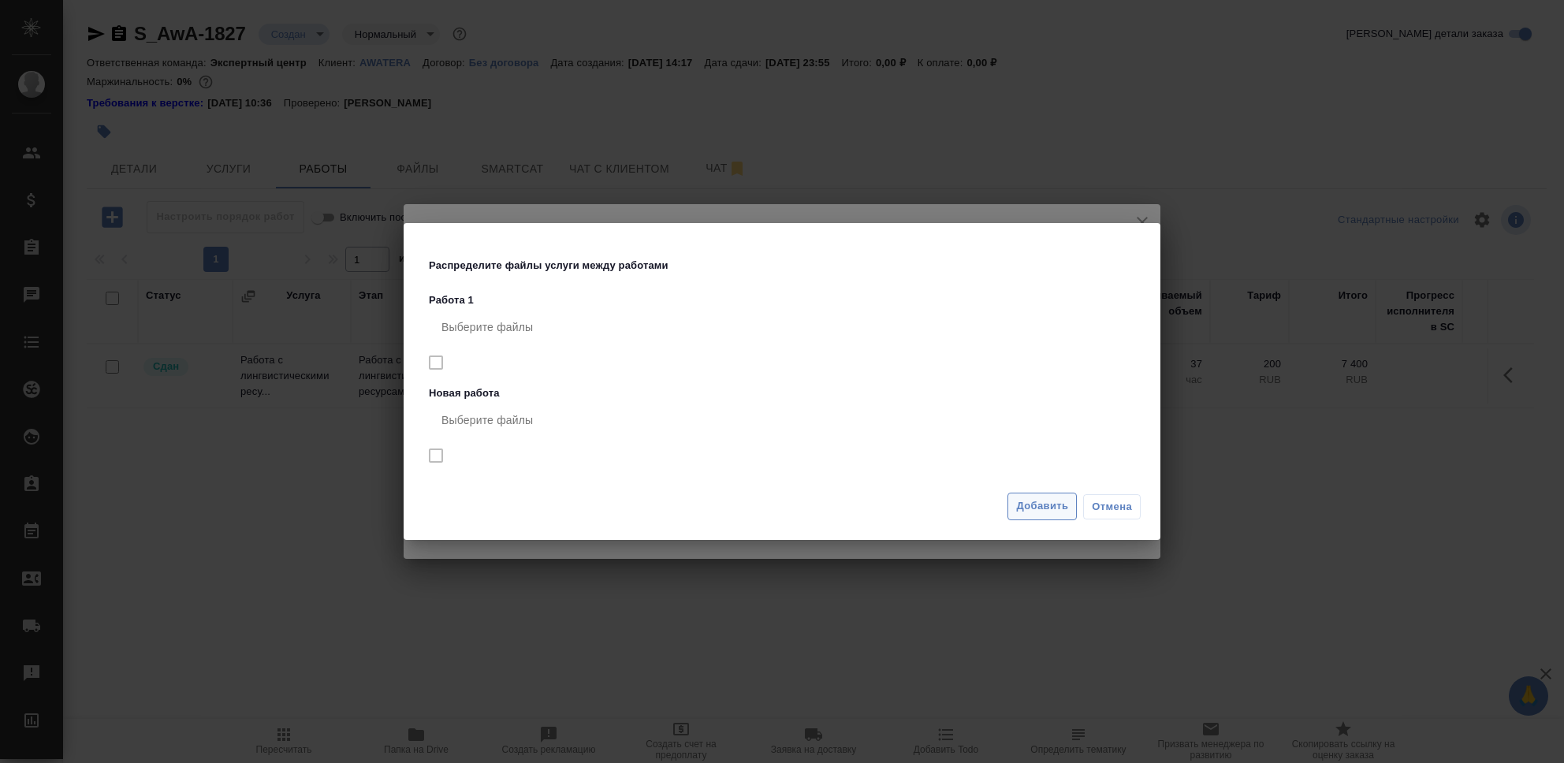
click at [1031, 502] on span "Добавить" at bounding box center [1042, 506] width 52 height 18
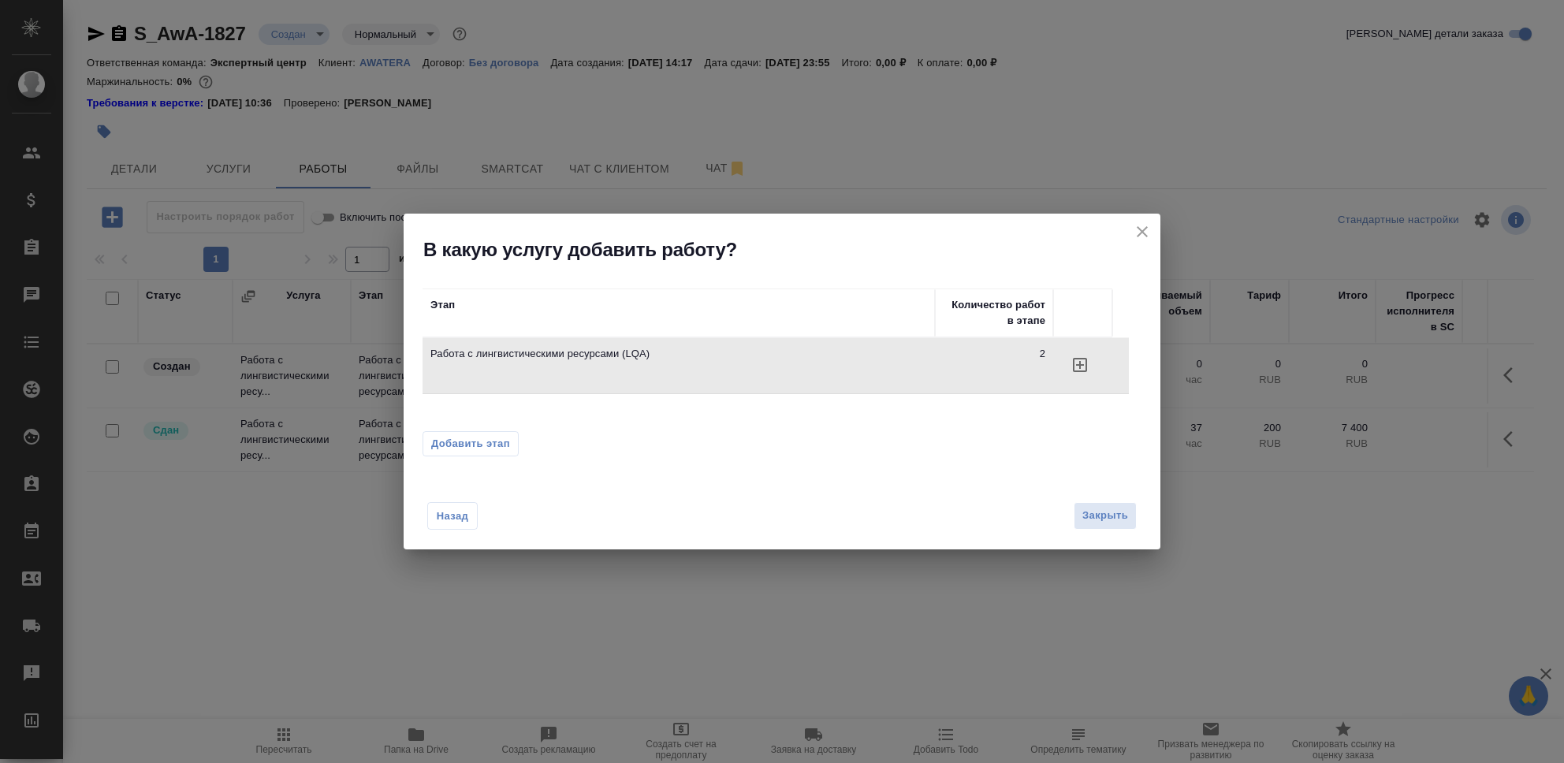
drag, startPoint x: 1112, startPoint y: 516, endPoint x: 1053, endPoint y: 518, distance: 59.2
click at [1112, 516] on span "Закрыть" at bounding box center [1105, 516] width 46 height 18
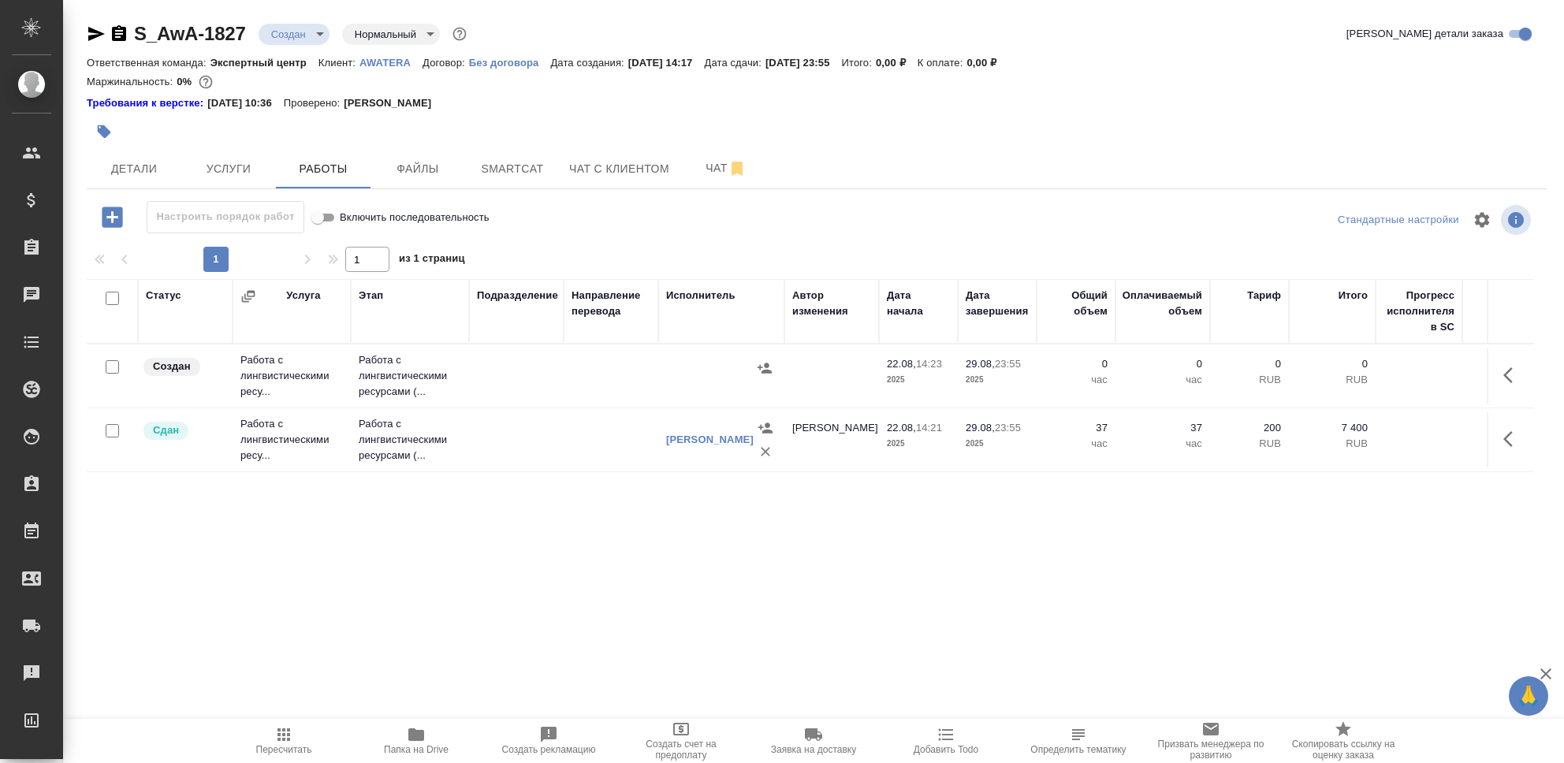
click at [330, 375] on td "Работа с лингвистическими ресу..." at bounding box center [292, 376] width 118 height 63
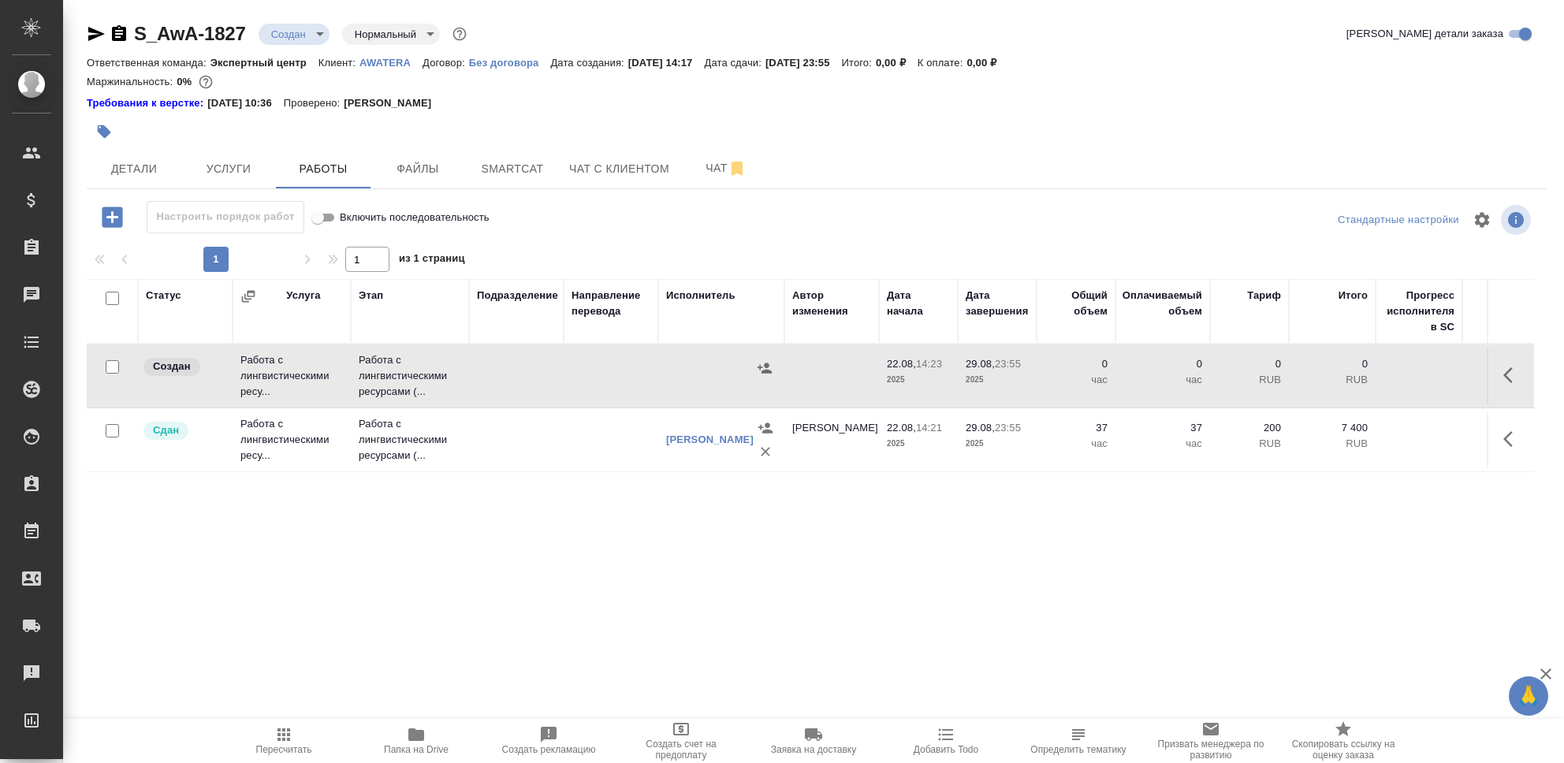
click at [330, 375] on td "Работа с лингвистическими ресу..." at bounding box center [292, 376] width 118 height 63
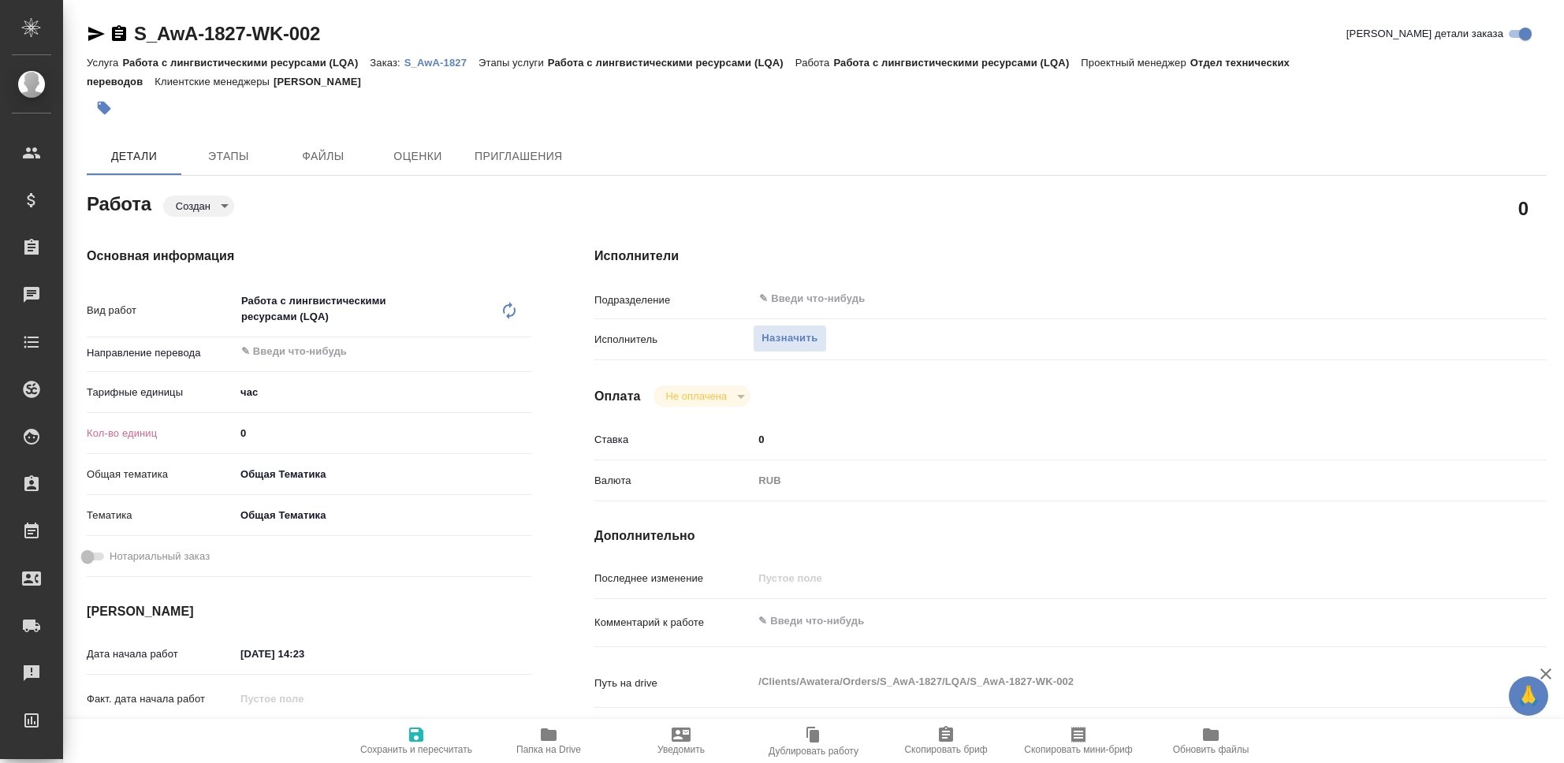
type textarea "x"
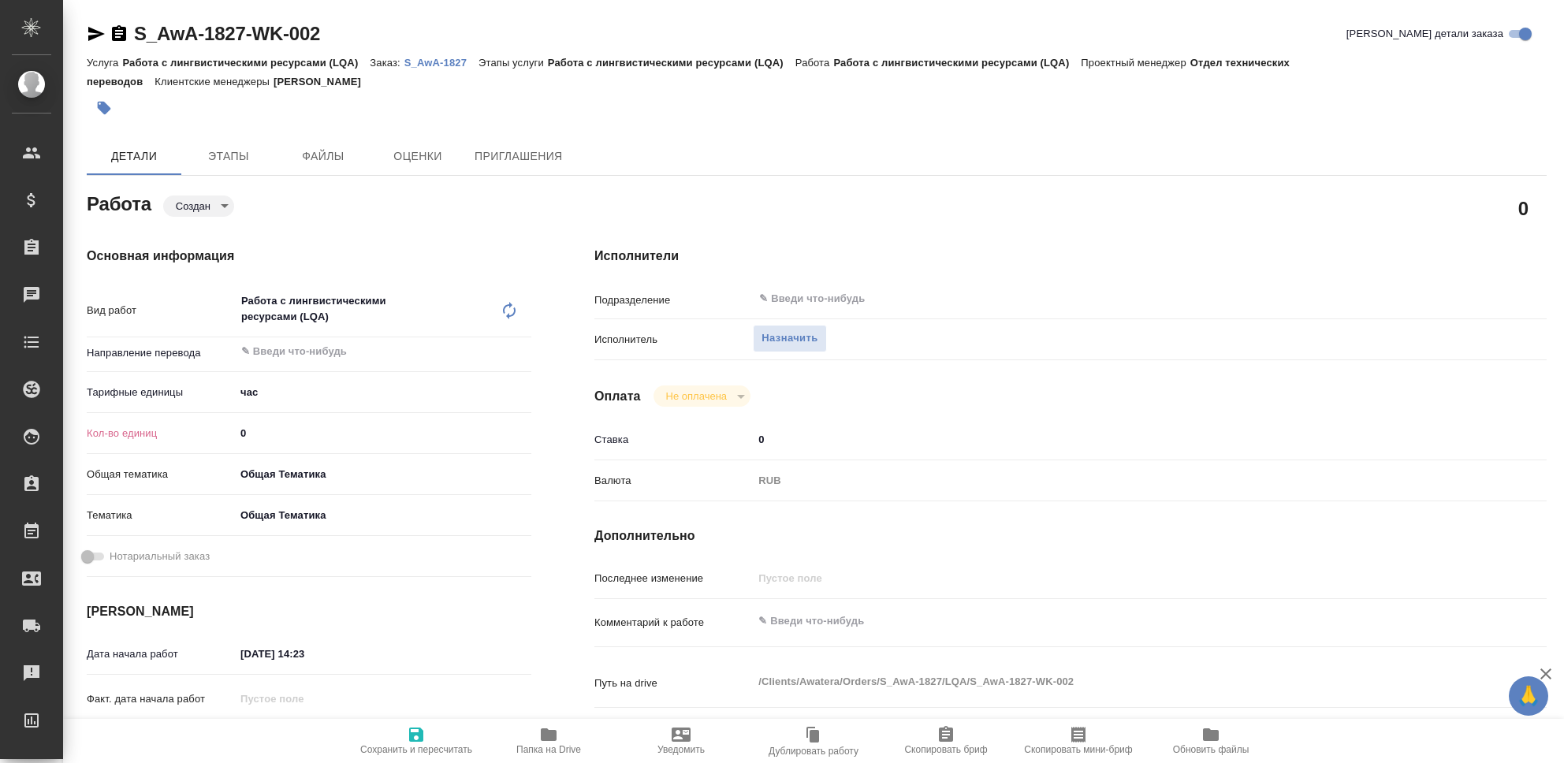
type textarea "x"
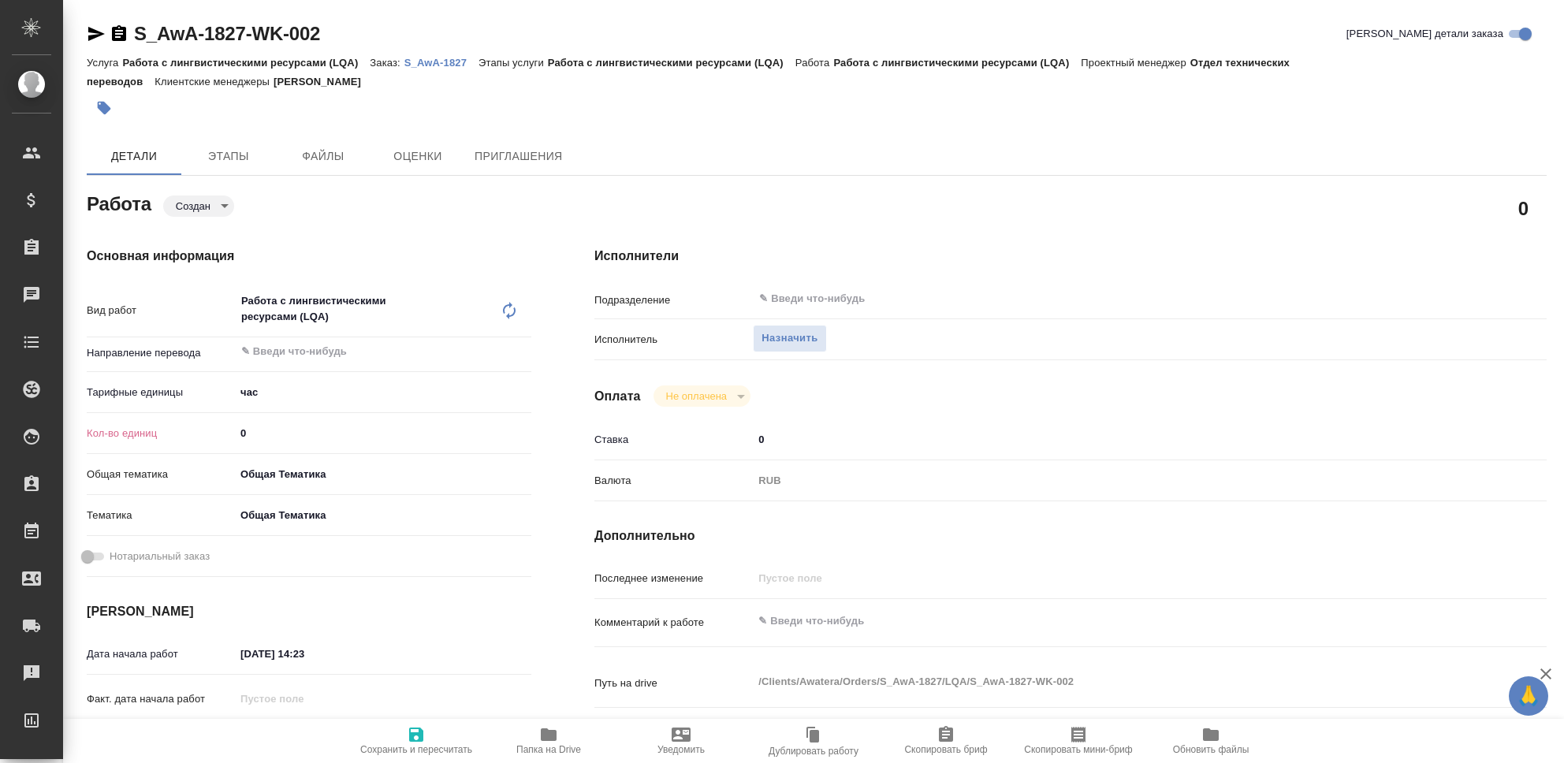
type textarea "x"
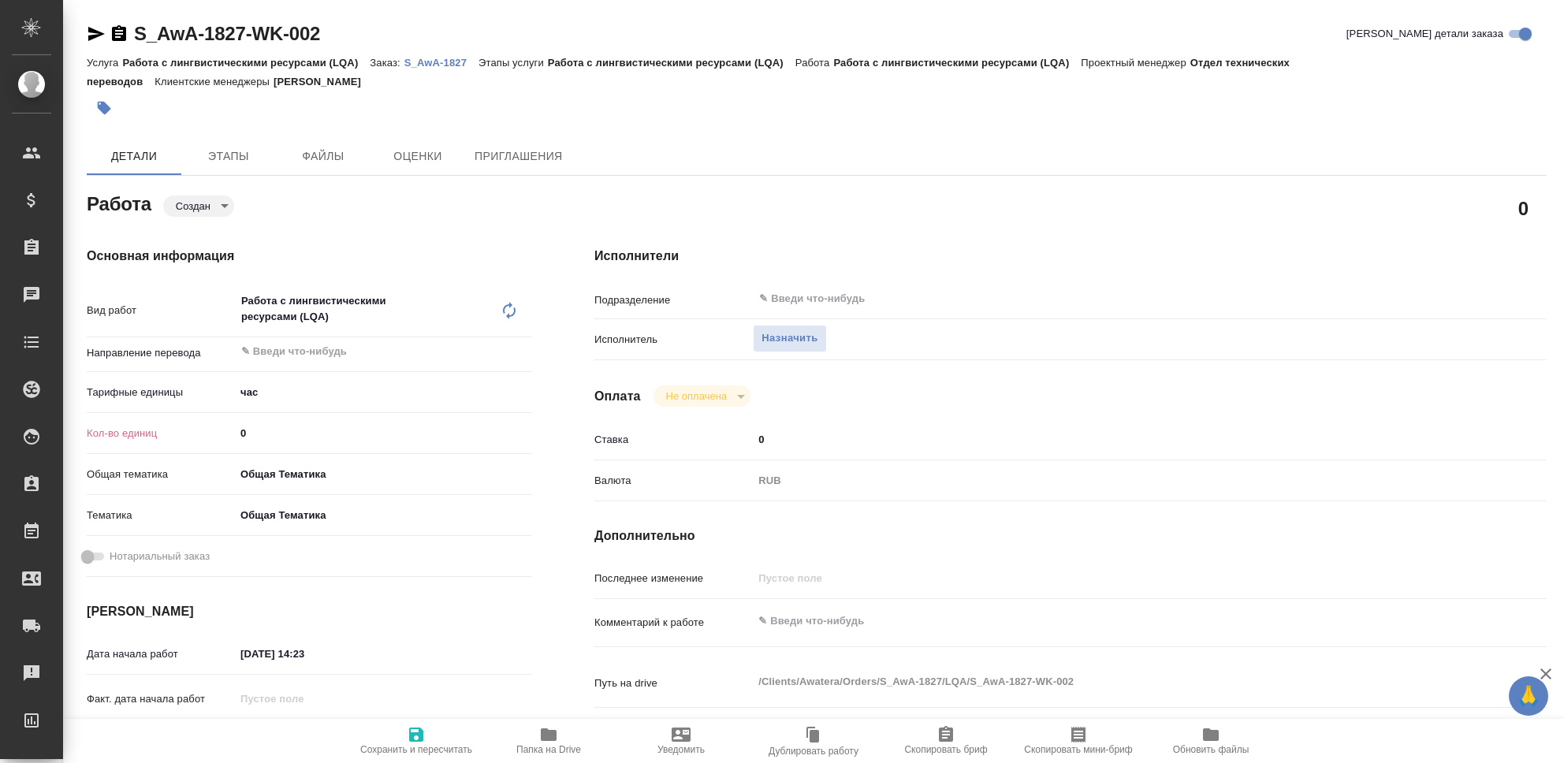
type textarea "x"
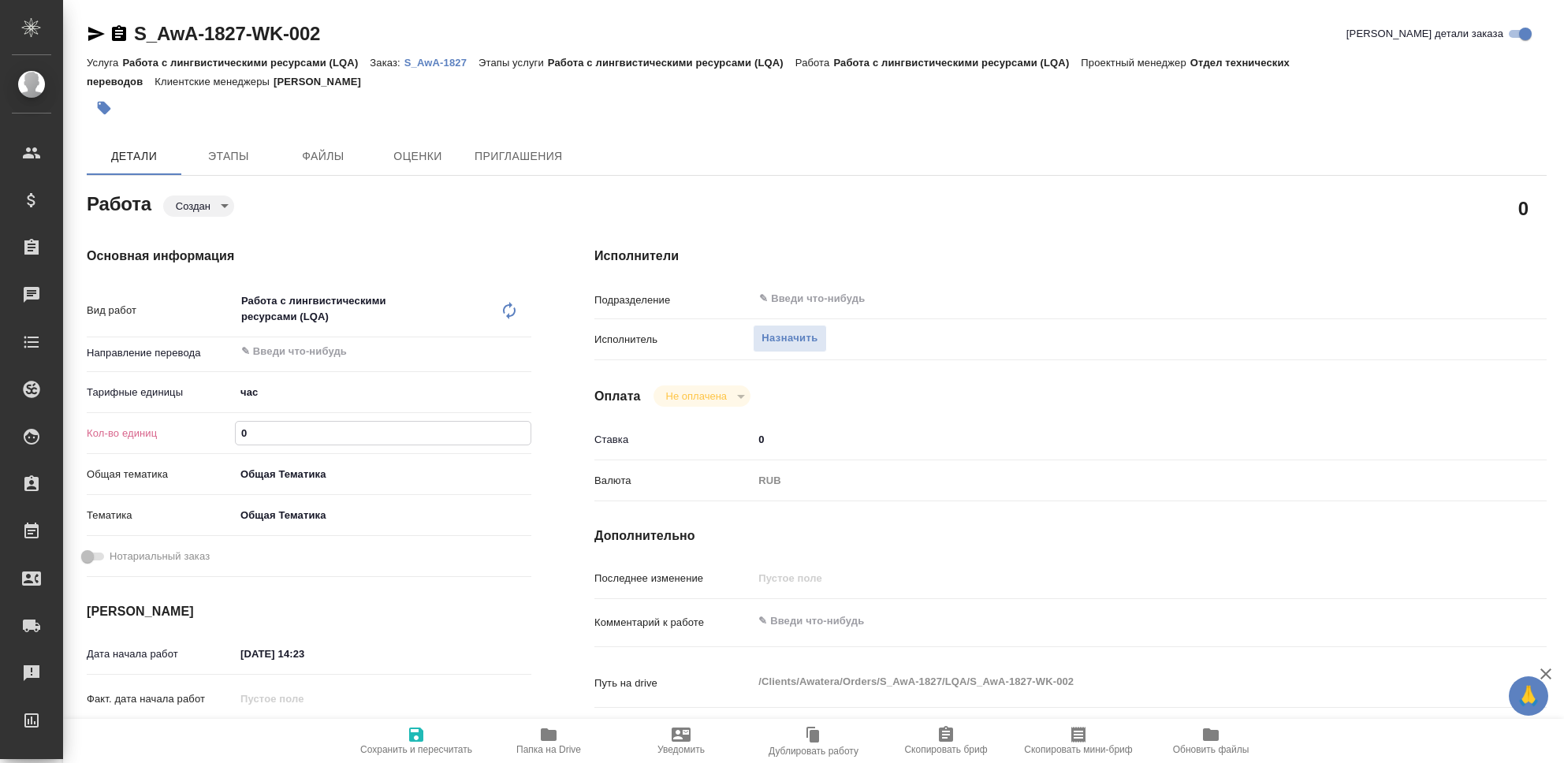
click at [357, 438] on input "0" at bounding box center [383, 433] width 295 height 23
type textarea "x"
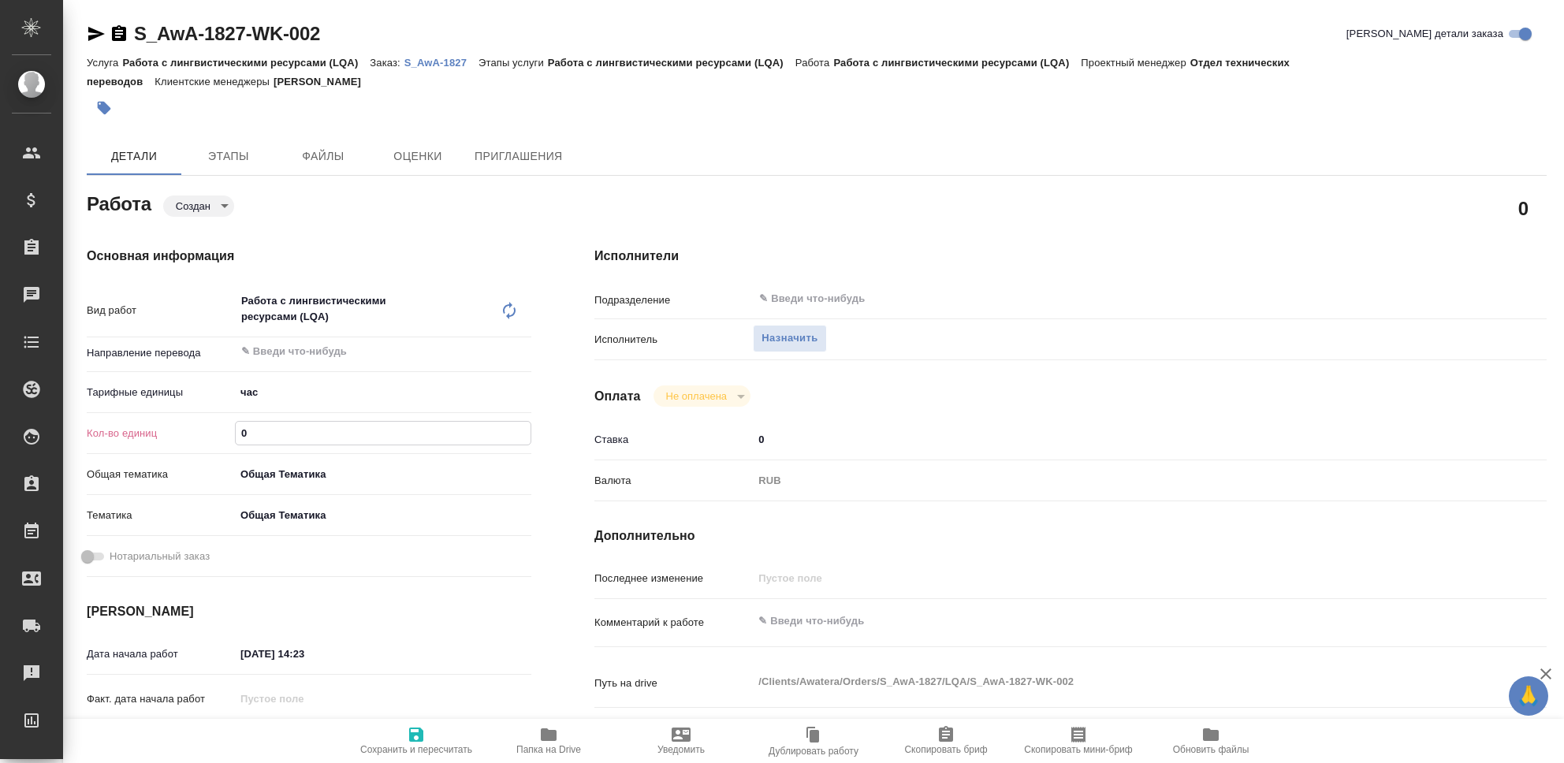
type textarea "x"
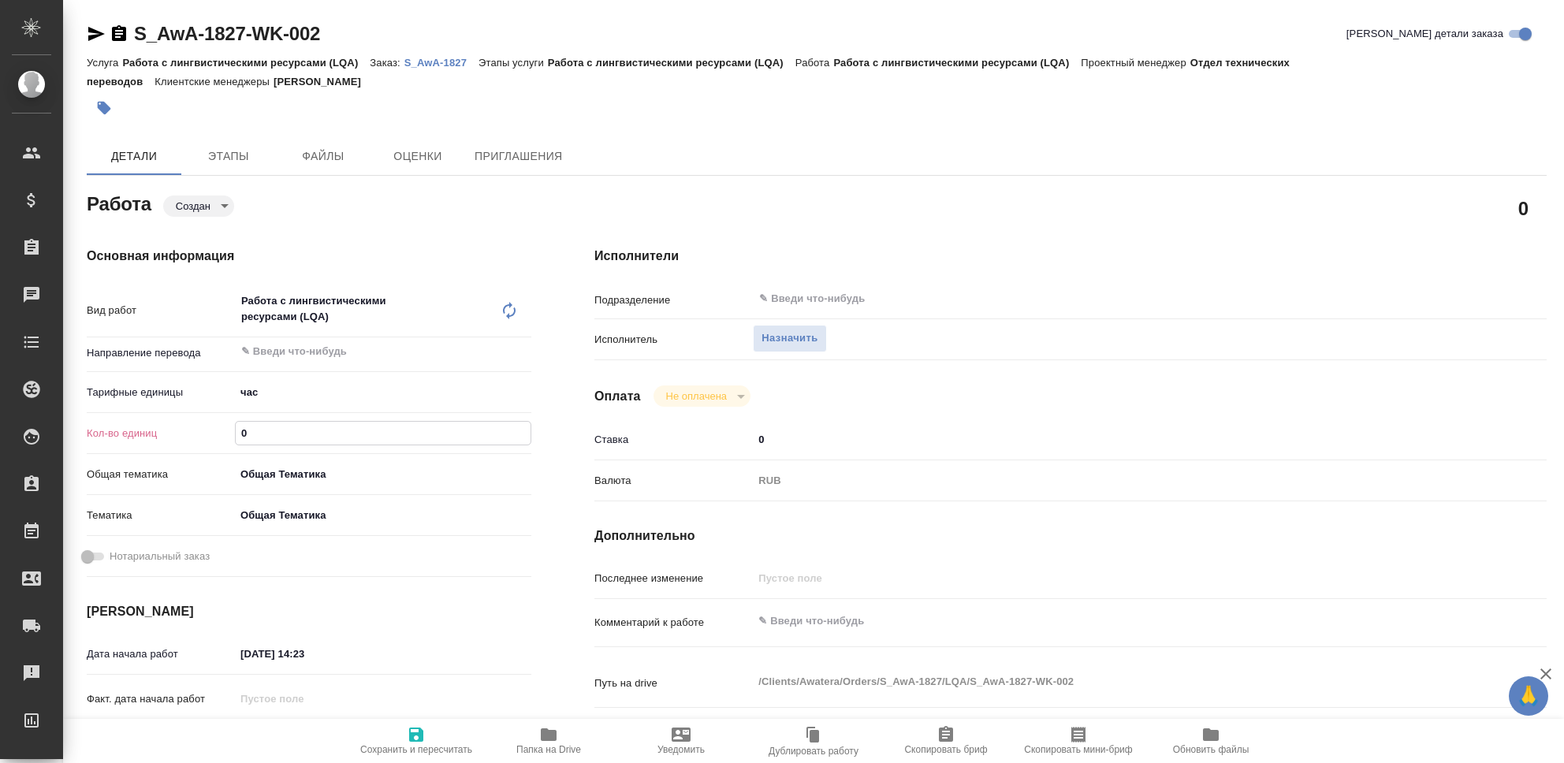
type textarea "x"
type input "2"
type textarea "x"
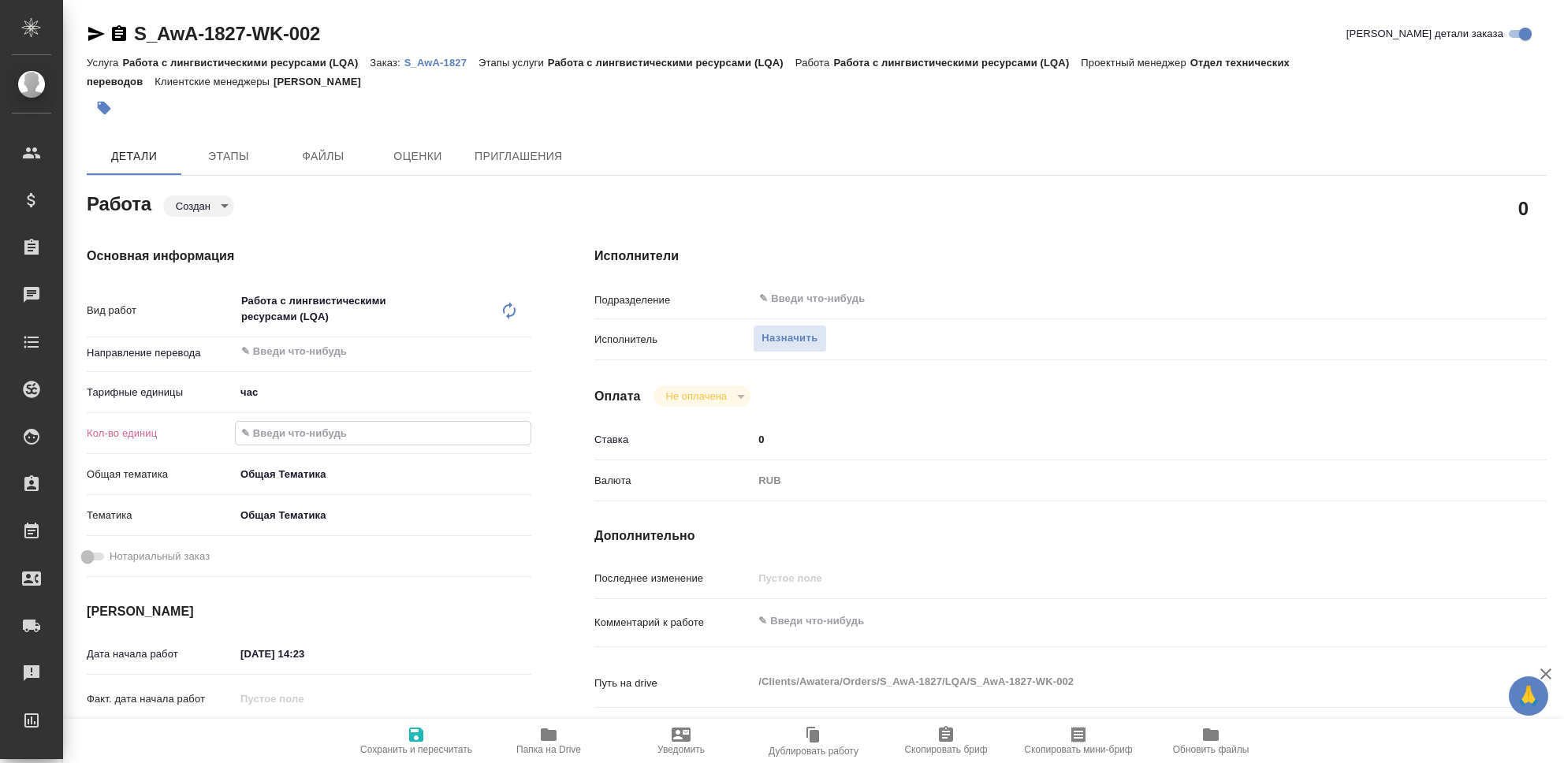
type textarea "x"
type input "27"
type textarea "x"
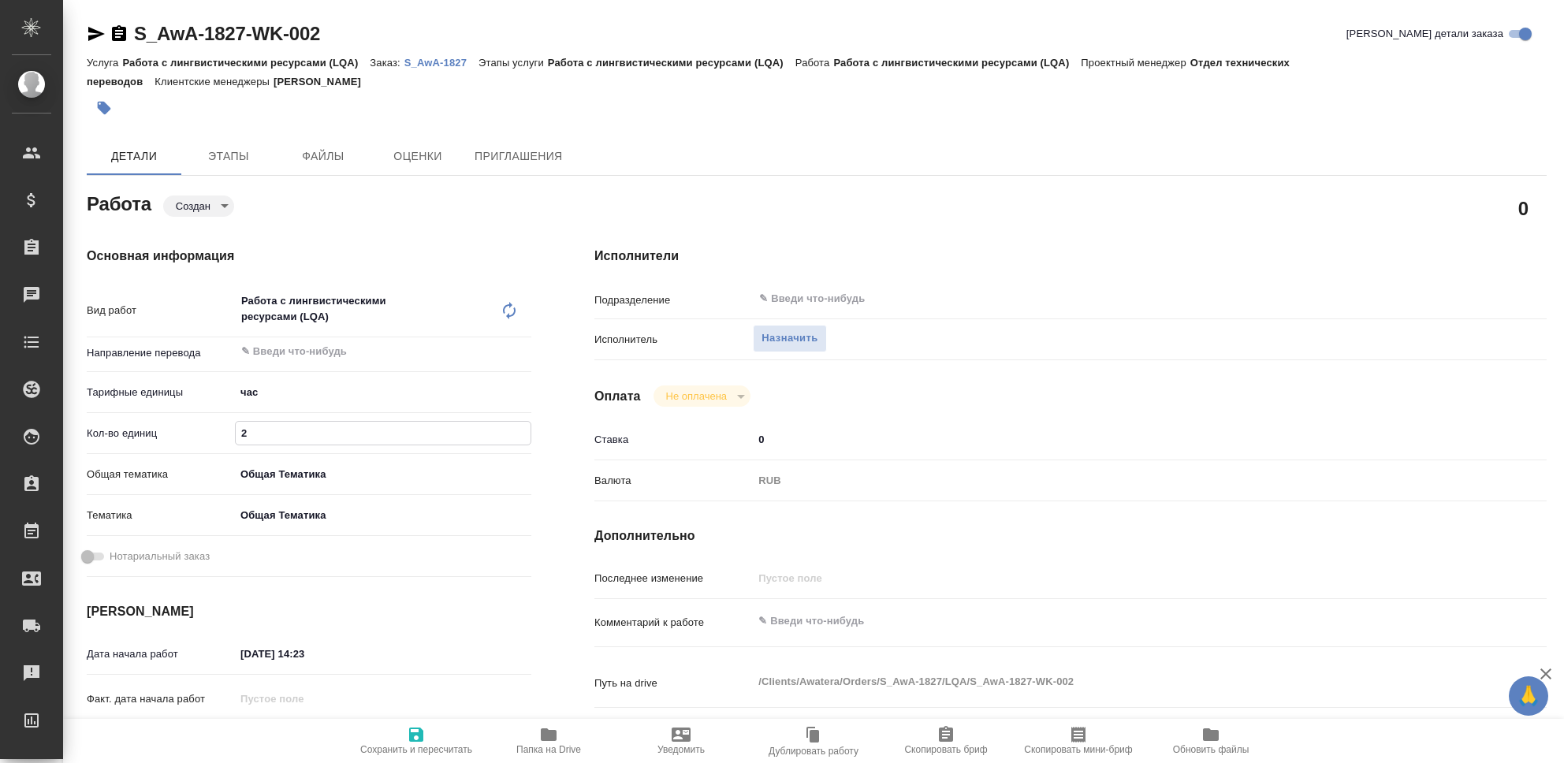
type textarea "x"
type input "27"
type textarea "x"
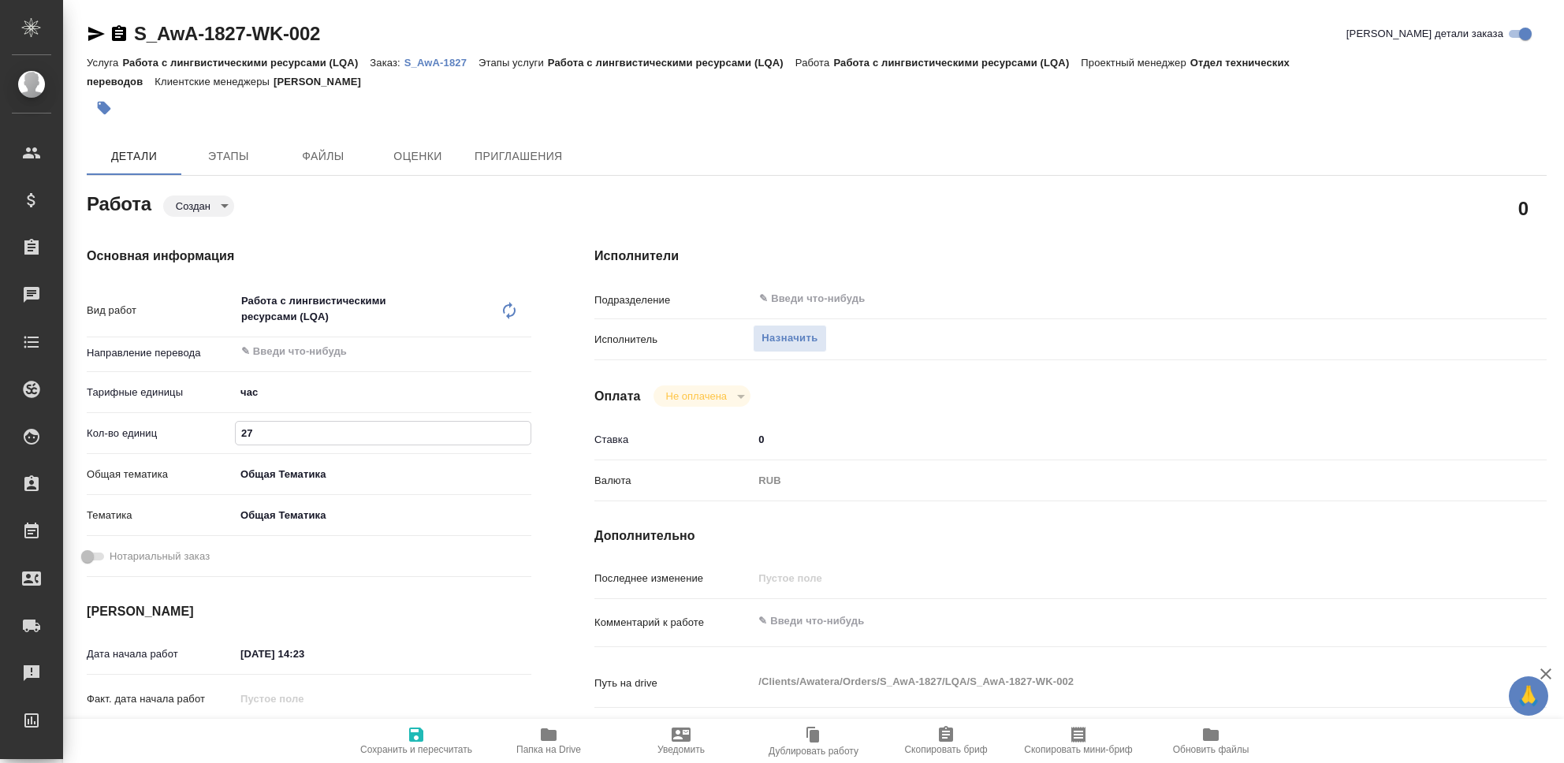
click at [800, 625] on textarea at bounding box center [1110, 621] width 714 height 27
type textarea "X"
type textarea "x"
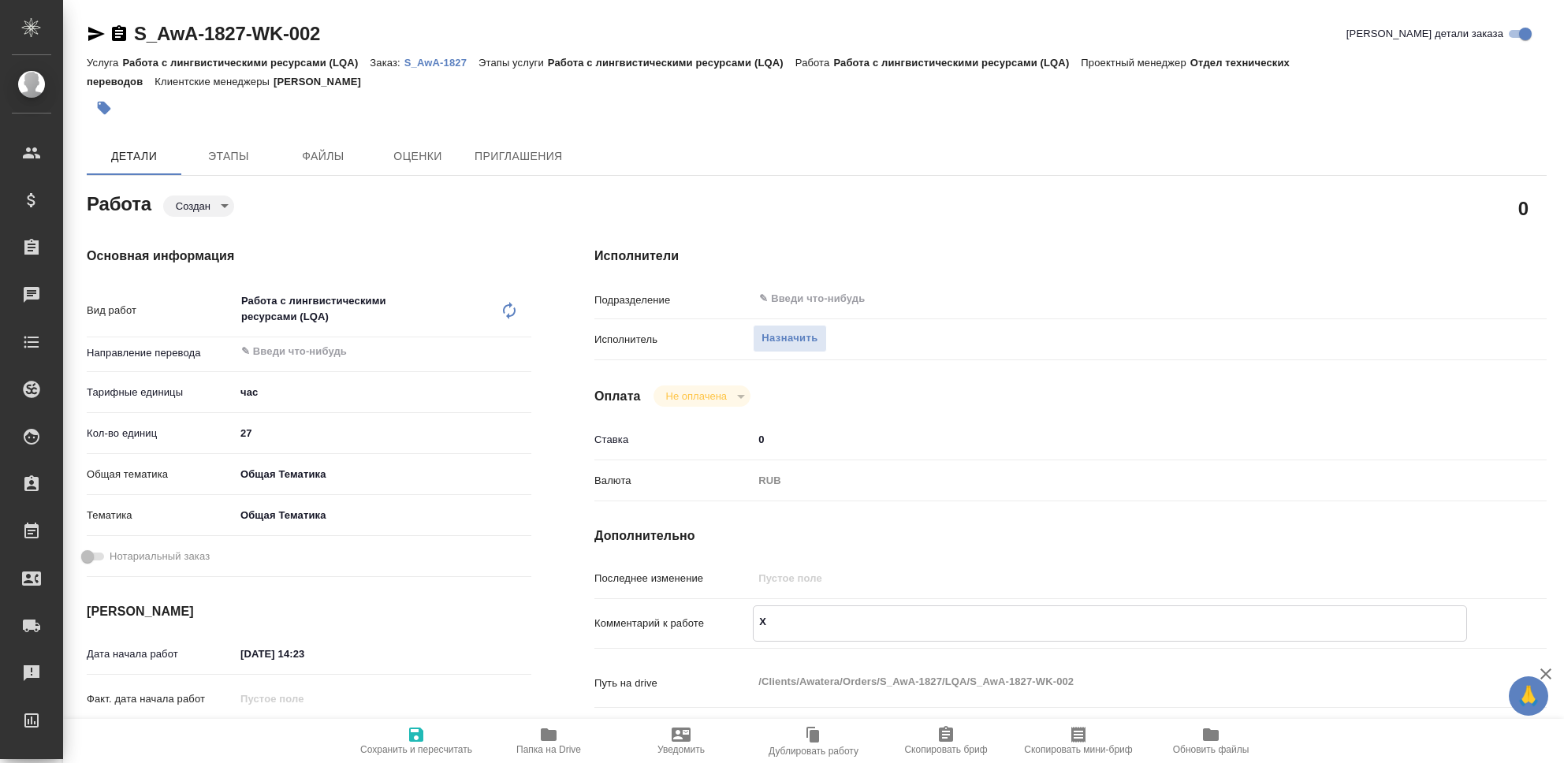
type textarea "x"
type textarea "Xb"
type textarea "x"
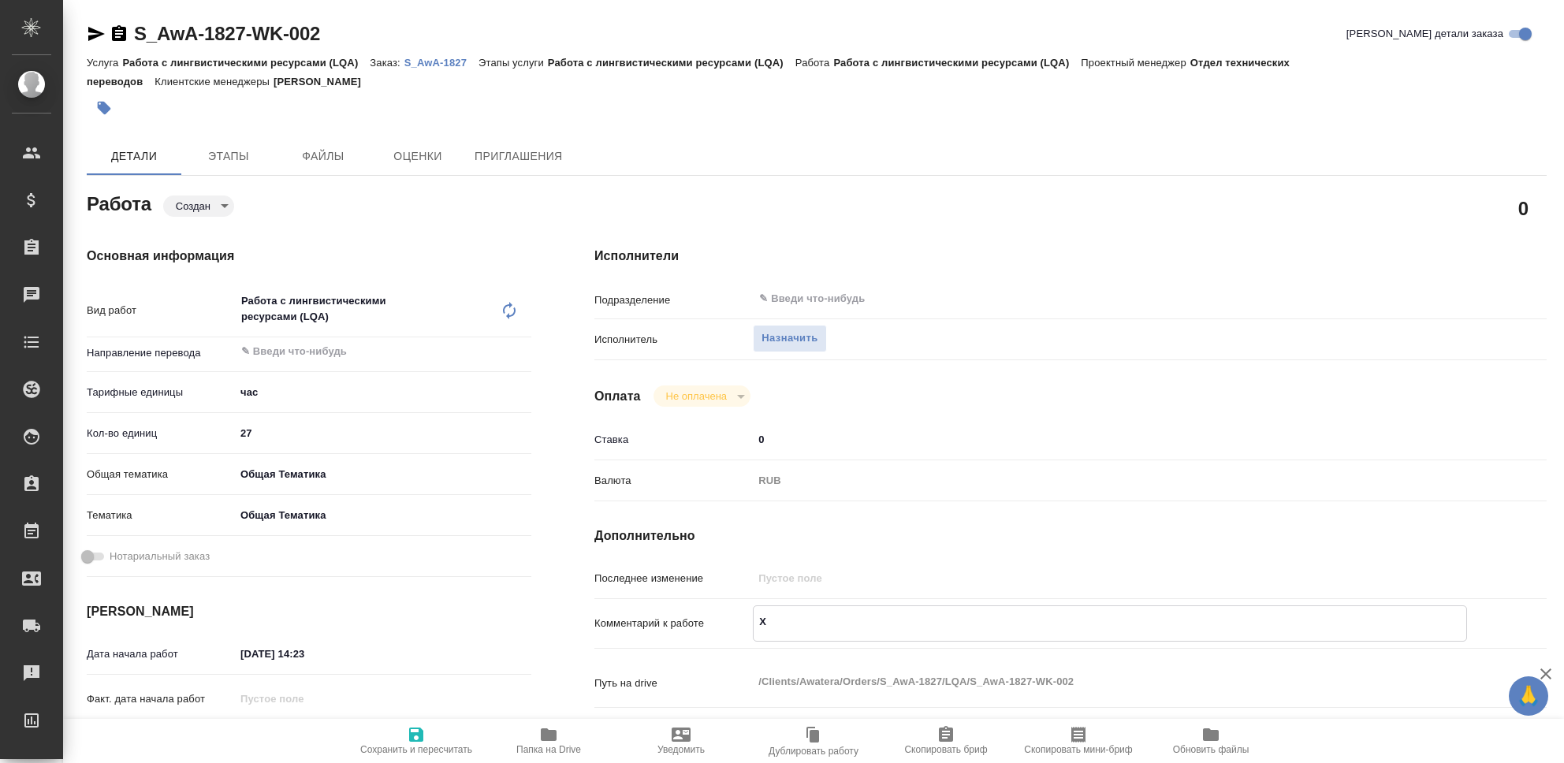
type textarea "x"
type textarea "Xbc"
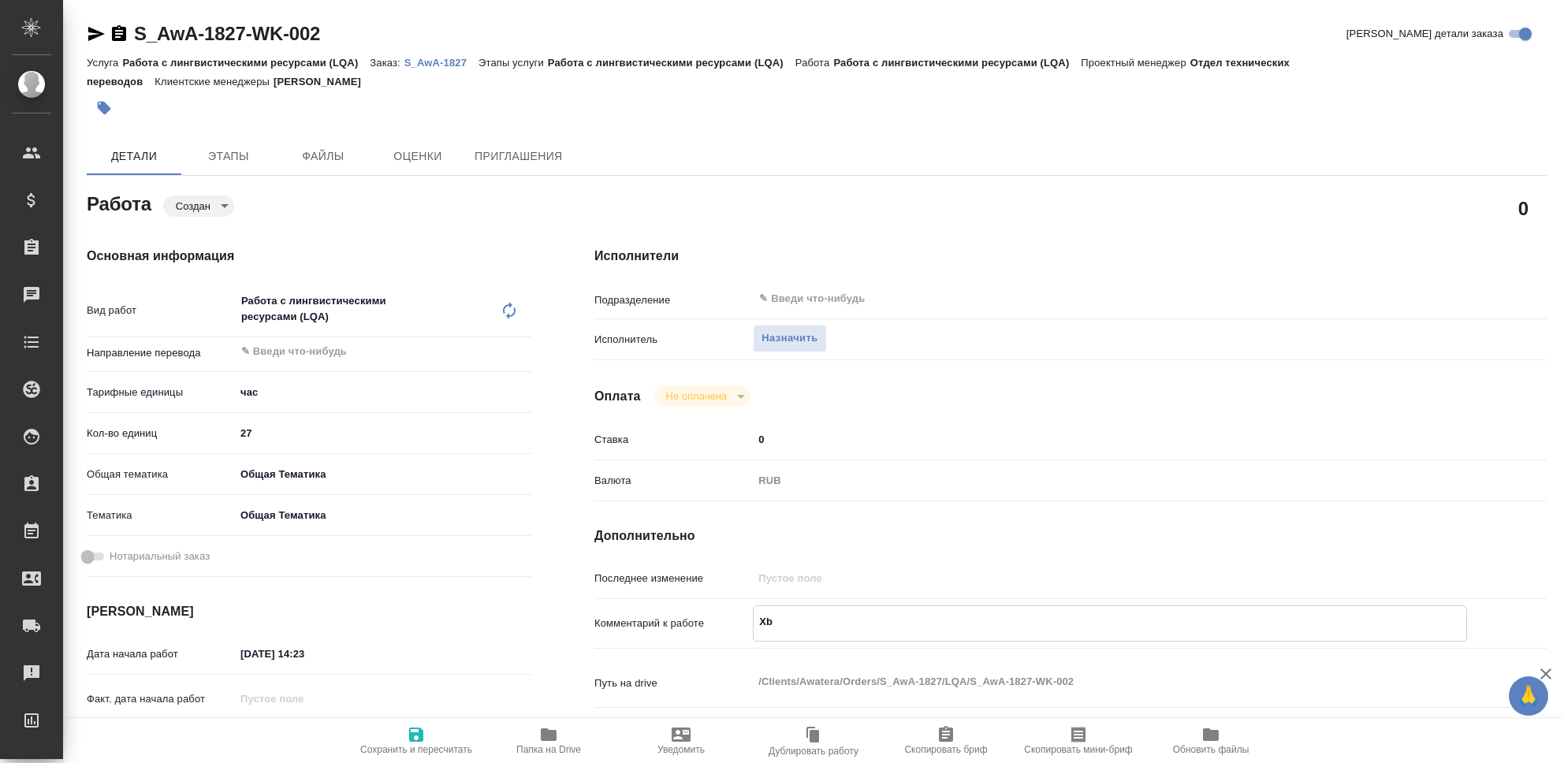
type textarea "x"
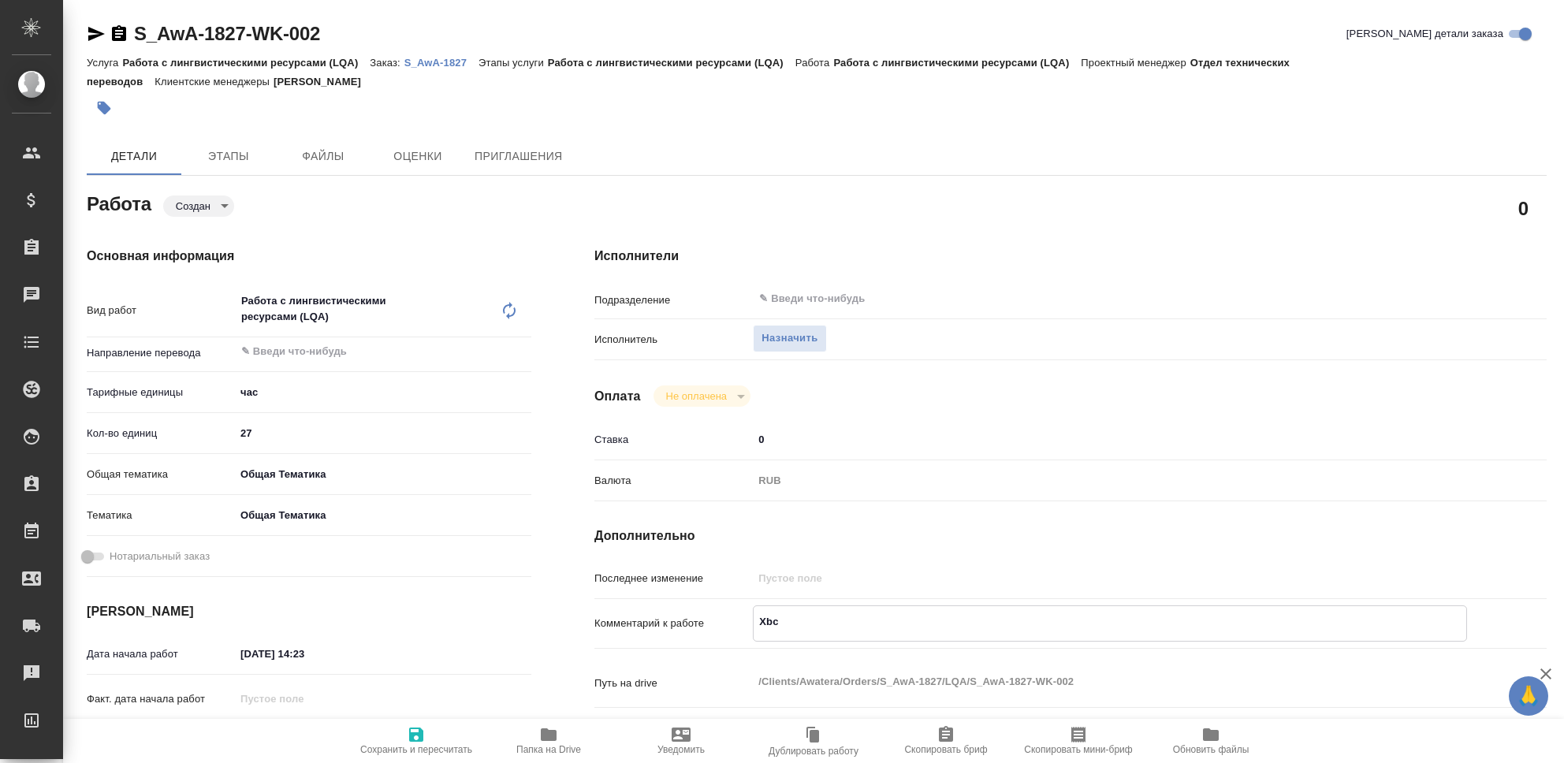
type textarea "Xbcn"
type textarea "x"
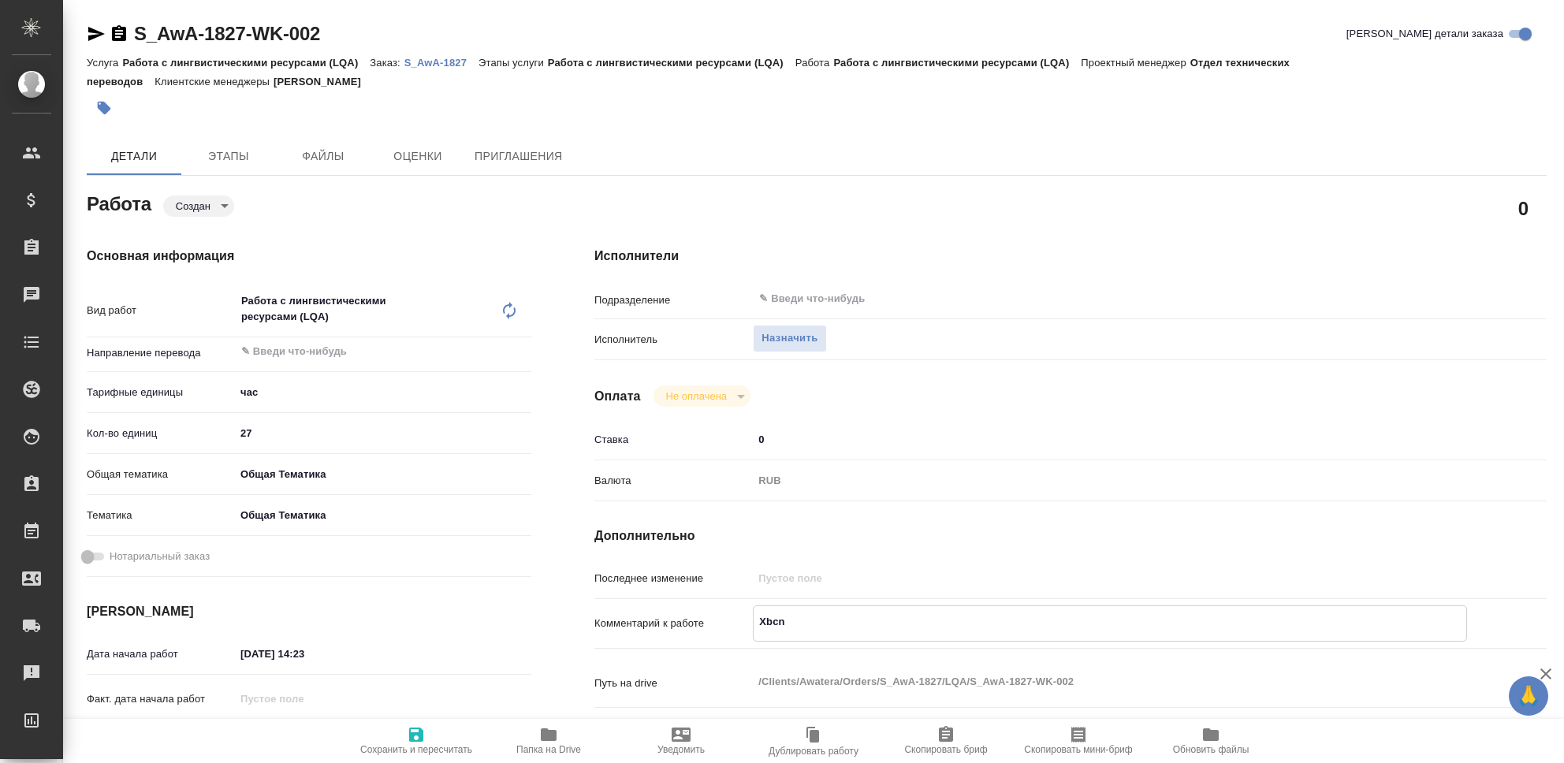
type textarea "x"
type textarea "Xbc"
type textarea "x"
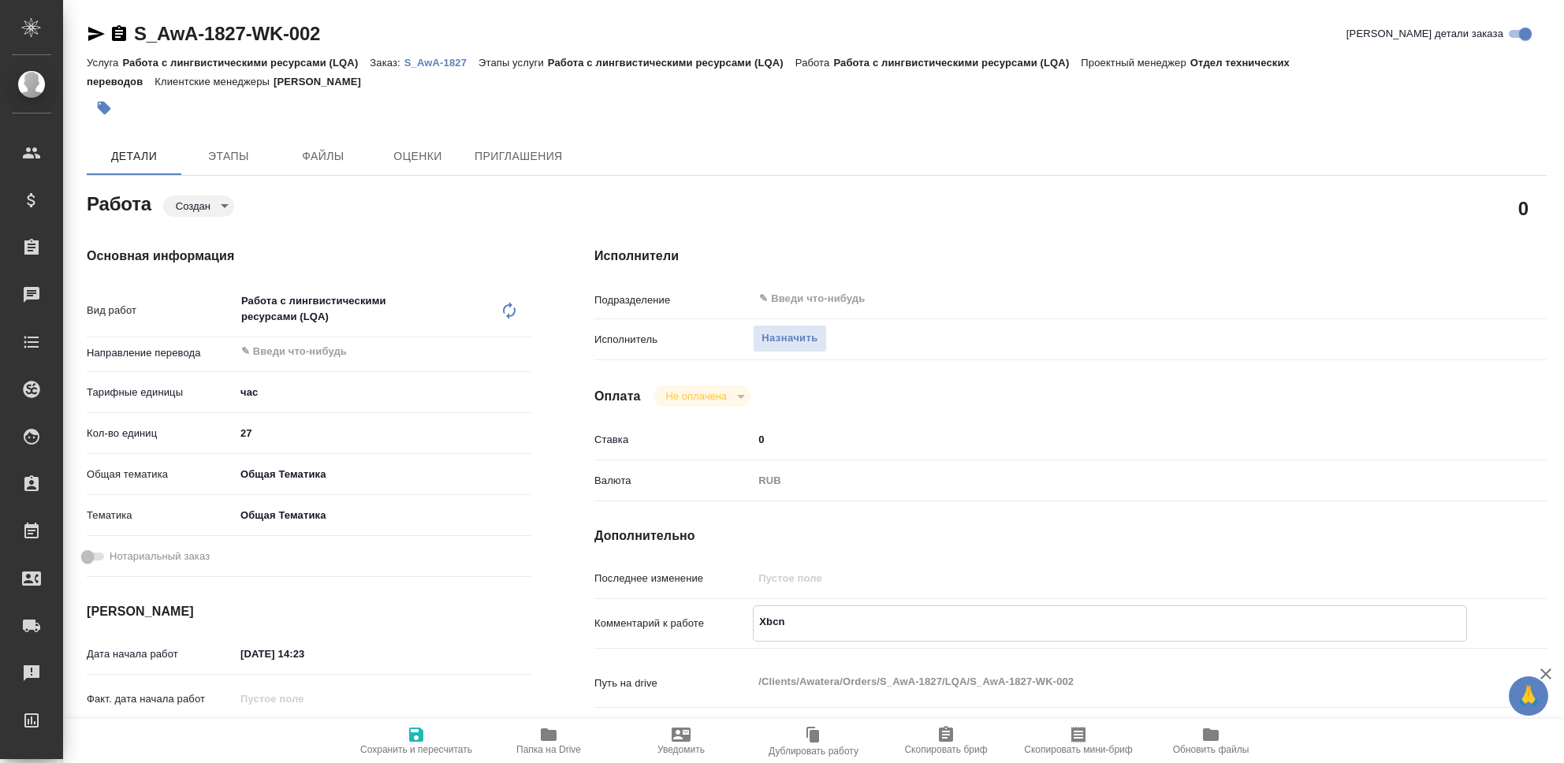
type textarea "x"
type textarea "Xb"
type textarea "x"
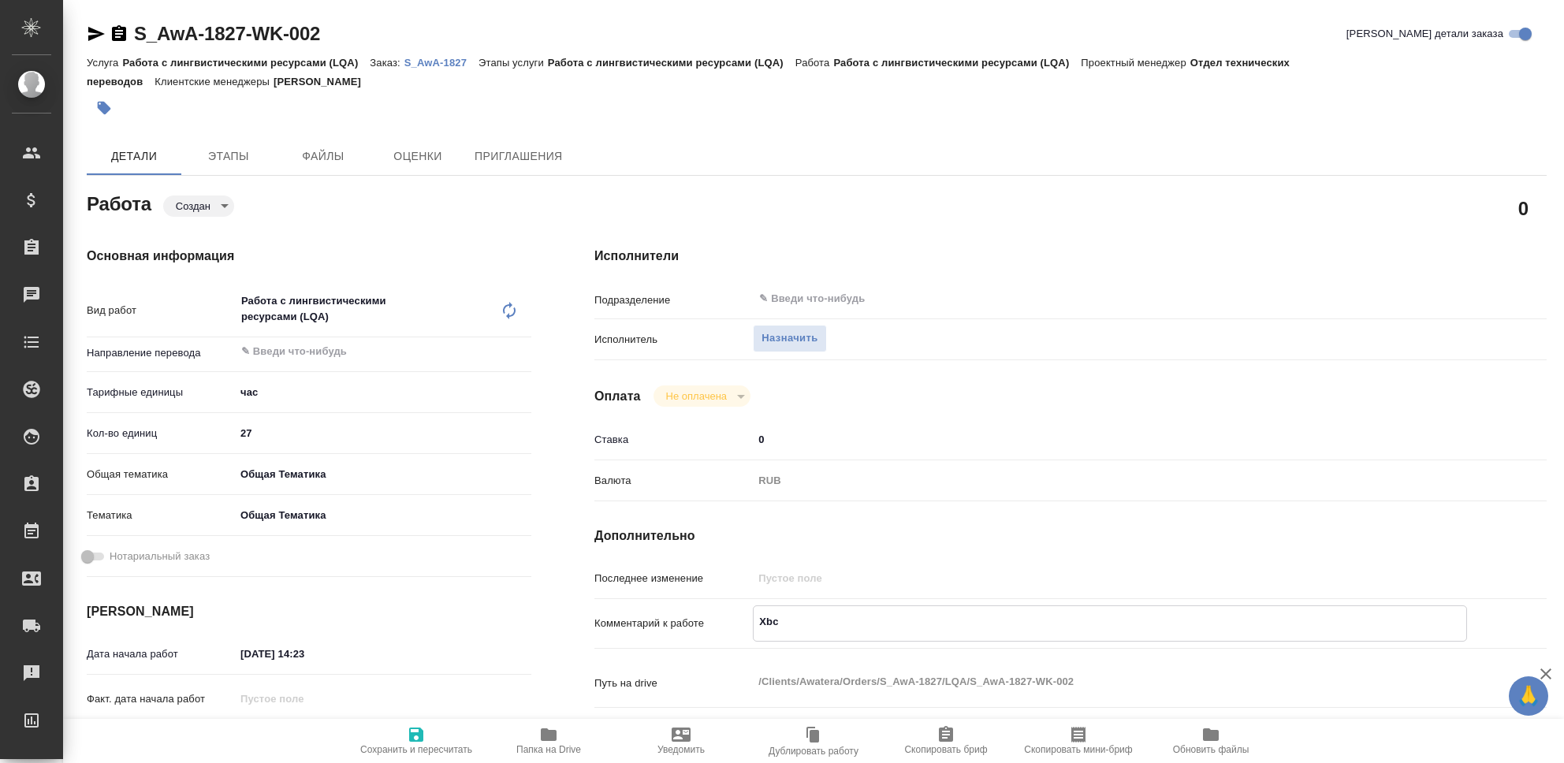
type textarea "x"
type textarea "X"
type textarea "x"
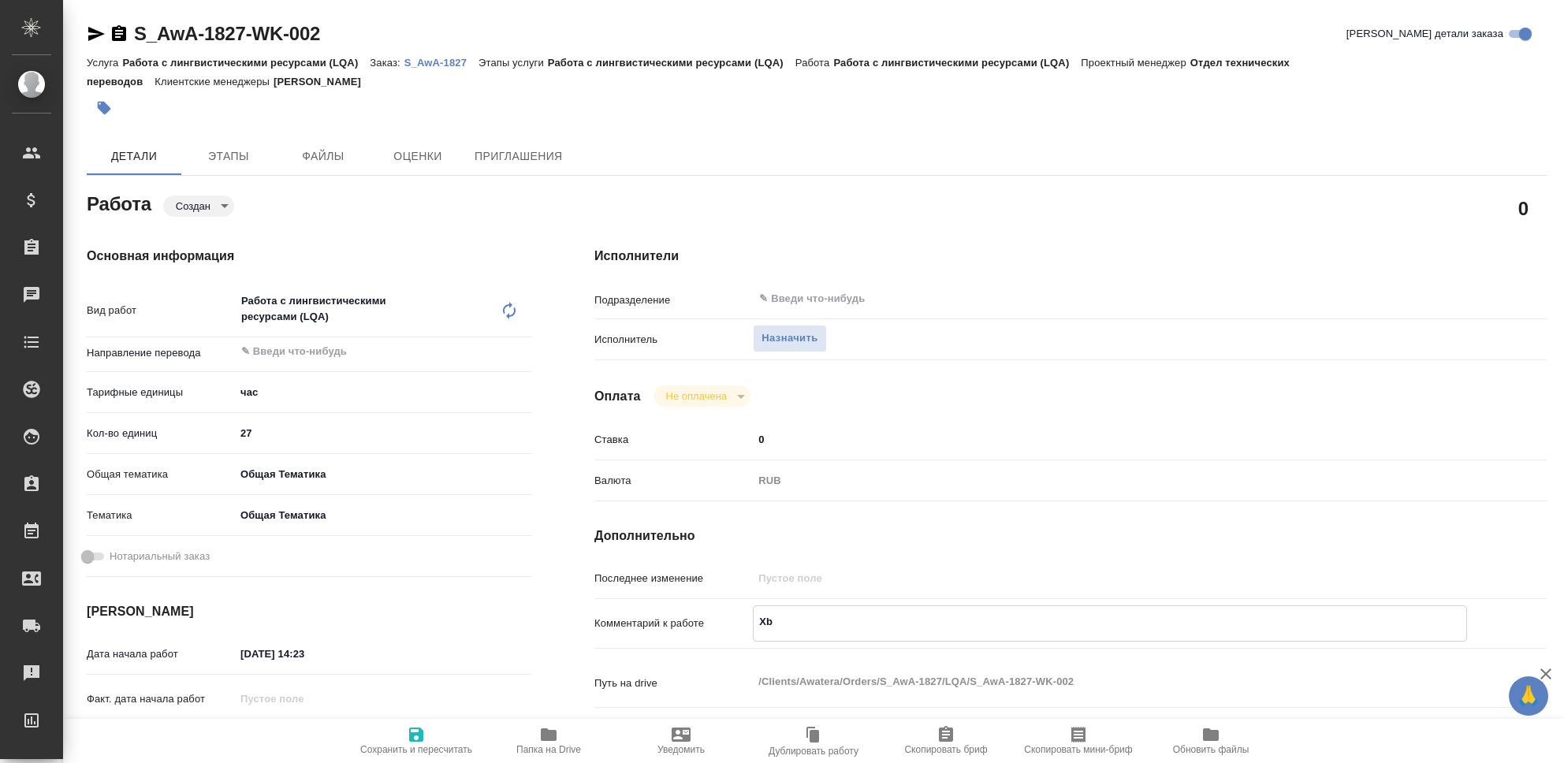
type textarea "x"
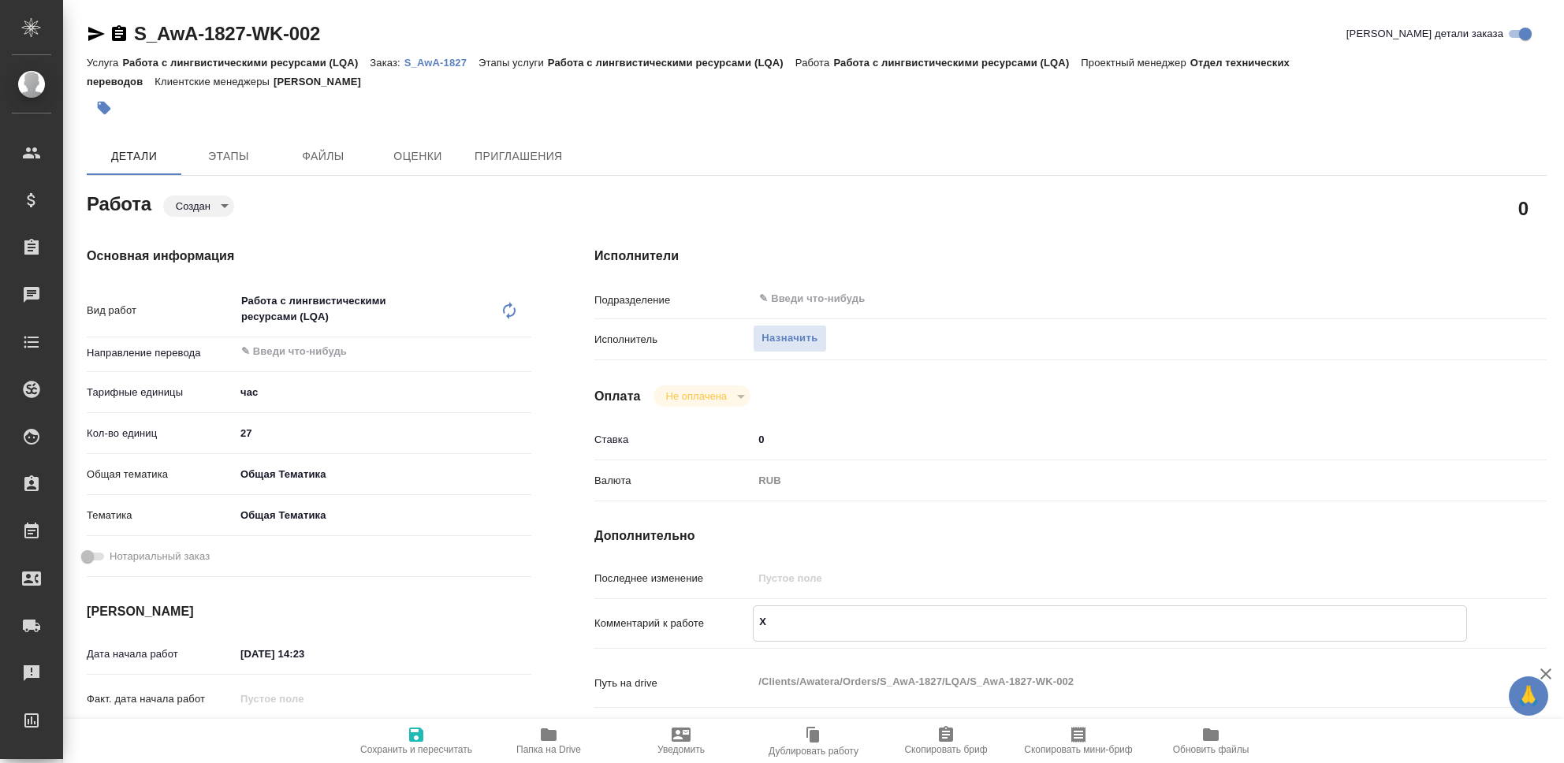
type textarea "x"
type textarea "Ч"
type textarea "x"
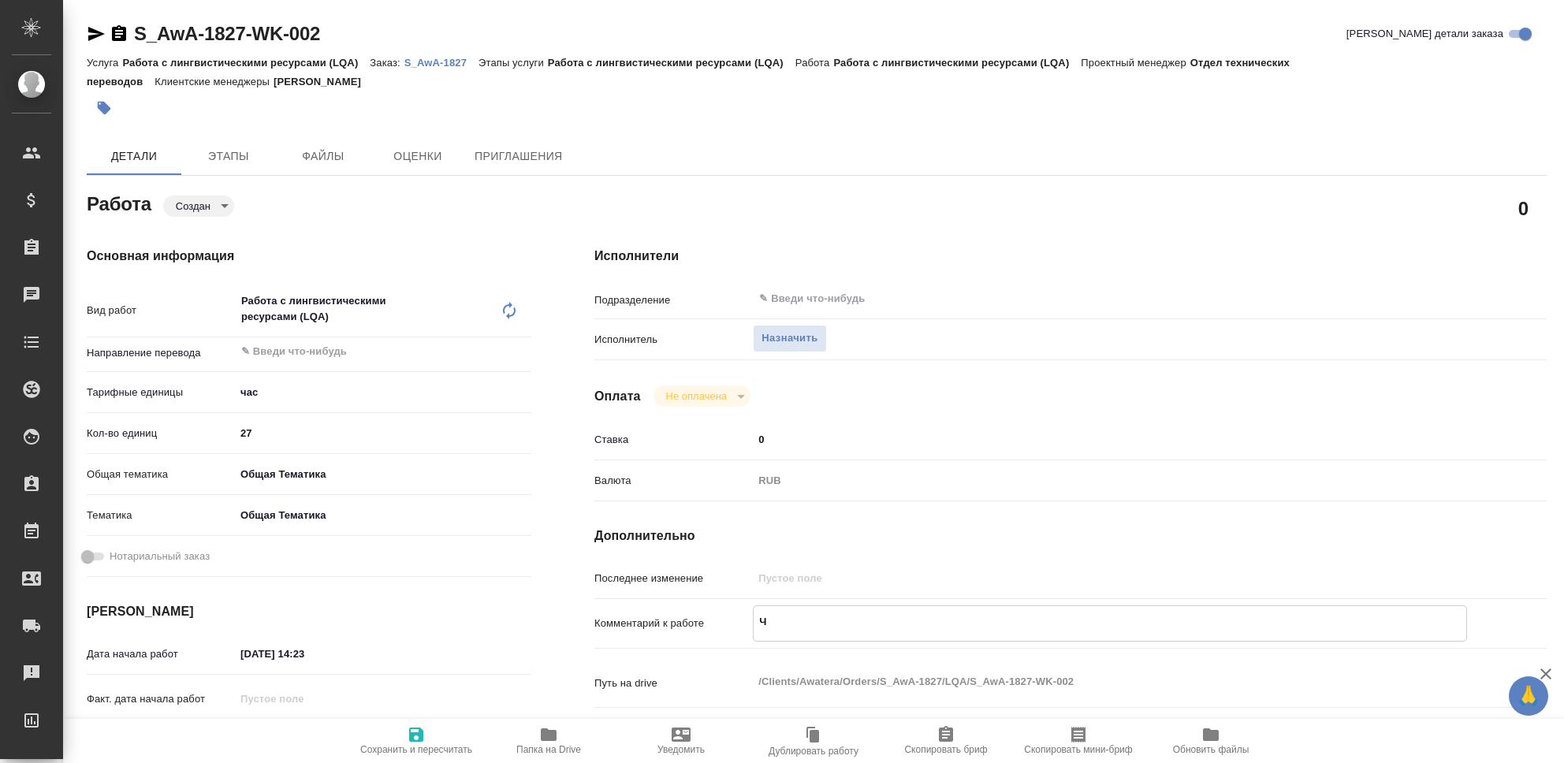
type textarea "x"
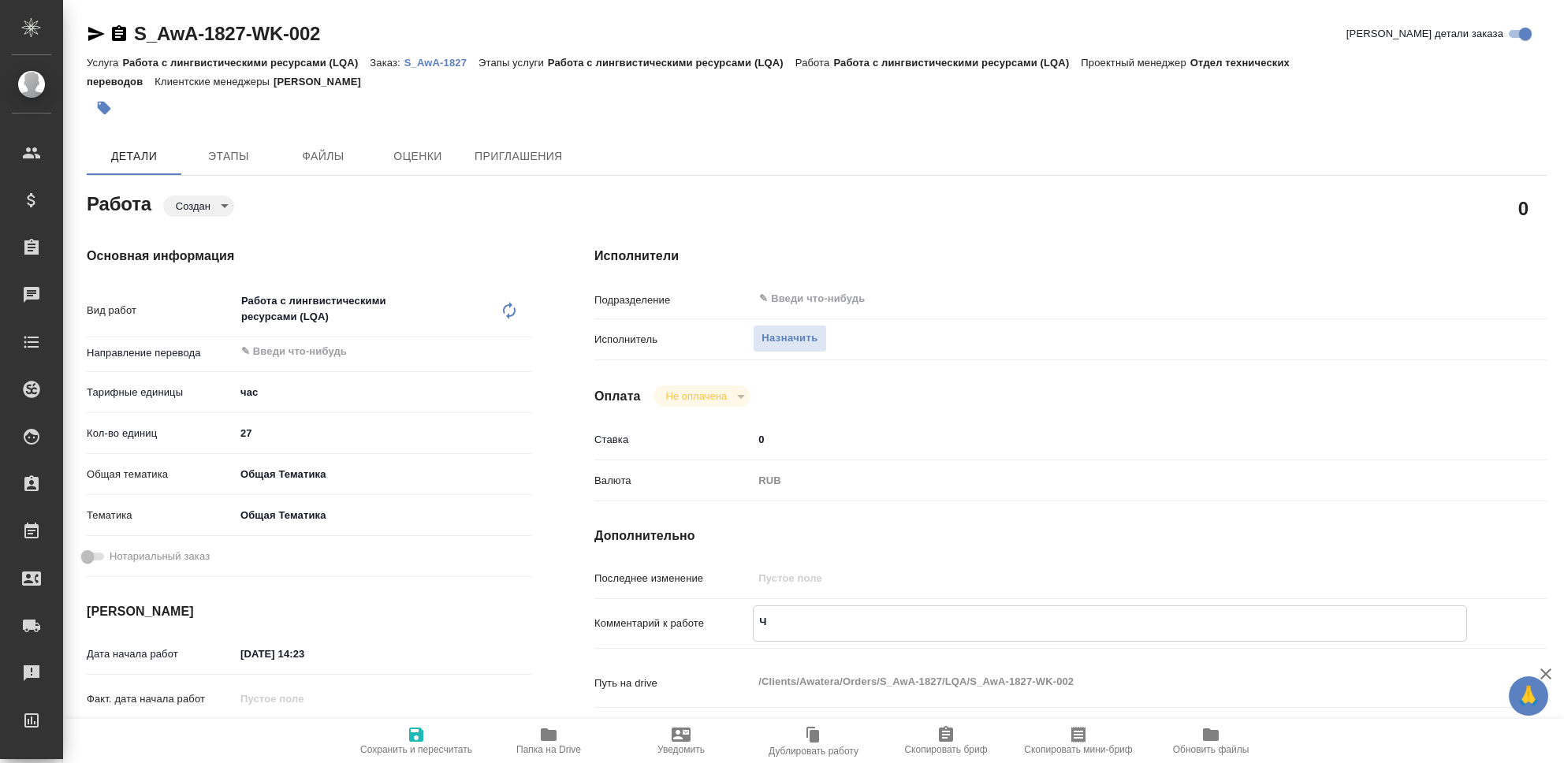
type textarea "Чи"
type textarea "x"
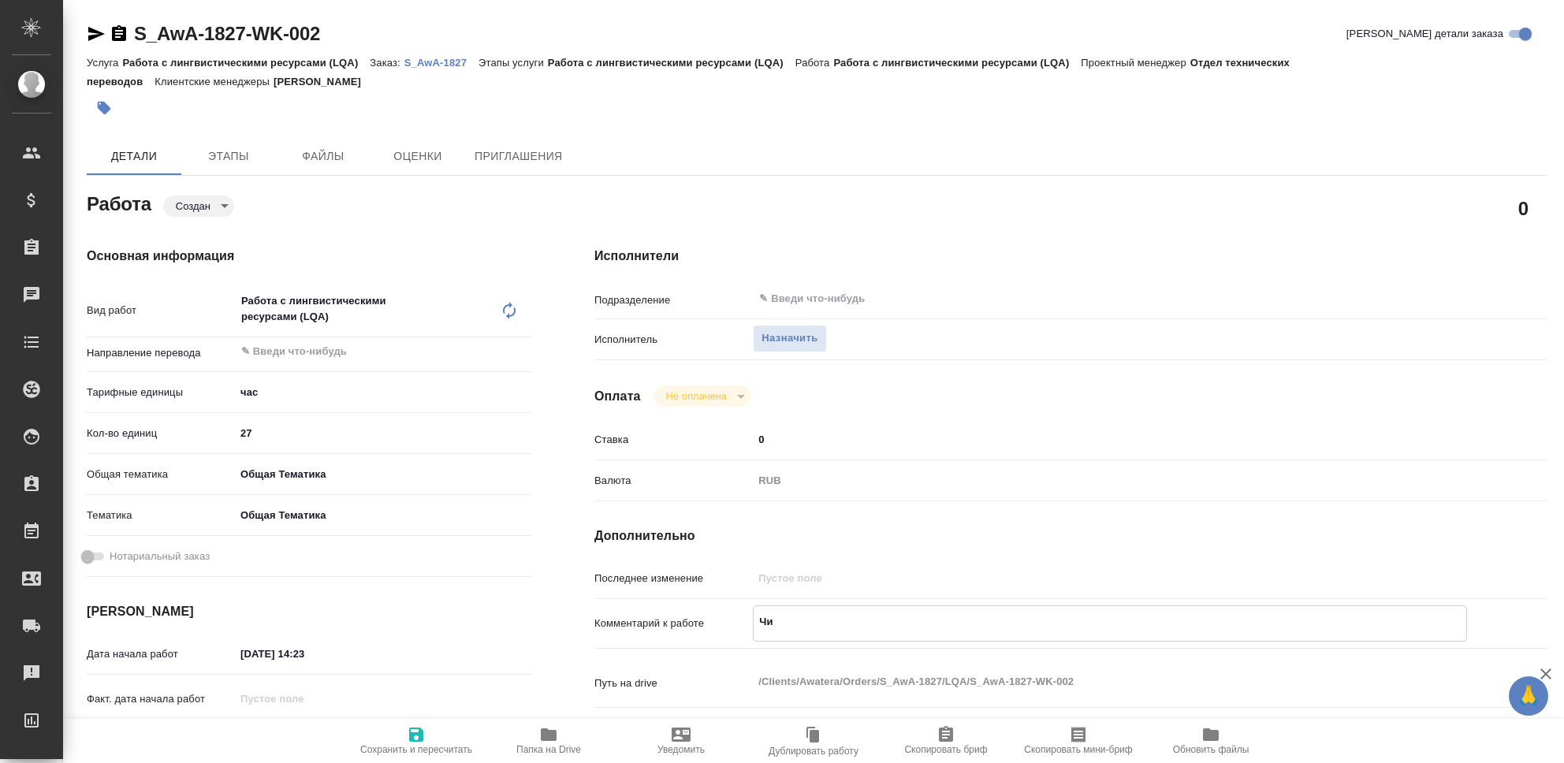
type textarea "x"
type textarea "Чис"
type textarea "x"
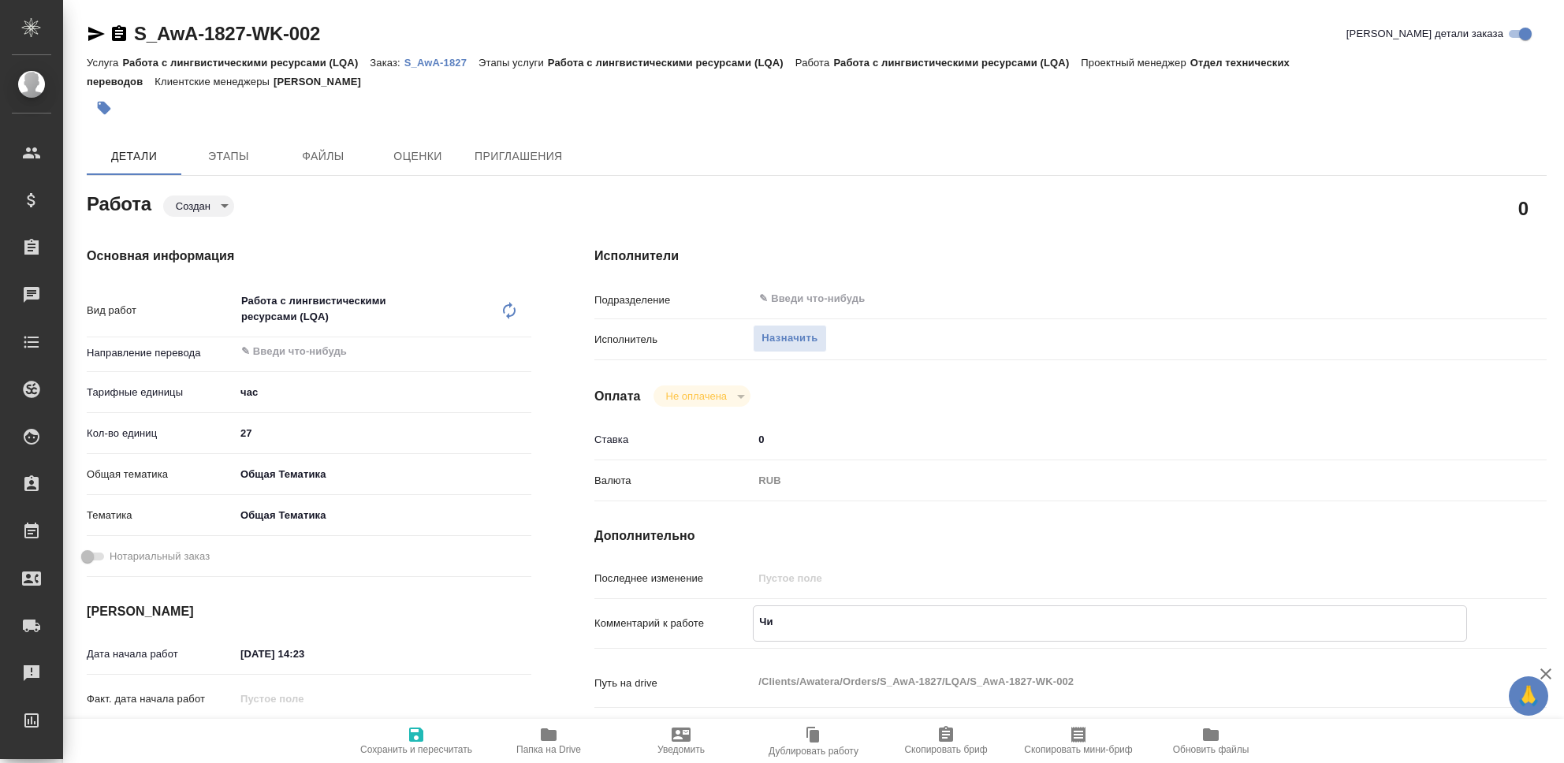
type textarea "x"
type textarea "Чист"
type textarea "x"
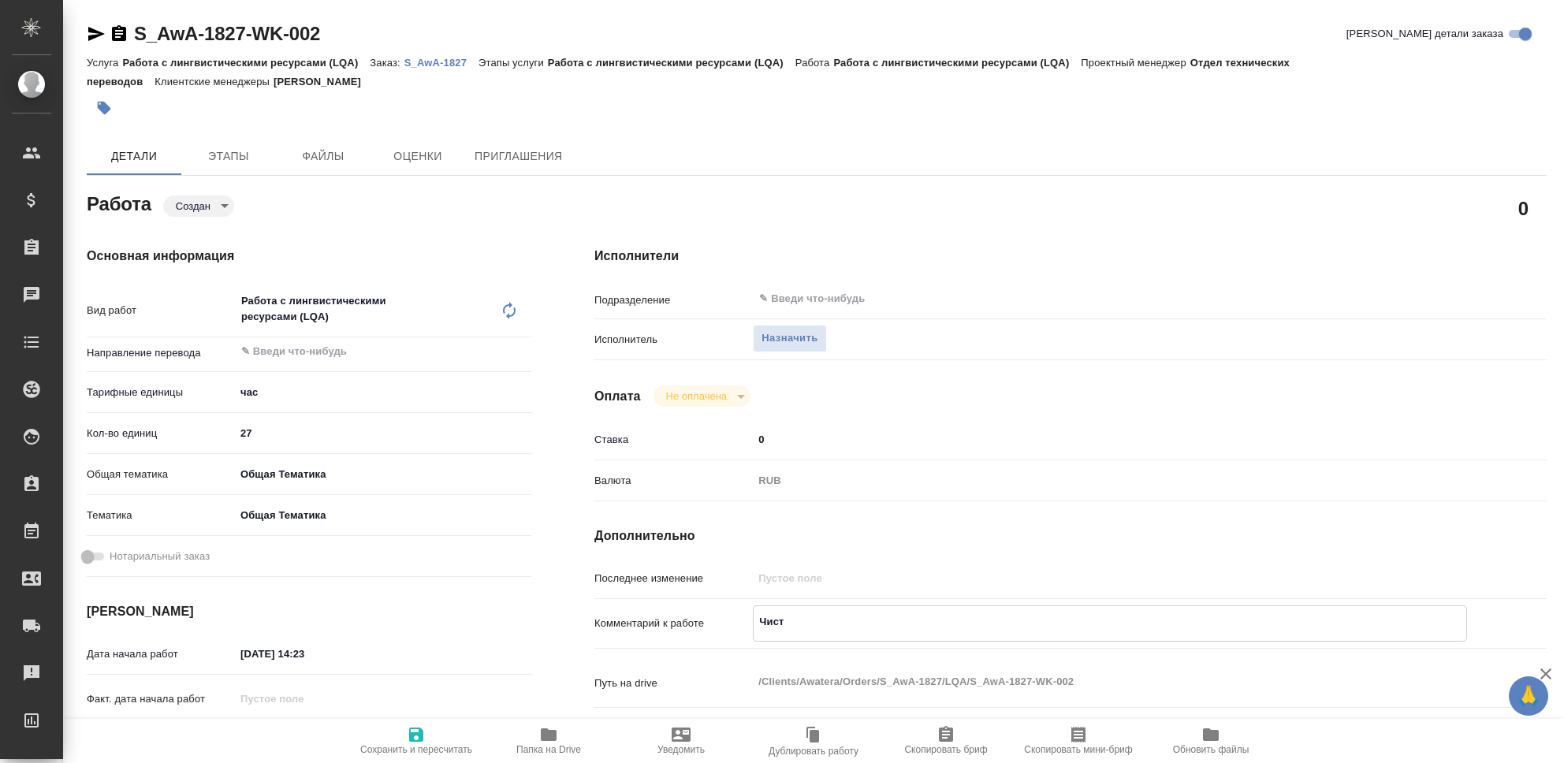
type textarea "x"
type textarea "Чистк"
type textarea "x"
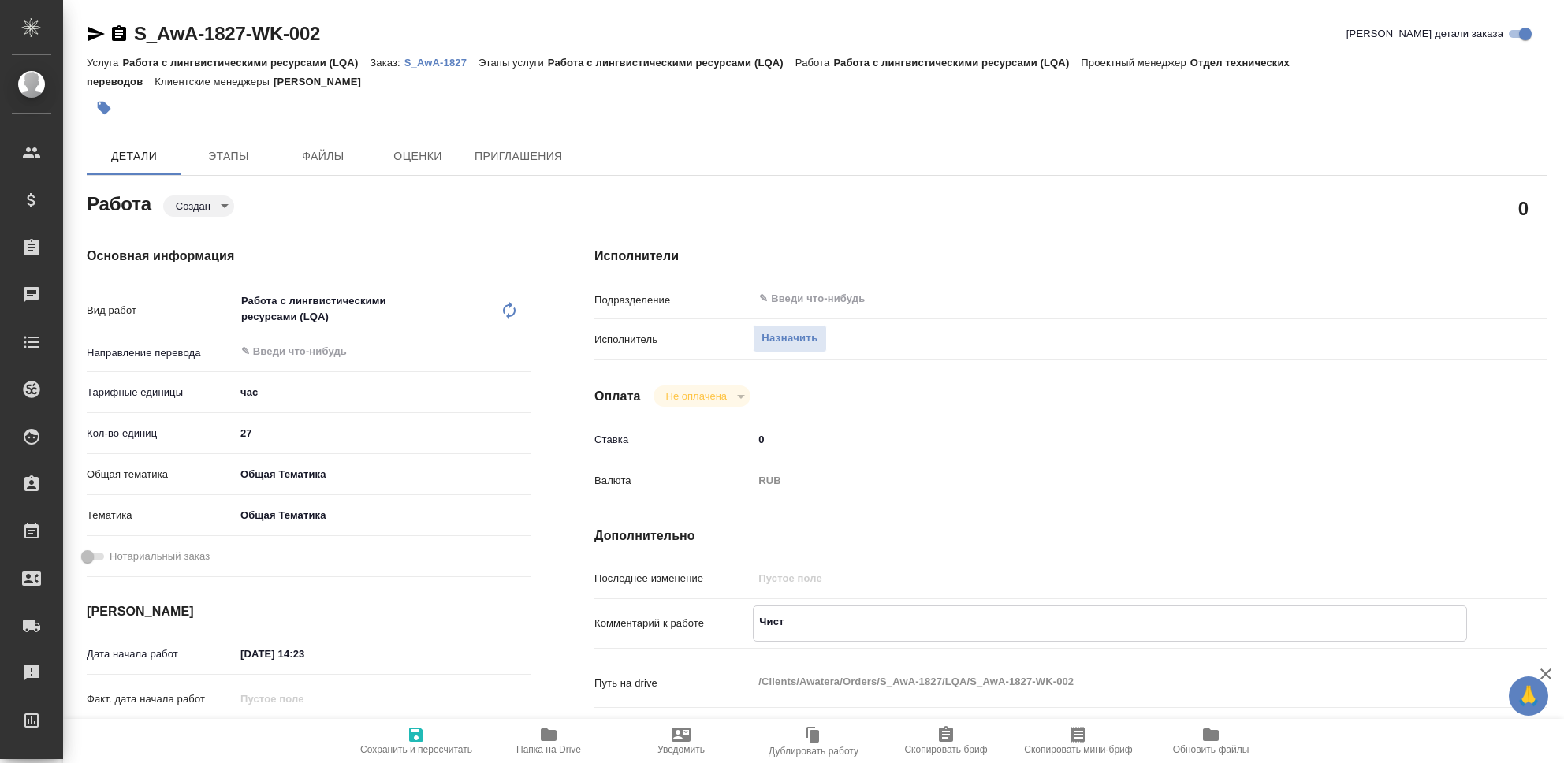
type textarea "x"
type textarea "Чистка"
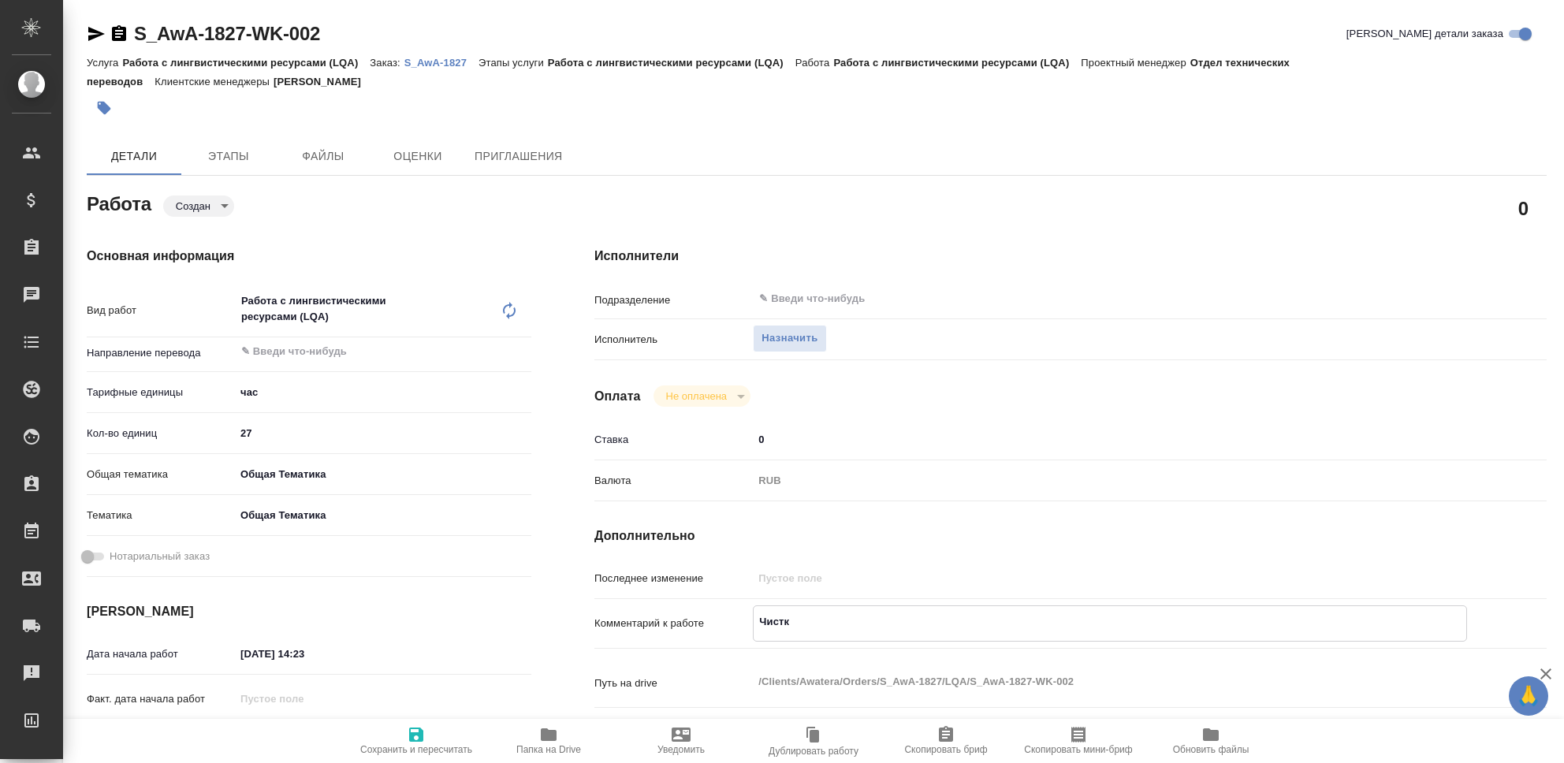
type textarea "x"
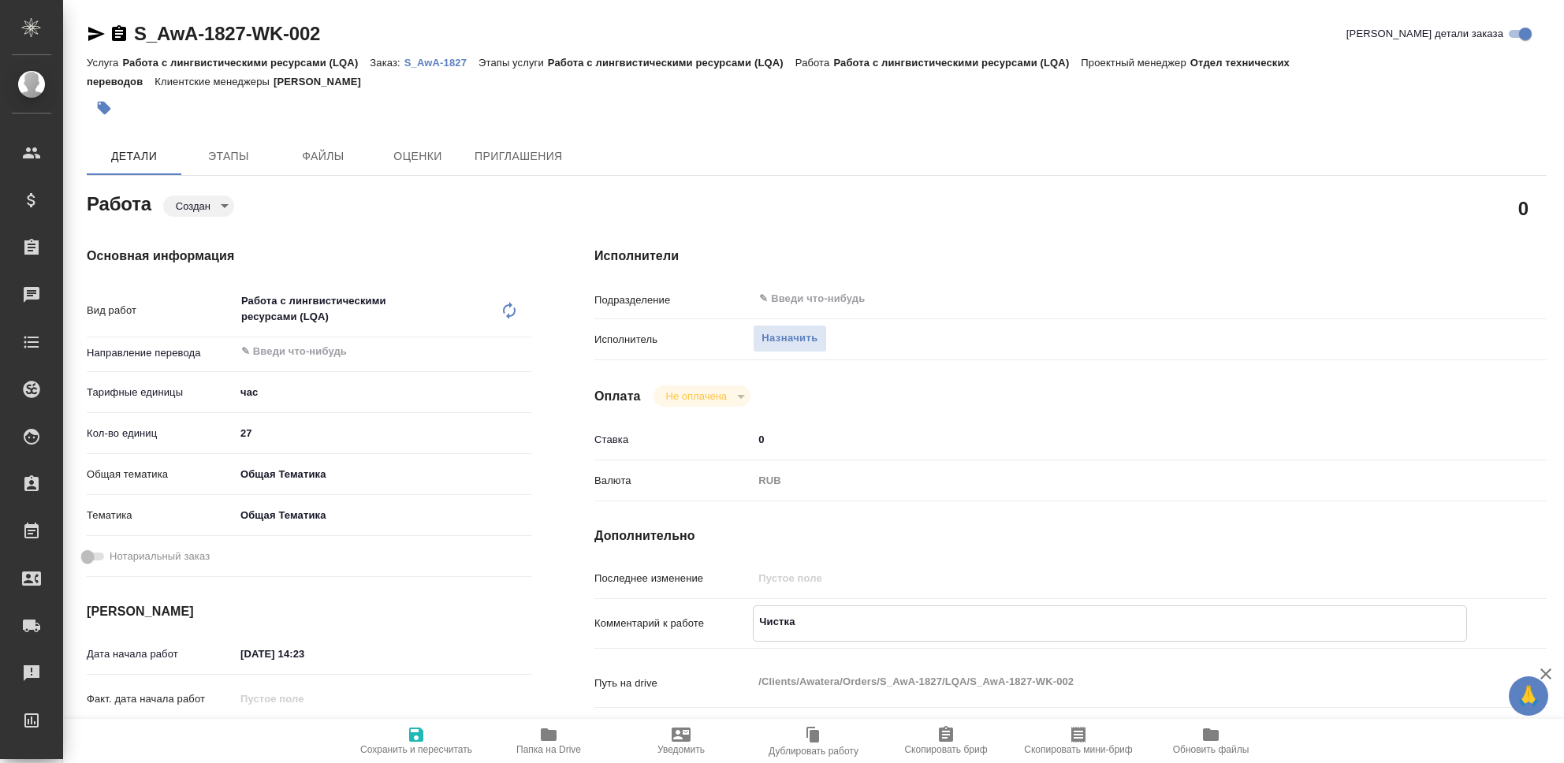
type textarea "Чистка"
type textarea "x"
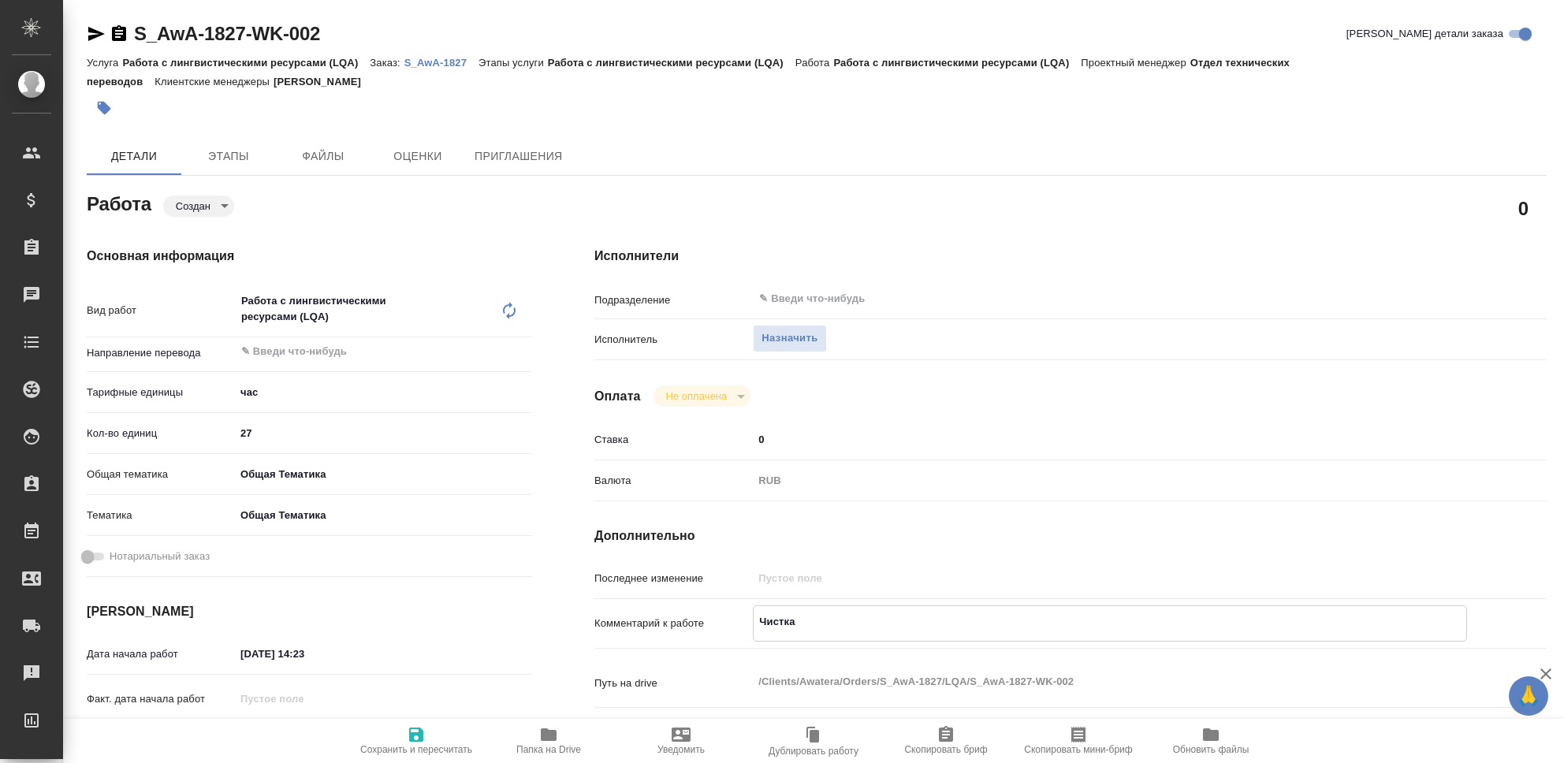
type textarea "x"
type textarea "Чистка Т"
type textarea "x"
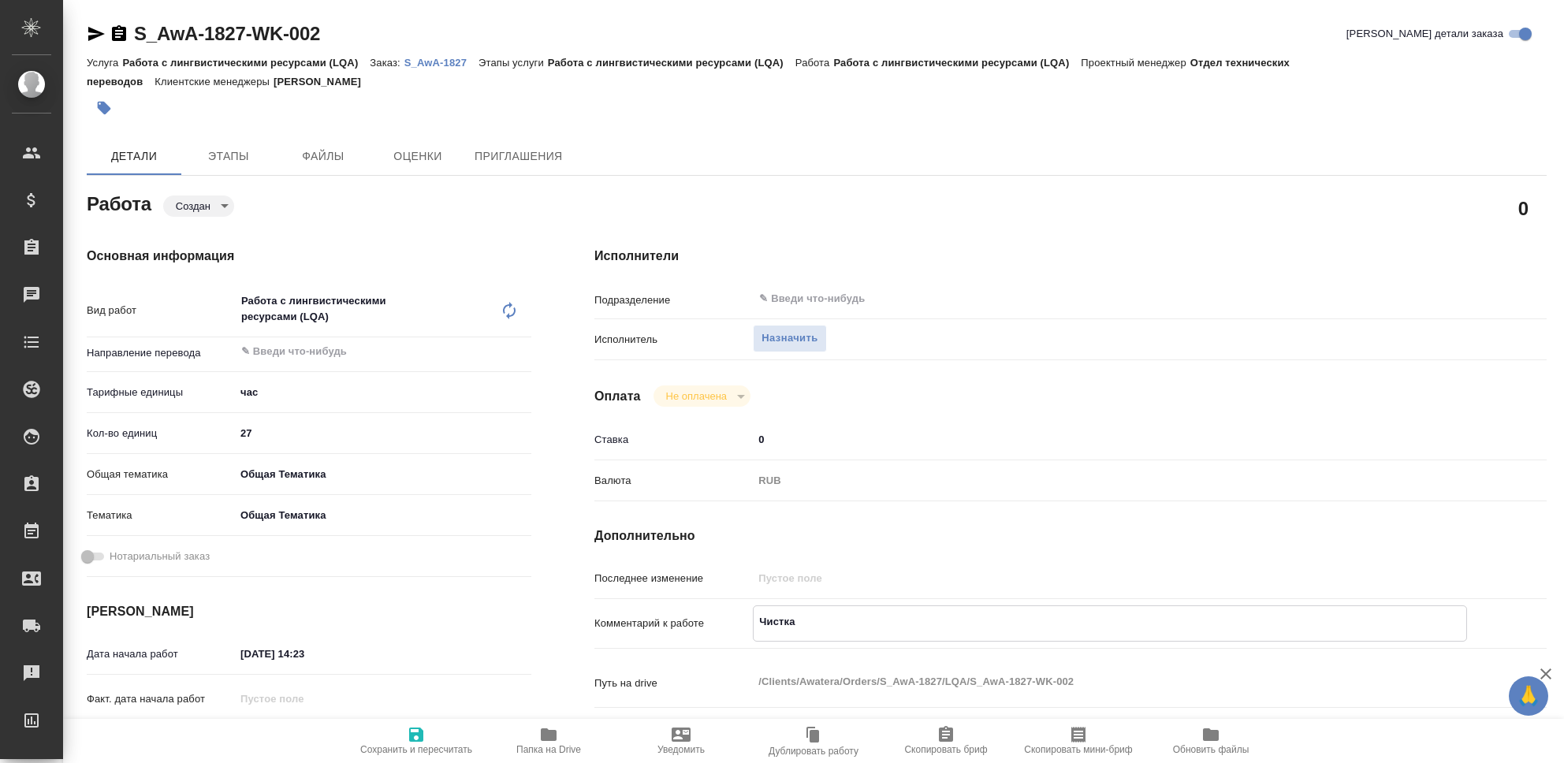
type textarea "x"
type textarea "Чистка ТМ"
type textarea "x"
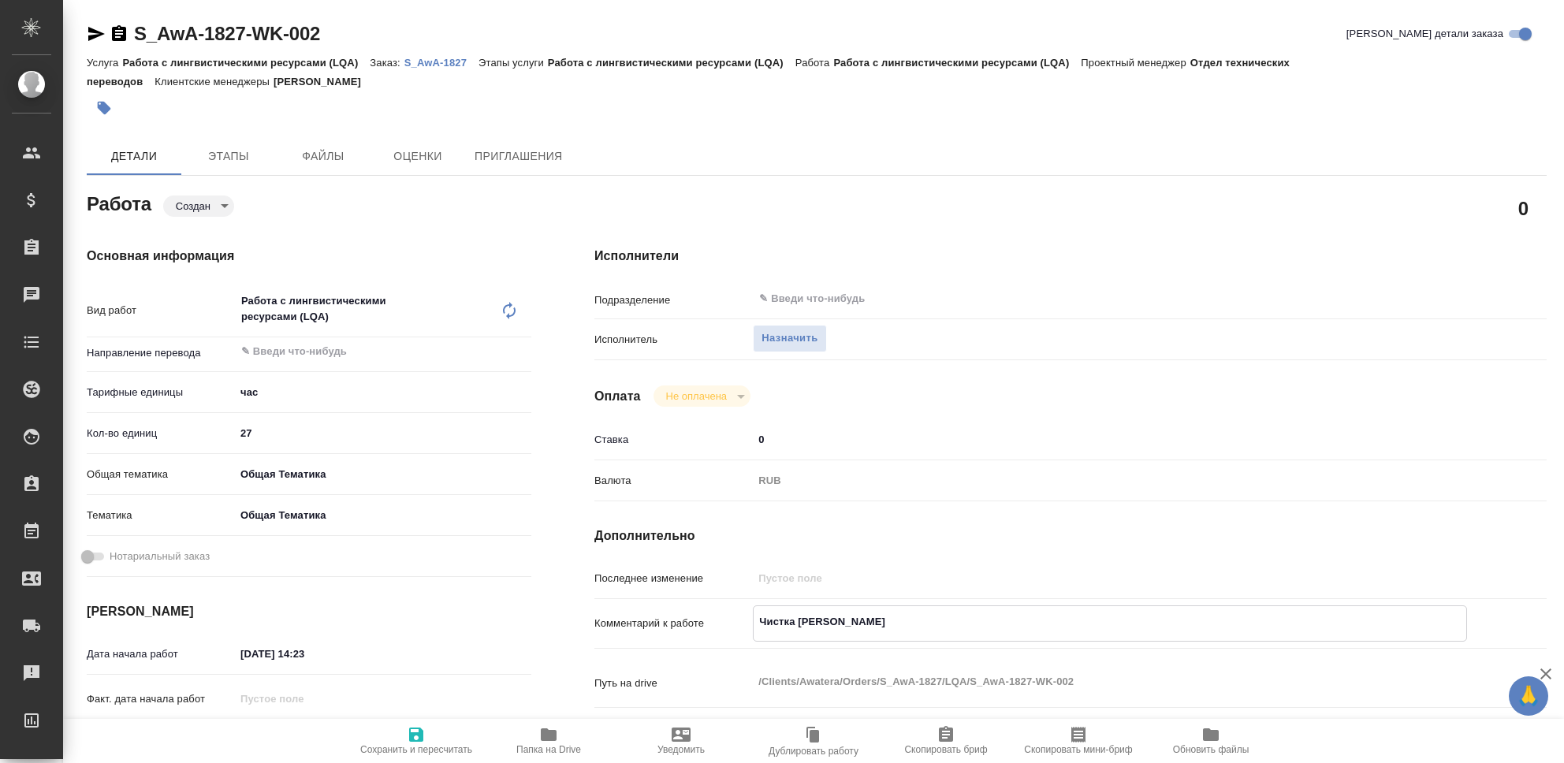
type textarea "x"
type textarea "Чистка ТМ,"
type textarea "x"
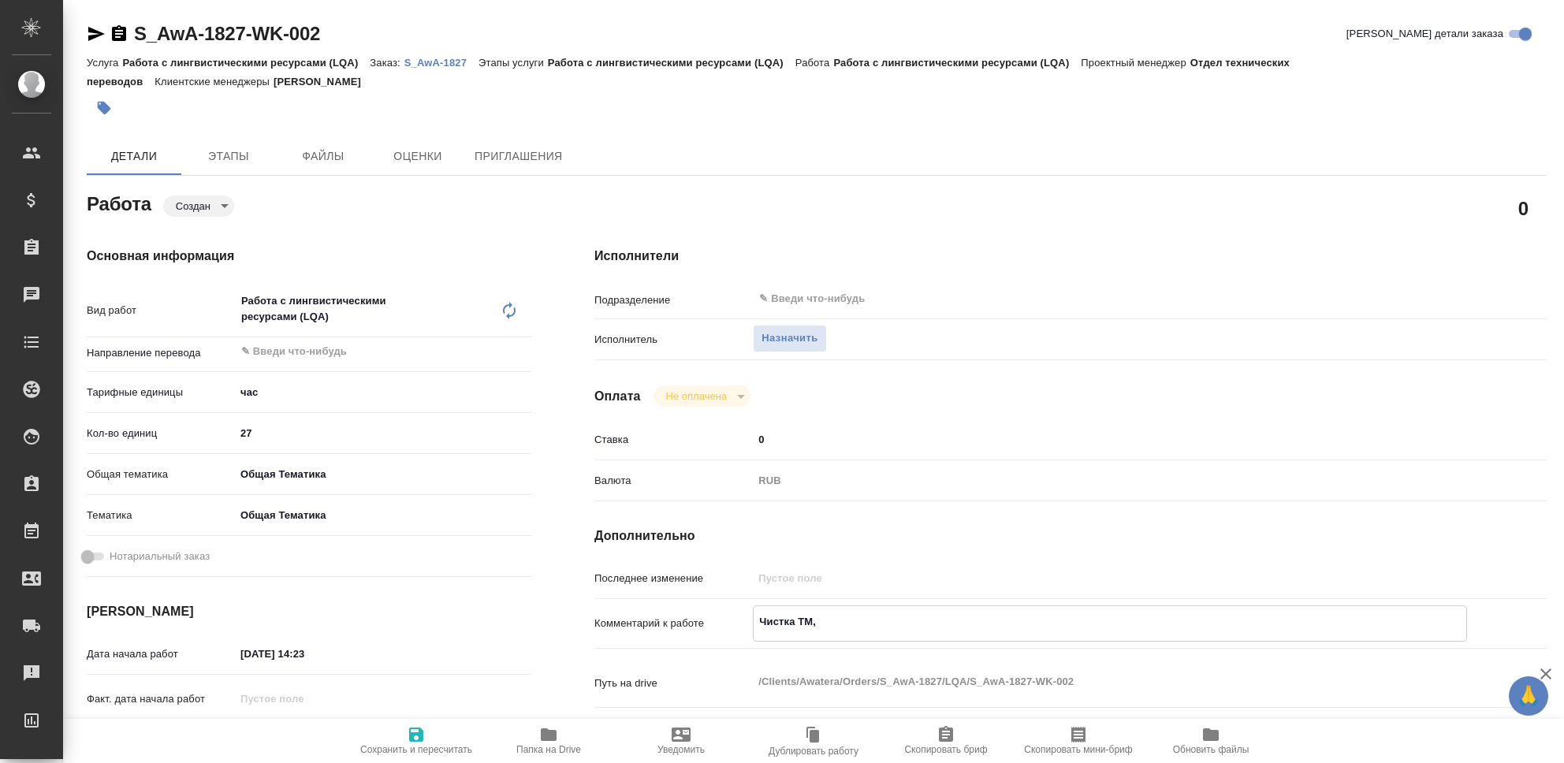
type textarea "x"
type textarea "Чистка ТМ,"
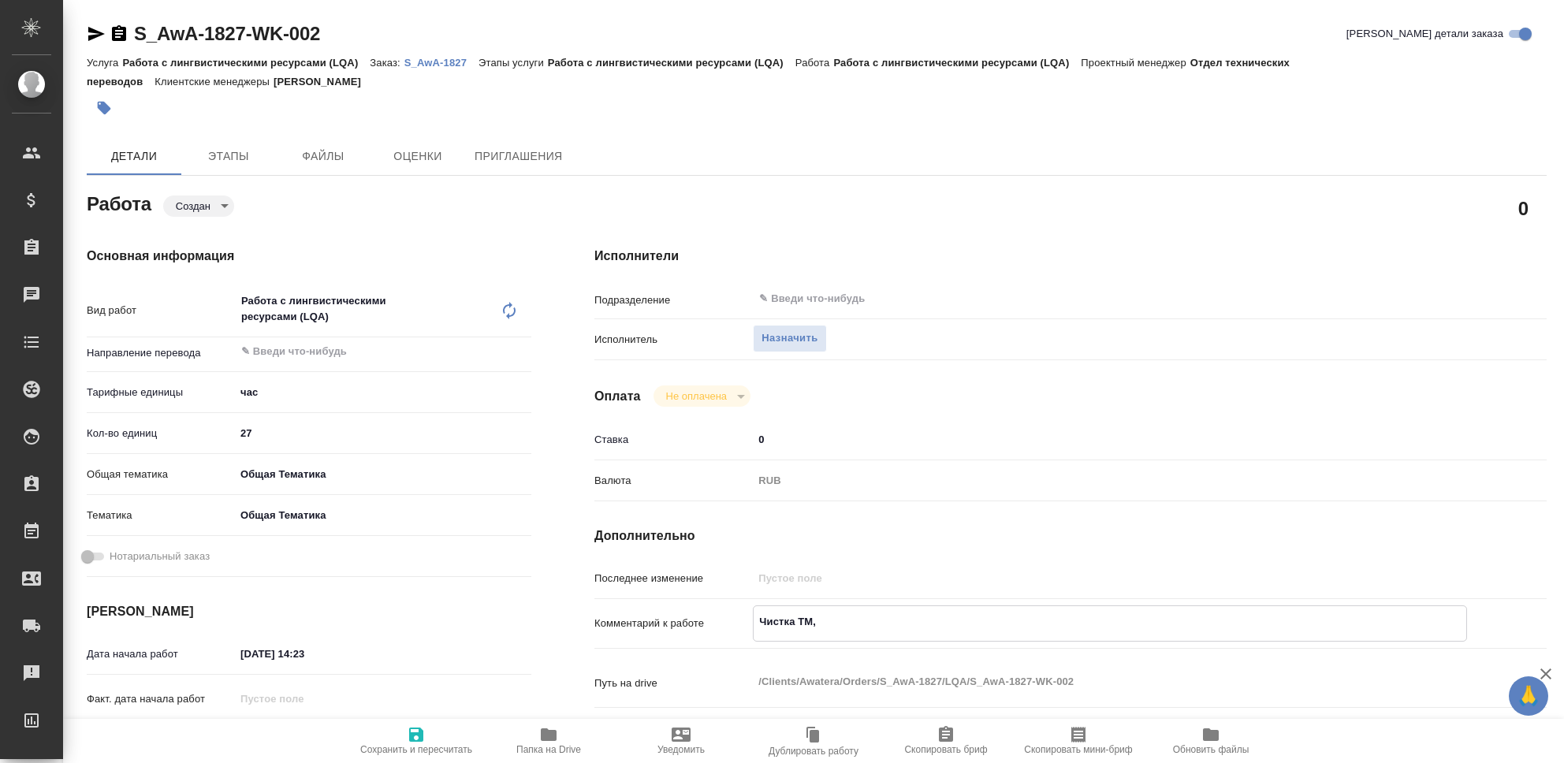
type textarea "x"
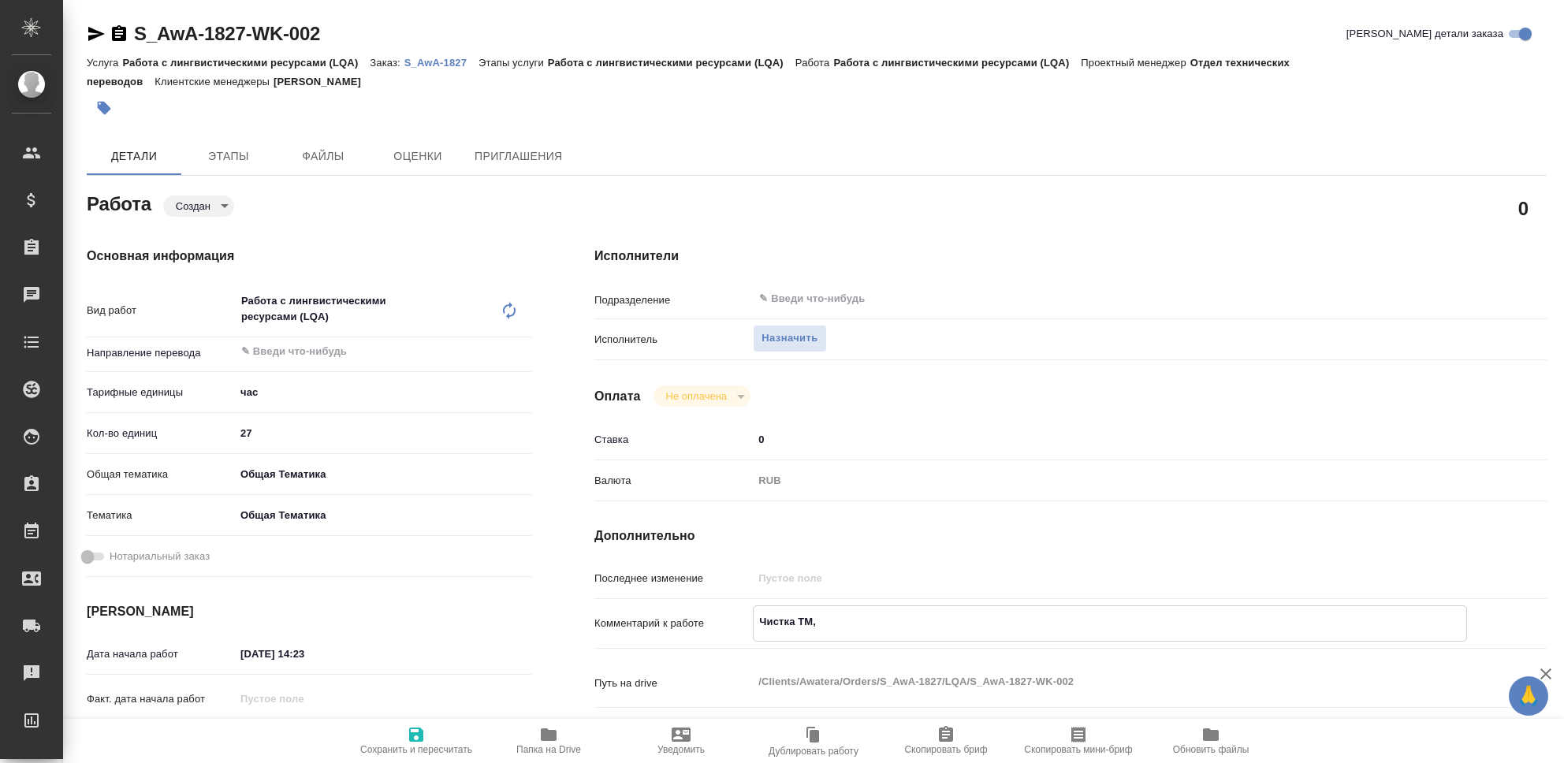
type textarea "Чистка ТМ, H"
type textarea "x"
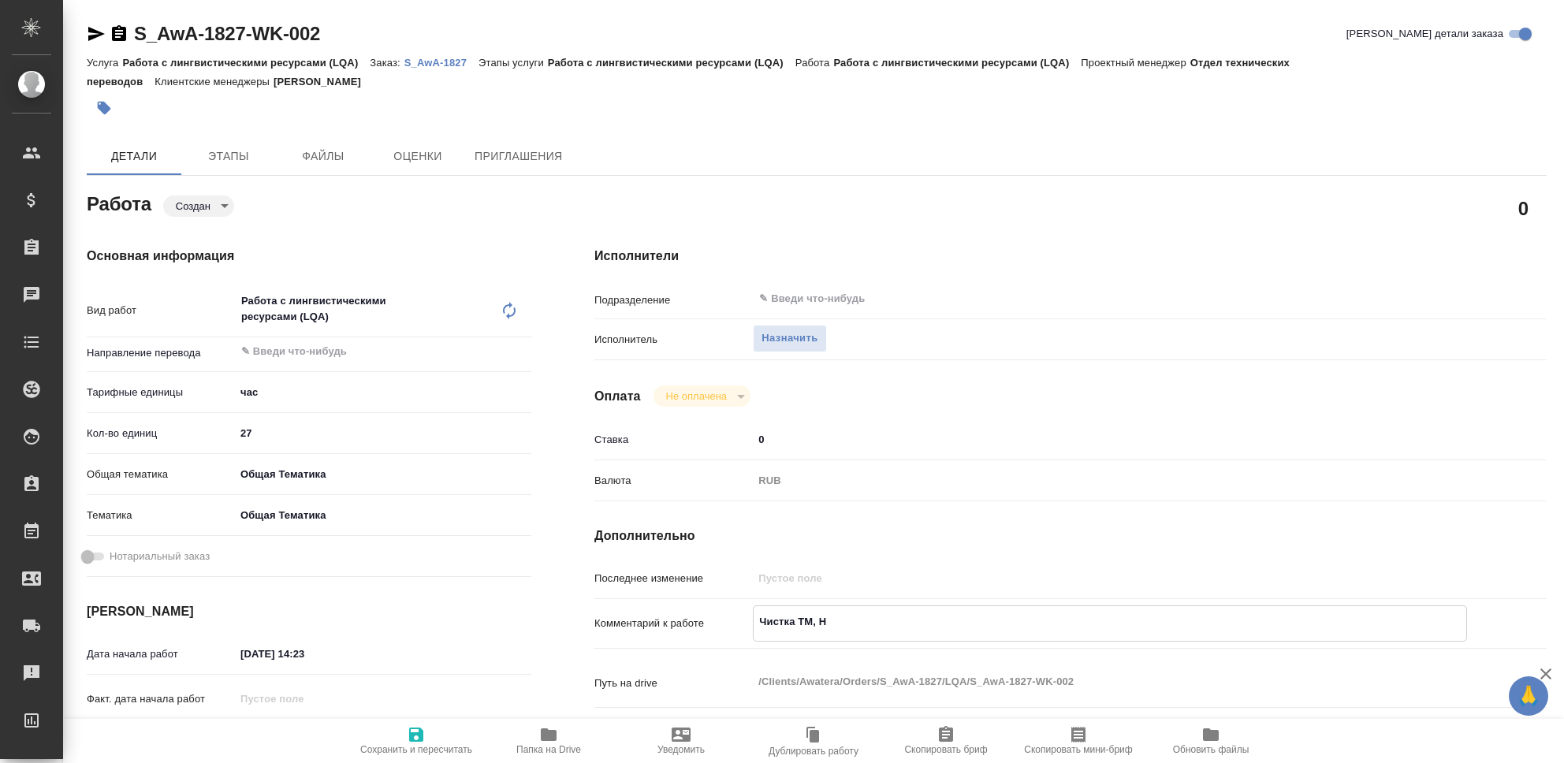
type textarea "x"
type textarea "Чистка ТМ, He"
type textarea "x"
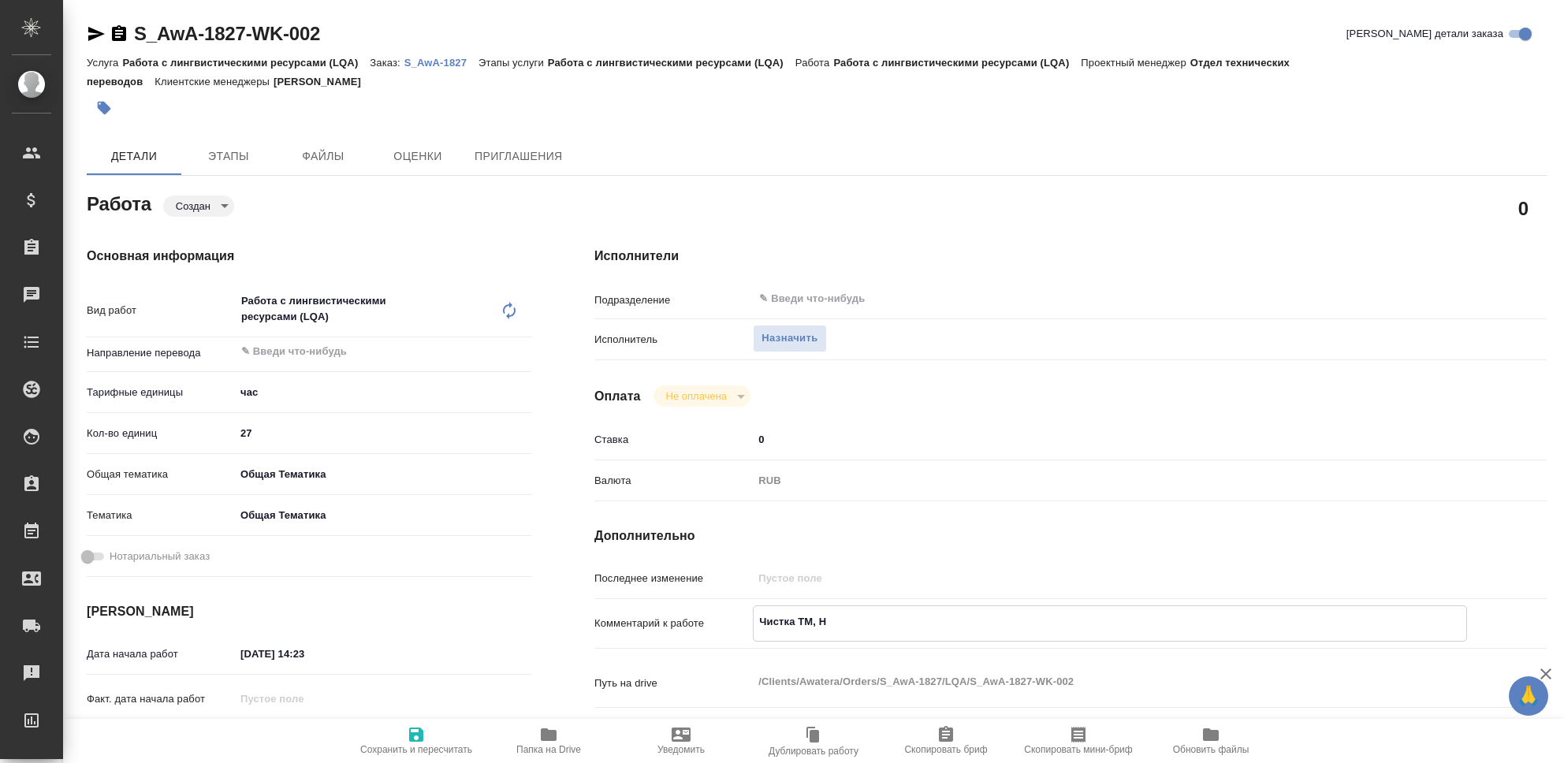
type textarea "x"
type textarea "Чистка ТМ, Her"
type textarea "x"
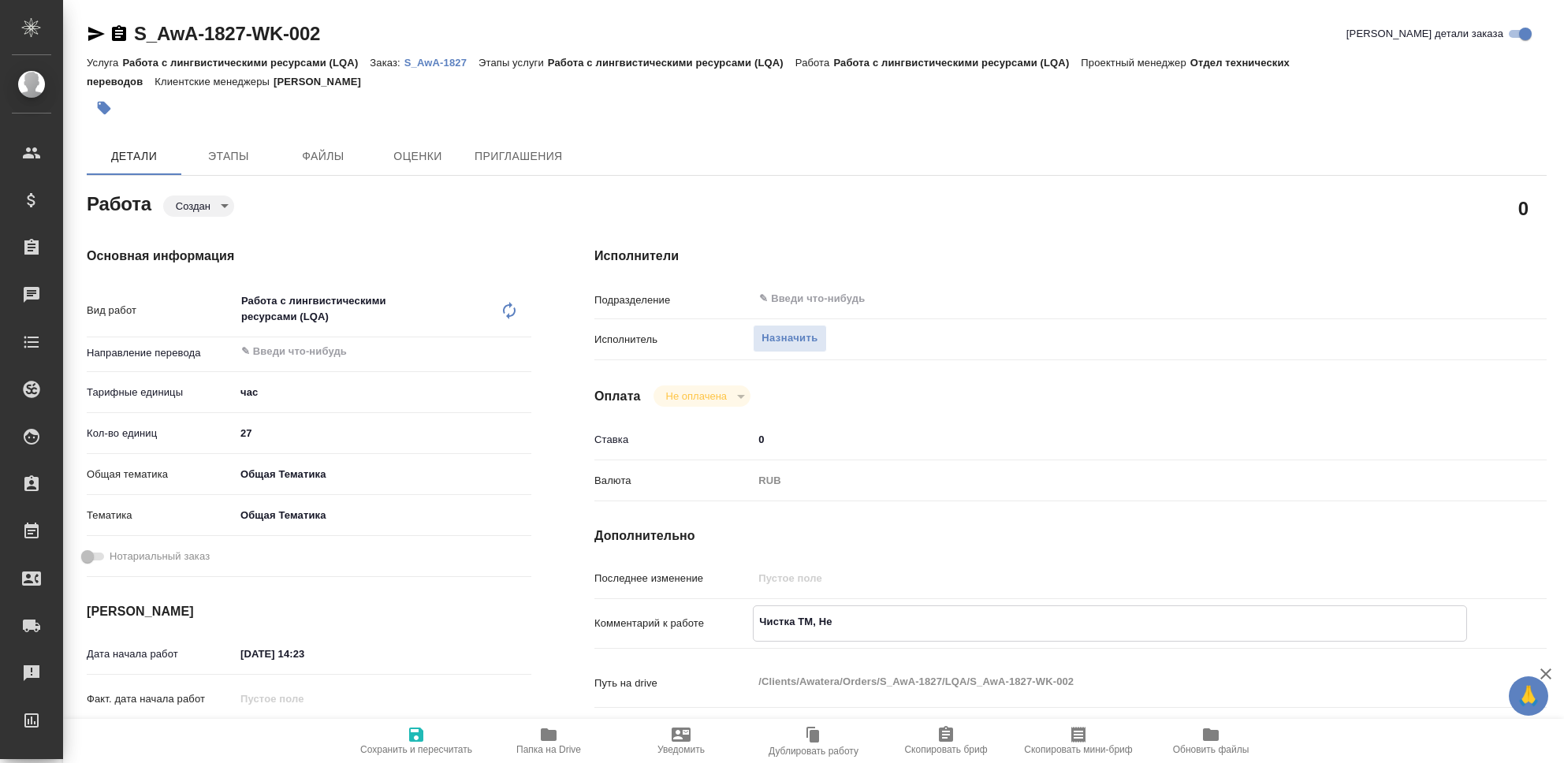
type textarea "x"
type textarea "Чистка ТМ, Herb"
type textarea "x"
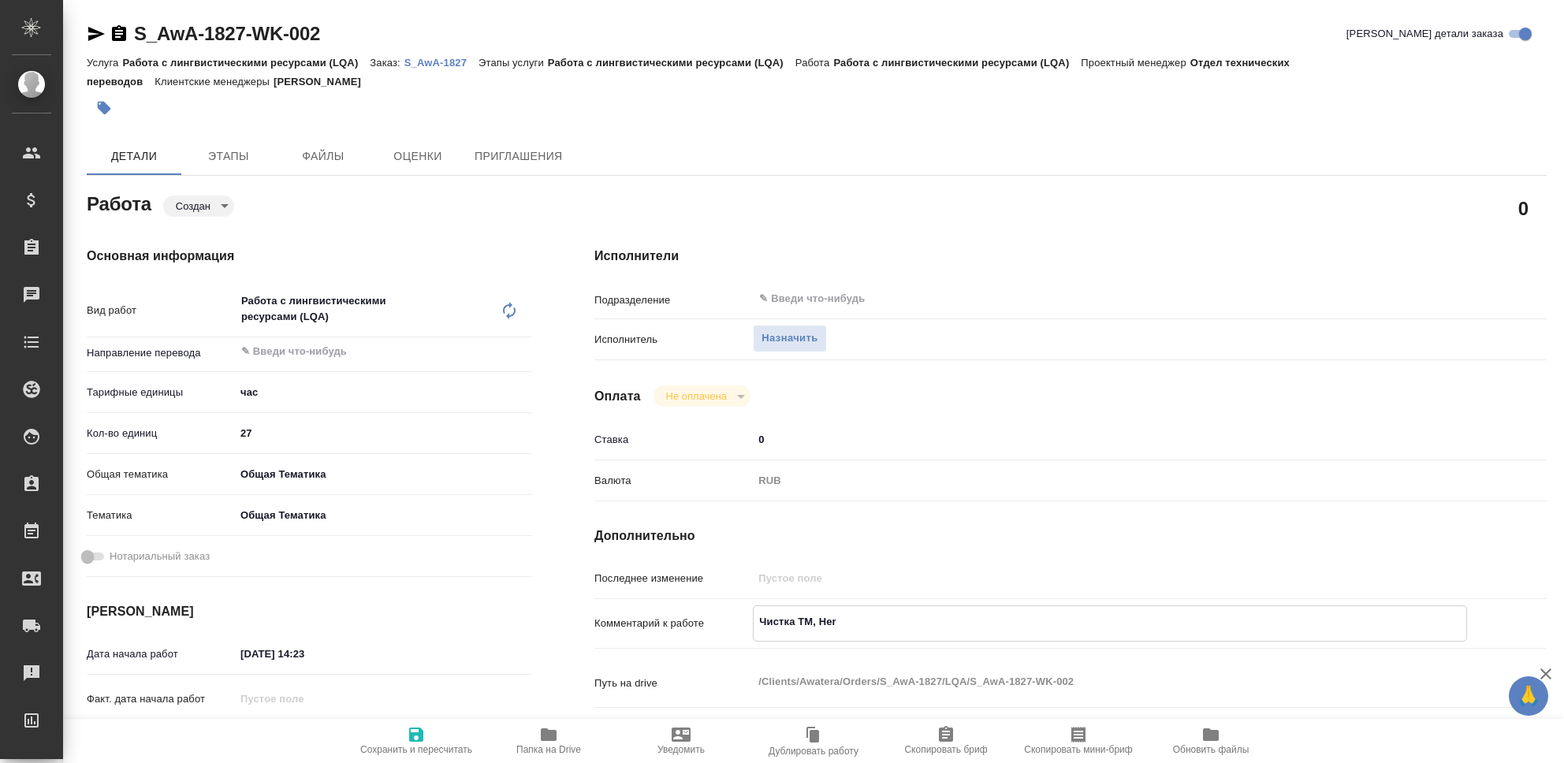
type textarea "x"
type textarea "Чистка ТМ, Herba"
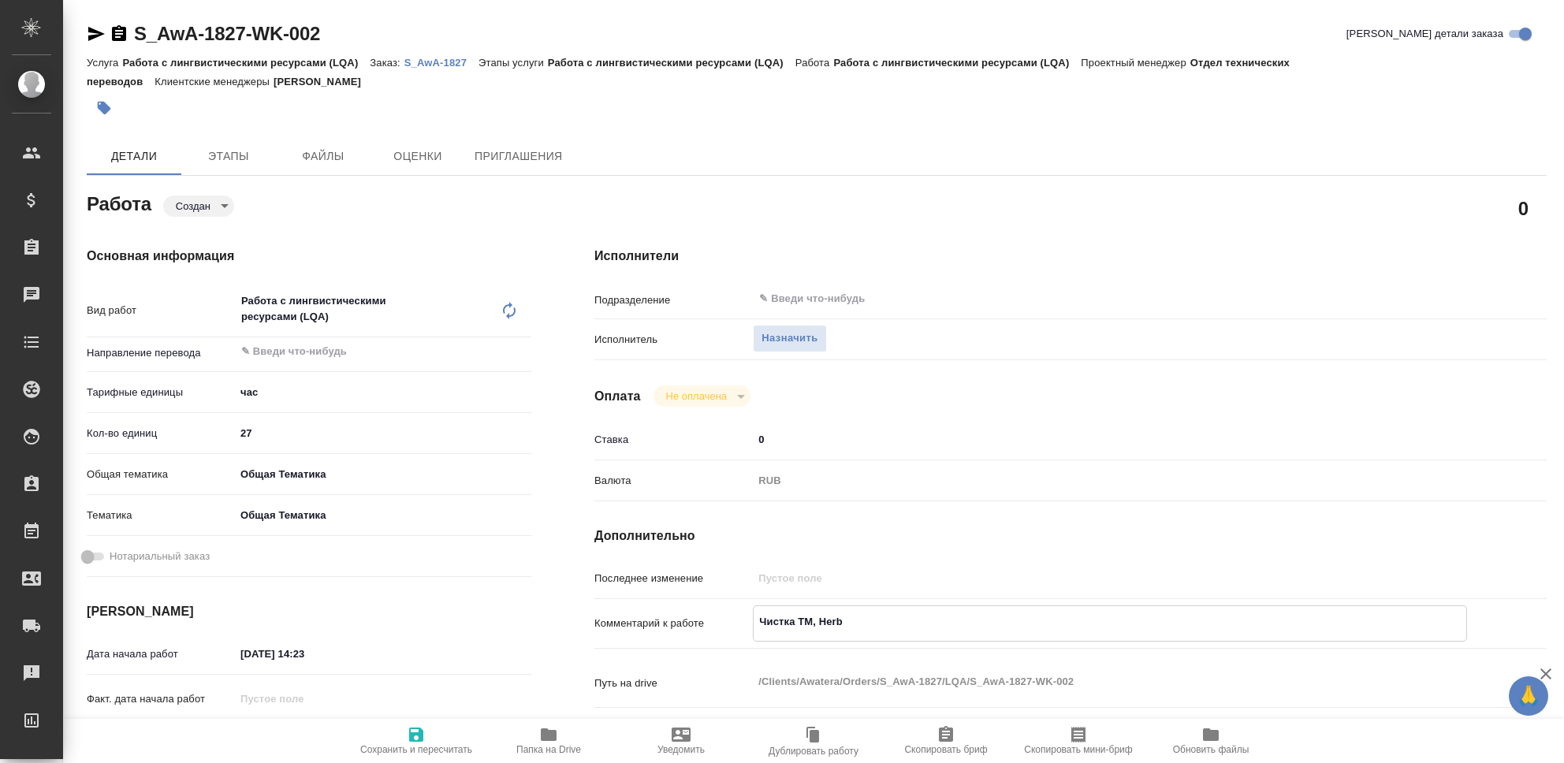
type textarea "x"
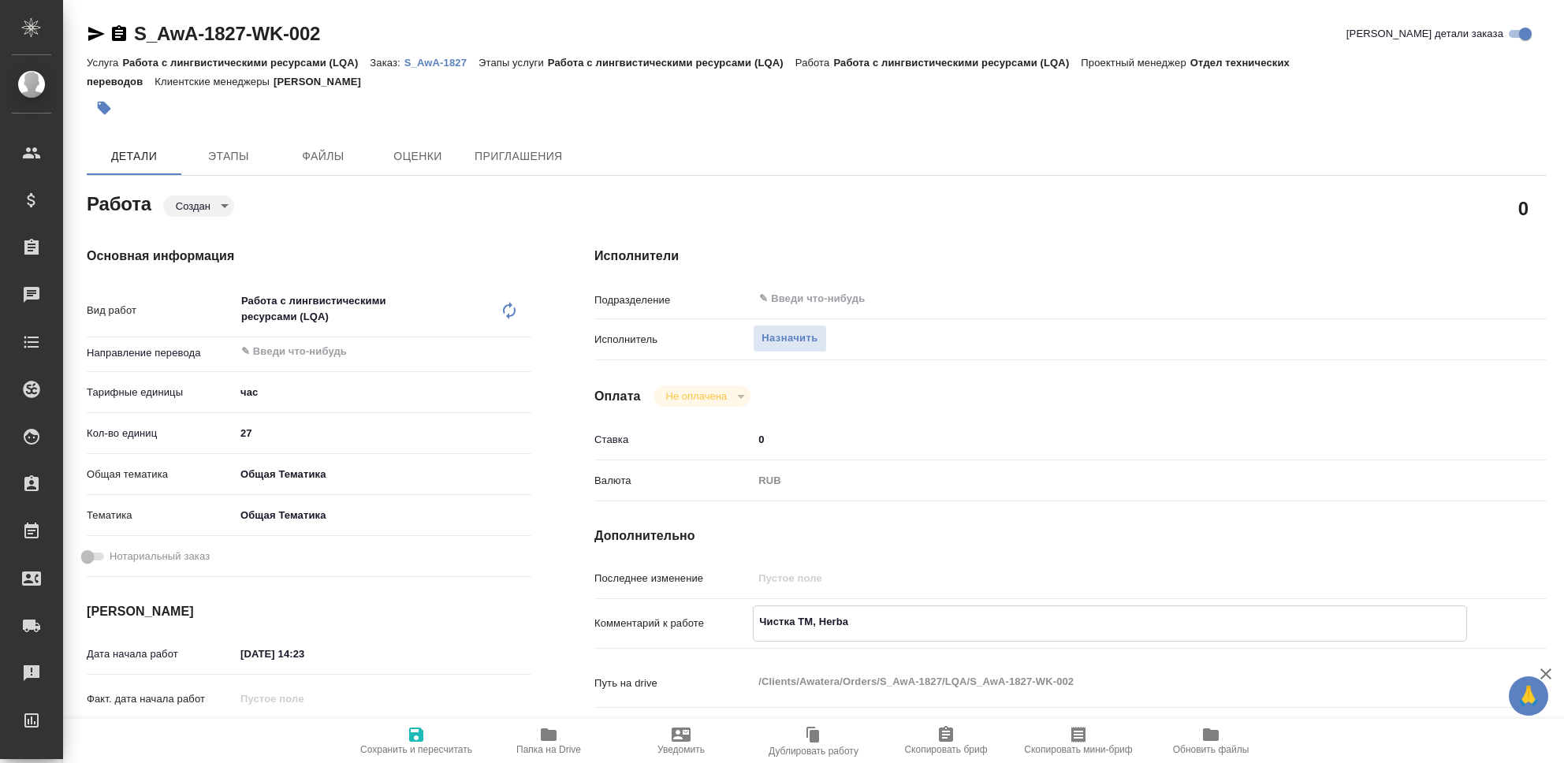
type textarea "Чистка ТМ, Herbal"
type textarea "x"
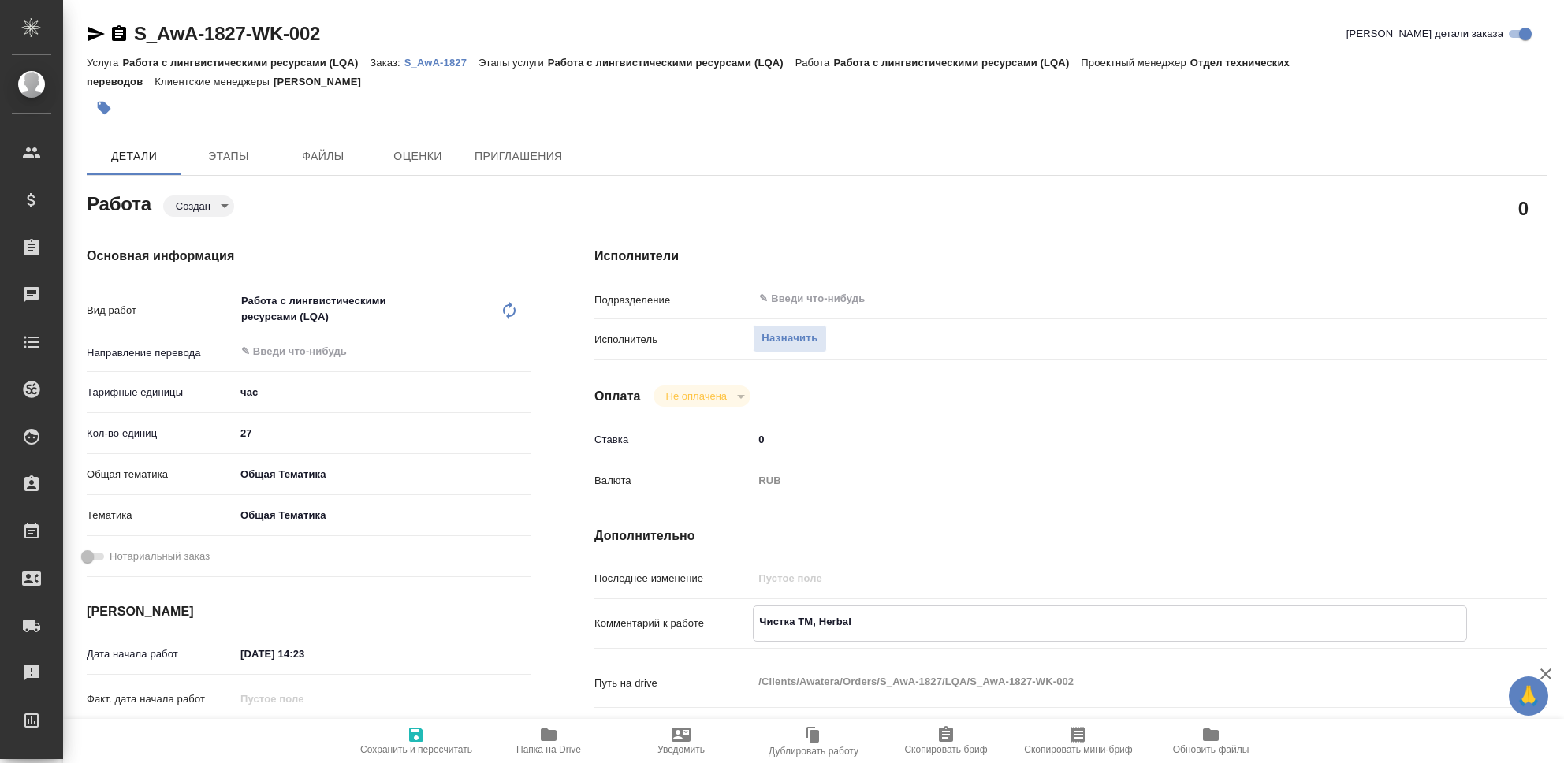
type textarea "x"
type textarea "Чистка ТМ, Herbali"
type textarea "x"
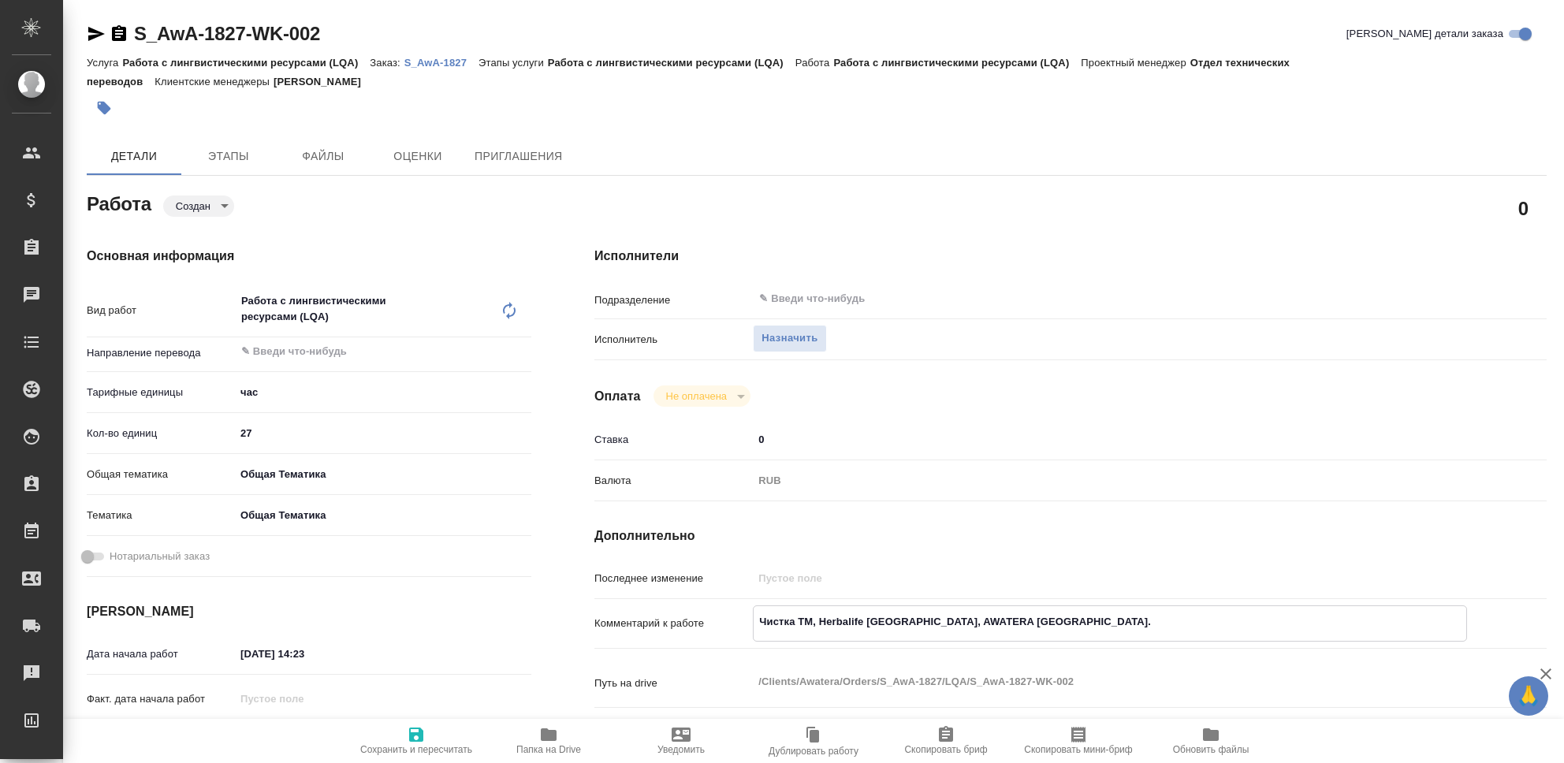
click at [419, 732] on icon "button" at bounding box center [416, 735] width 14 height 14
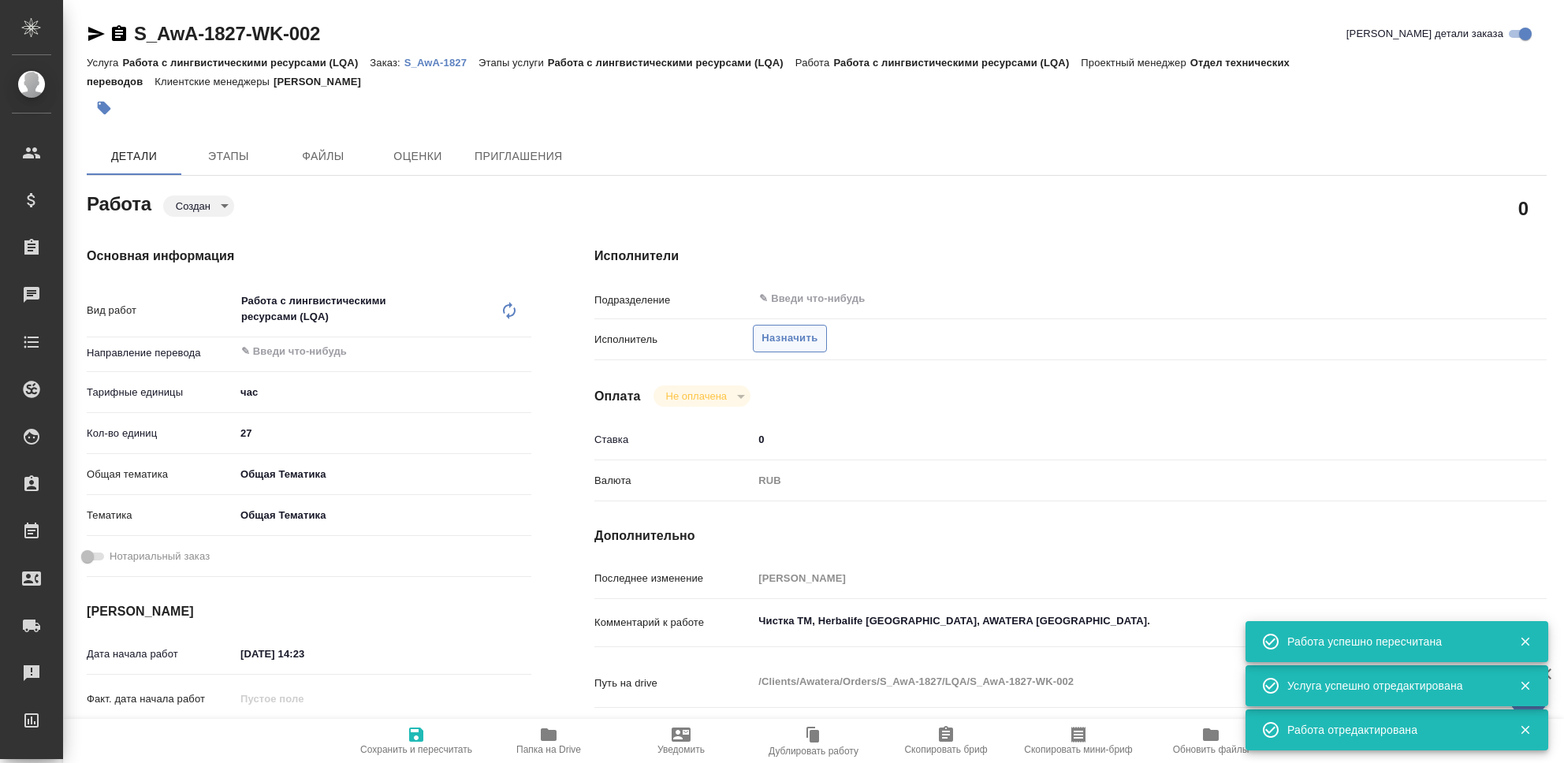
click at [797, 333] on span "Назначить" at bounding box center [790, 339] width 56 height 18
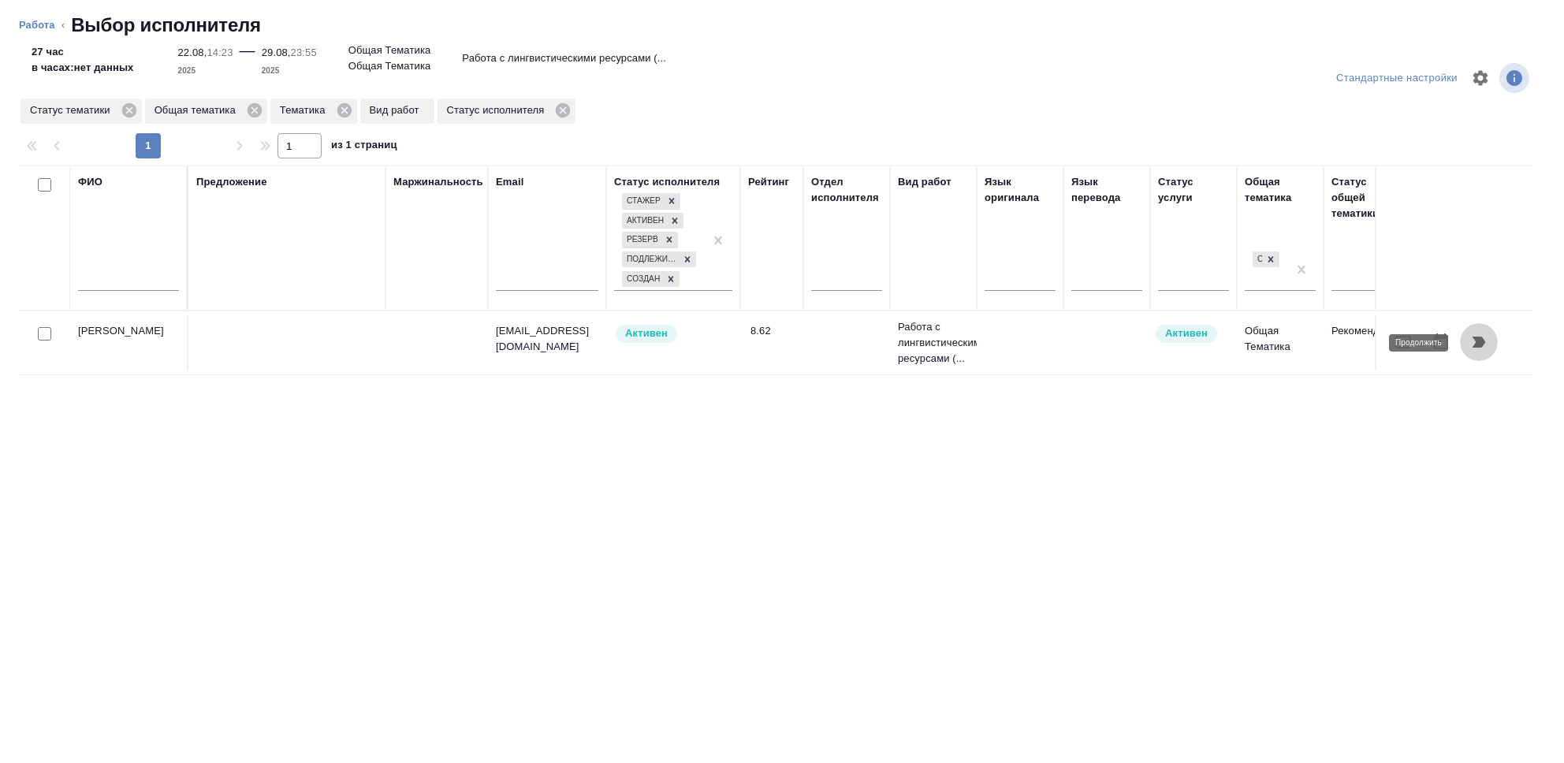
click at [1482, 345] on icon "button" at bounding box center [1479, 342] width 13 height 11
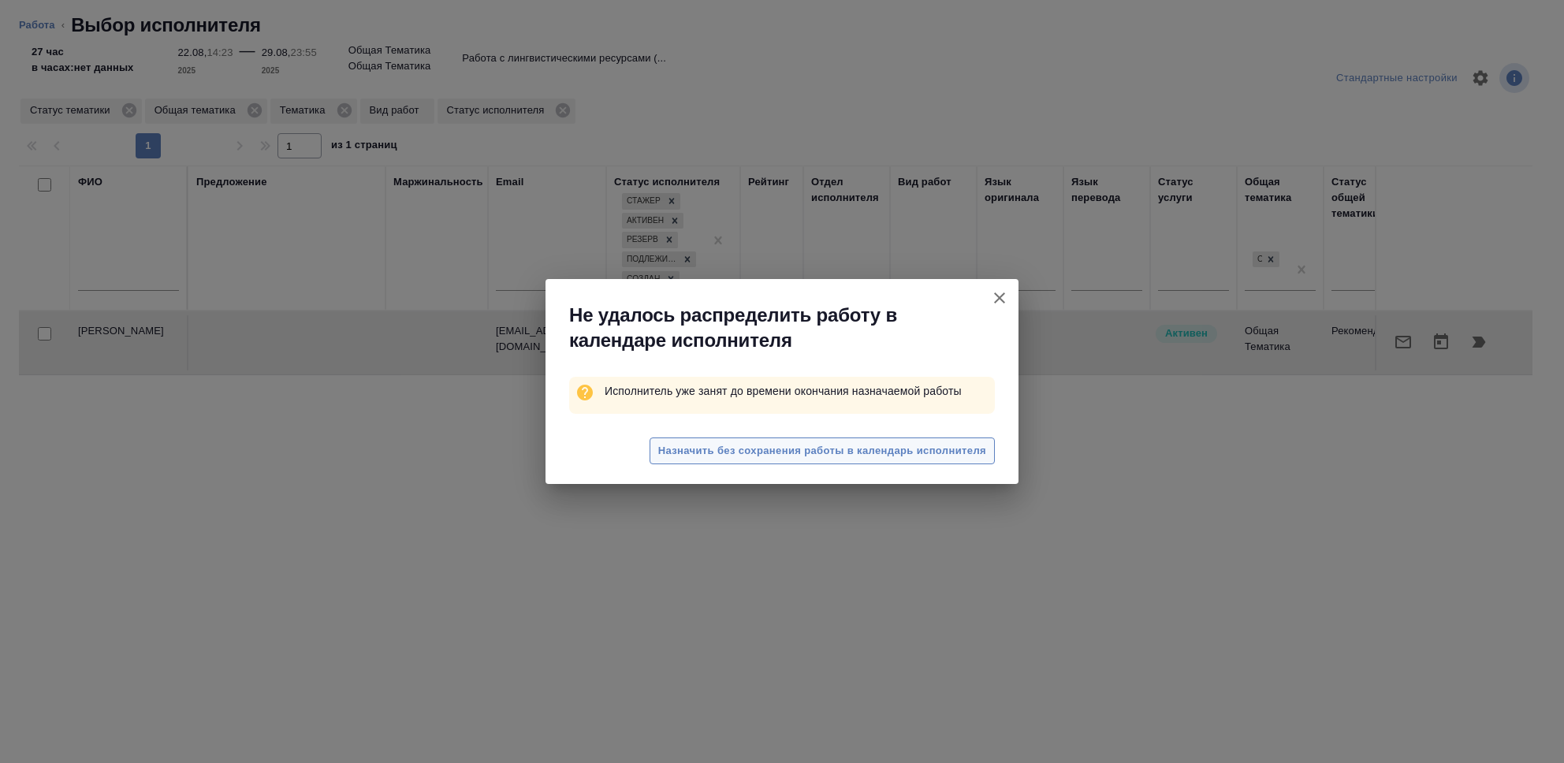
click at [825, 445] on span "Назначить без сохранения работы в календарь исполнителя" at bounding box center [822, 451] width 328 height 18
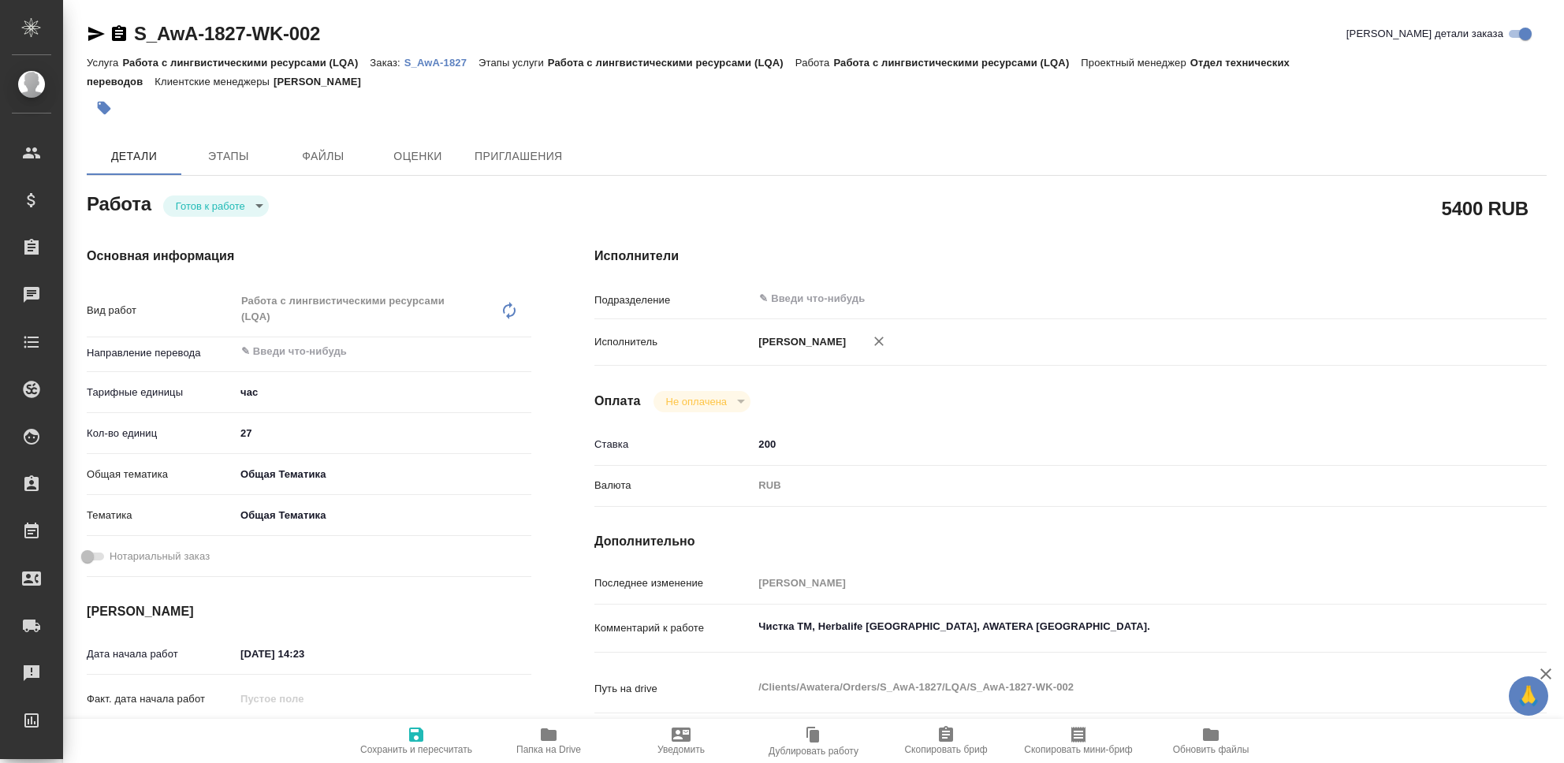
click at [250, 207] on body "🙏 .cls-1 fill:#fff; AWATERA Seleznev Maksim Клиенты Спецификации Заказы 0 Чаты …" at bounding box center [782, 381] width 1564 height 763
click at [228, 287] on li "Сдан" at bounding box center [216, 286] width 106 height 27
type textarea "x"
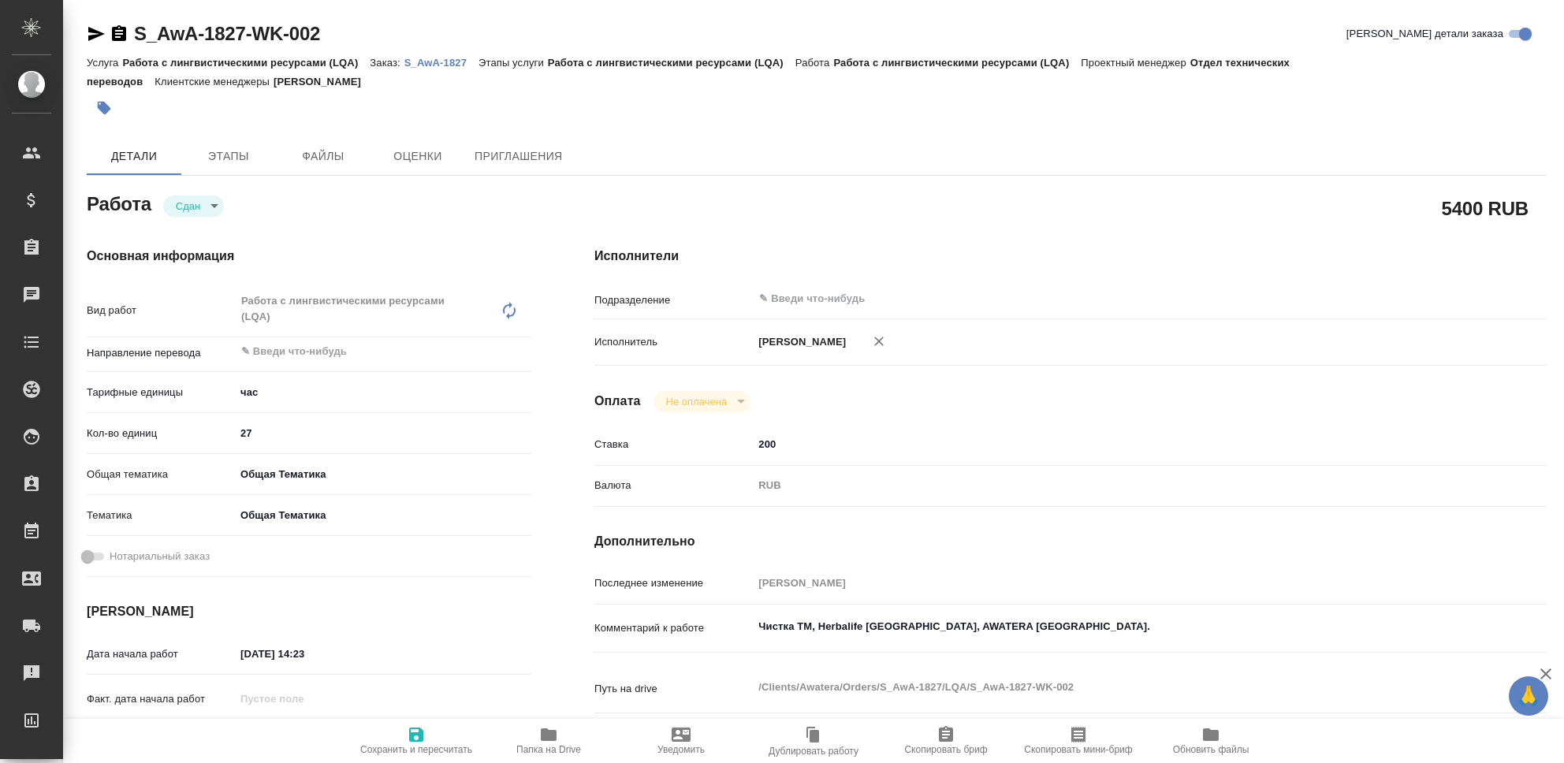
type textarea "x"
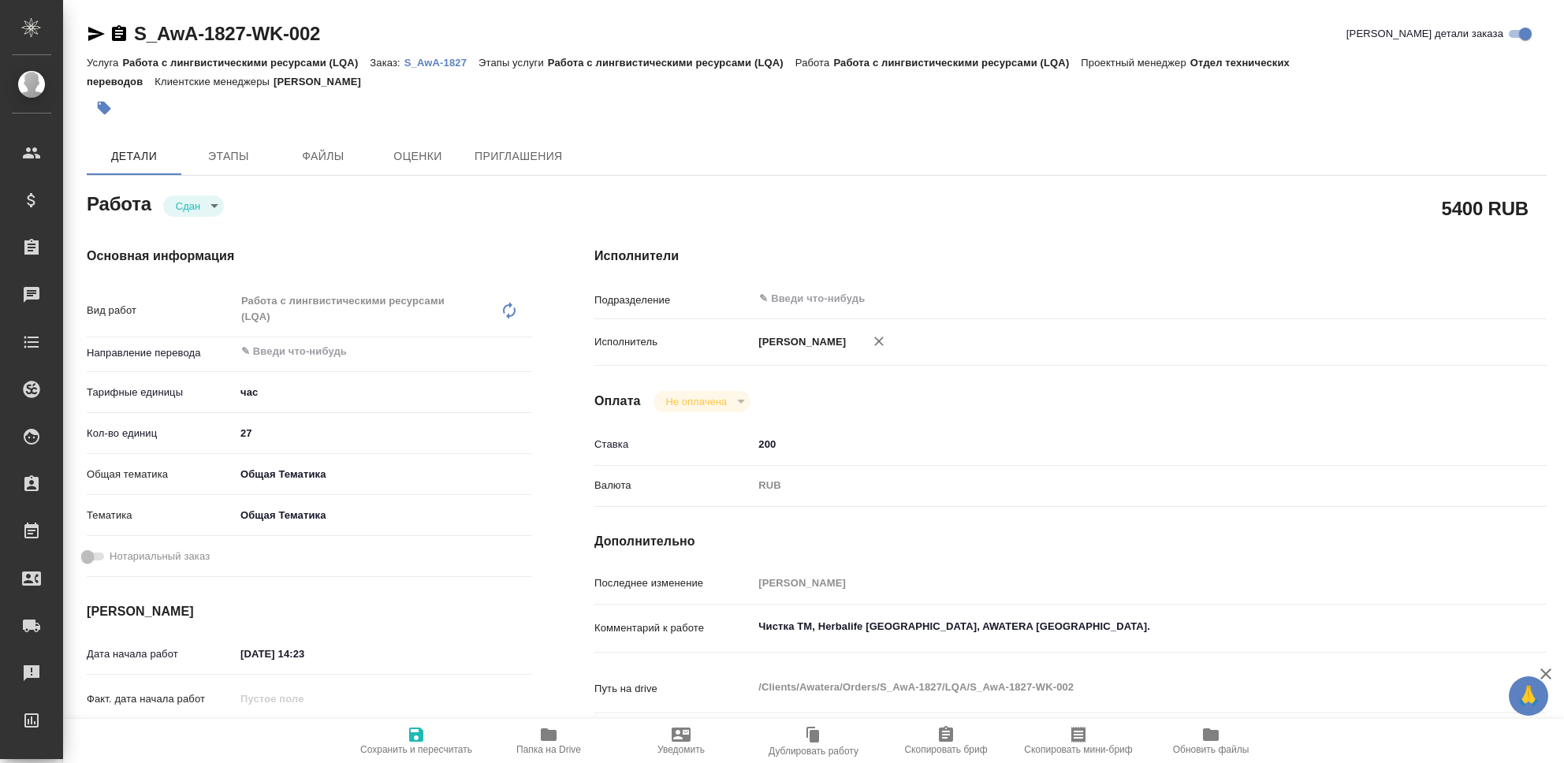
type textarea "x"
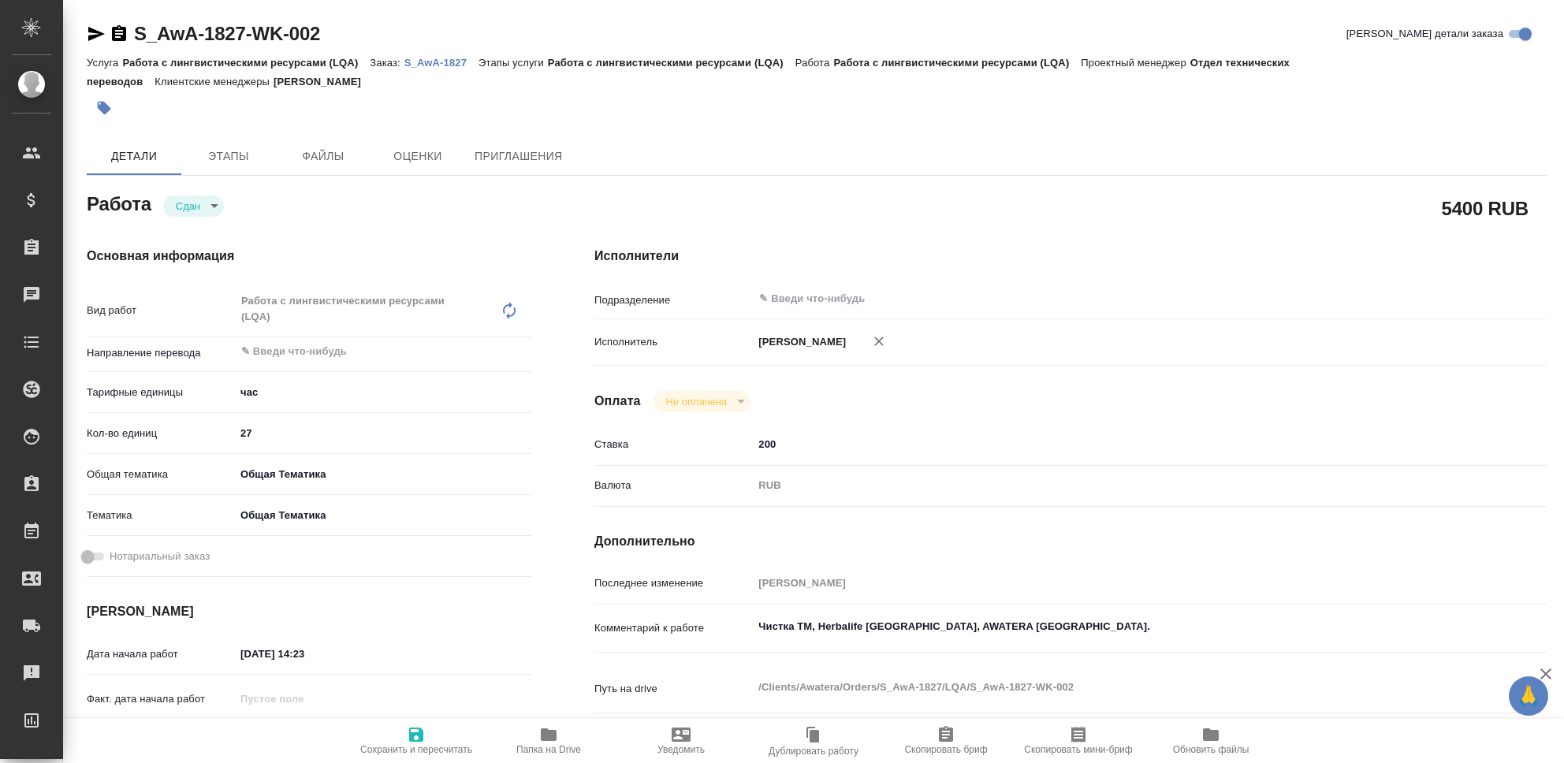
type textarea "x"
click at [408, 743] on icon "button" at bounding box center [416, 734] width 19 height 19
type textarea "x"
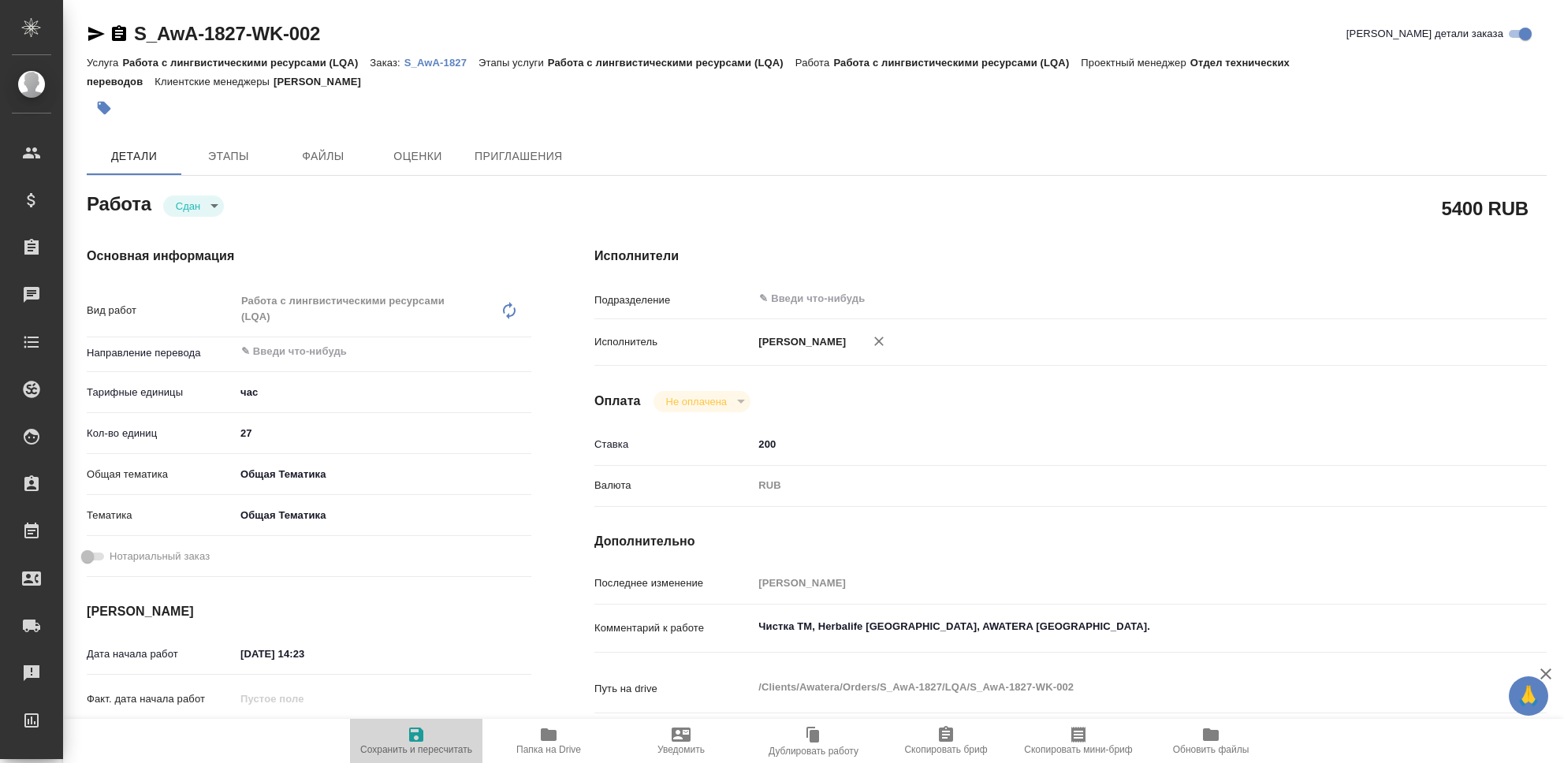
type textarea "x"
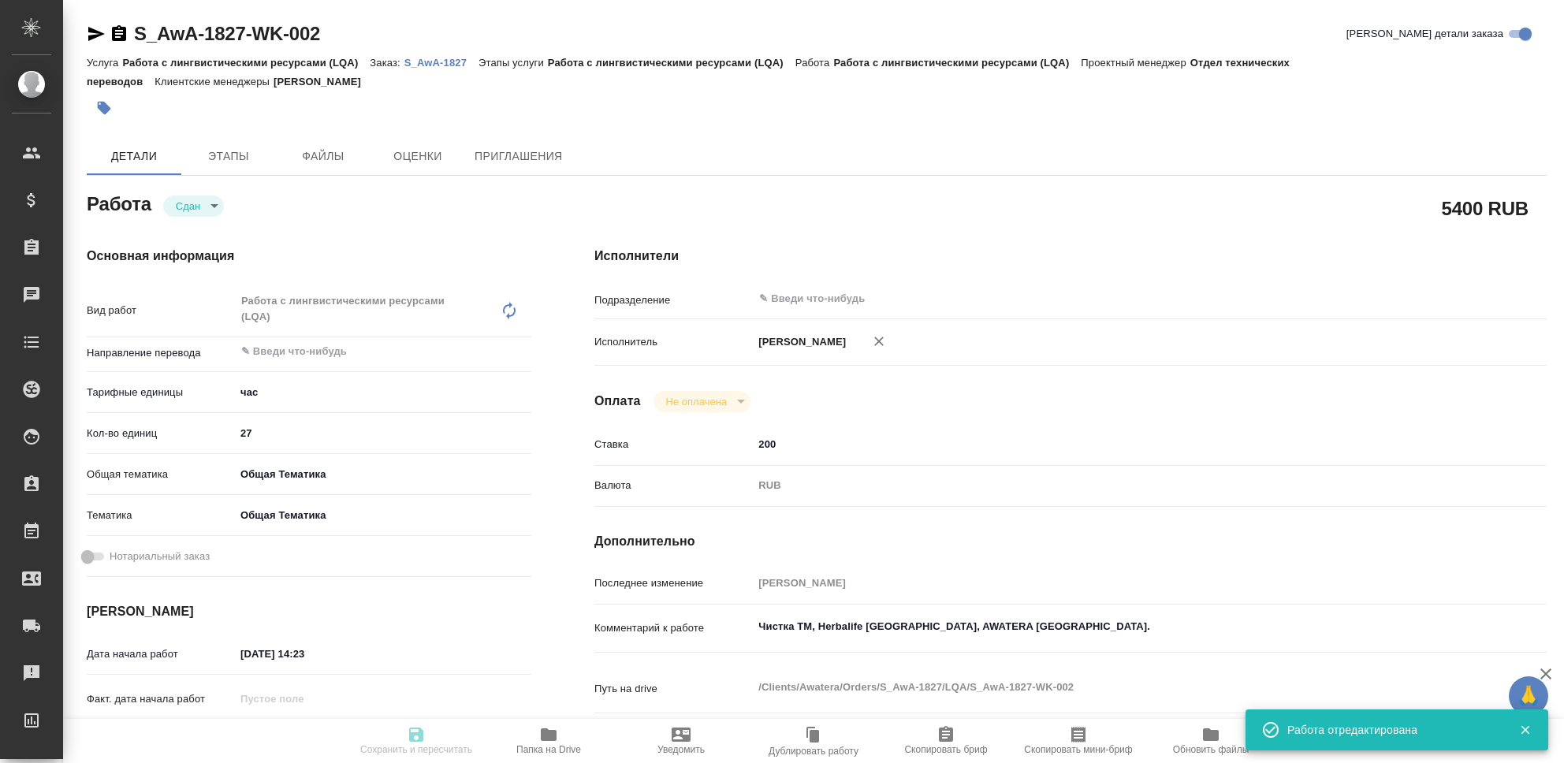
type textarea "x"
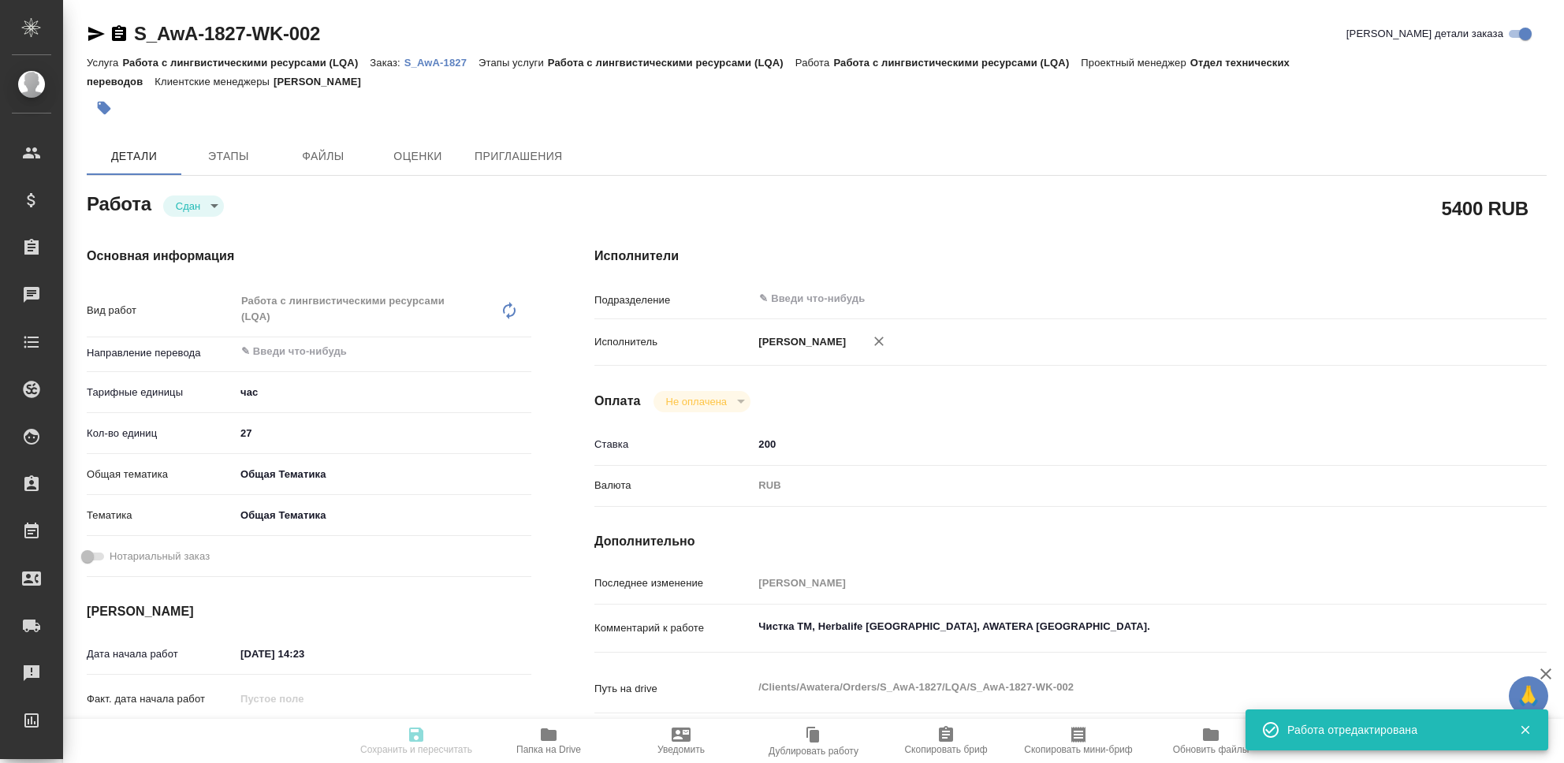
type input "closed"
type textarea "Работа с лингвистическими ресурсами (LQA)"
type textarea "x"
type input "5a8b1489cc6b4906c91bfd93"
type input "27"
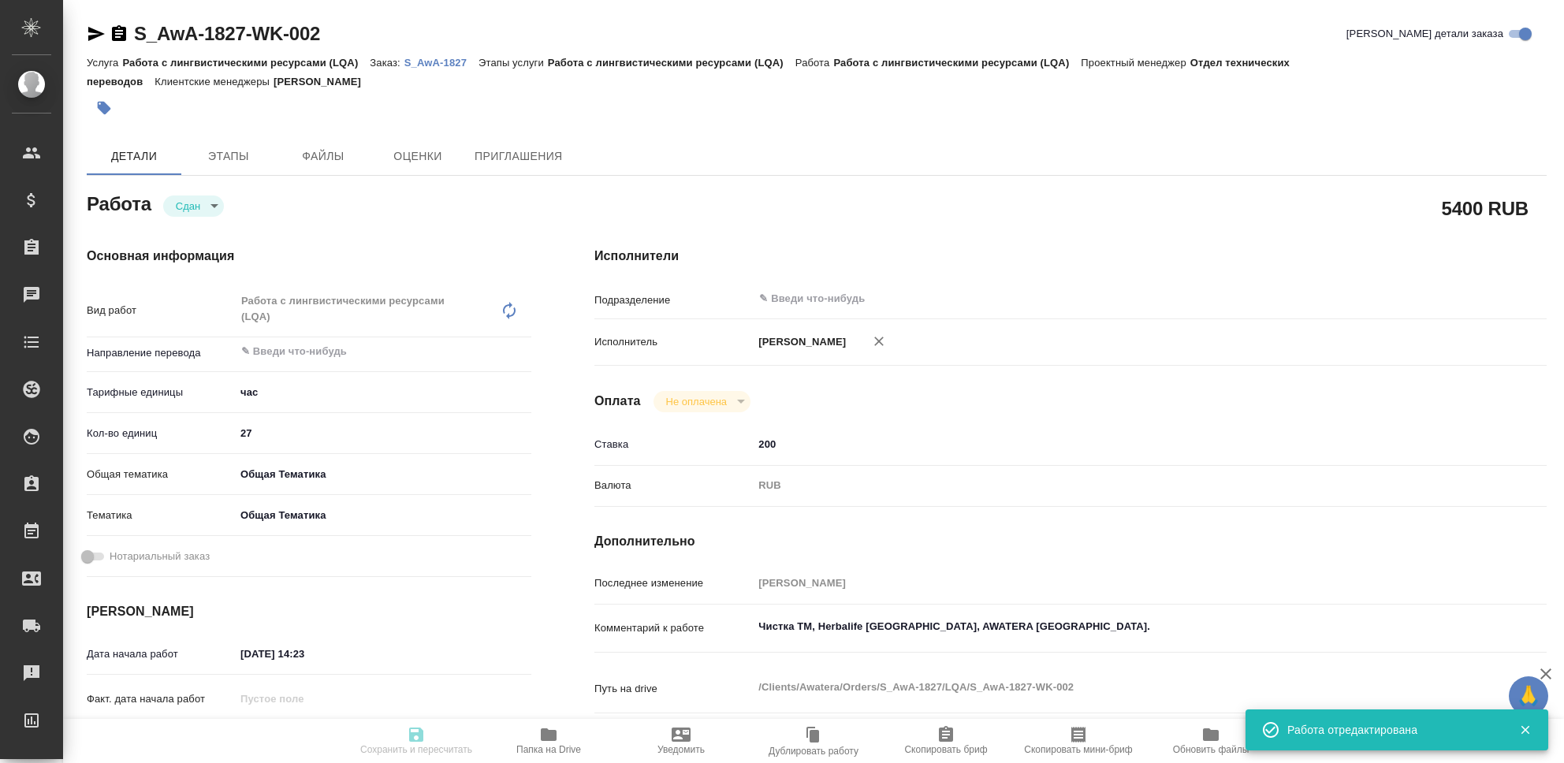
type input "obtem"
type input "6012b1ca196b0e5c9229a120"
type input "[DATE] 14:23"
type input "[DATE] 23:55"
type input "22.08.2025 14:24"
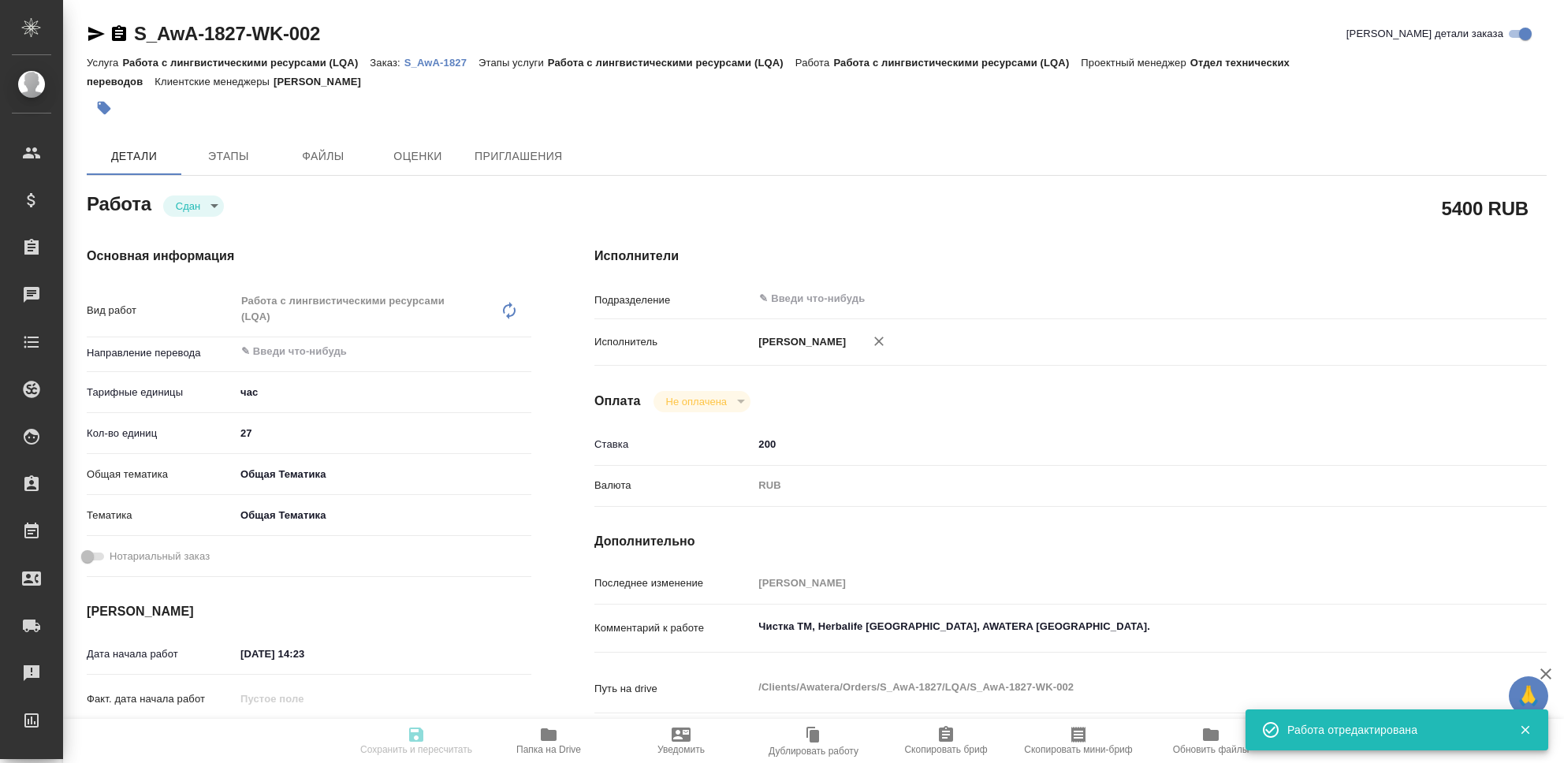
type input "[DATE] 23:55"
type input "notPayed"
type input "200"
type input "RUB"
type input "[PERSON_NAME]"
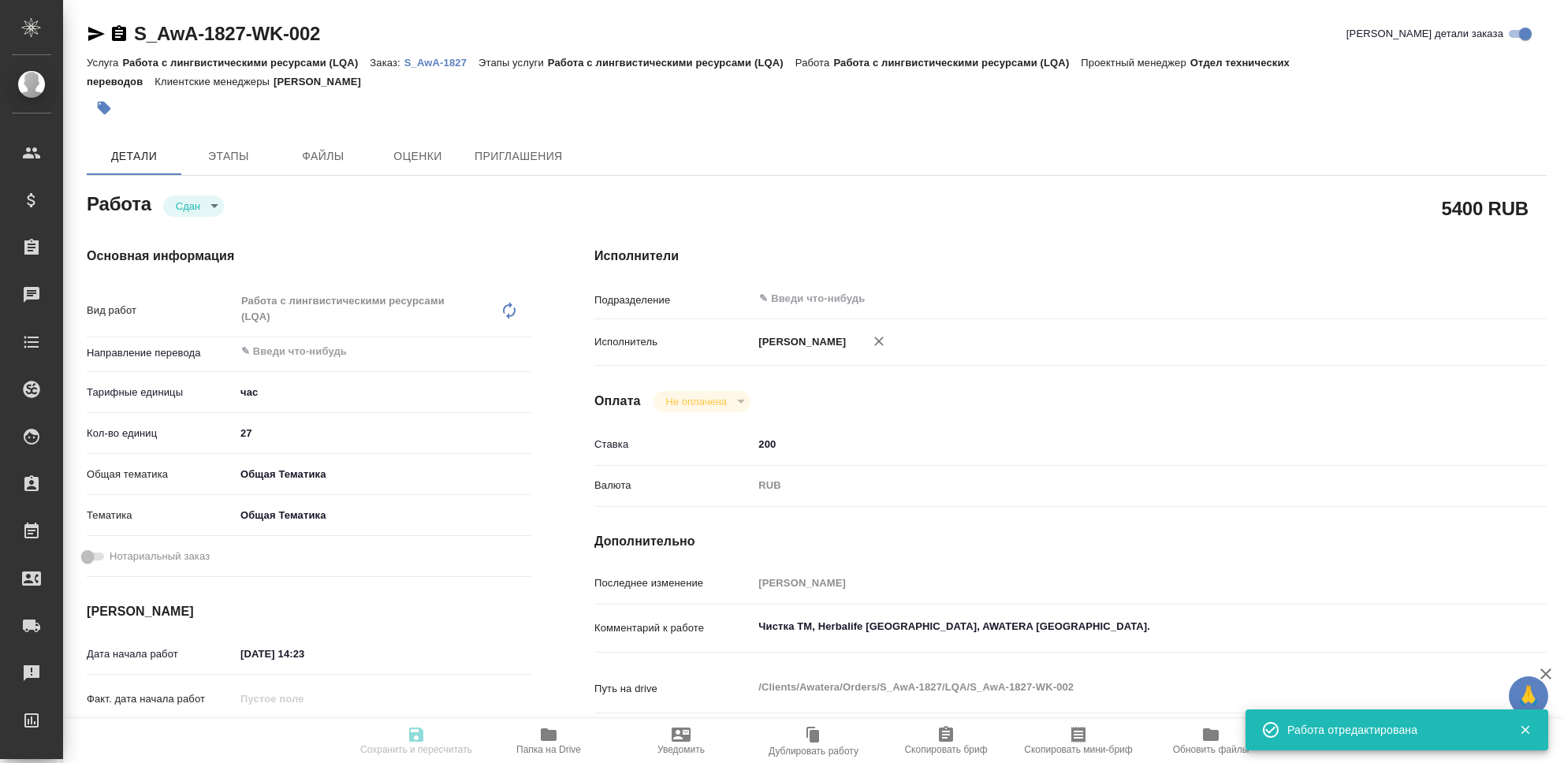
type textarea "Чистка ТМ, Herbalife [GEOGRAPHIC_DATA], AWATERA [GEOGRAPHIC_DATA]."
type textarea "x"
type textarea "/Clients/Awatera/Orders/S_AwA-1827/LQA/S_AwA-1827-WK-002"
type textarea "x"
type input "S_AwA-1827"
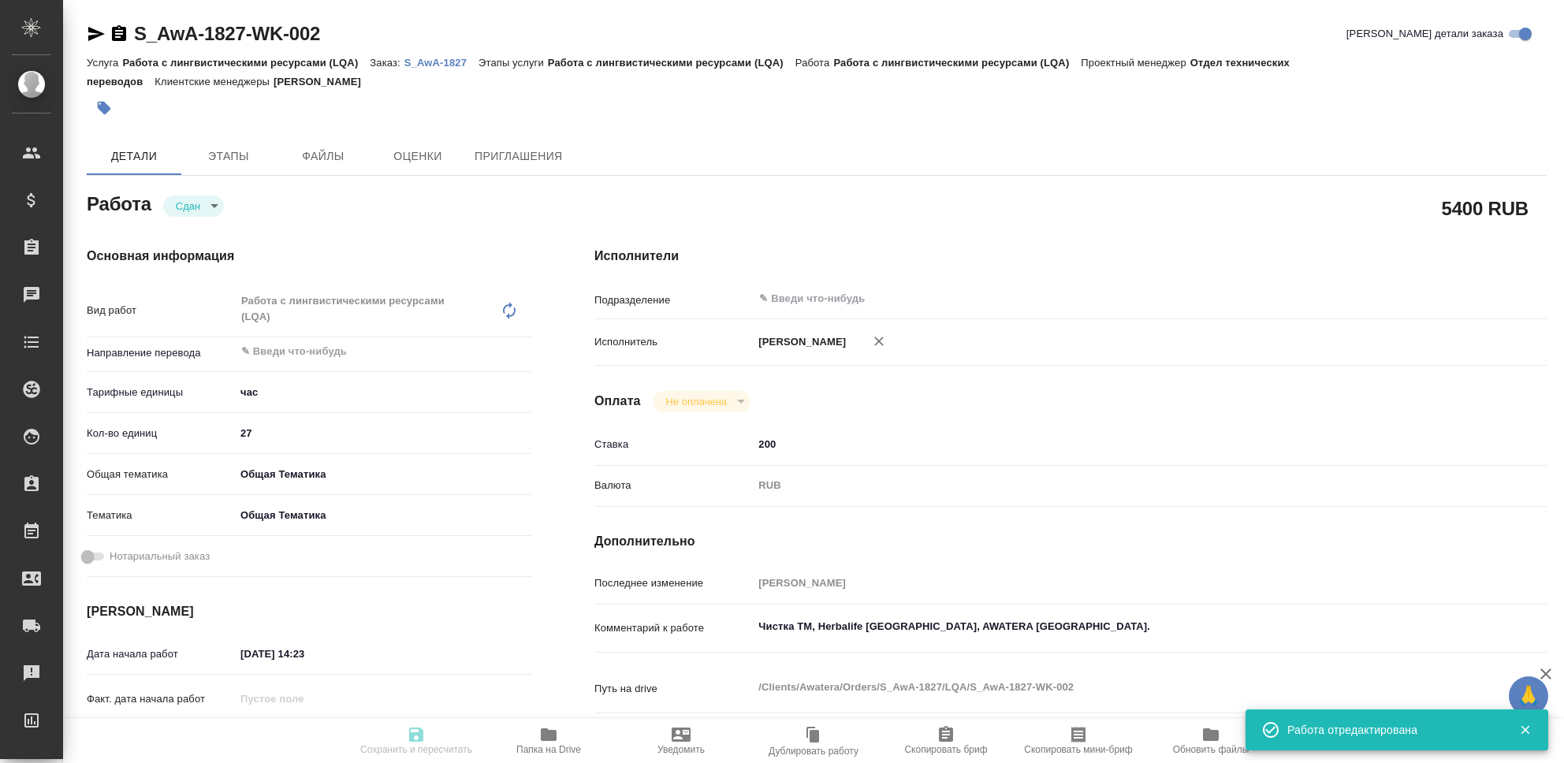
type input "Работа с лингвистическими ресурсами (LQA)"
type input "[PERSON_NAME]"
type input "/Clients/Awatera/Orders/S_AwA-1827"
type textarea "x"
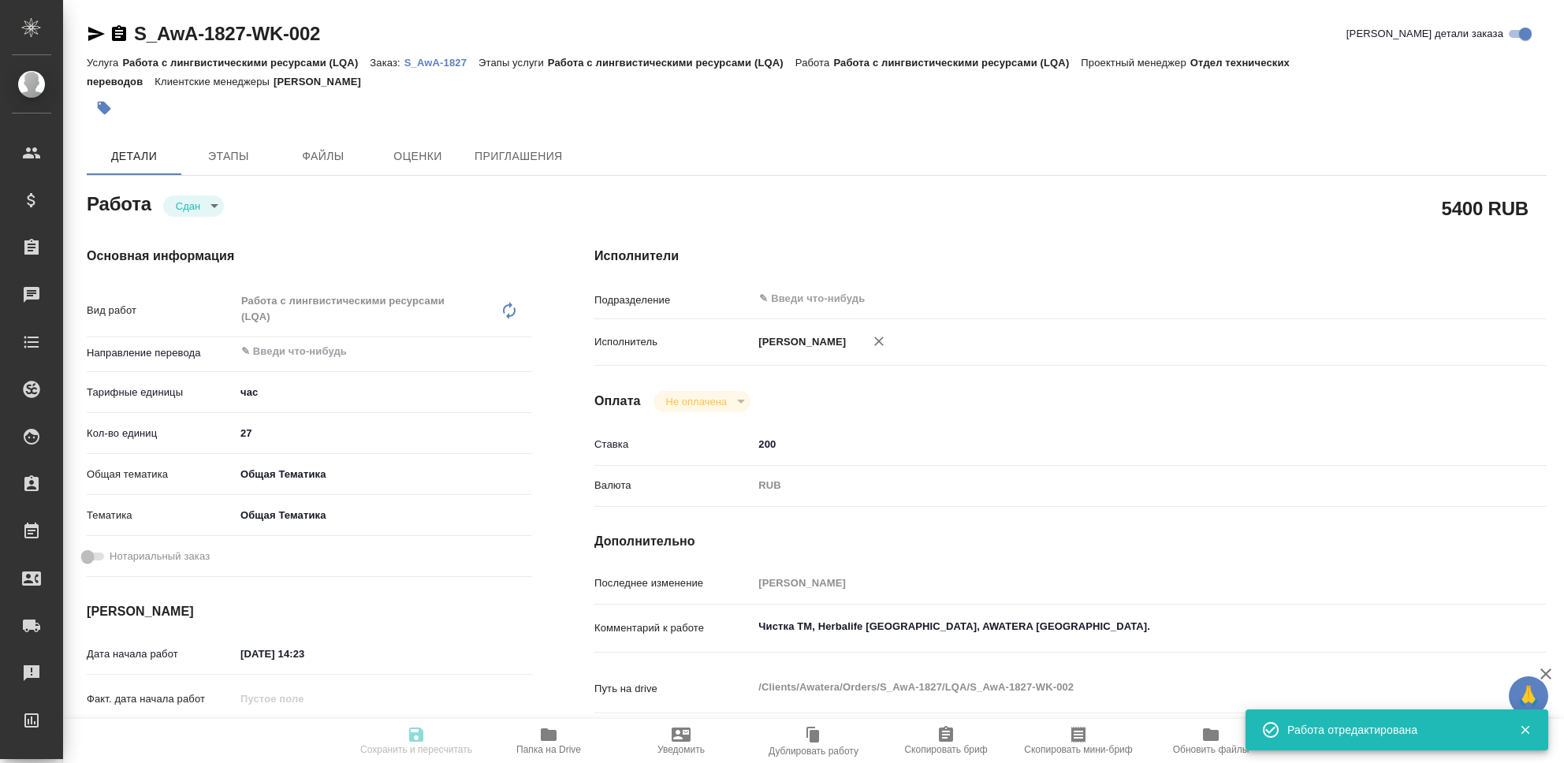
type textarea "x"
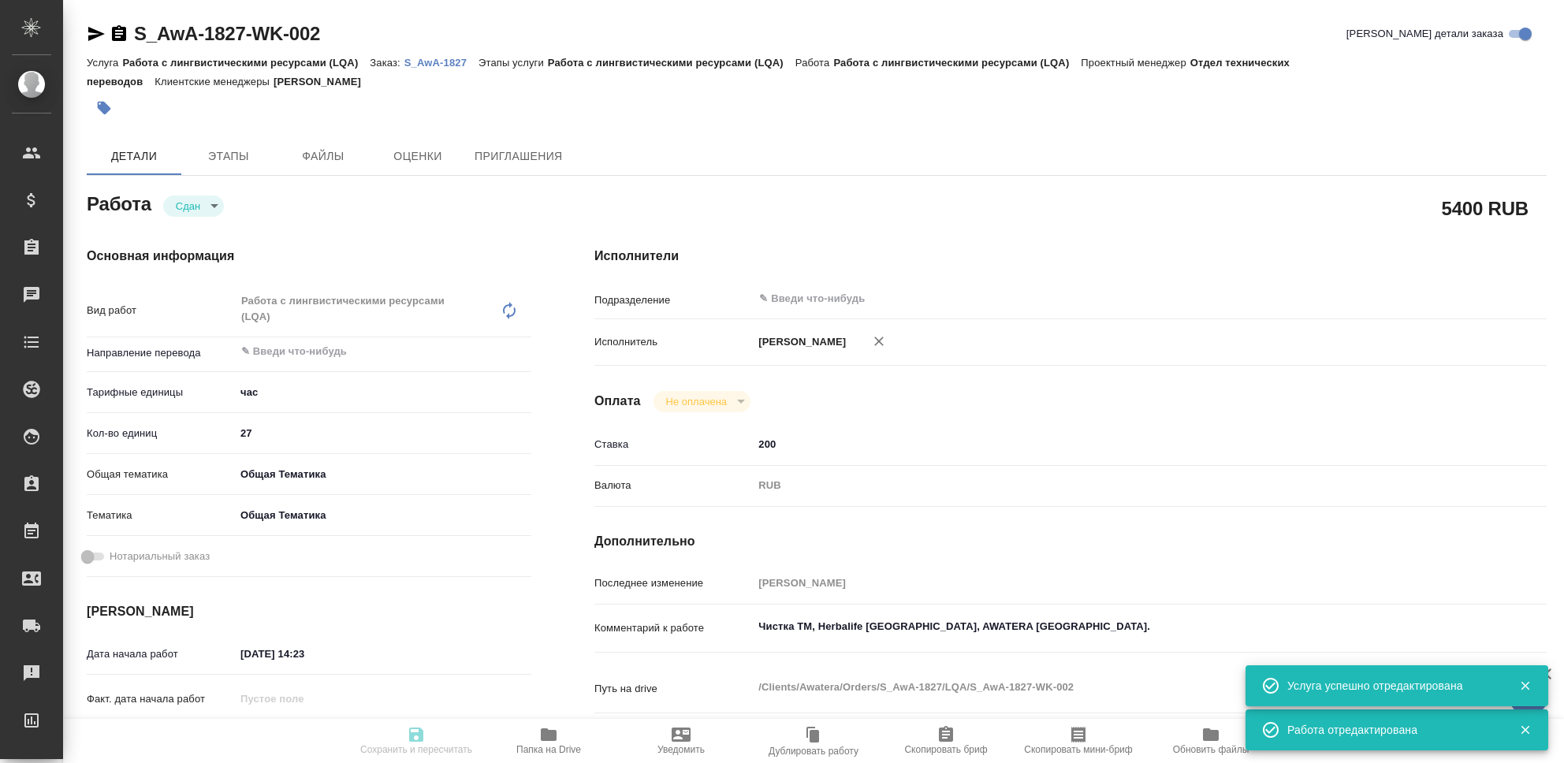
type textarea "x"
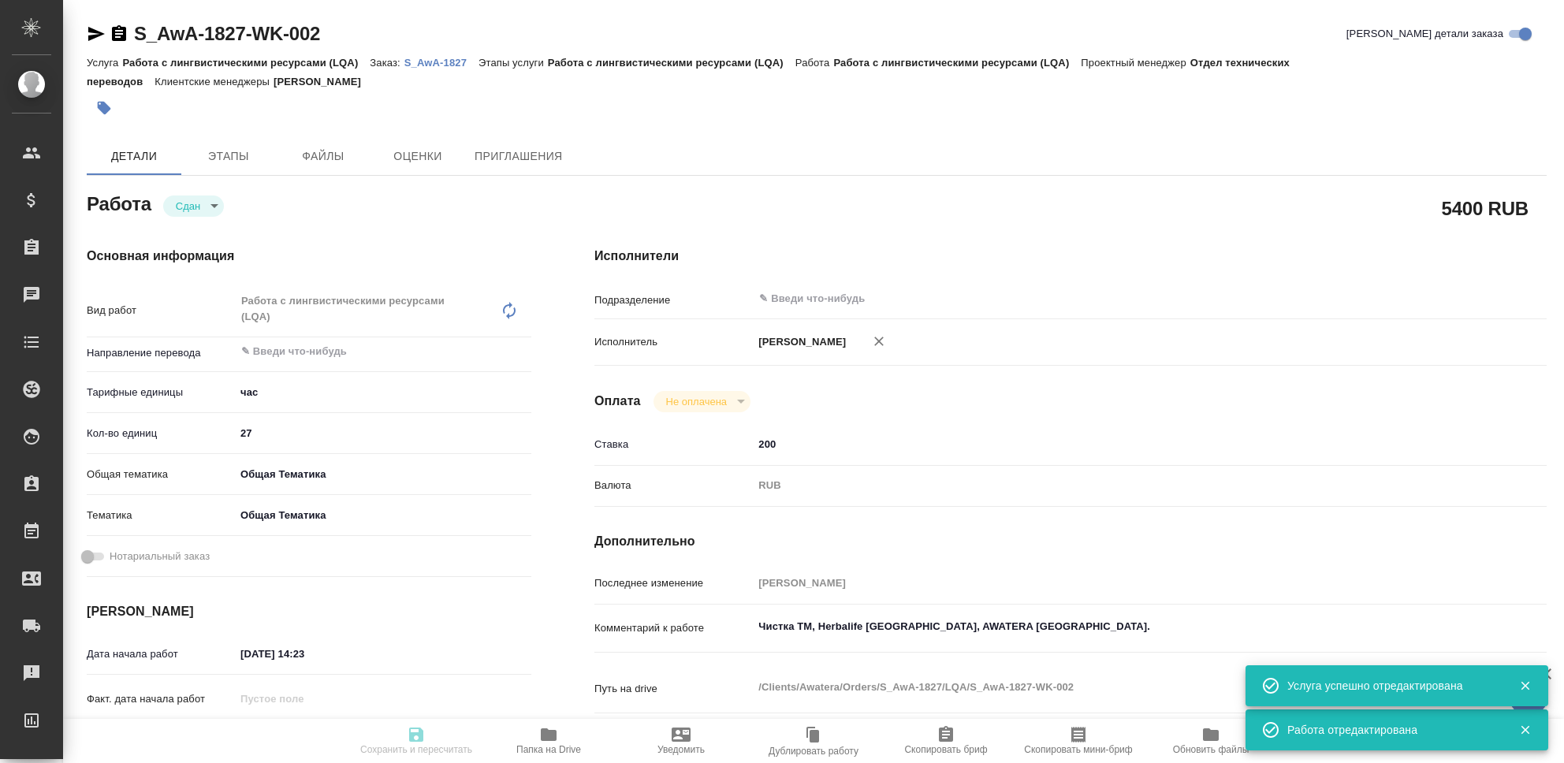
type textarea "x"
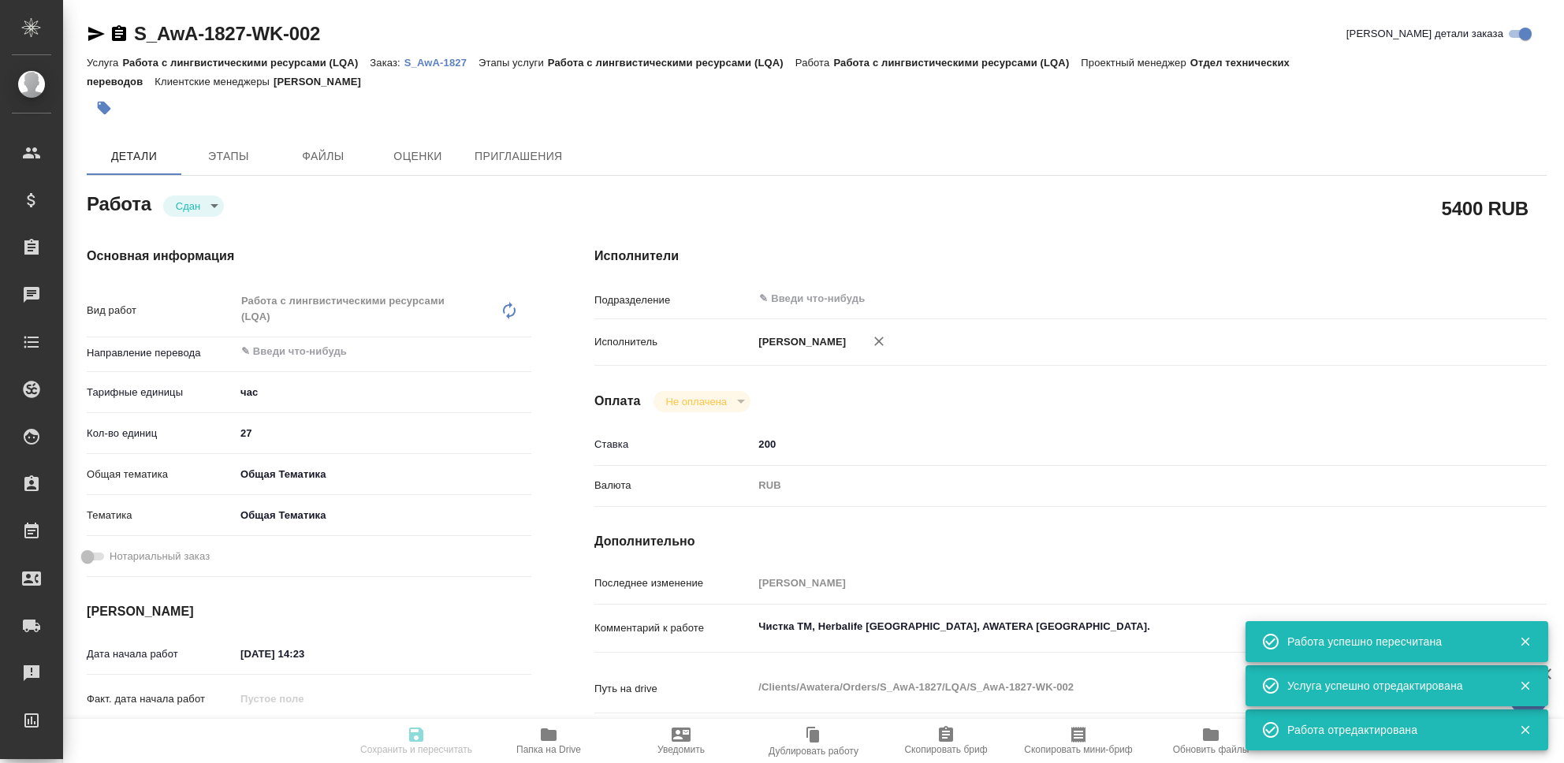
type input "closed"
type textarea "Работа с лингвистическими ресурсами (LQA)"
type textarea "x"
type input "5a8b1489cc6b4906c91bfd93"
type input "27"
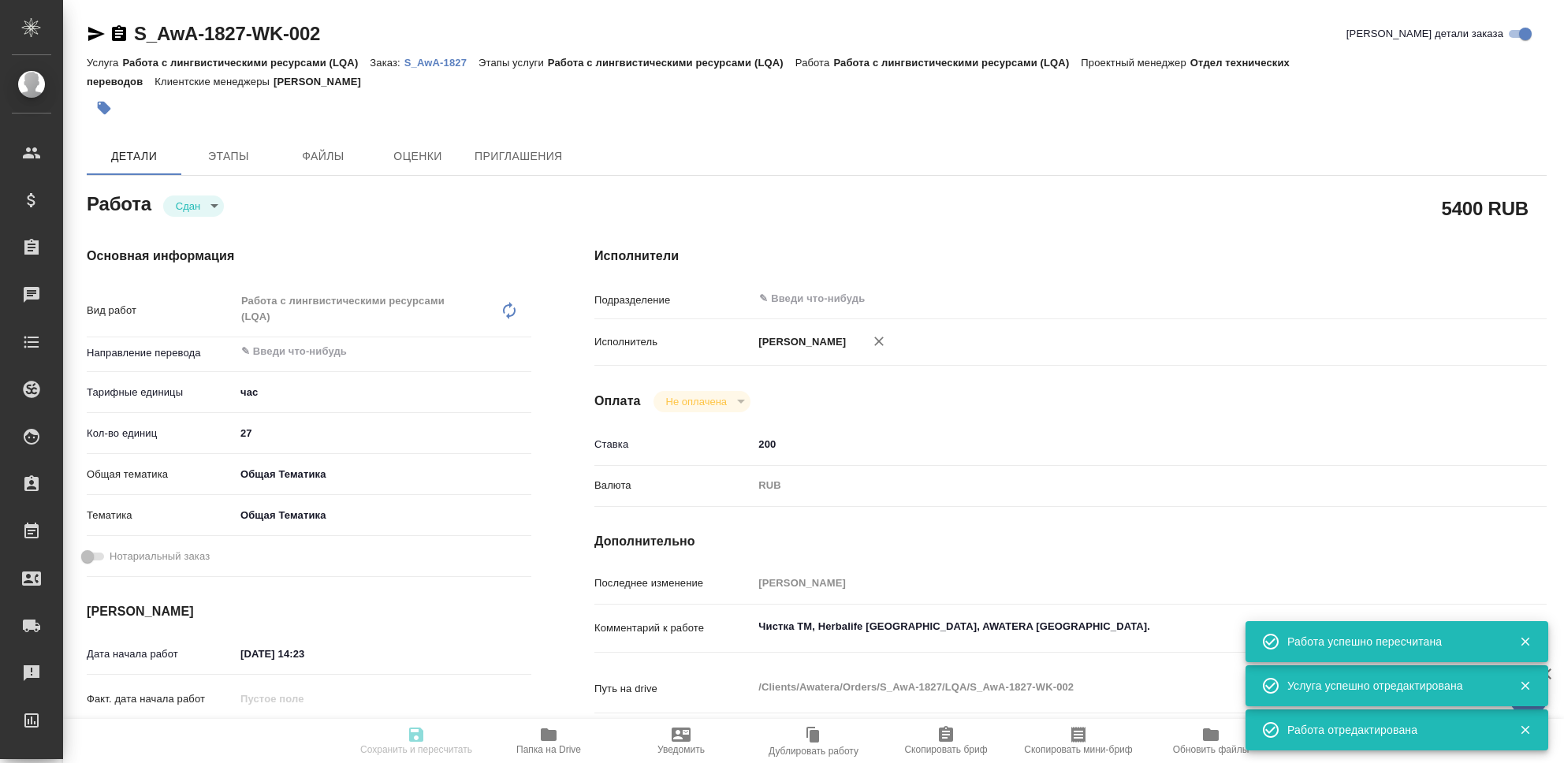
type input "obtem"
type input "6012b1ca196b0e5c9229a120"
type input "[DATE] 14:23"
type input "[DATE] 23:55"
type input "22.08.2025 14:24"
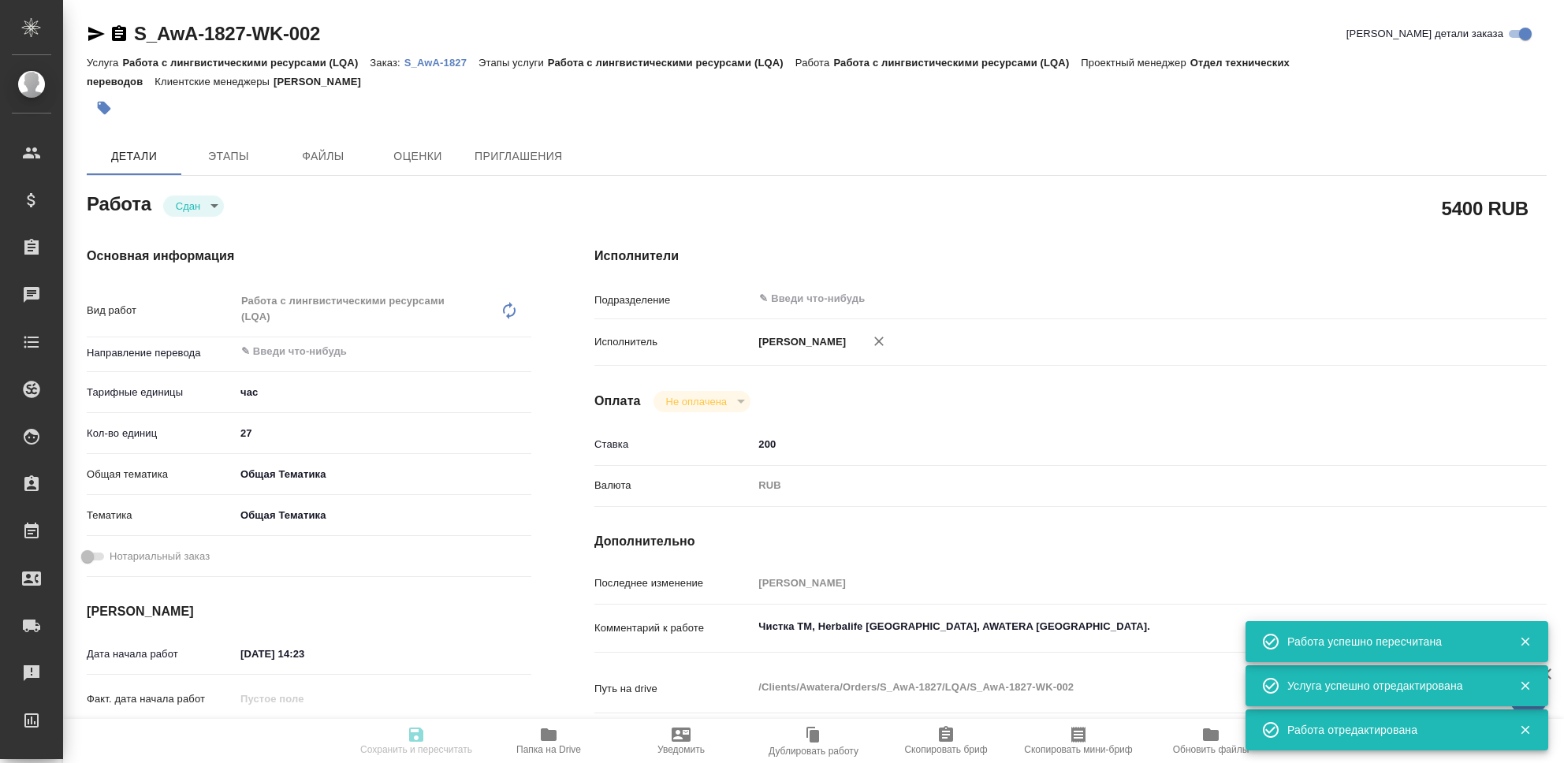
type input "[DATE] 23:55"
type input "notPayed"
type input "200"
type input "RUB"
type input "[PERSON_NAME]"
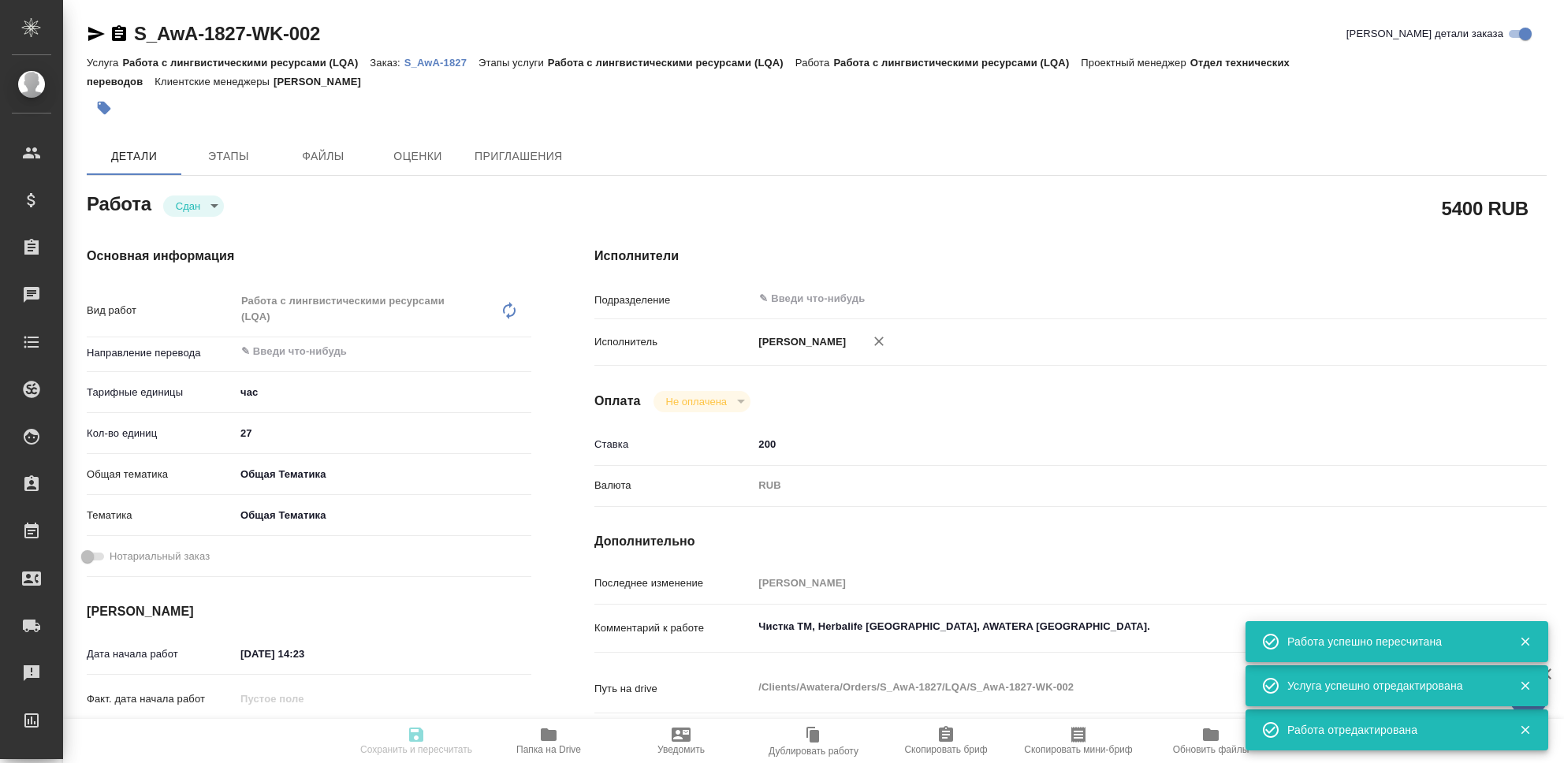
type textarea "Чистка ТМ, Herbalife [GEOGRAPHIC_DATA], AWATERA [GEOGRAPHIC_DATA]."
type textarea "x"
type textarea "/Clients/Awatera/Orders/S_AwA-1827/LQA/S_AwA-1827-WK-002"
type textarea "x"
type input "S_AwA-1827"
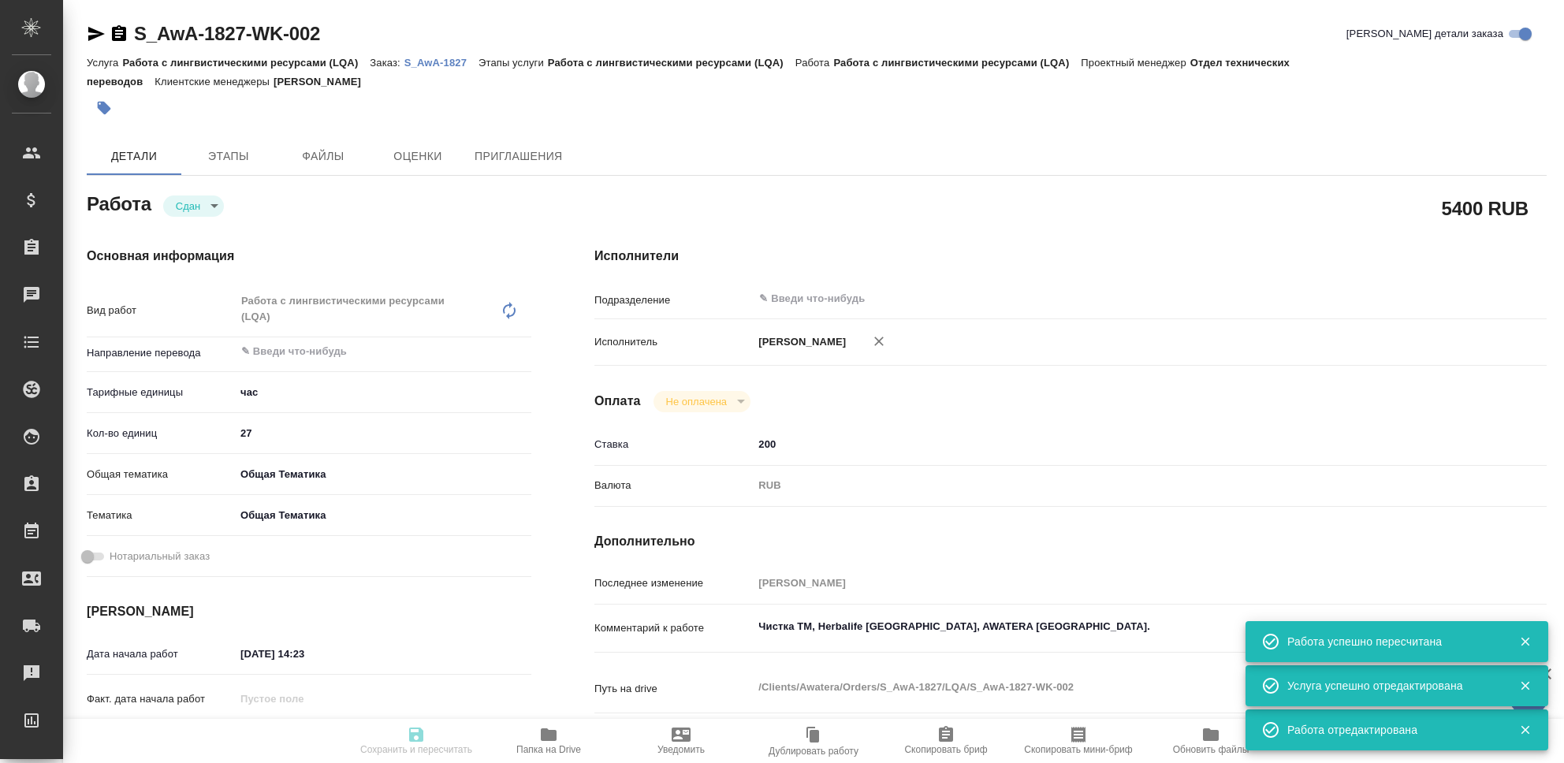
type input "Работа с лингвистическими ресурсами (LQA)"
type input "[PERSON_NAME]"
type input "/Clients/Awatera/Orders/S_AwA-1827"
type textarea "x"
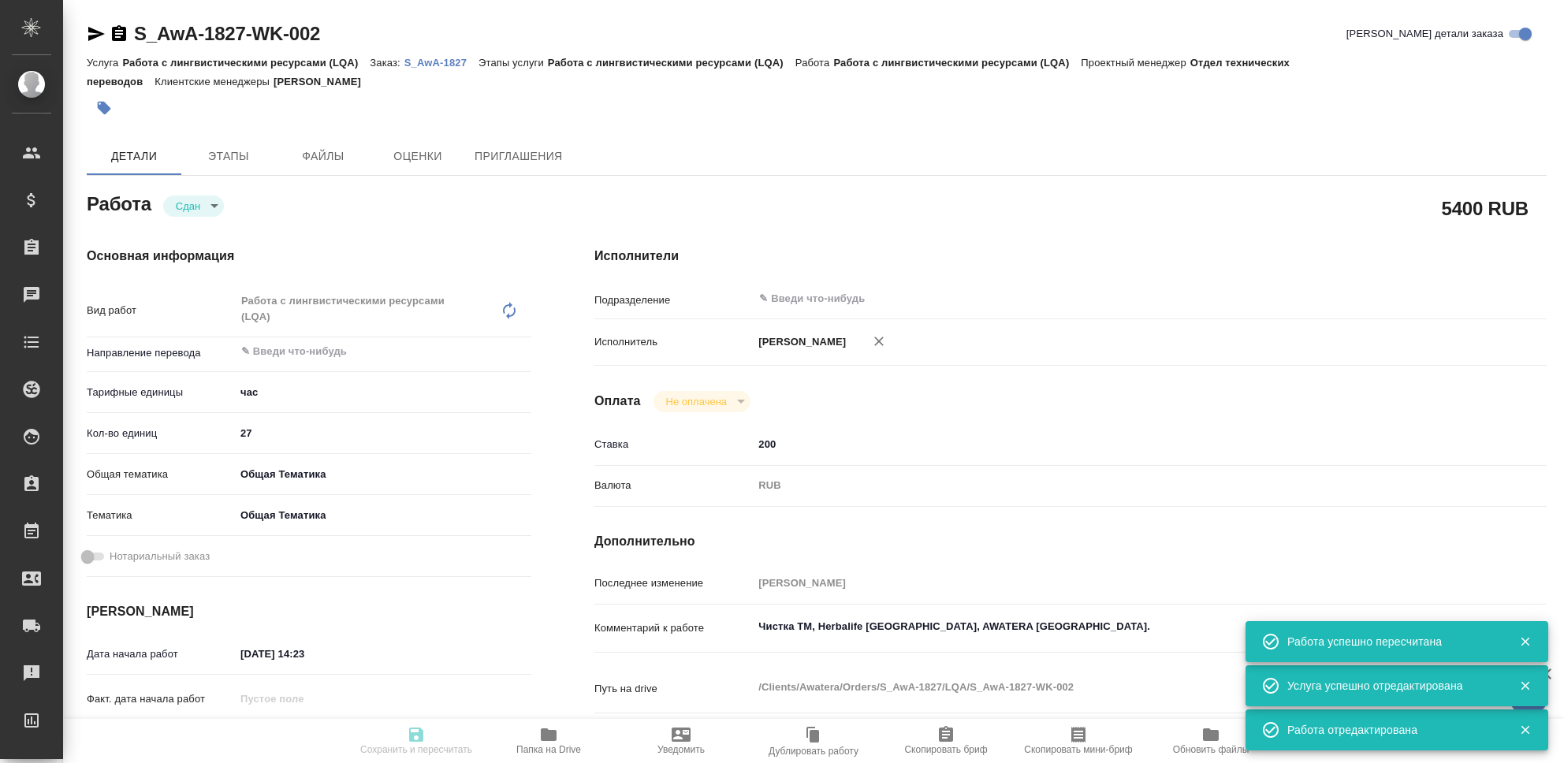
type textarea "x"
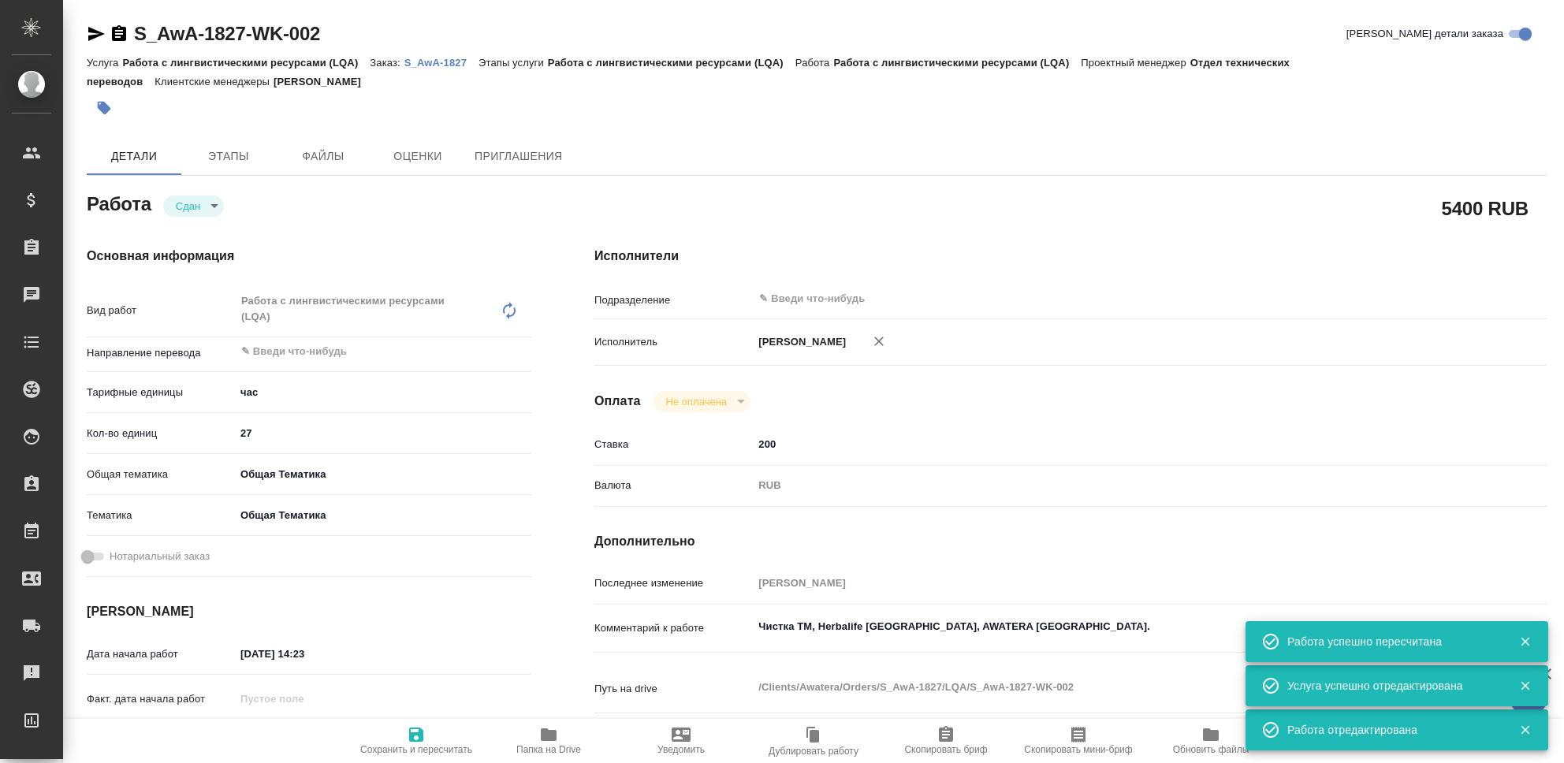
type textarea "x"
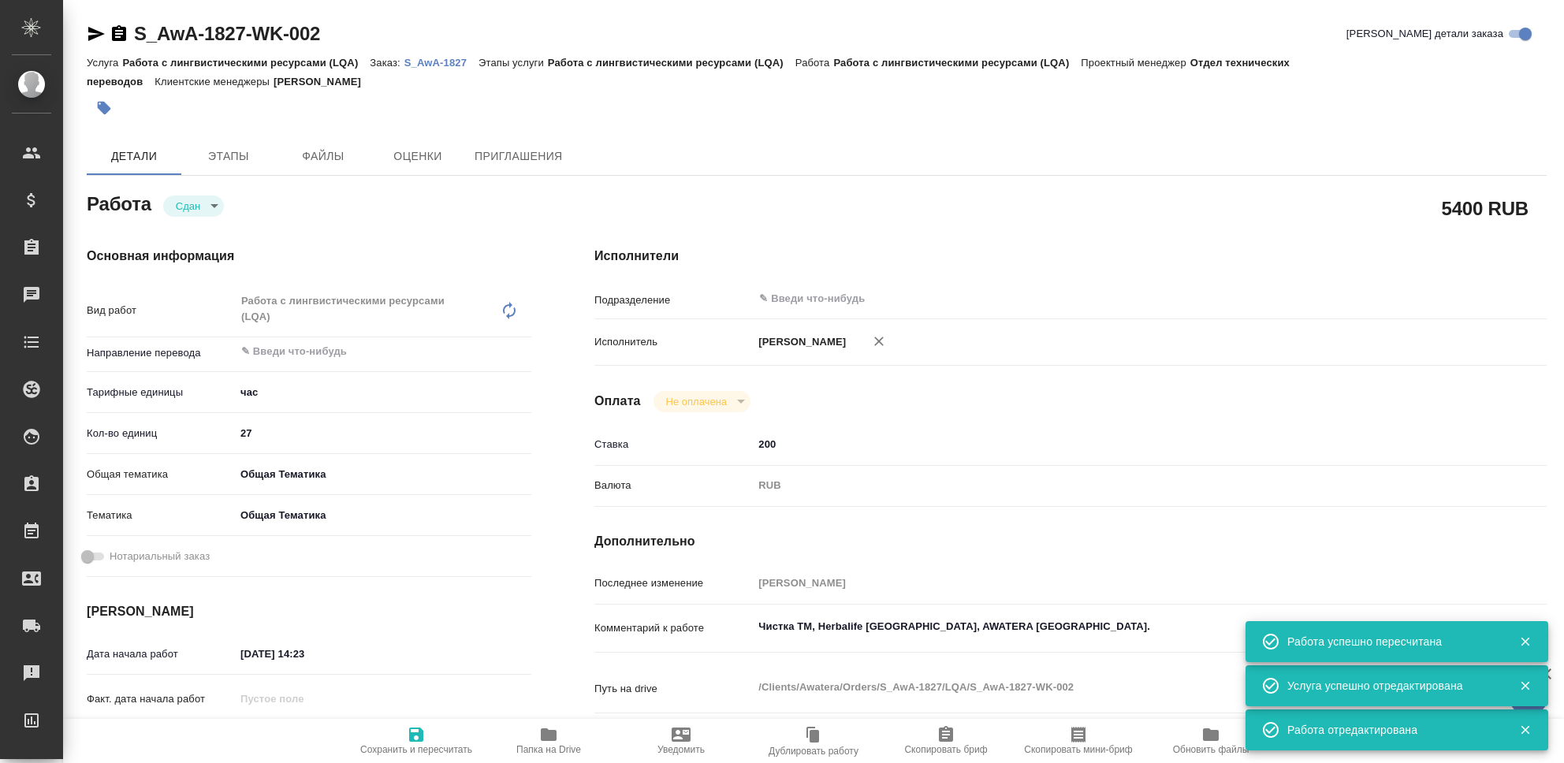
type textarea "x"
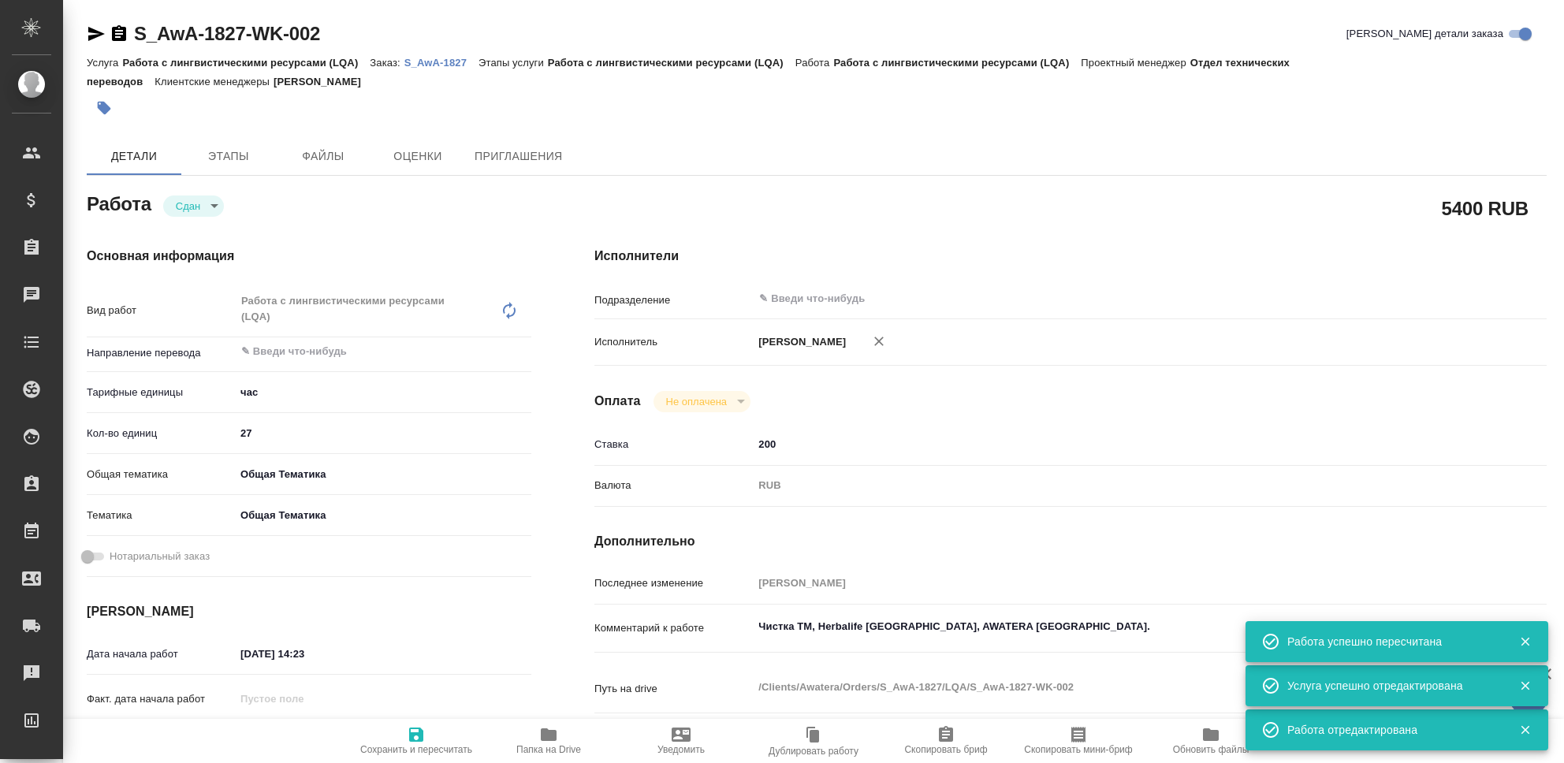
type textarea "x"
